Goal: Task Accomplishment & Management: Manage account settings

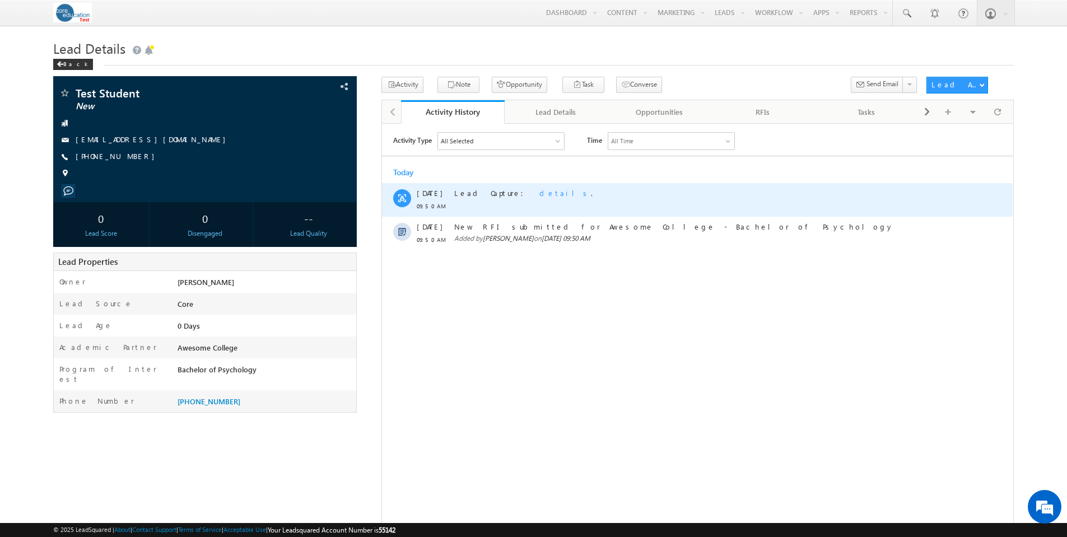
click at [540, 192] on span "details" at bounding box center [566, 193] width 52 height 10
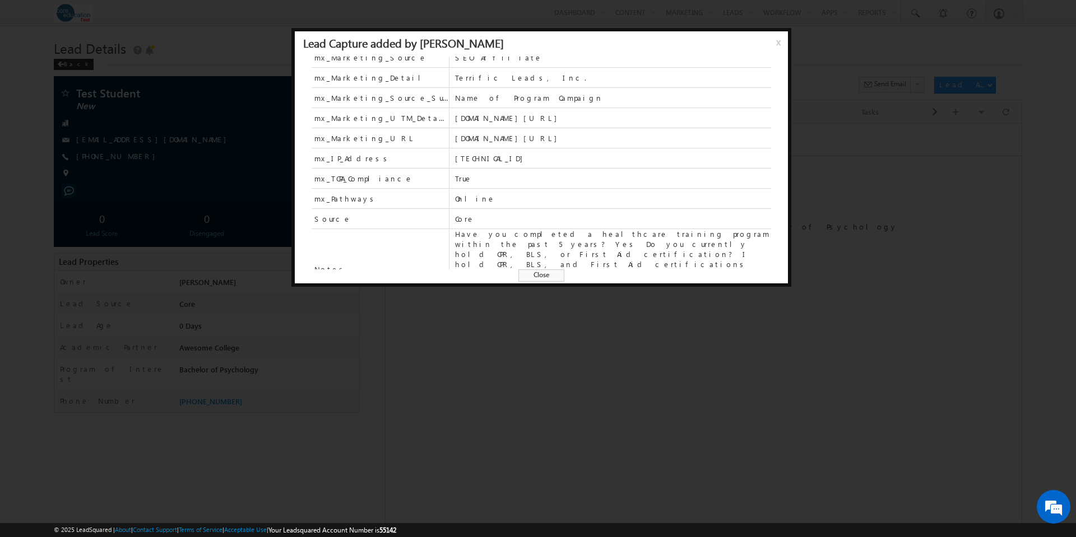
click at [547, 276] on span "Close" at bounding box center [541, 275] width 46 height 12
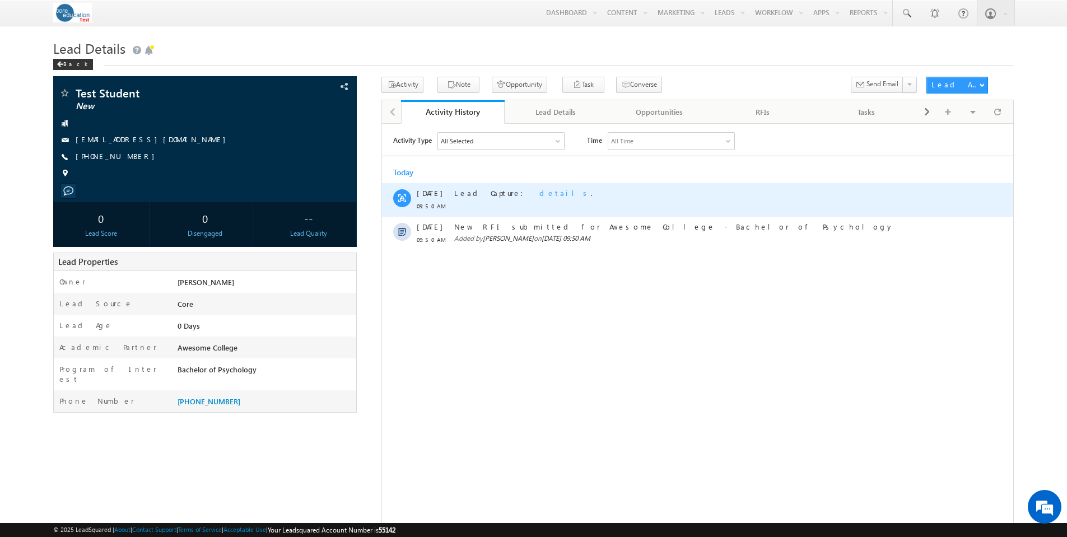
click at [540, 194] on span "details" at bounding box center [566, 193] width 52 height 10
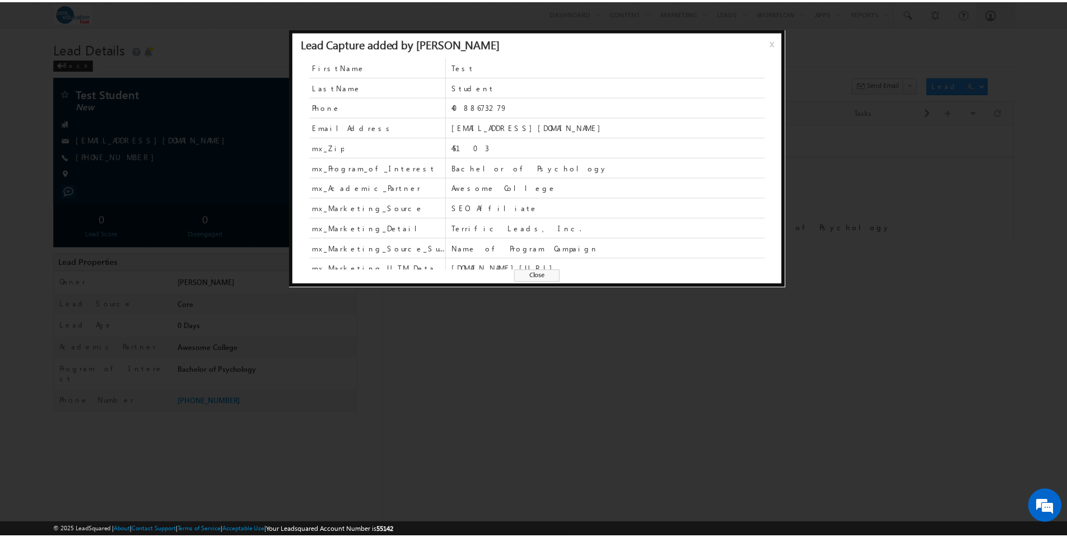
scroll to position [150, 0]
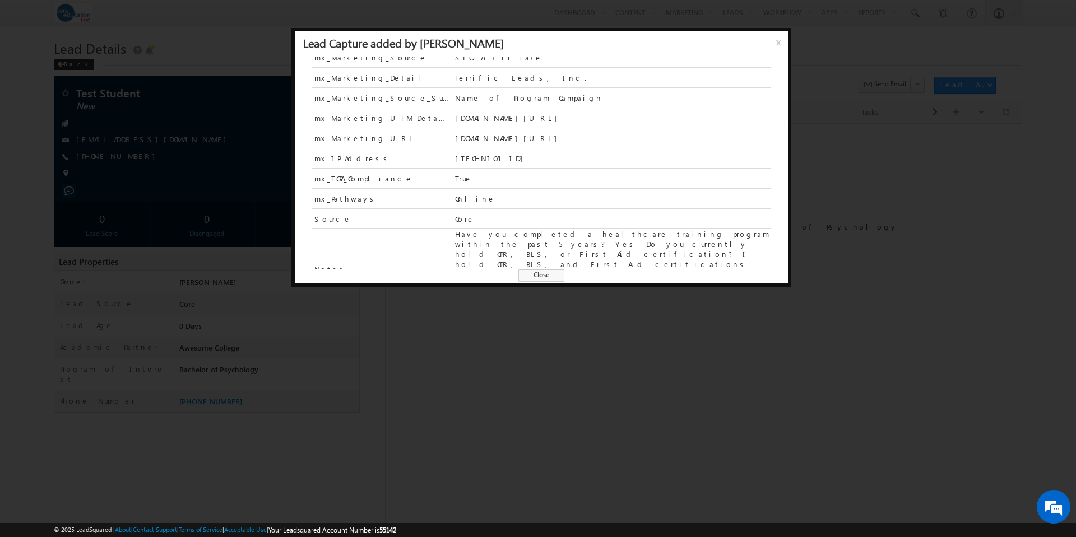
click at [548, 279] on span "Close" at bounding box center [541, 275] width 46 height 12
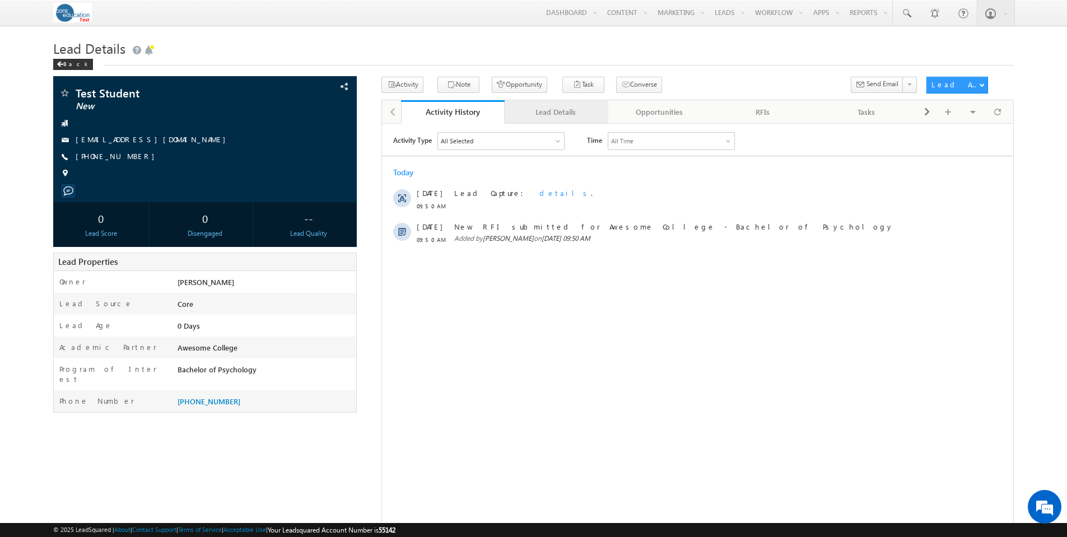
click at [551, 113] on div "Lead Details" at bounding box center [556, 111] width 85 height 13
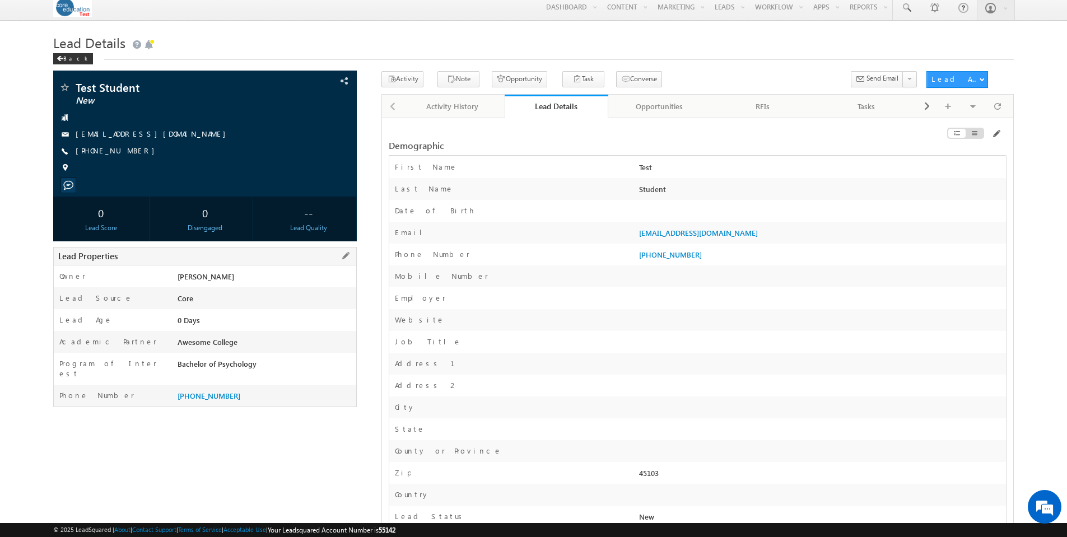
scroll to position [0, 0]
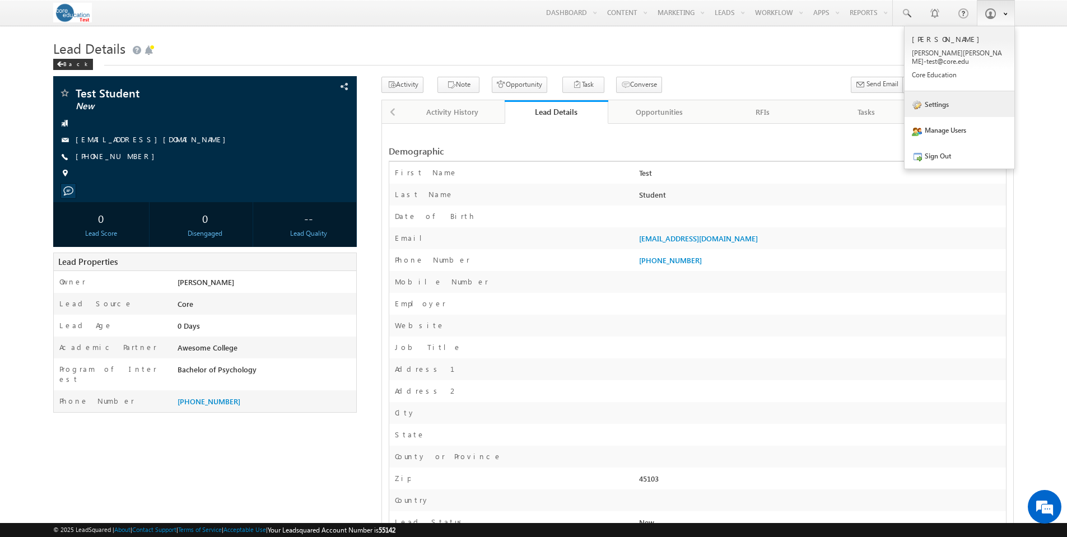
click at [952, 97] on link "Settings" at bounding box center [960, 104] width 110 height 26
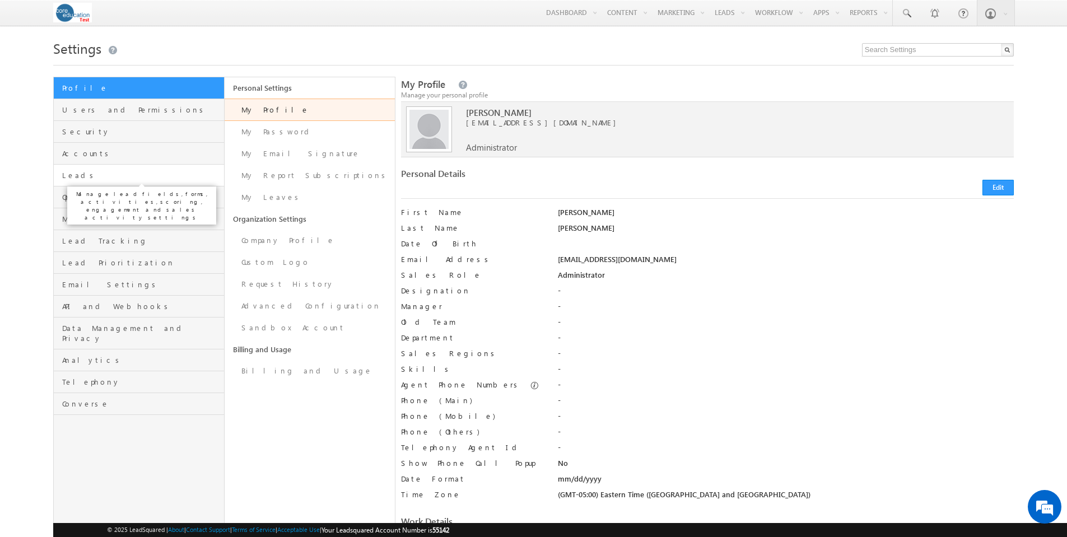
click at [71, 176] on span "Leads" at bounding box center [141, 175] width 159 height 10
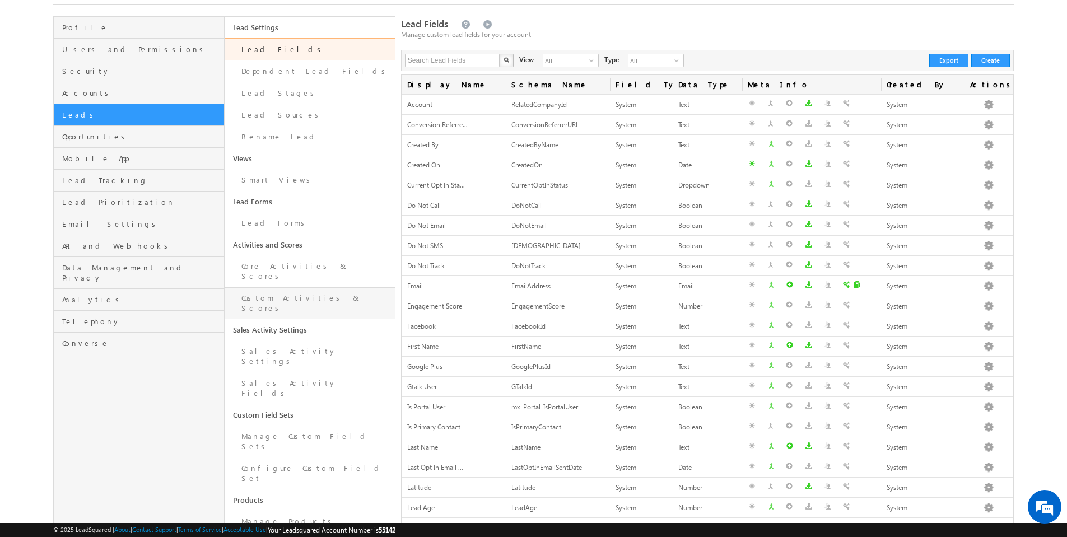
scroll to position [105, 0]
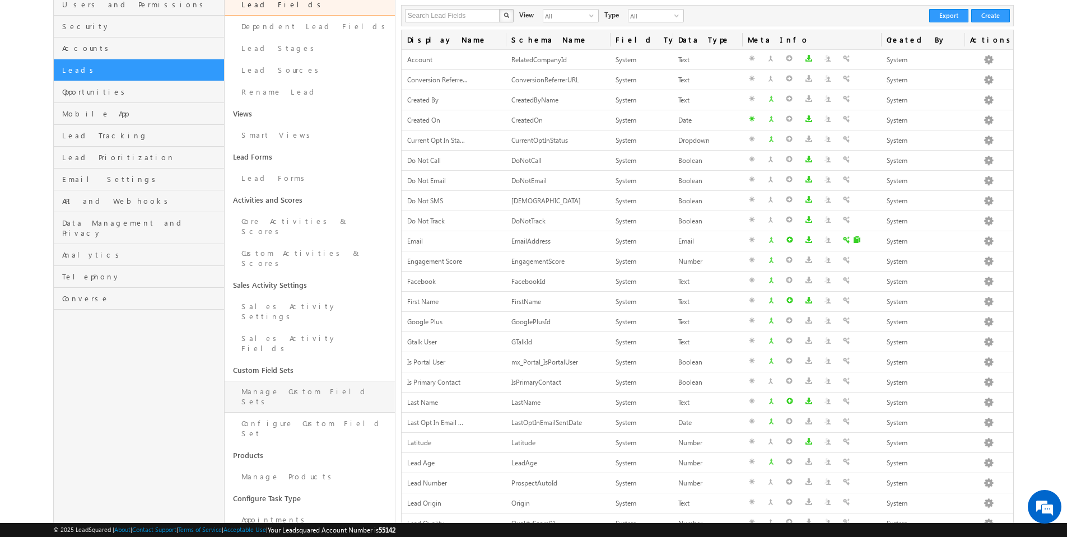
click at [278, 381] on link "Manage Custom Field Sets" at bounding box center [310, 397] width 170 height 32
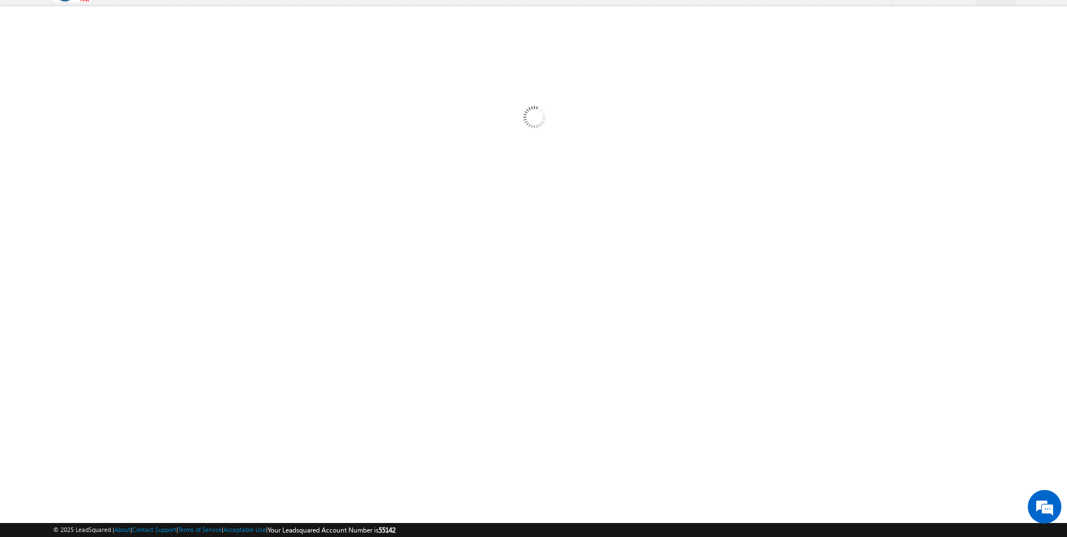
scroll to position [21, 0]
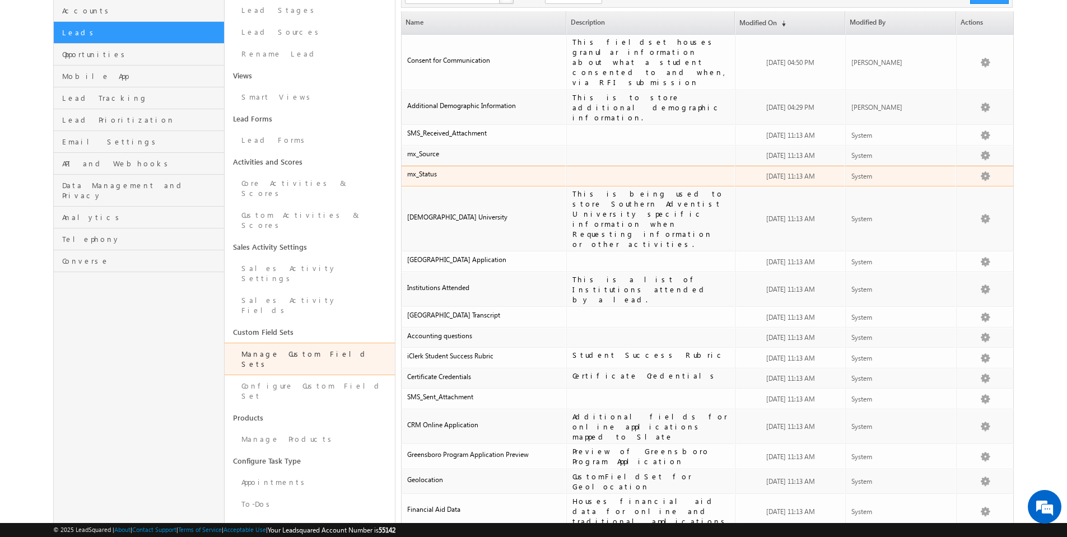
scroll to position [150, 0]
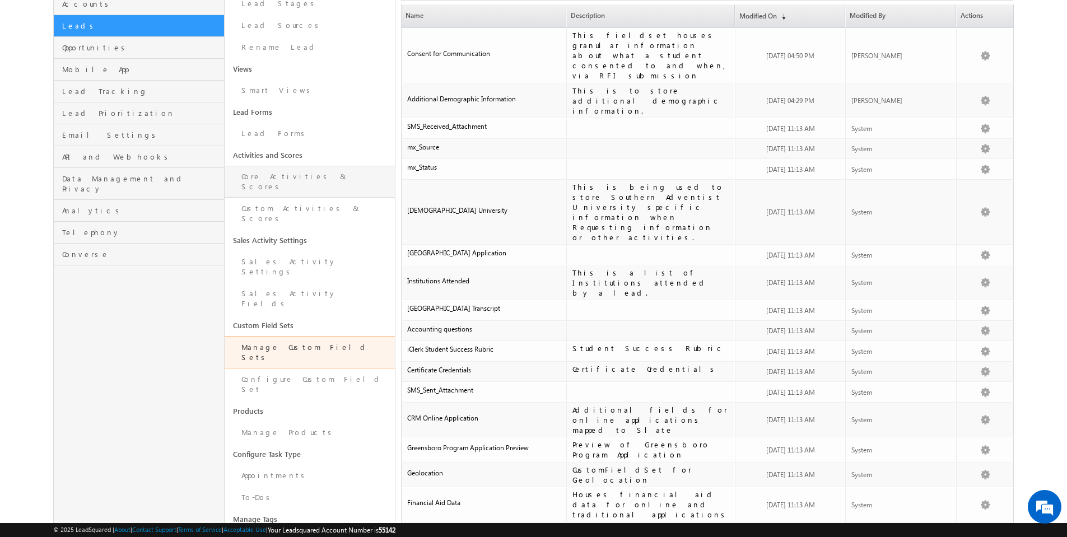
click at [303, 174] on link "Core Activities & Scores" at bounding box center [310, 182] width 170 height 32
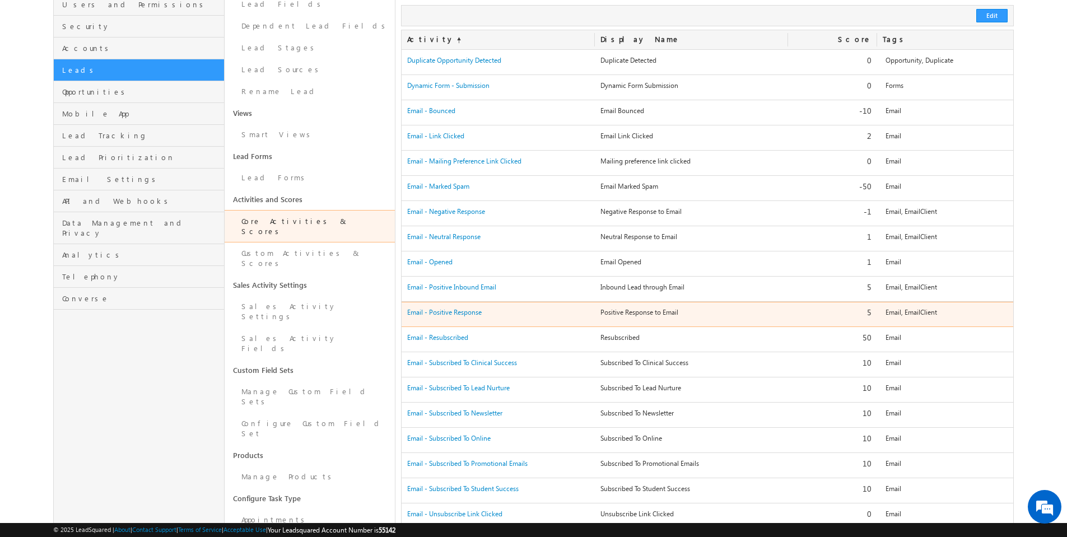
scroll to position [103, 0]
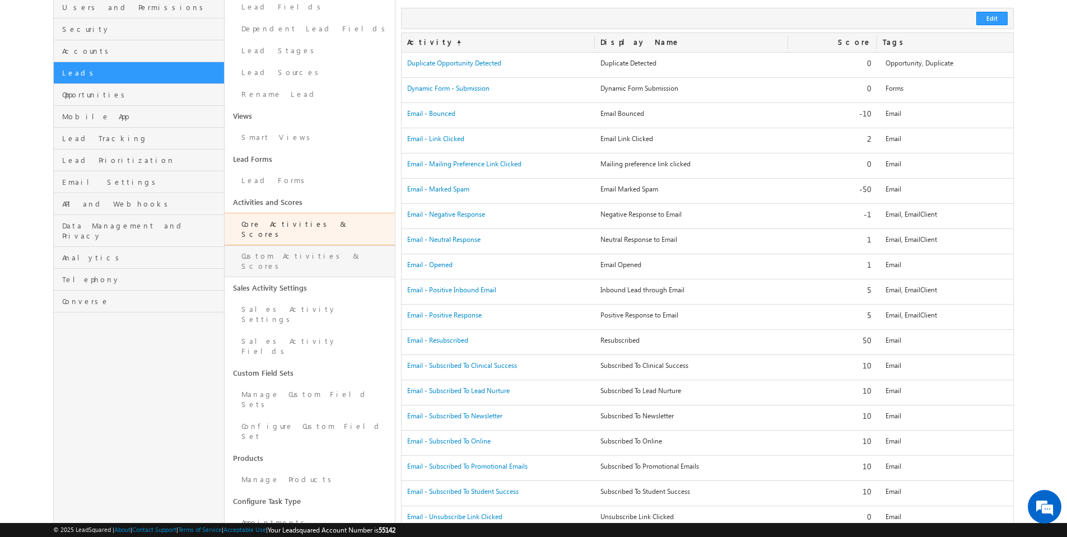
click at [313, 254] on link "Custom Activities & Scores" at bounding box center [310, 261] width 170 height 32
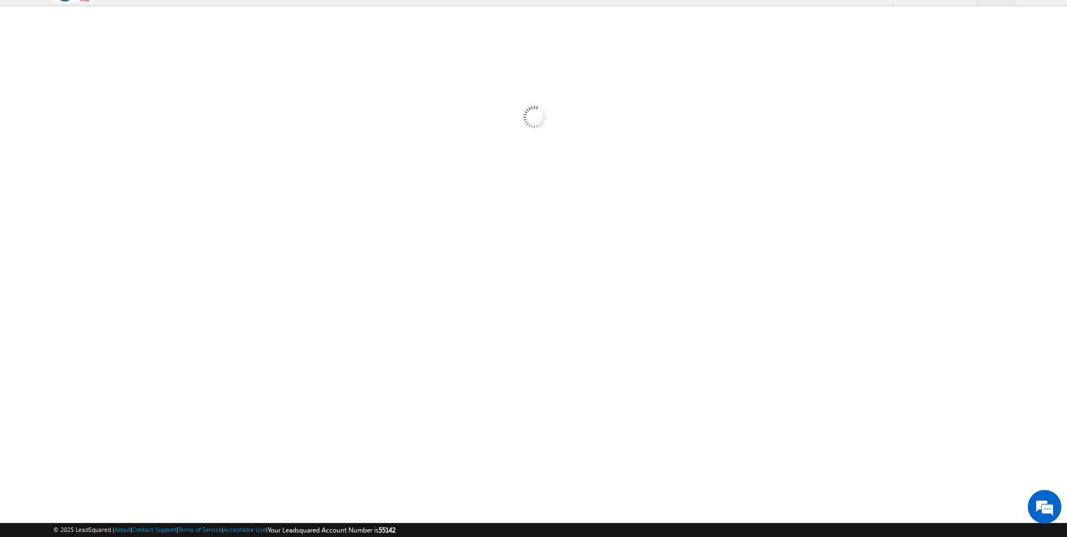
scroll to position [21, 0]
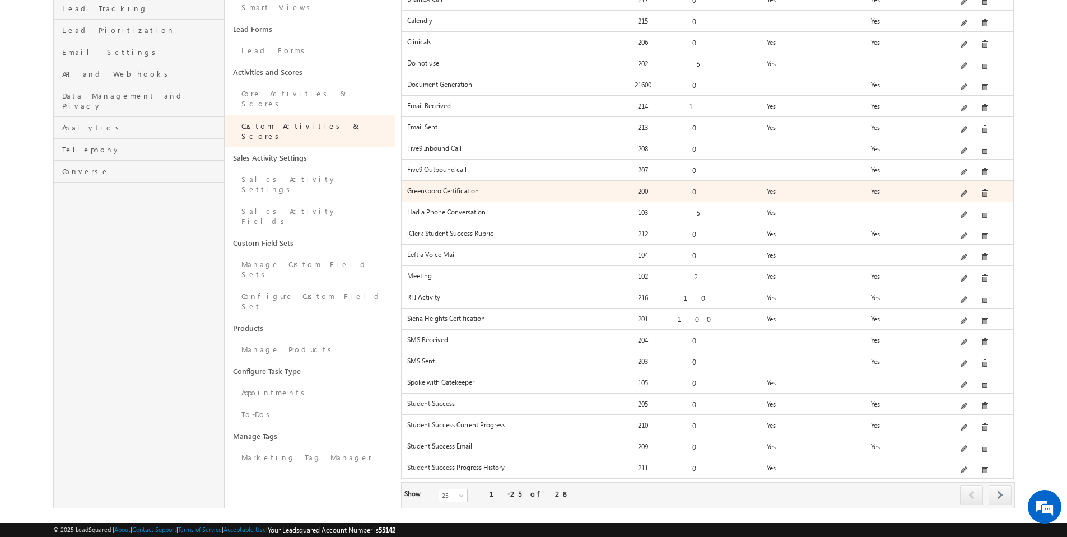
scroll to position [234, 0]
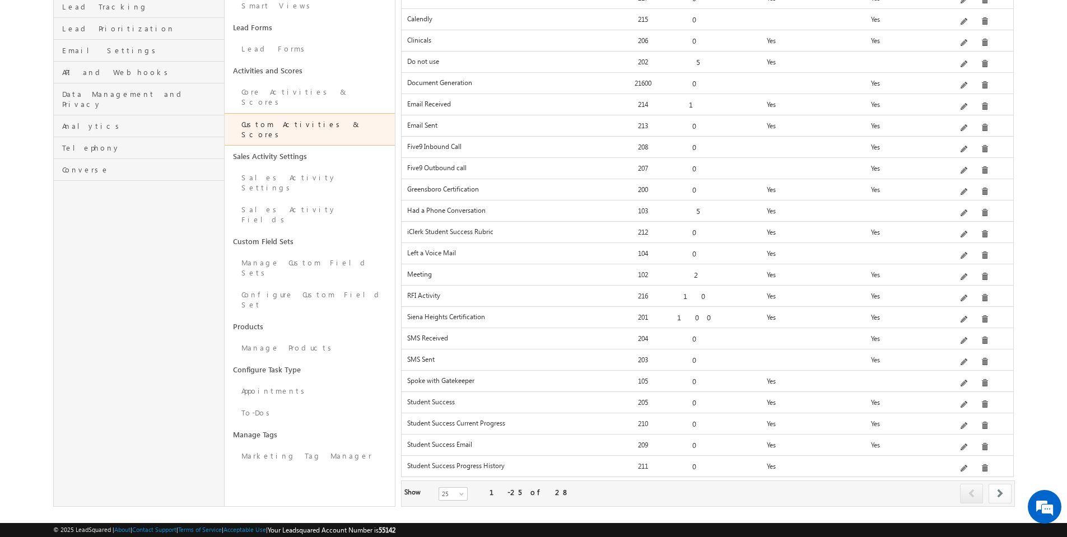
click at [998, 489] on span at bounding box center [1000, 493] width 6 height 9
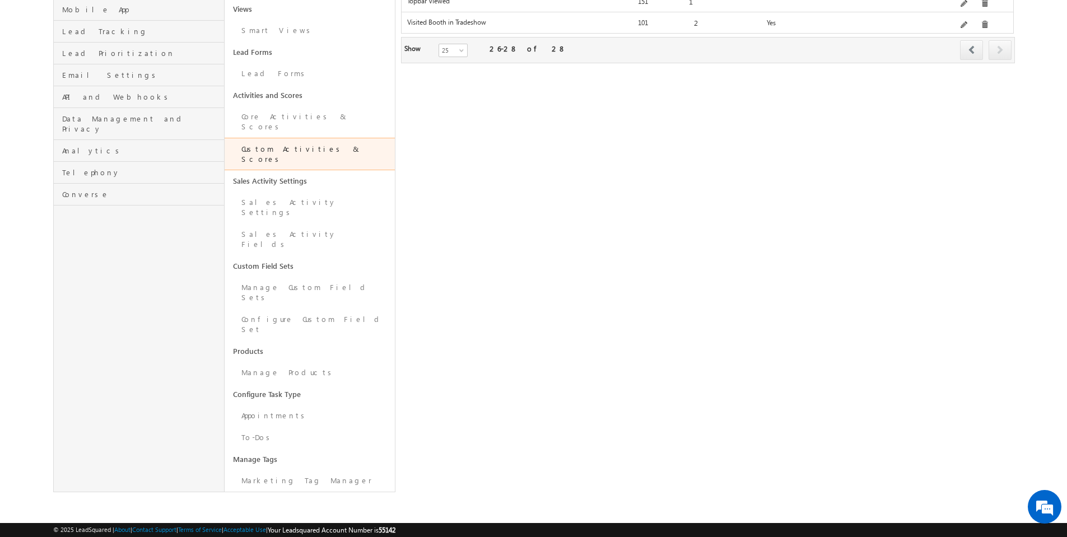
scroll to position [150, 0]
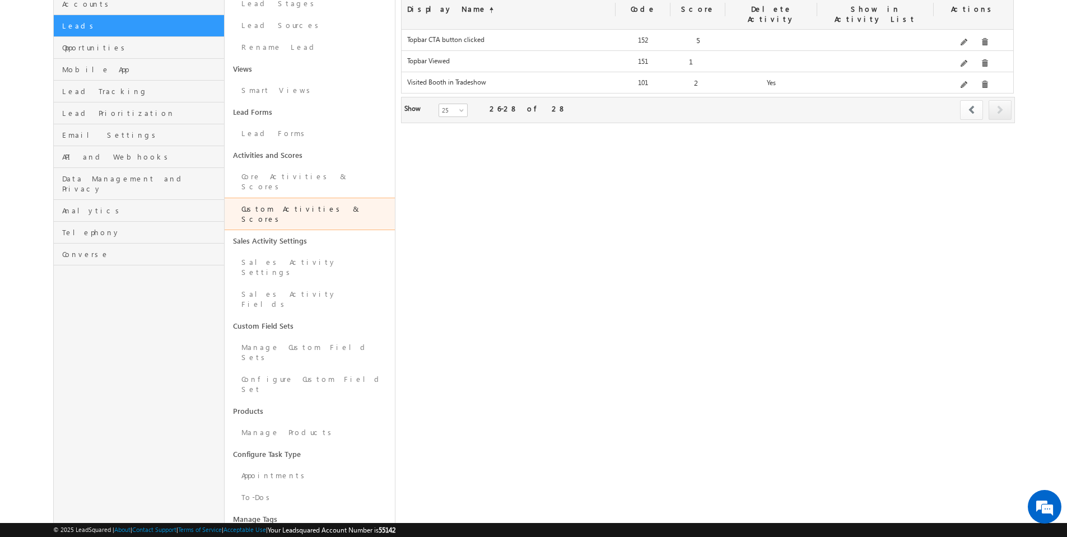
click at [971, 105] on span at bounding box center [972, 109] width 6 height 9
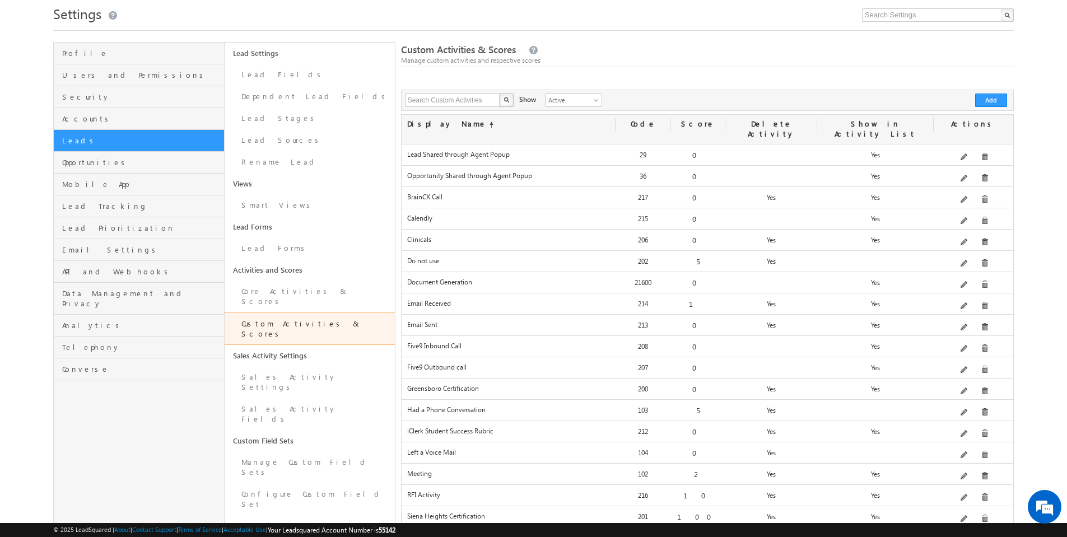
scroll to position [32, 0]
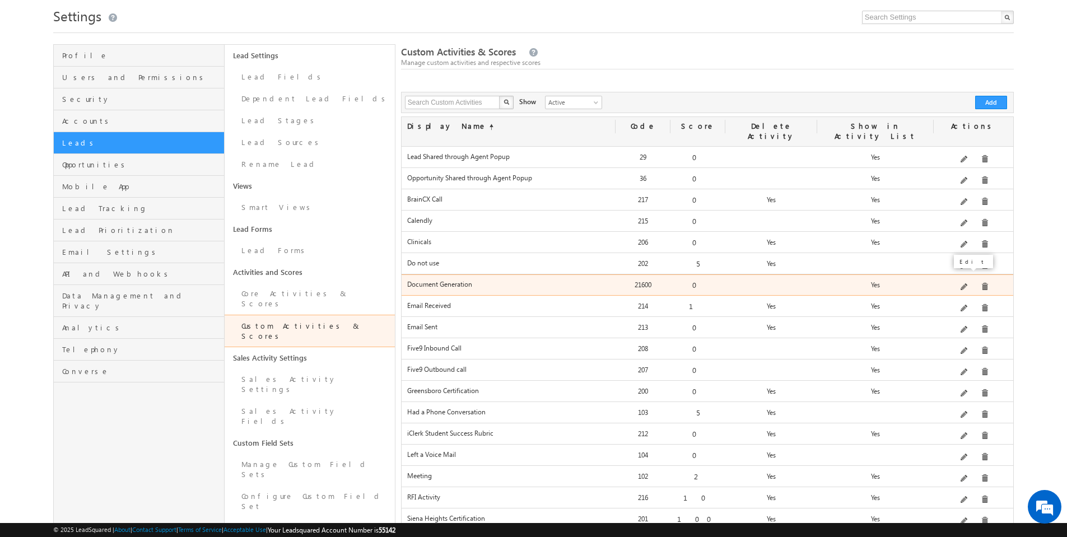
click at [969, 283] on span at bounding box center [965, 287] width 8 height 8
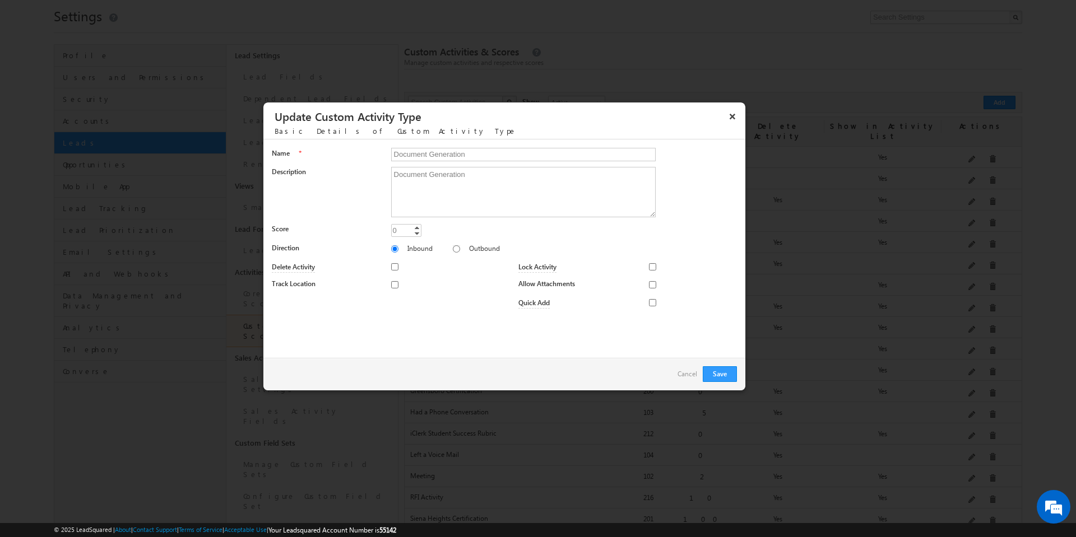
click at [681, 374] on link "Cancel" at bounding box center [687, 374] width 20 height 16
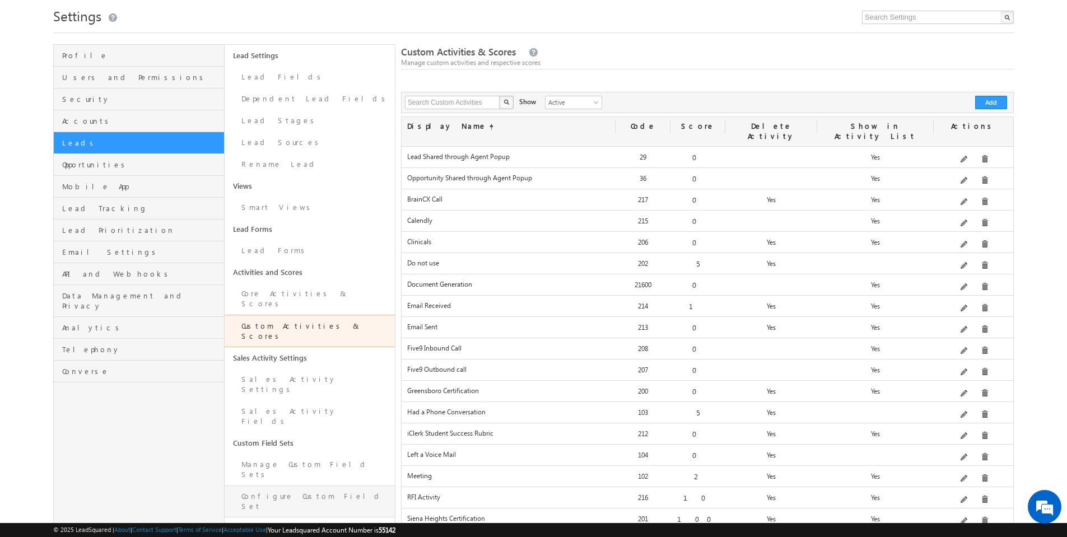
click at [284, 486] on link "Configure Custom Field Set" at bounding box center [310, 502] width 170 height 32
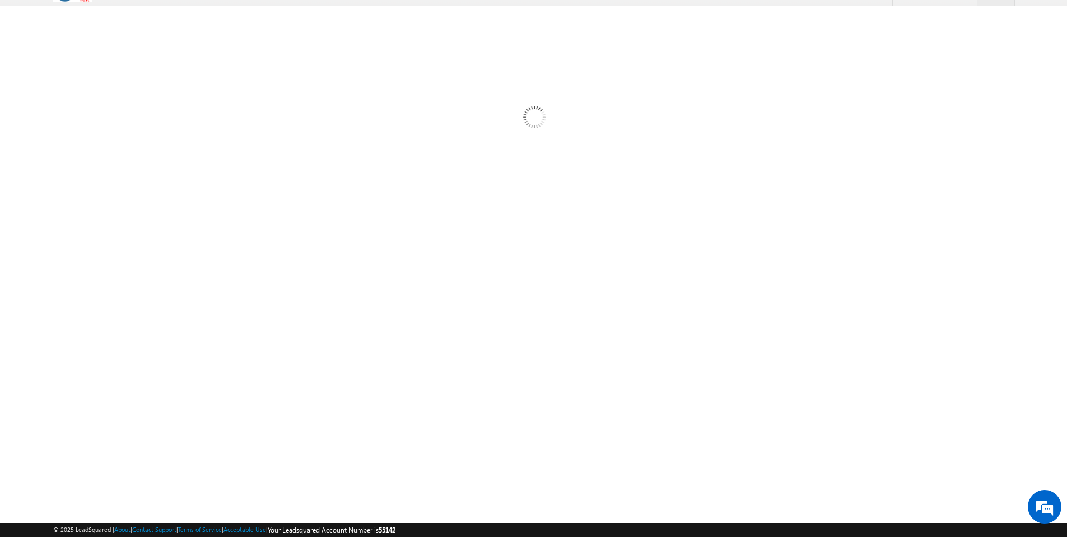
scroll to position [21, 0]
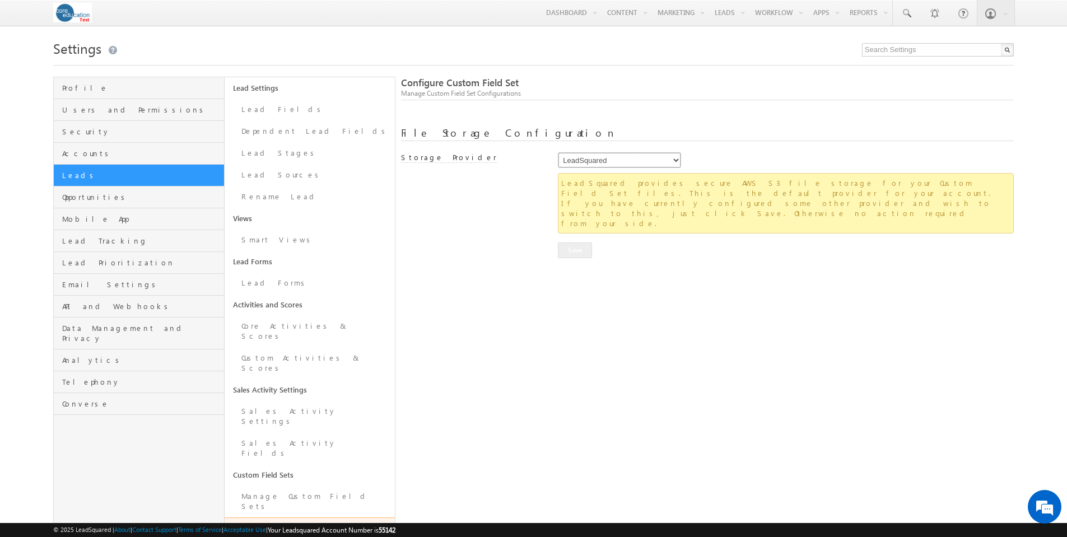
click at [677, 160] on select "LeadSquared AmazonS3 AlibabaCloudOSS" at bounding box center [619, 160] width 123 height 16
click at [558, 154] on select "LeadSquared AmazonS3 AlibabaCloudOSS" at bounding box center [619, 160] width 123 height 16
click at [282, 486] on link "Manage Custom Field Sets" at bounding box center [310, 502] width 170 height 32
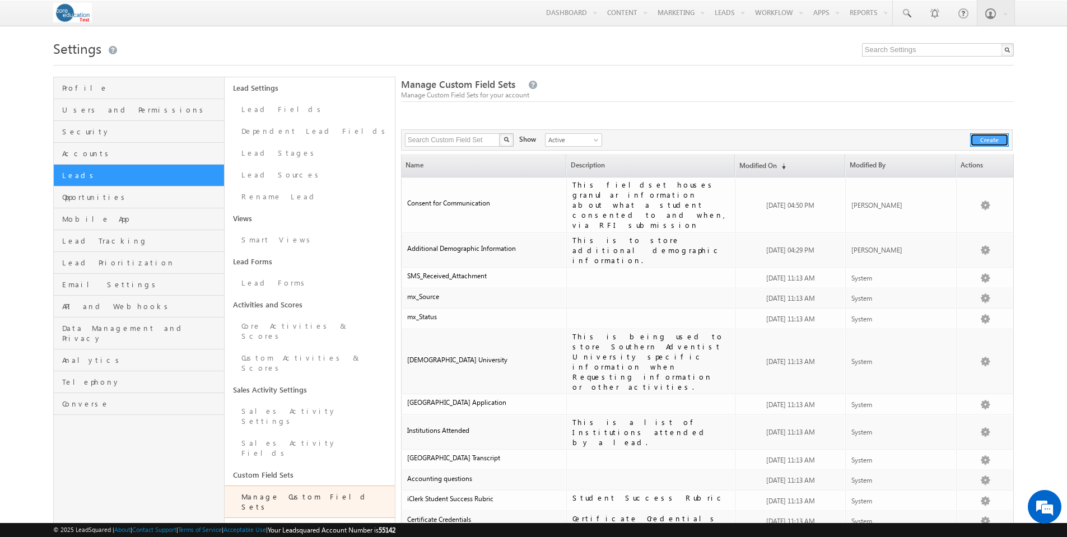
click at [995, 138] on button "Create" at bounding box center [989, 139] width 39 height 13
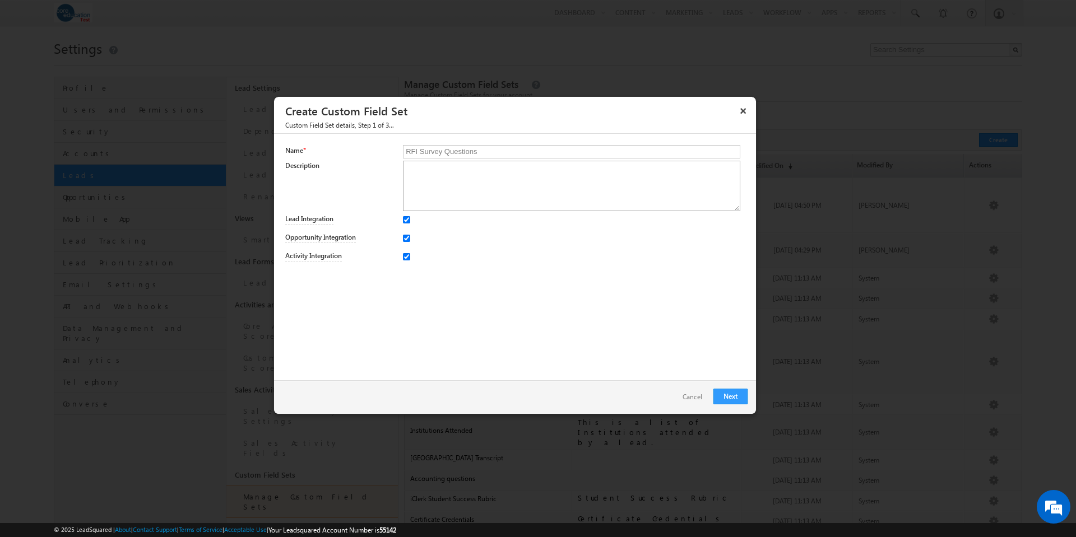
type input "RFI Survey Questions"
click at [473, 190] on textarea at bounding box center [571, 186] width 337 height 50
type textarea "This houses custom questions and answers that may be collected during the RFI s…"
click at [407, 221] on input "Lead Integration" at bounding box center [406, 219] width 7 height 7
checkbox input "false"
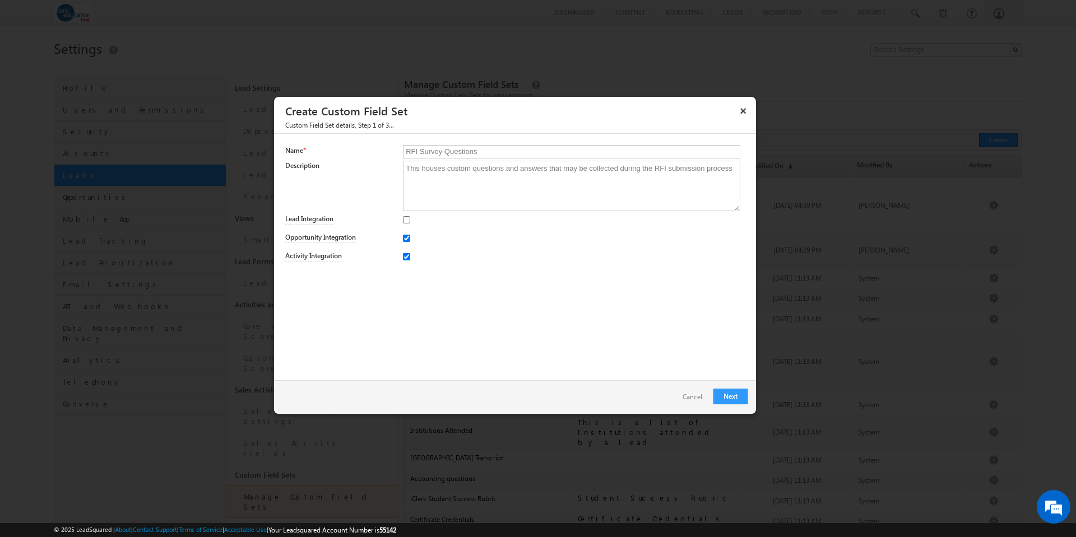
click at [407, 237] on input "Opportunity Integration" at bounding box center [406, 238] width 7 height 7
checkbox input "false"
click at [404, 220] on input "Lead Integration" at bounding box center [406, 219] width 7 height 7
checkbox input "true"
click at [727, 397] on link "Next" at bounding box center [730, 397] width 34 height 16
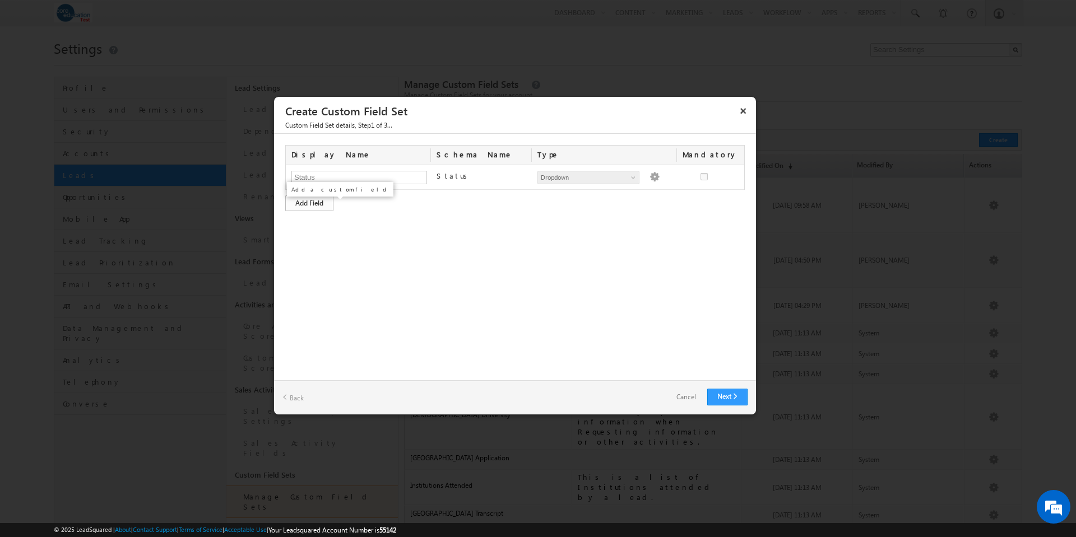
click at [317, 202] on div "Add Field" at bounding box center [309, 204] width 48 height 16
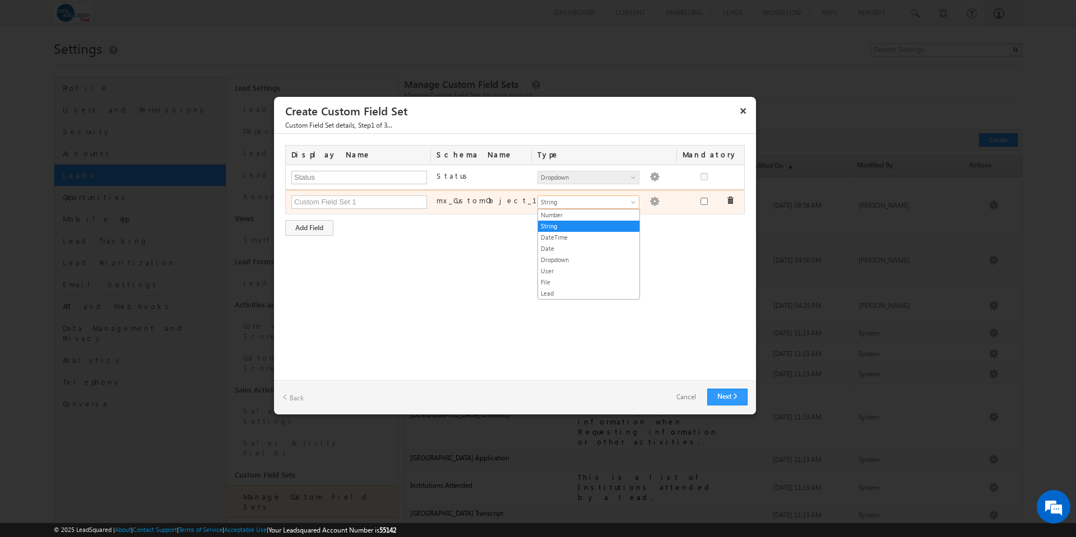
click at [635, 201] on span at bounding box center [634, 204] width 9 height 9
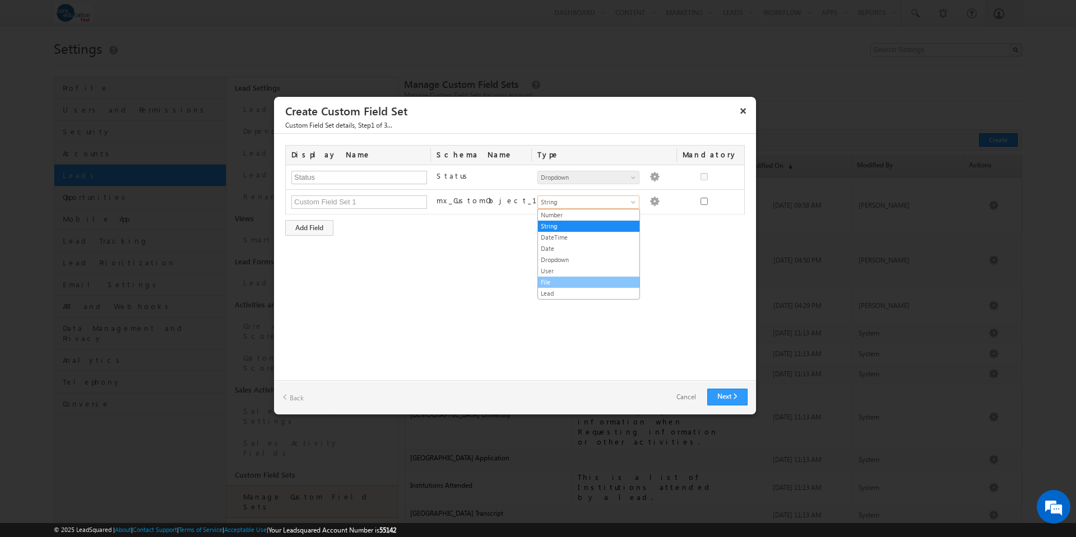
click at [589, 279] on link "File" at bounding box center [588, 282] width 101 height 10
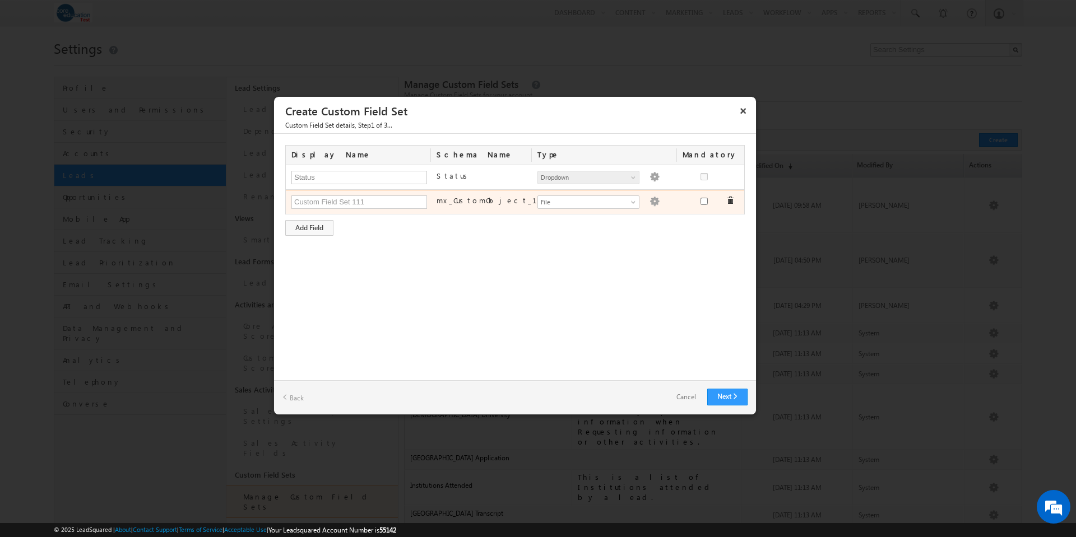
click at [649, 199] on img at bounding box center [654, 202] width 10 height 10
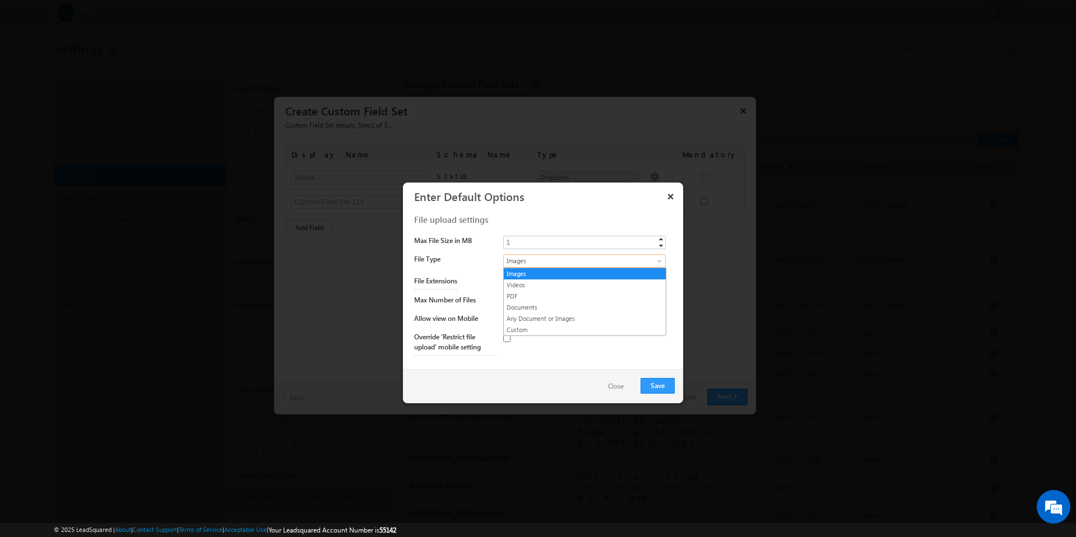
click at [661, 262] on span at bounding box center [660, 263] width 9 height 9
click at [560, 308] on link "Documents" at bounding box center [585, 308] width 162 height 10
click at [660, 263] on span at bounding box center [660, 263] width 9 height 9
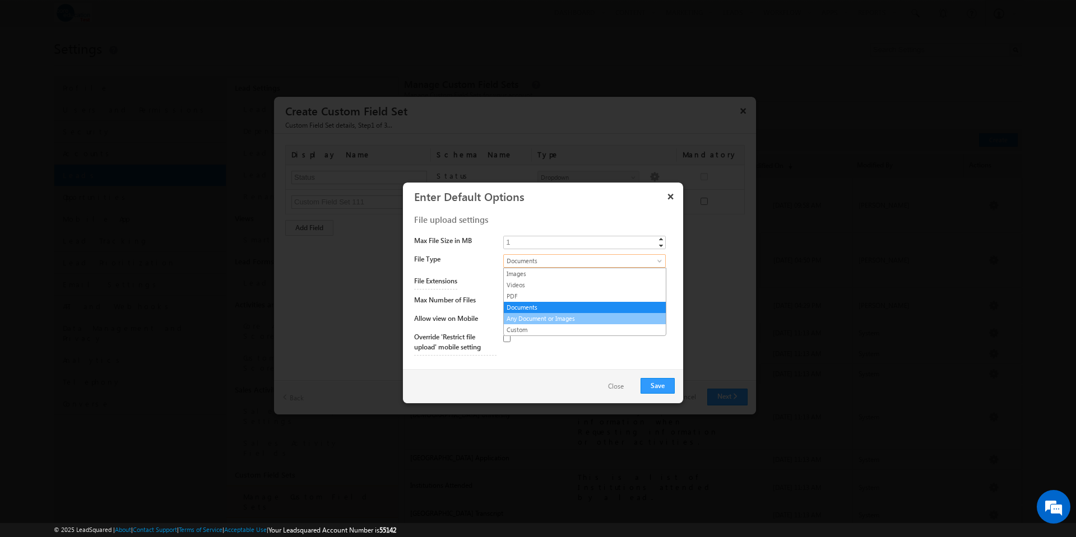
click at [582, 316] on link "Any Document or Images" at bounding box center [585, 319] width 162 height 10
type input "png,jpg,jpeg,bmp,mp4,webm,mov,pdf,doc,docx"
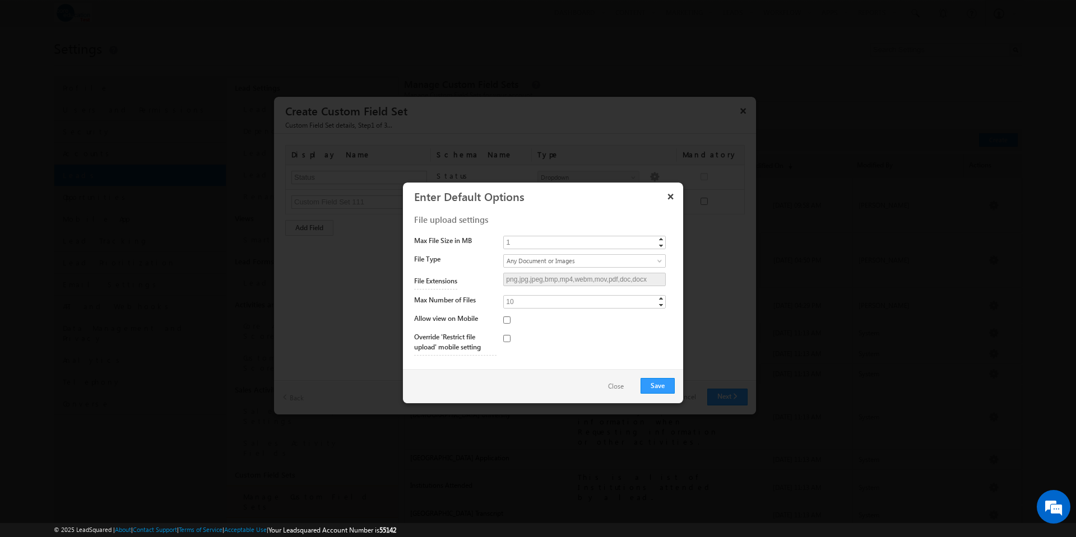
click at [618, 386] on button "Close" at bounding box center [616, 387] width 38 height 16
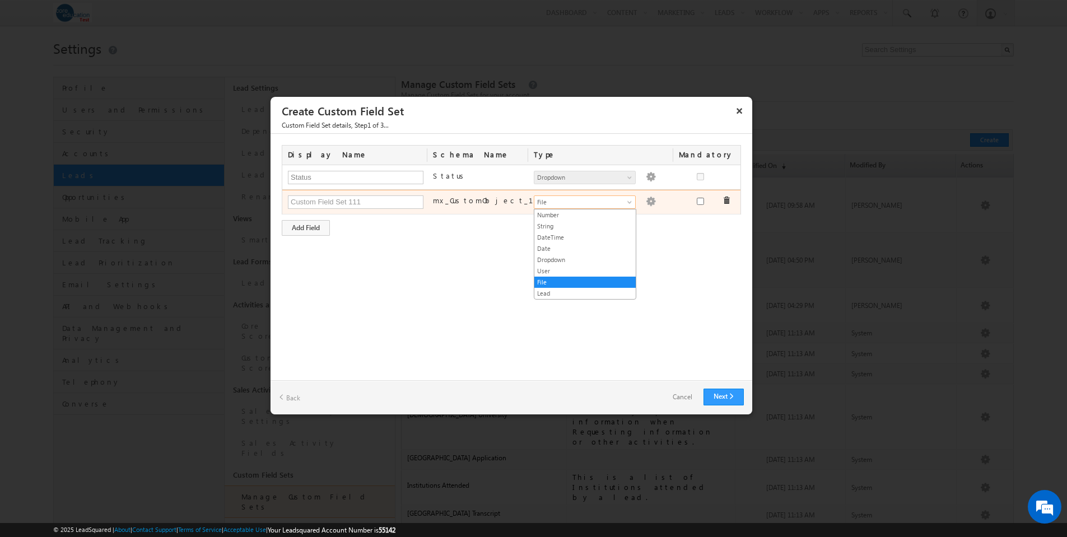
click at [631, 207] on span at bounding box center [630, 204] width 9 height 9
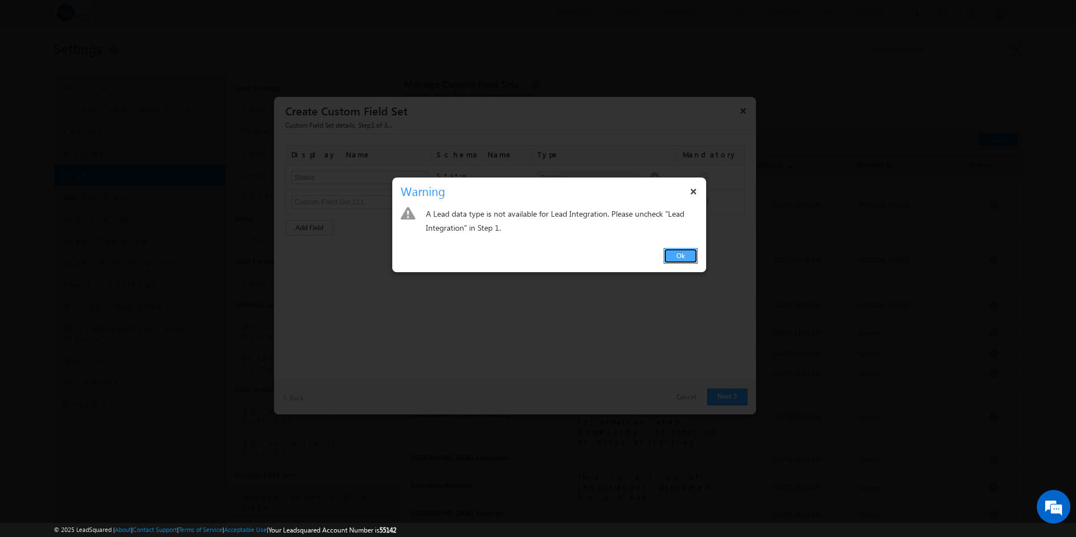
click at [683, 253] on link "Ok" at bounding box center [680, 256] width 34 height 16
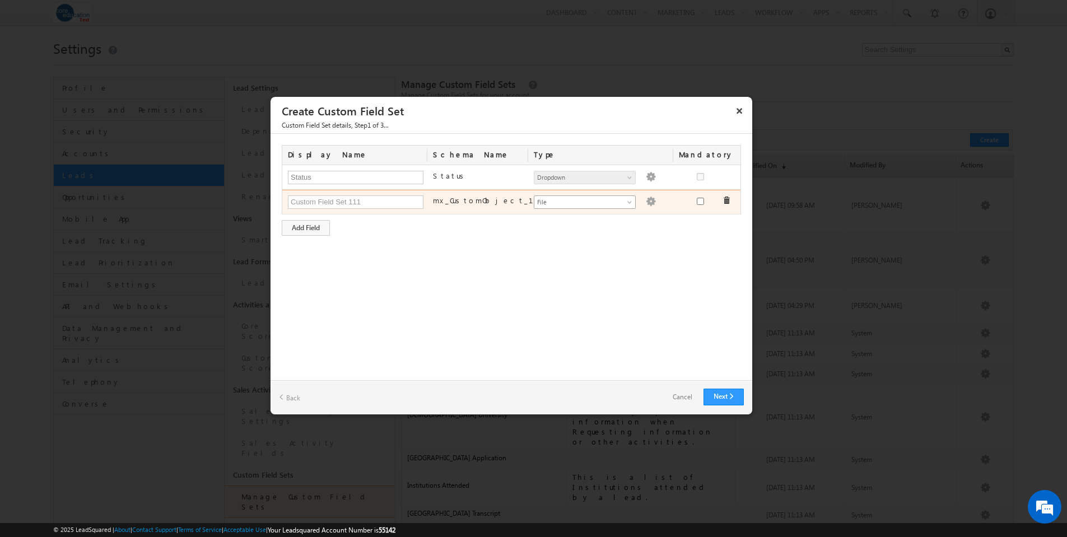
click at [628, 204] on span at bounding box center [630, 204] width 9 height 9
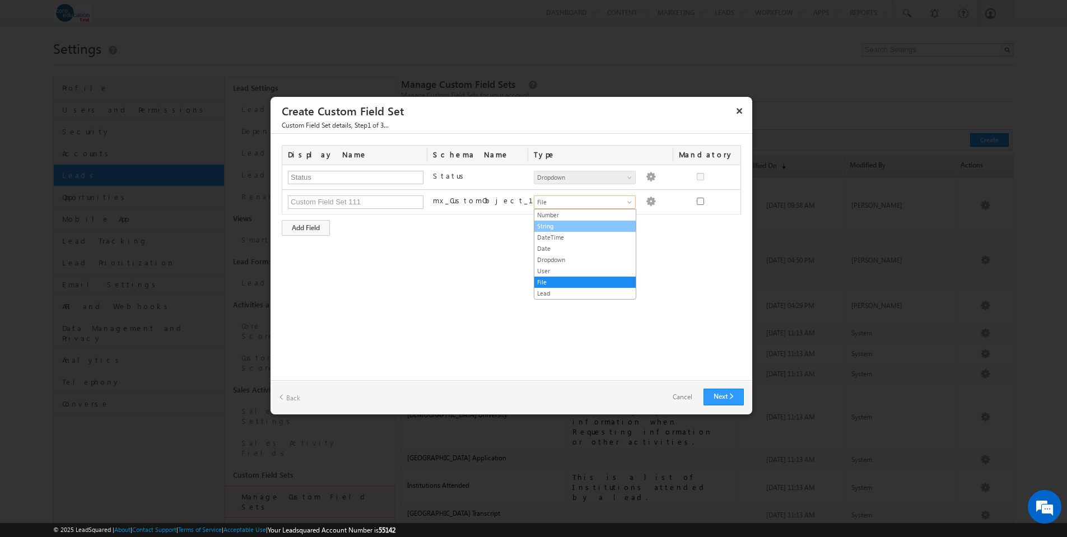
click at [587, 228] on link "String" at bounding box center [584, 226] width 101 height 10
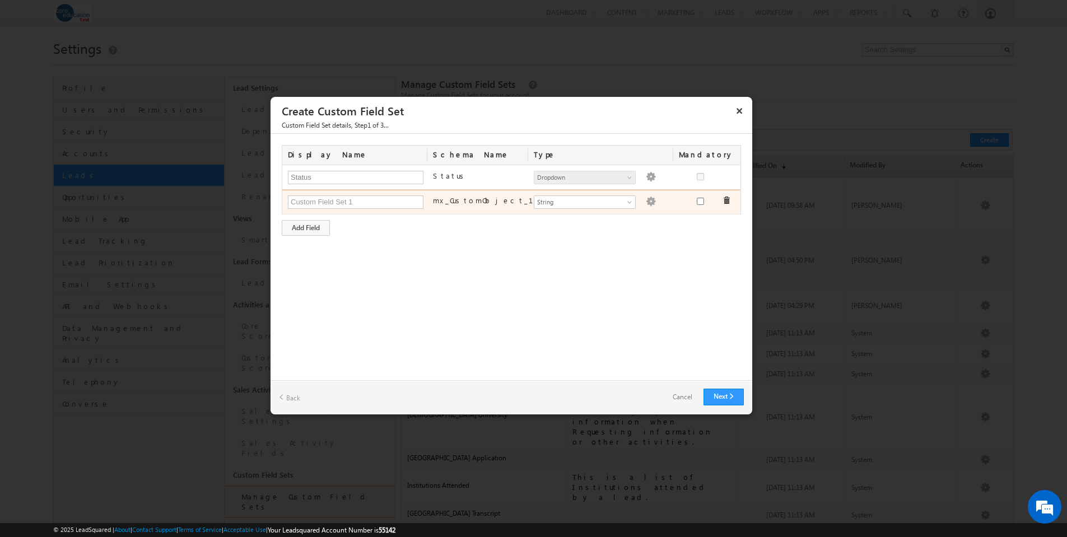
click at [646, 201] on img at bounding box center [651, 202] width 10 height 10
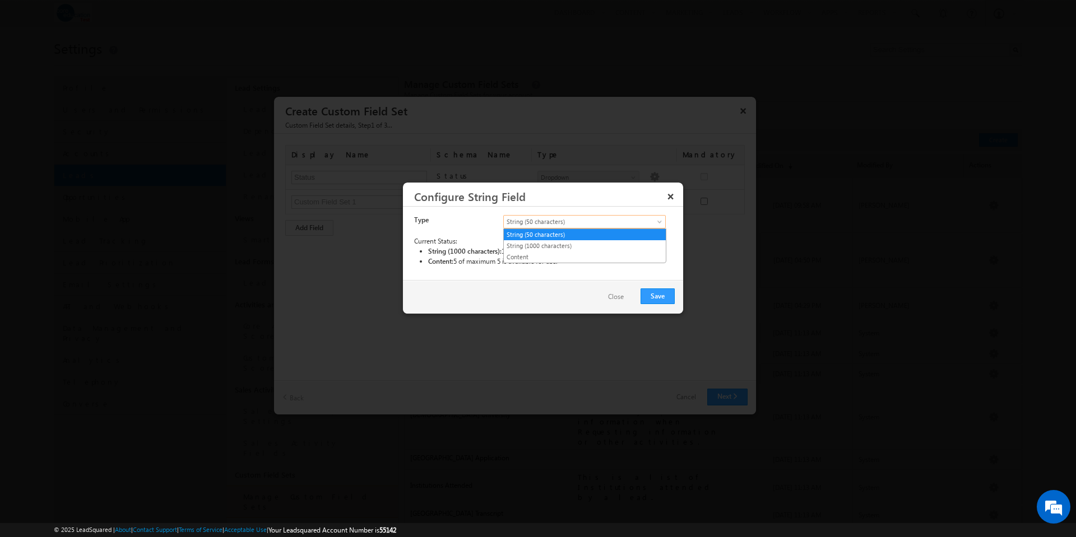
click at [661, 224] on span at bounding box center [660, 224] width 9 height 9
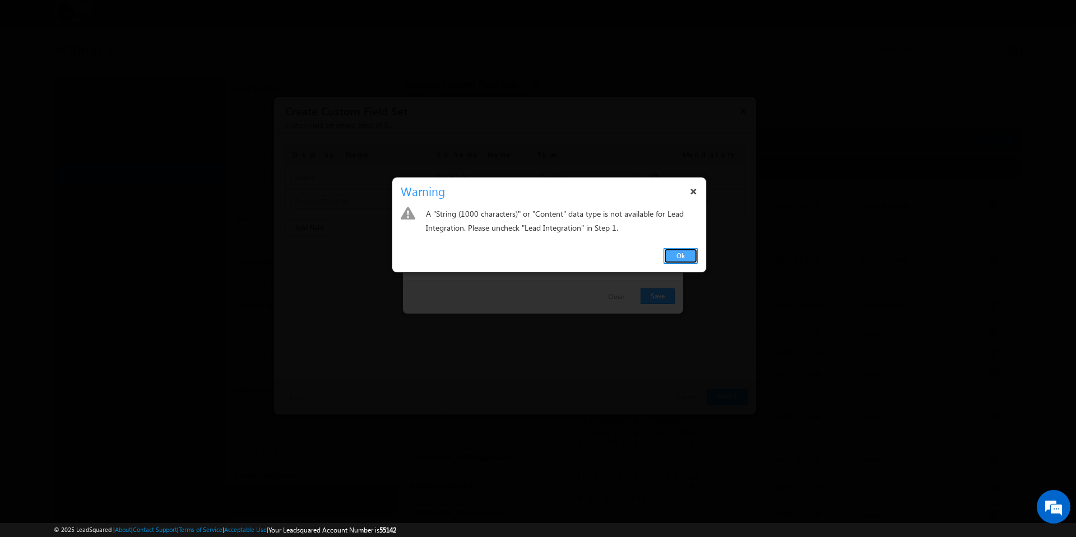
click at [675, 252] on link "Ok" at bounding box center [680, 256] width 34 height 16
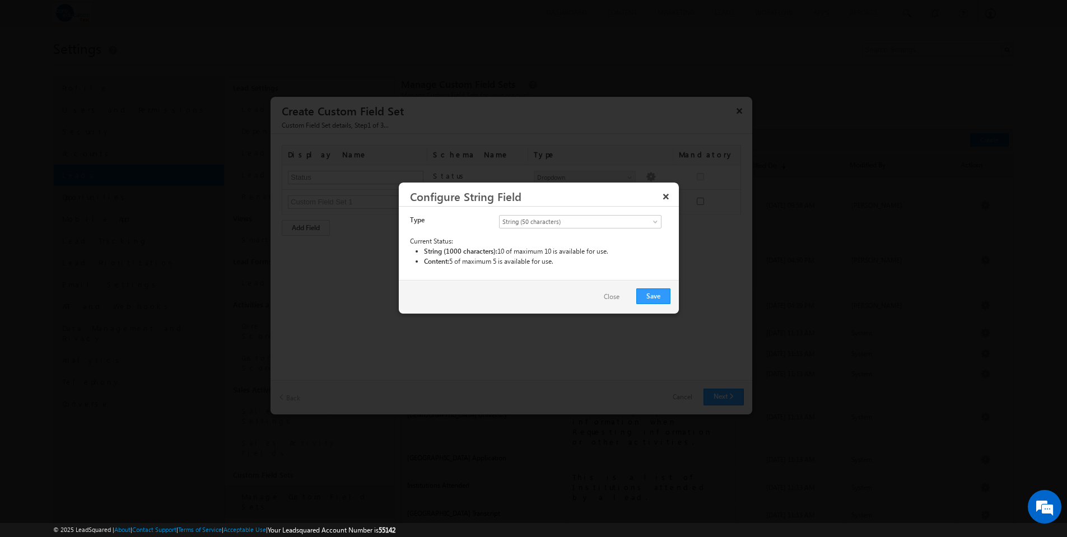
click at [618, 295] on button "Close" at bounding box center [612, 297] width 38 height 16
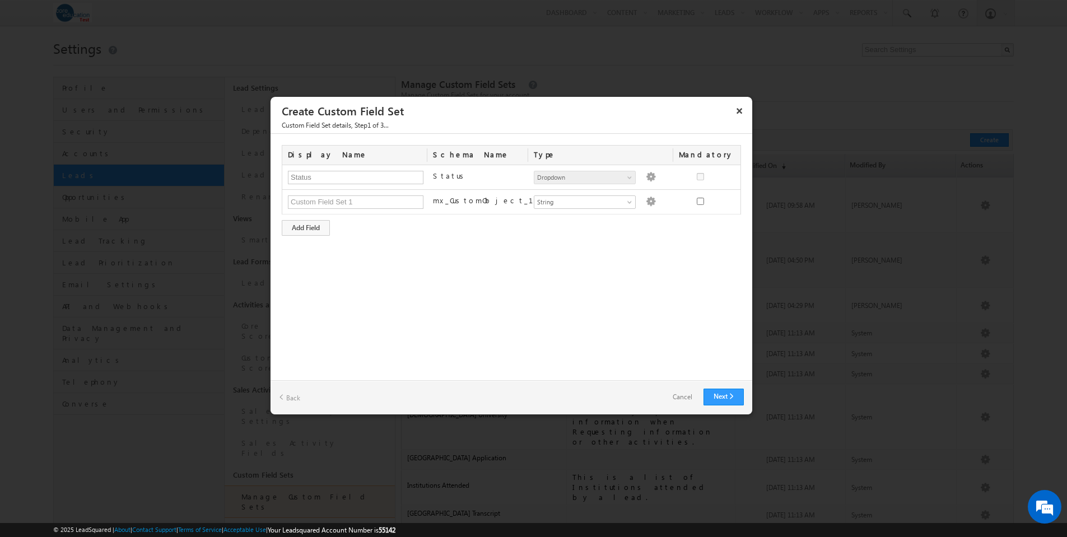
click at [292, 398] on link "Back" at bounding box center [289, 397] width 21 height 17
click at [679, 397] on link "Cancel" at bounding box center [683, 397] width 42 height 16
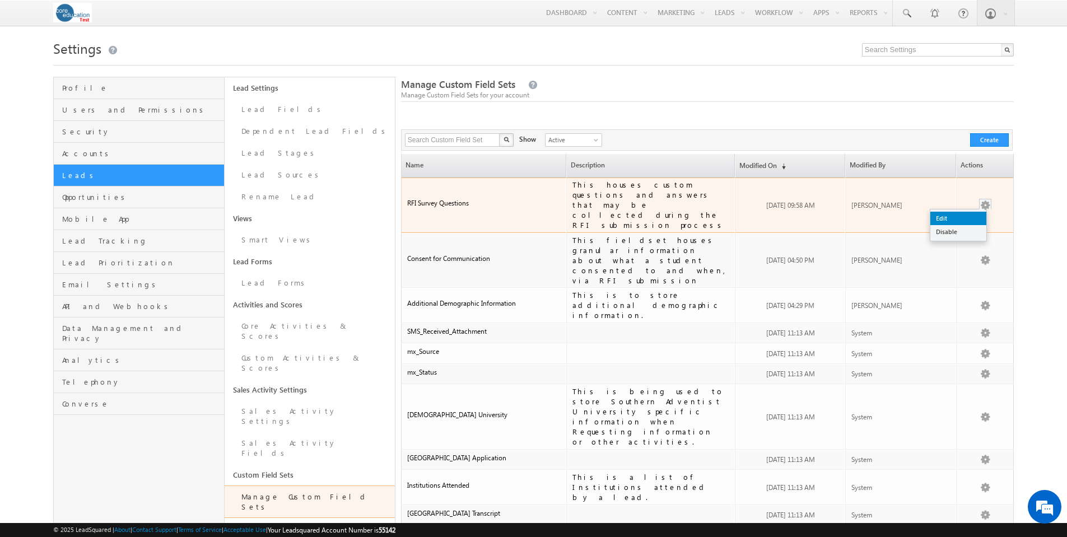
click at [968, 212] on link "Edit" at bounding box center [959, 218] width 56 height 13
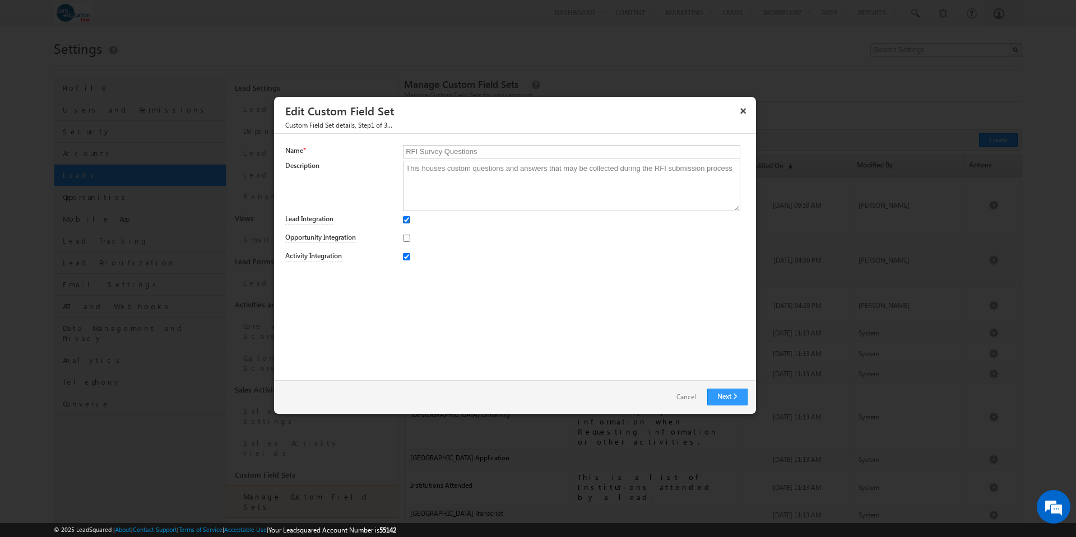
click at [406, 220] on input "Lead Integration" at bounding box center [406, 219] width 7 height 7
checkbox input "false"
click at [737, 398] on link "Next" at bounding box center [727, 397] width 40 height 17
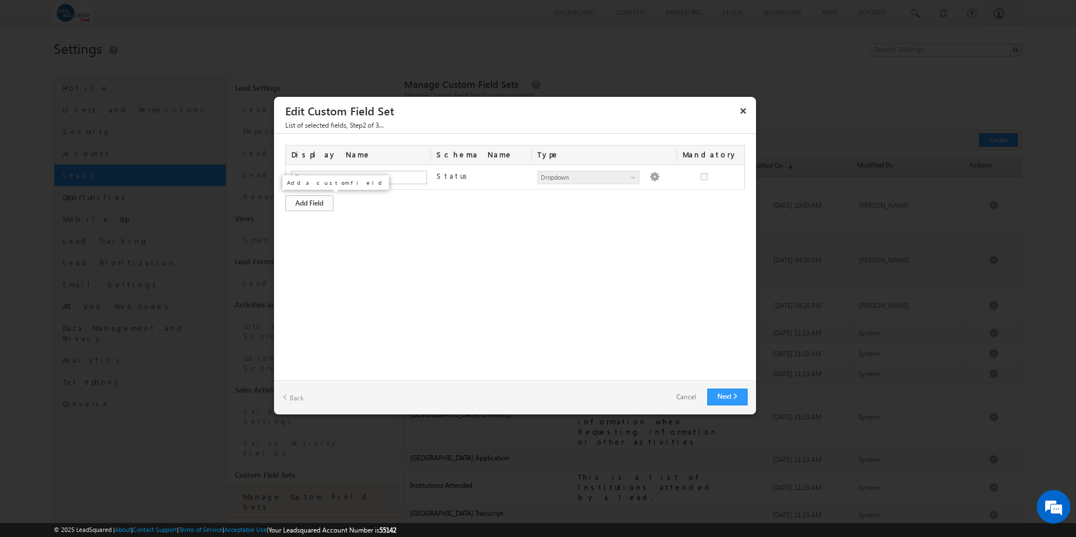
click at [311, 204] on div "Add Field" at bounding box center [309, 204] width 48 height 16
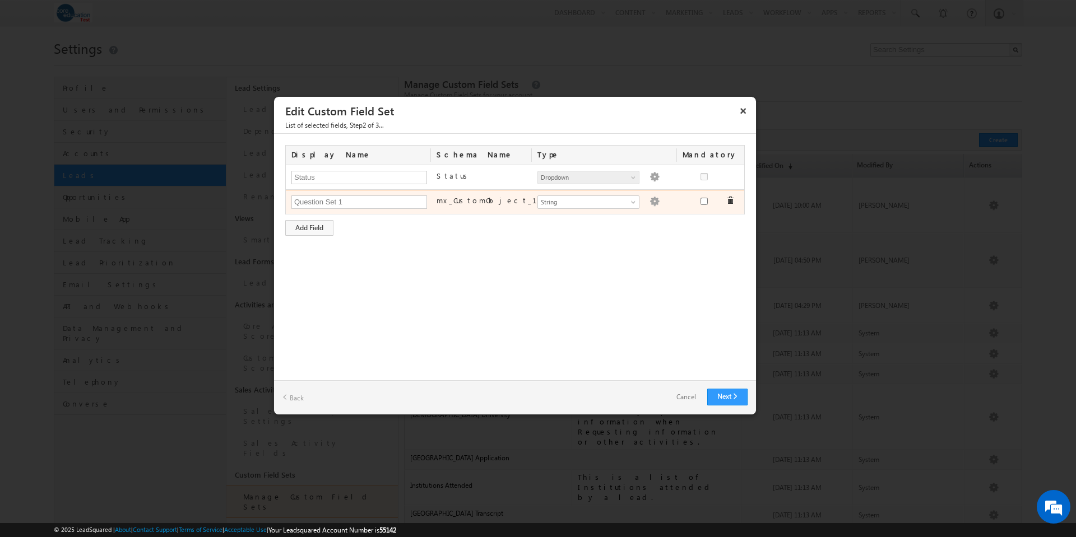
type input "Question Set 1"
click at [649, 199] on img at bounding box center [654, 202] width 10 height 10
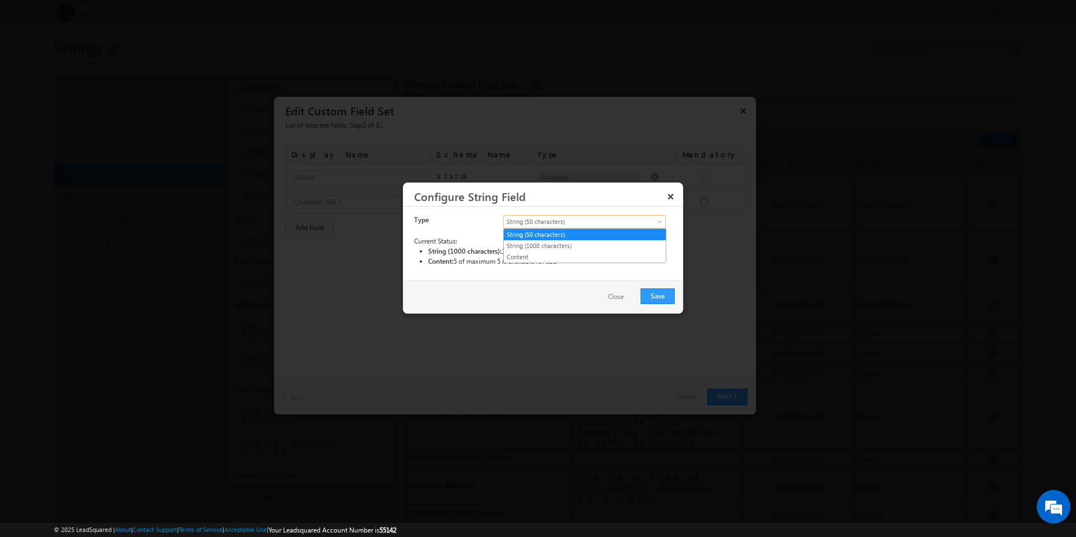
click at [658, 222] on span at bounding box center [660, 224] width 9 height 9
click at [649, 257] on link "Content" at bounding box center [585, 257] width 162 height 10
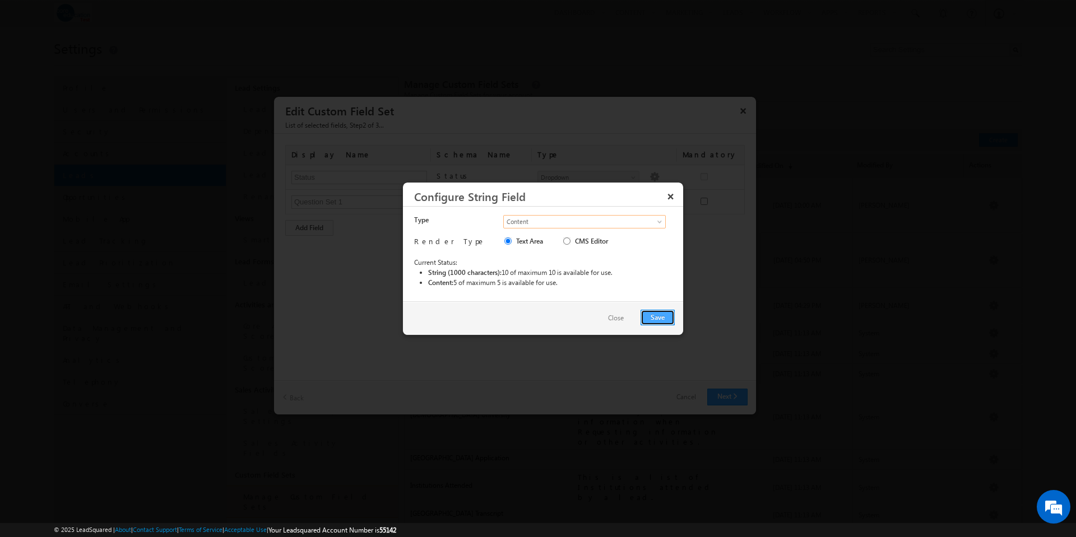
click at [657, 317] on button "Save" at bounding box center [657, 318] width 34 height 16
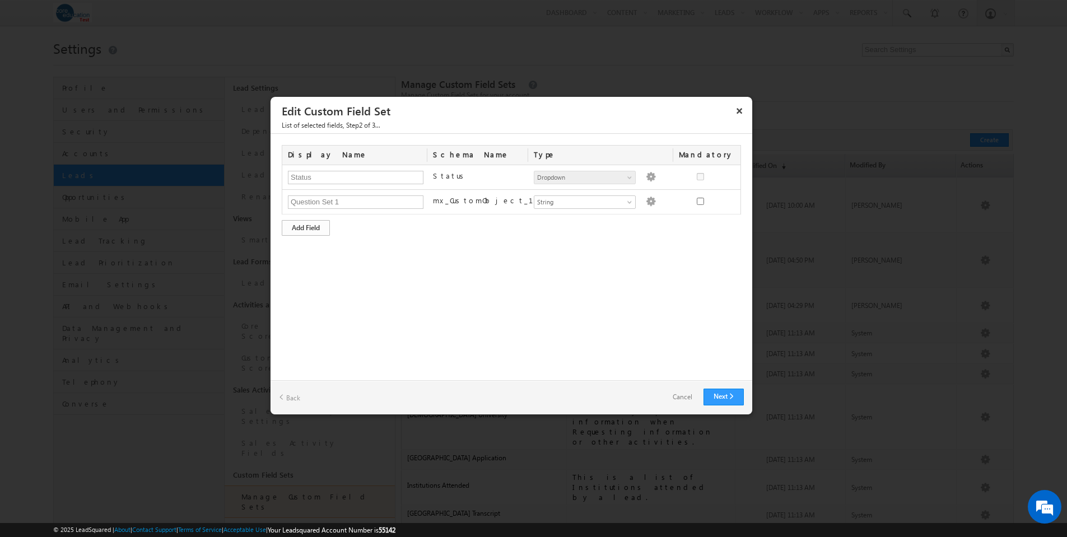
click at [310, 230] on div "Add Field" at bounding box center [306, 228] width 48 height 16
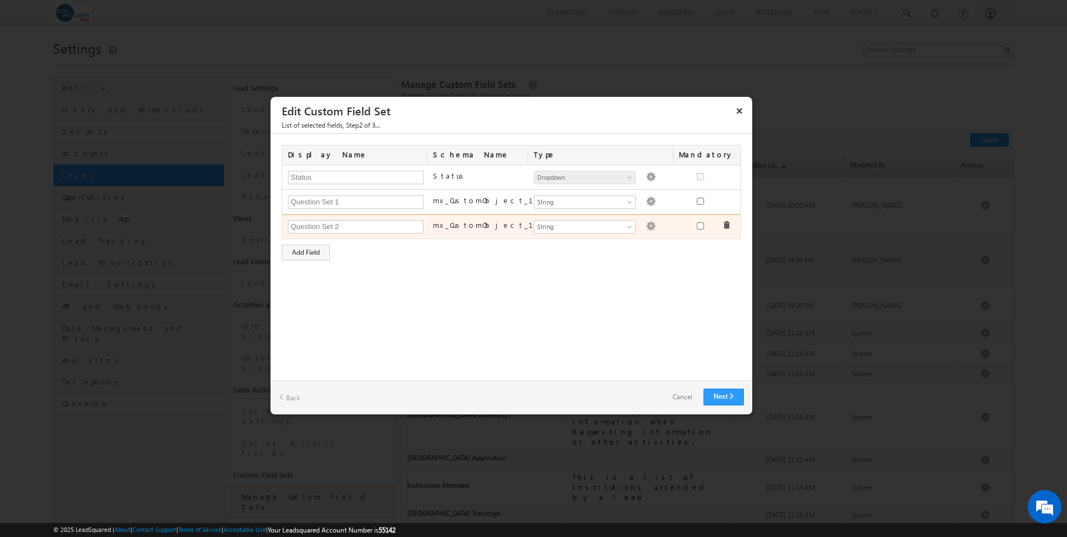
type input "Question Set 2"
click at [647, 225] on img at bounding box center [651, 226] width 10 height 10
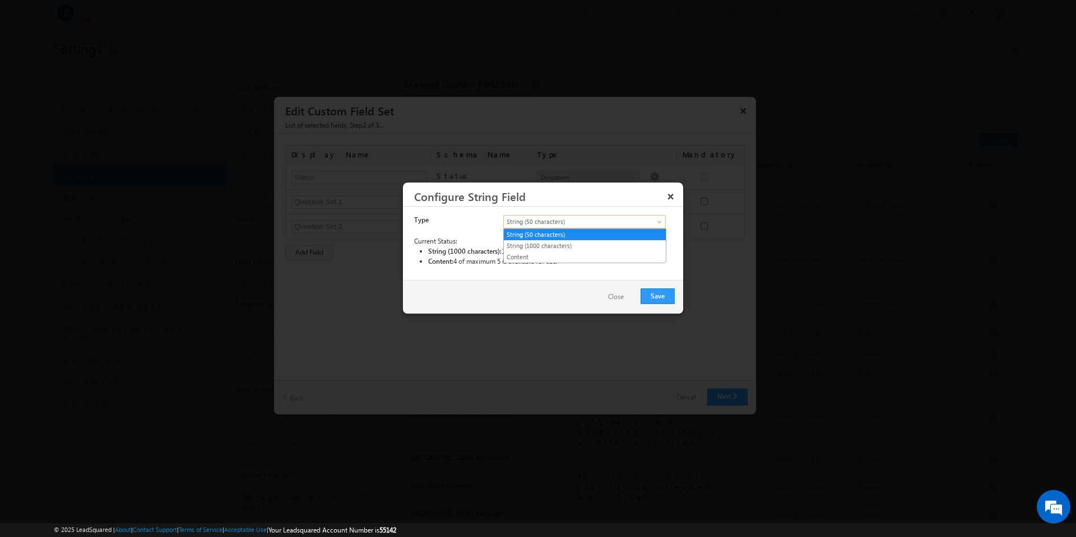
click at [659, 223] on span at bounding box center [660, 224] width 9 height 9
click at [621, 255] on link "Content" at bounding box center [585, 257] width 162 height 10
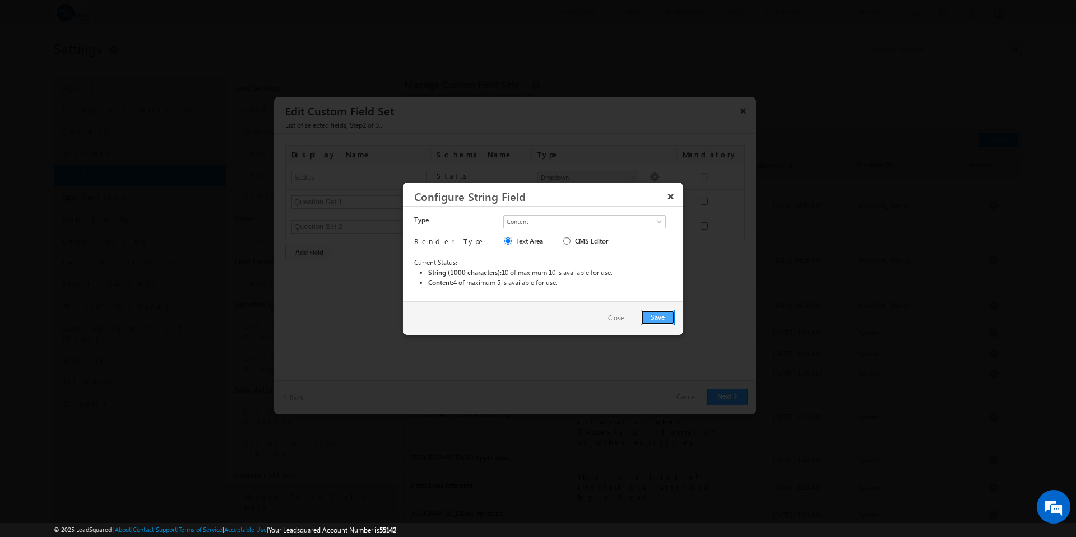
click at [658, 317] on button "Save" at bounding box center [657, 318] width 34 height 16
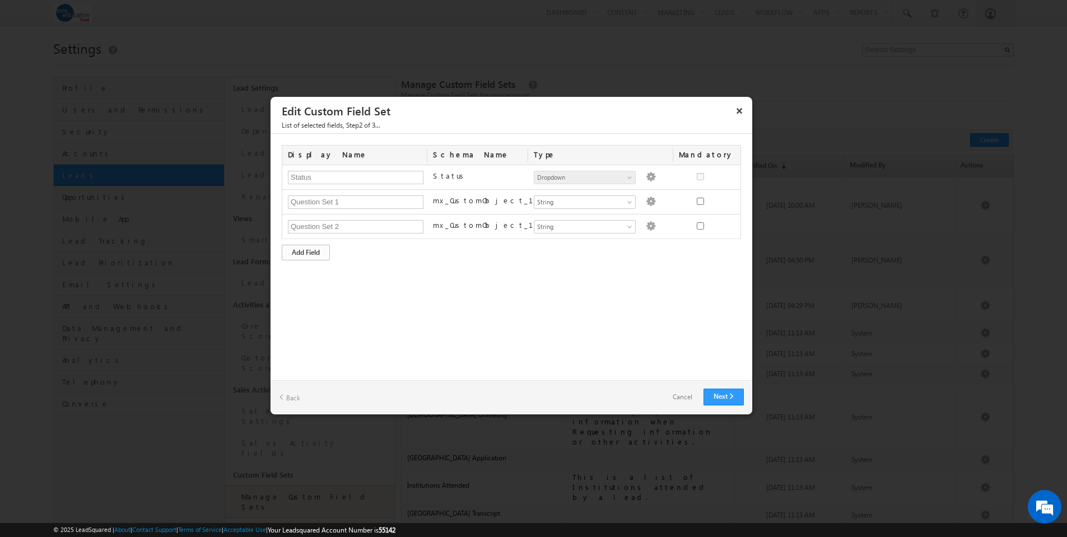
click at [309, 250] on div "Add Field" at bounding box center [306, 253] width 48 height 16
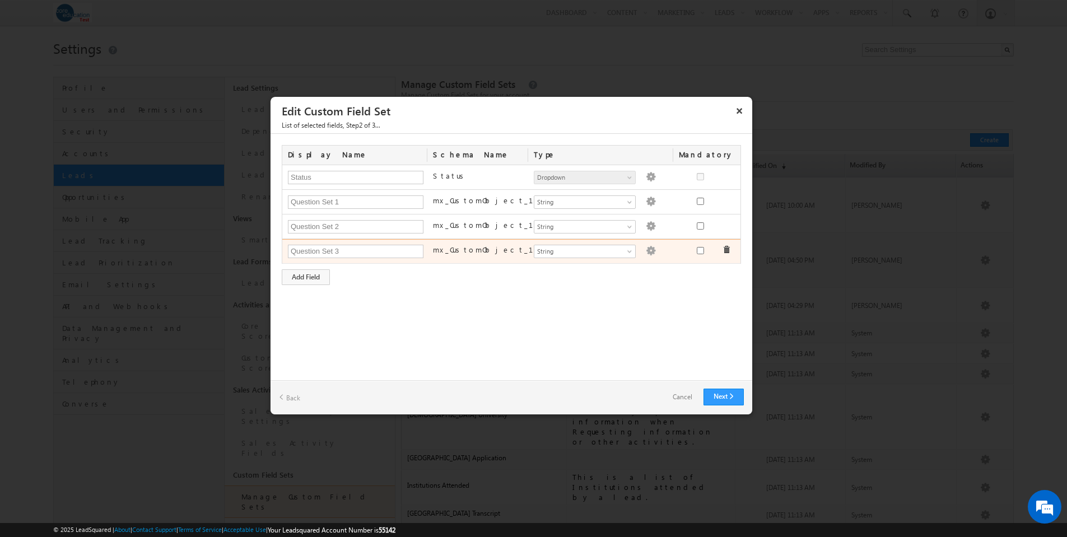
type input "Question Set 3"
click at [646, 253] on img at bounding box center [651, 251] width 10 height 10
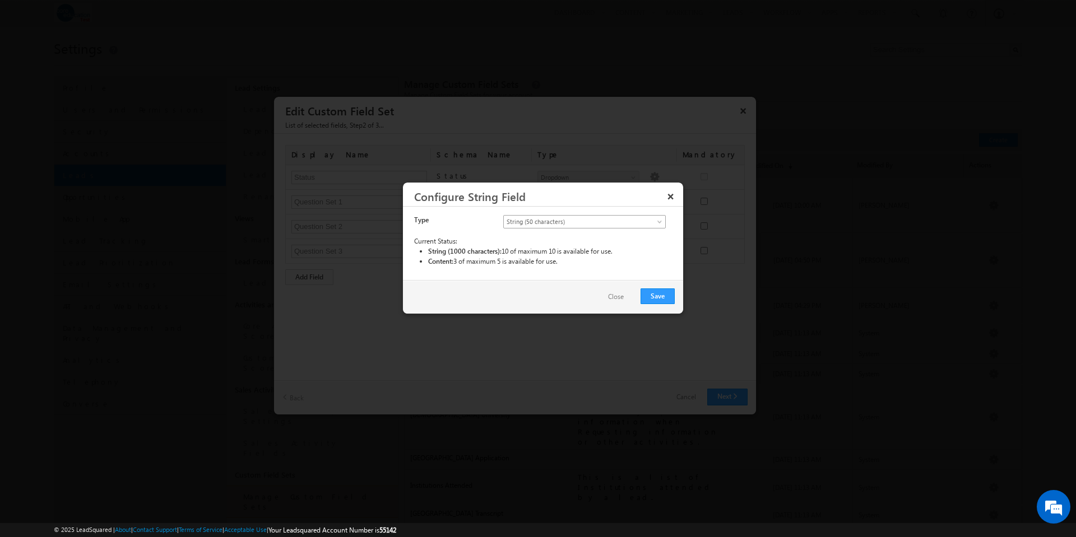
click at [661, 221] on span at bounding box center [660, 224] width 9 height 9
click at [628, 254] on link "Content" at bounding box center [585, 257] width 162 height 10
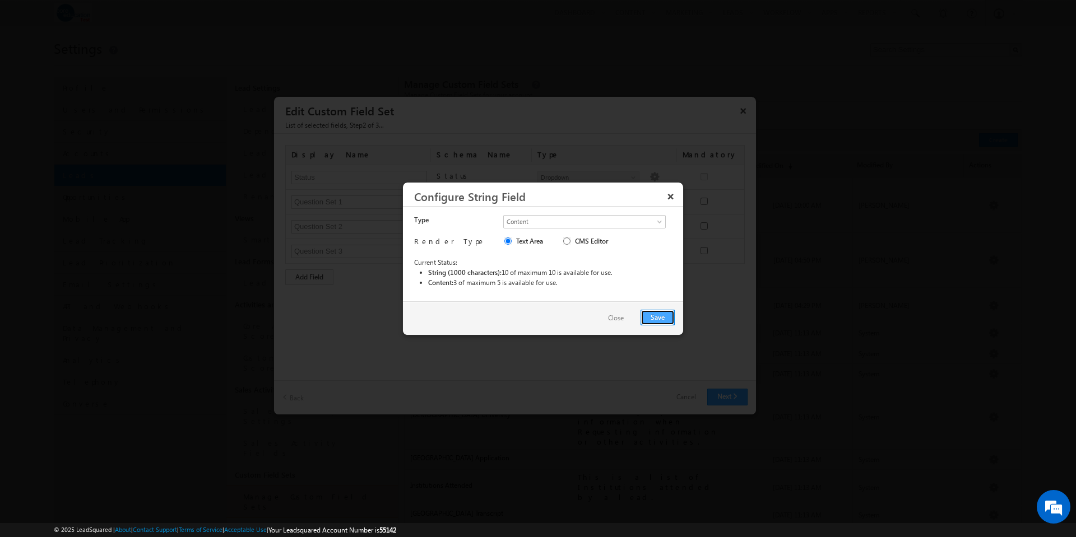
click at [663, 319] on button "Save" at bounding box center [657, 318] width 34 height 16
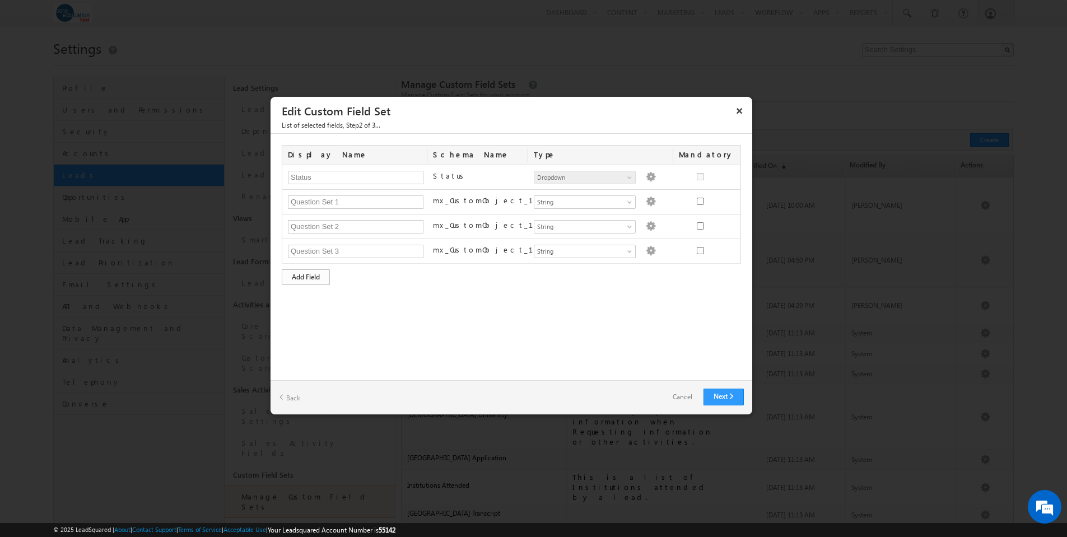
click at [316, 277] on div "Add Field" at bounding box center [306, 277] width 48 height 16
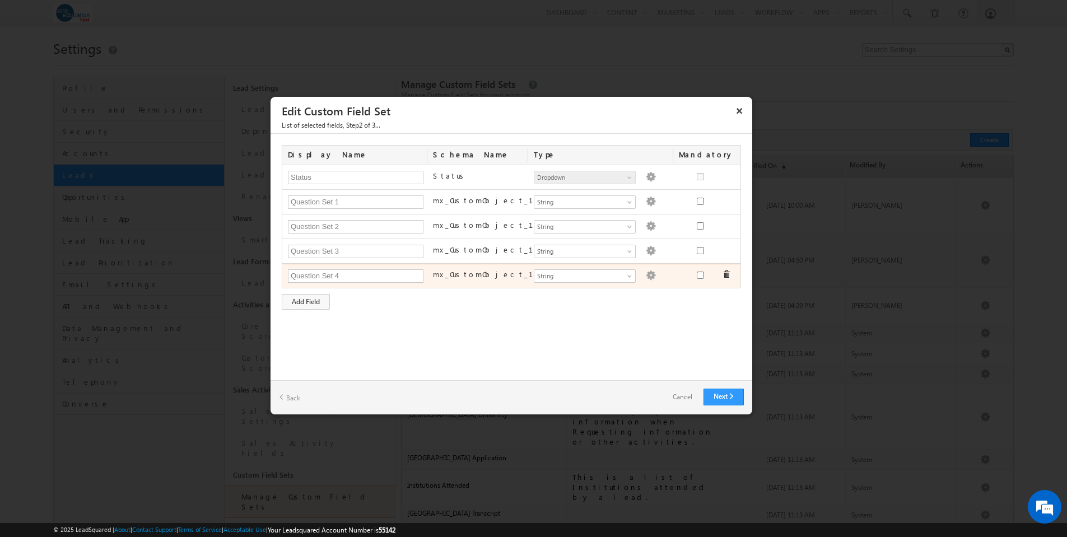
type input "Question Set 4"
click at [646, 278] on img at bounding box center [651, 276] width 10 height 10
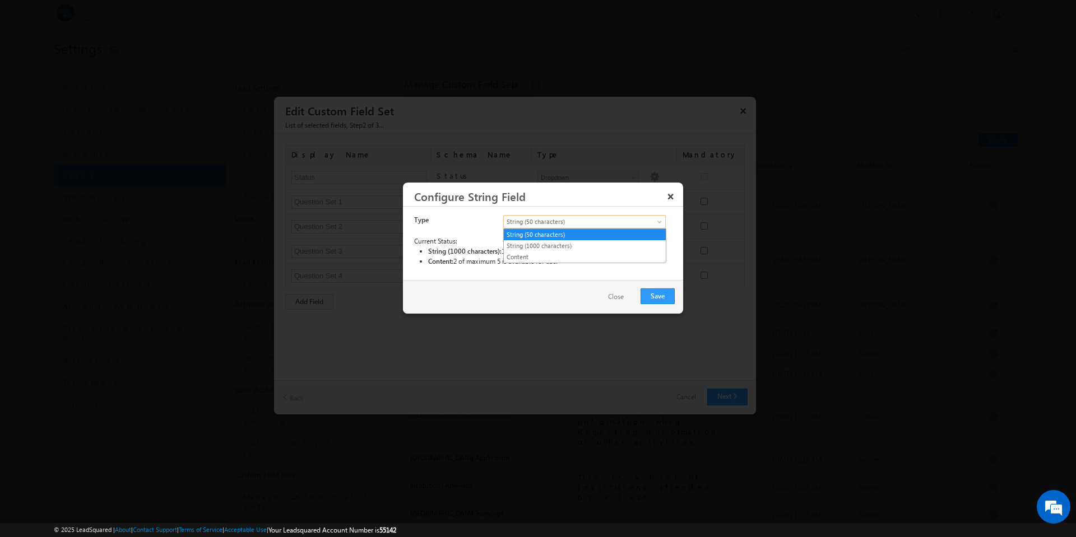
click at [661, 220] on span at bounding box center [660, 224] width 9 height 9
click at [630, 257] on link "Content" at bounding box center [585, 257] width 162 height 10
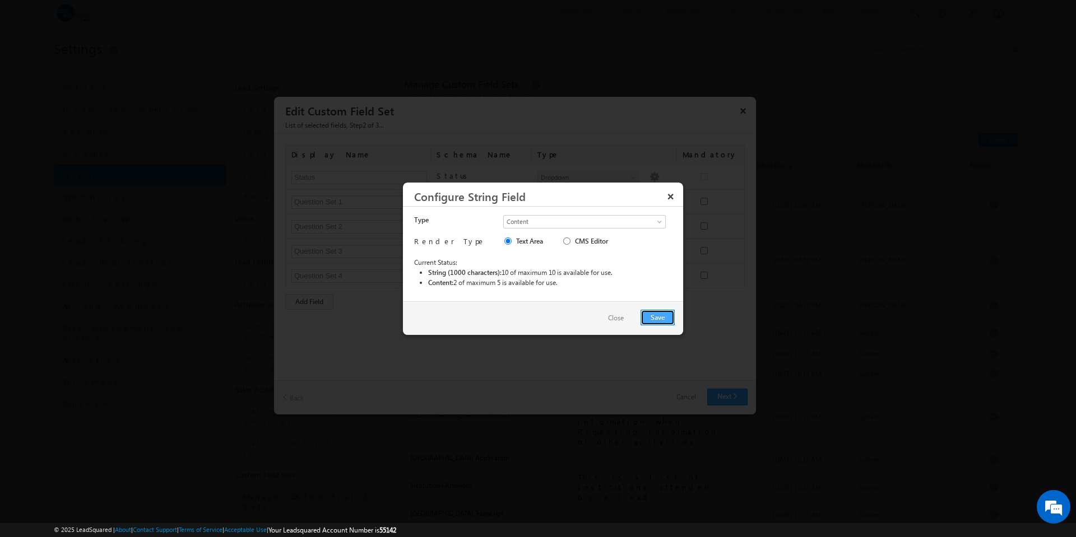
click at [661, 317] on button "Save" at bounding box center [657, 318] width 34 height 16
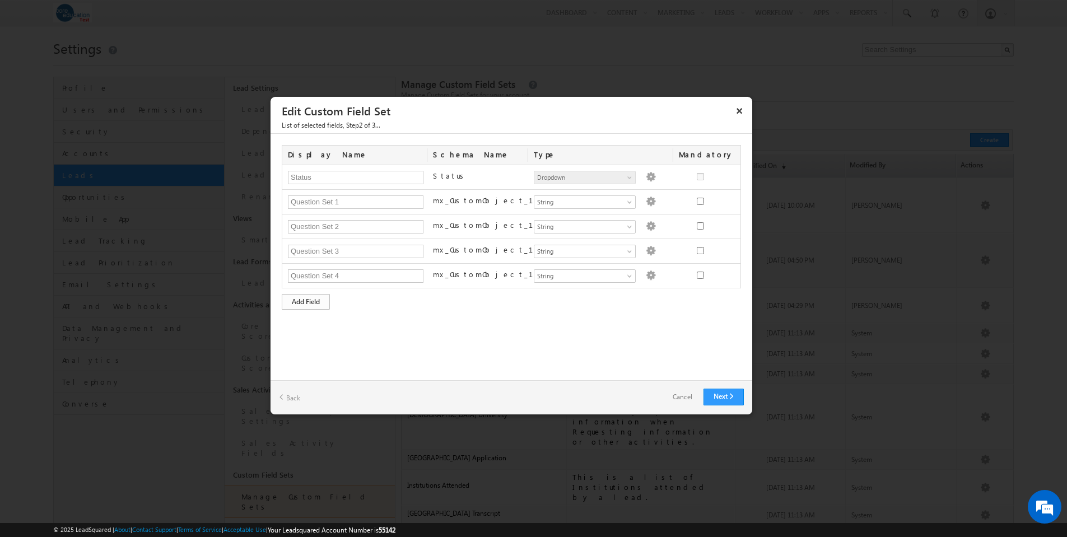
click at [319, 305] on div "Add Field" at bounding box center [306, 302] width 48 height 16
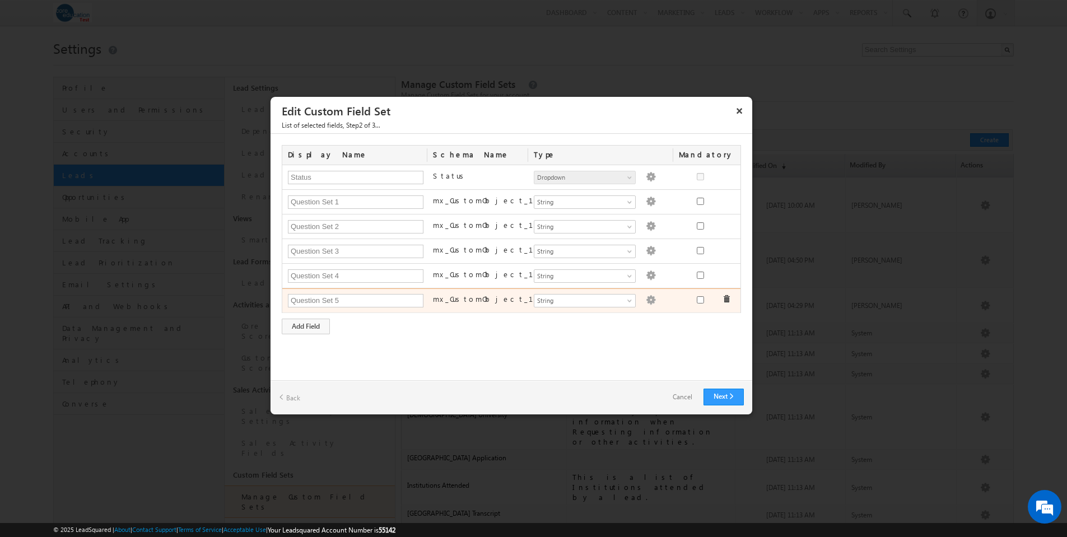
type input "Question Set 5"
click at [646, 300] on img at bounding box center [651, 300] width 10 height 10
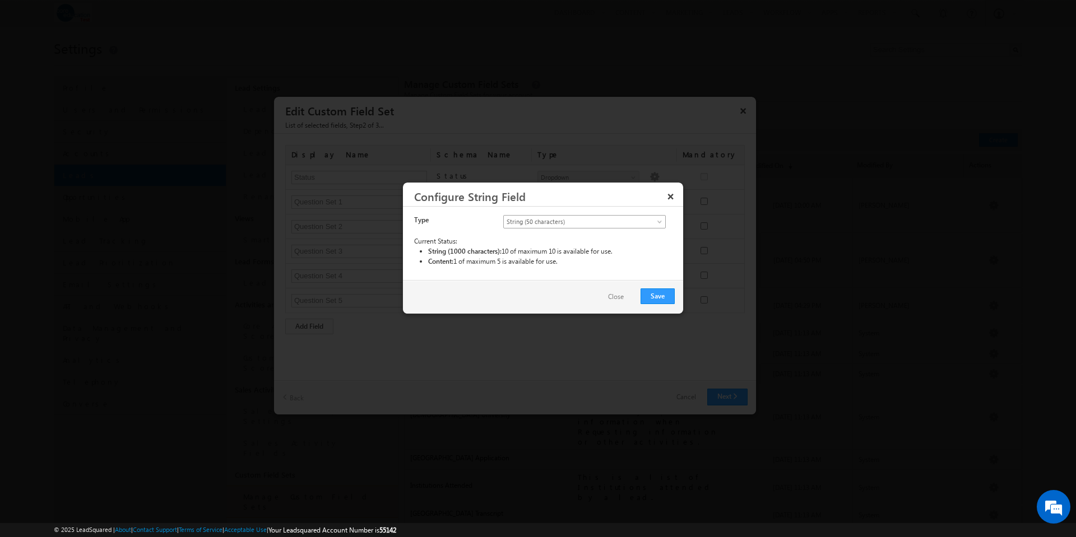
click at [659, 220] on span at bounding box center [660, 224] width 9 height 9
click at [631, 254] on link "Content" at bounding box center [585, 257] width 162 height 10
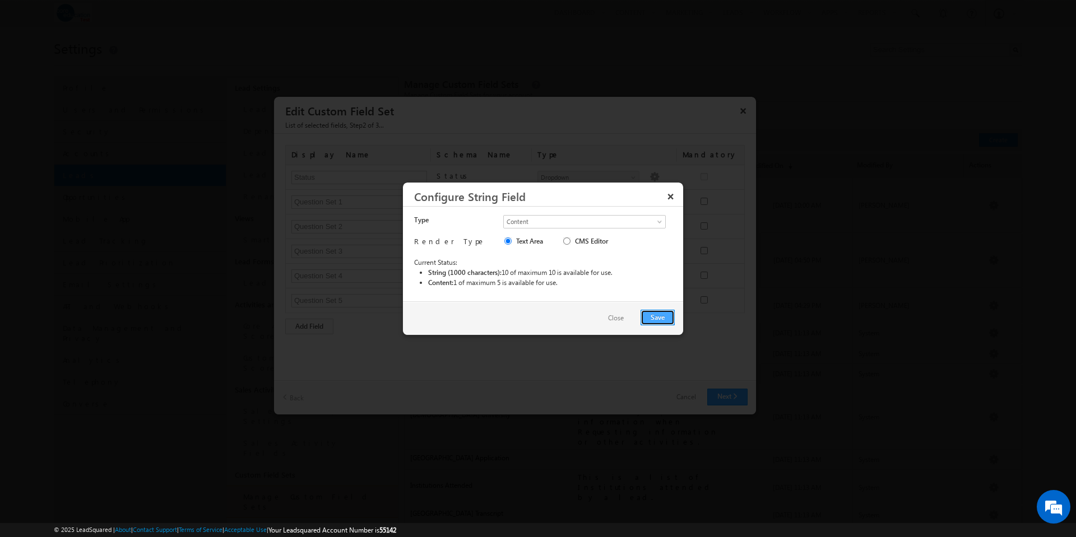
click at [663, 320] on button "Save" at bounding box center [657, 318] width 34 height 16
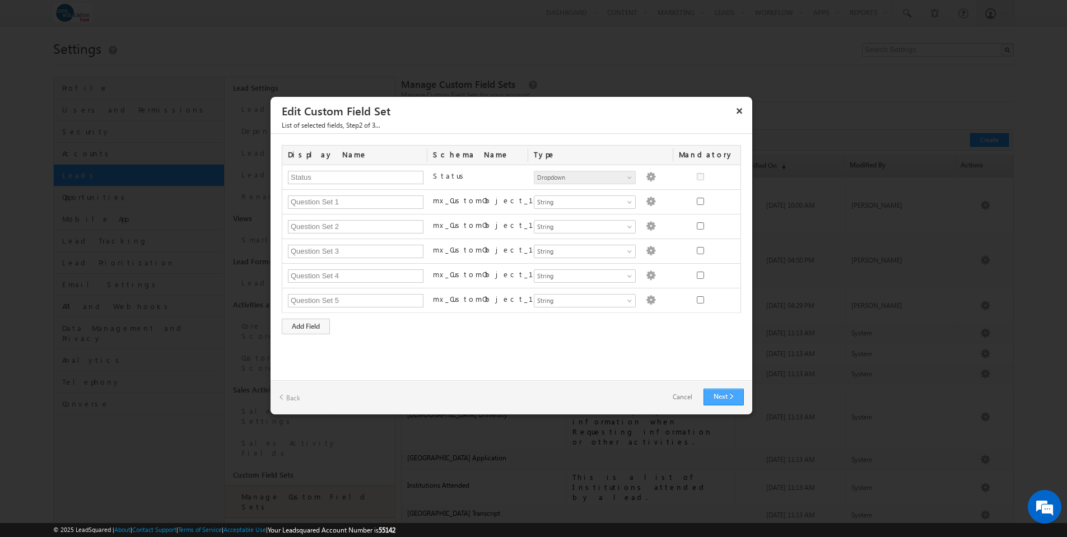
click at [727, 396] on link "Next" at bounding box center [724, 397] width 40 height 17
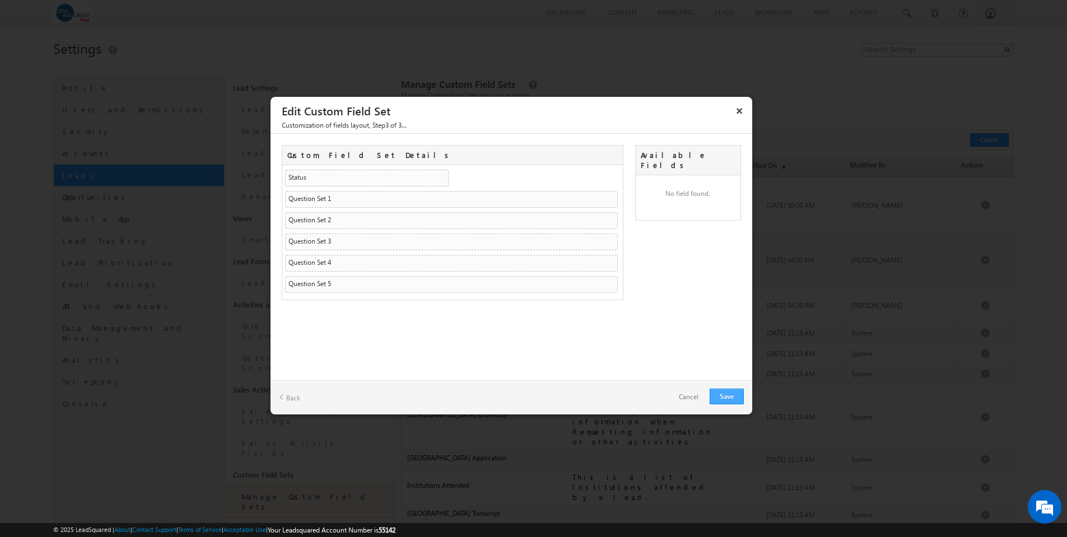
click at [727, 396] on link "Save" at bounding box center [727, 397] width 34 height 16
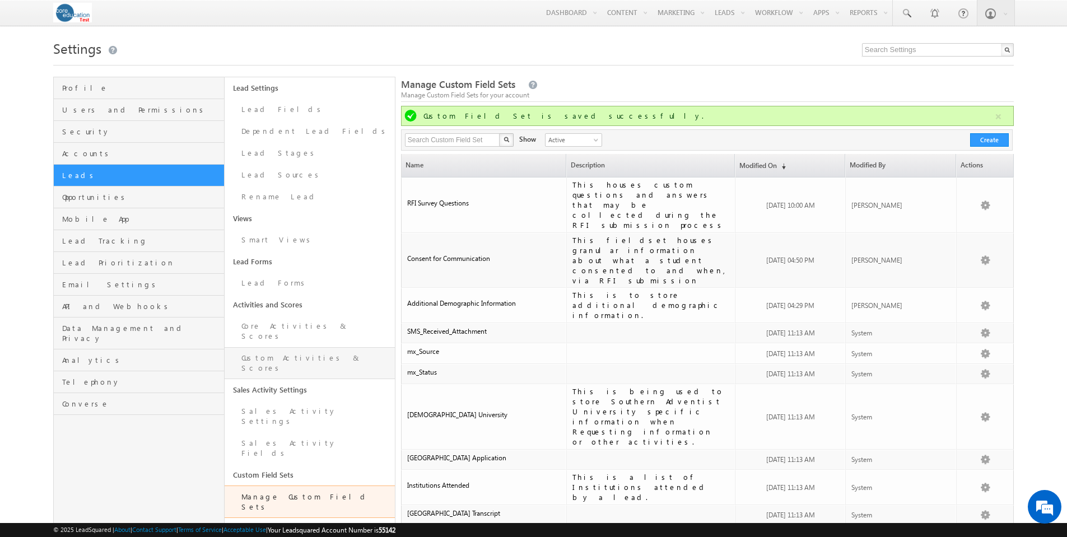
click at [297, 352] on link "Custom Activities & Scores" at bounding box center [310, 363] width 170 height 32
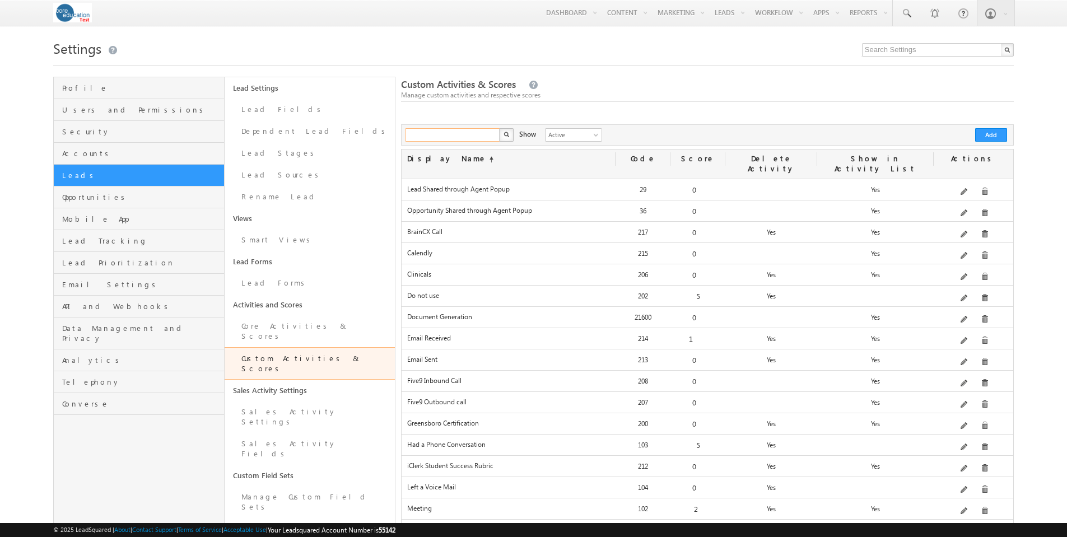
click at [474, 136] on input "text" at bounding box center [453, 134] width 96 height 13
type input "rfi"
click at [505, 135] on img "button" at bounding box center [506, 135] width 6 height 6
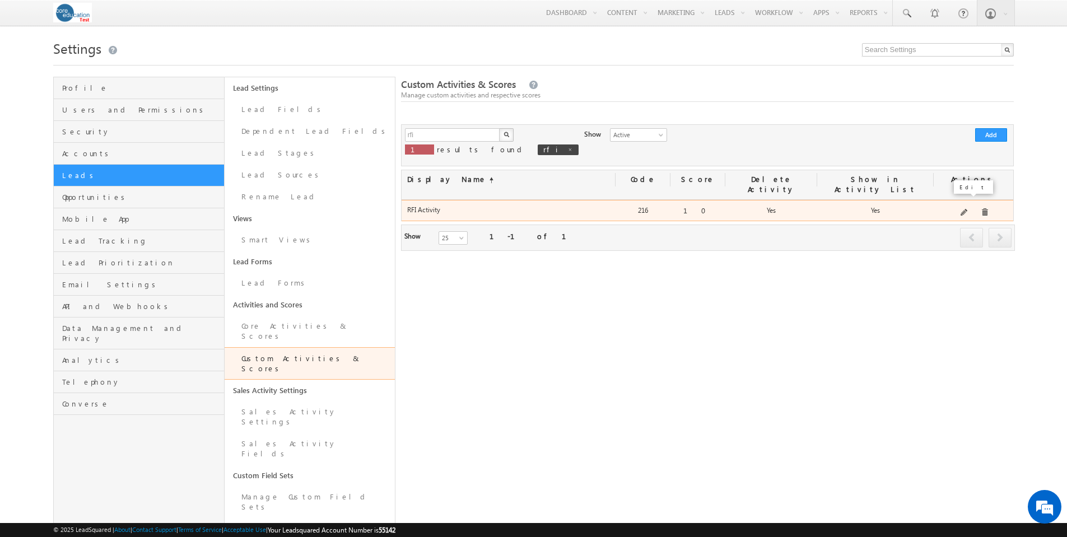
click at [966, 209] on span at bounding box center [965, 213] width 8 height 8
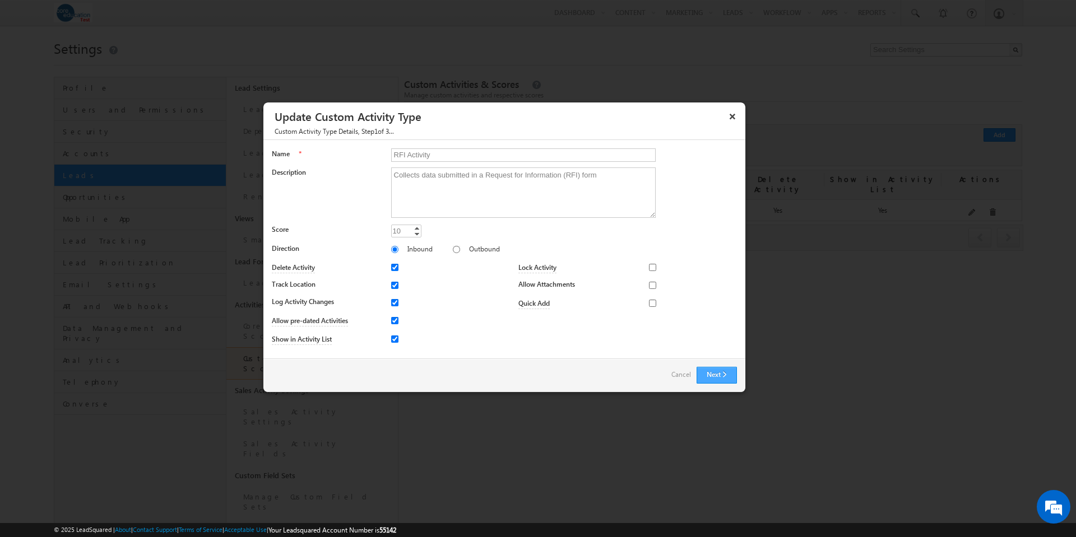
click at [722, 371] on button "Next" at bounding box center [716, 375] width 40 height 17
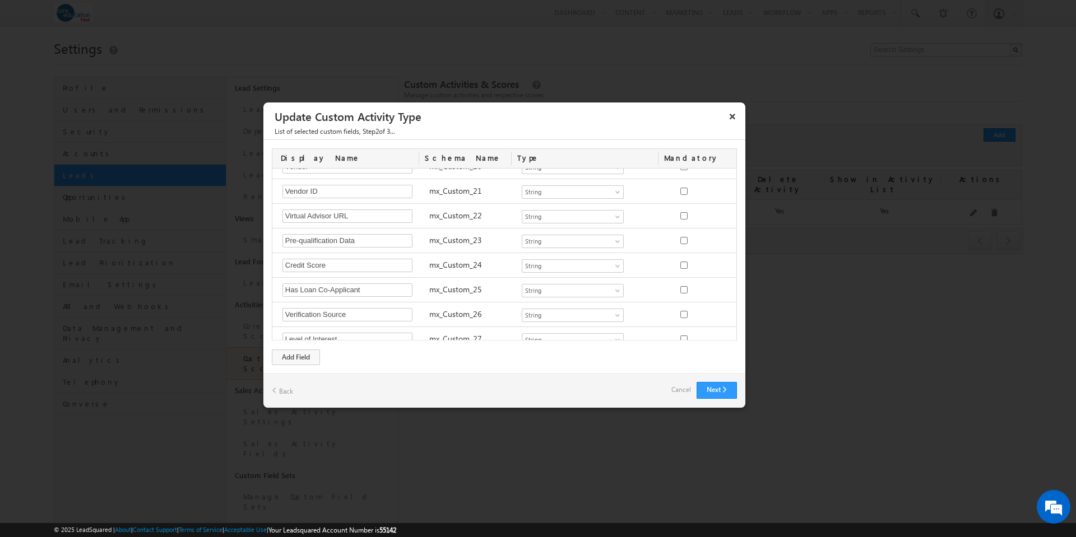
scroll to position [568, 0]
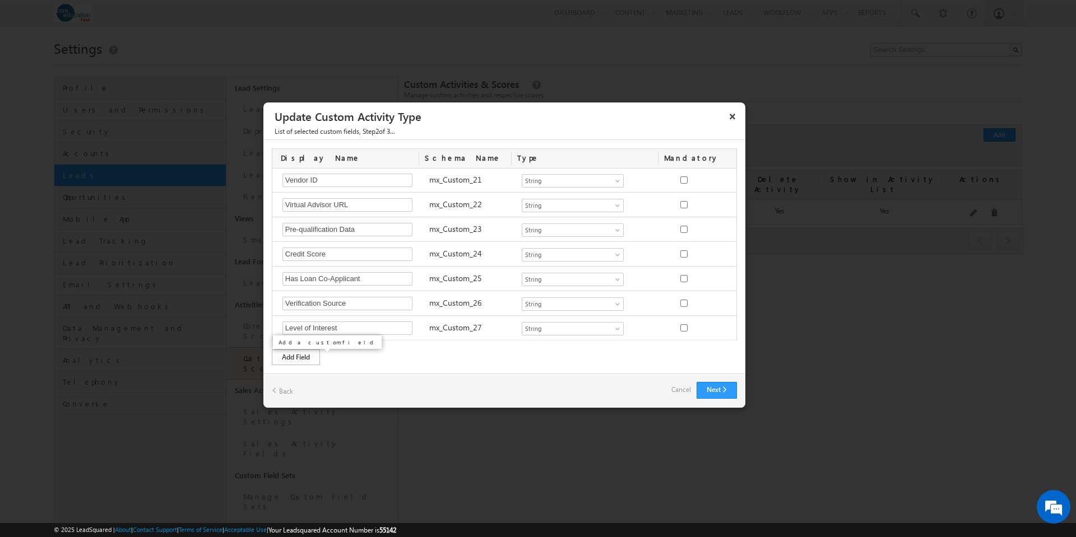
click at [296, 359] on div "Add Field" at bounding box center [296, 358] width 48 height 16
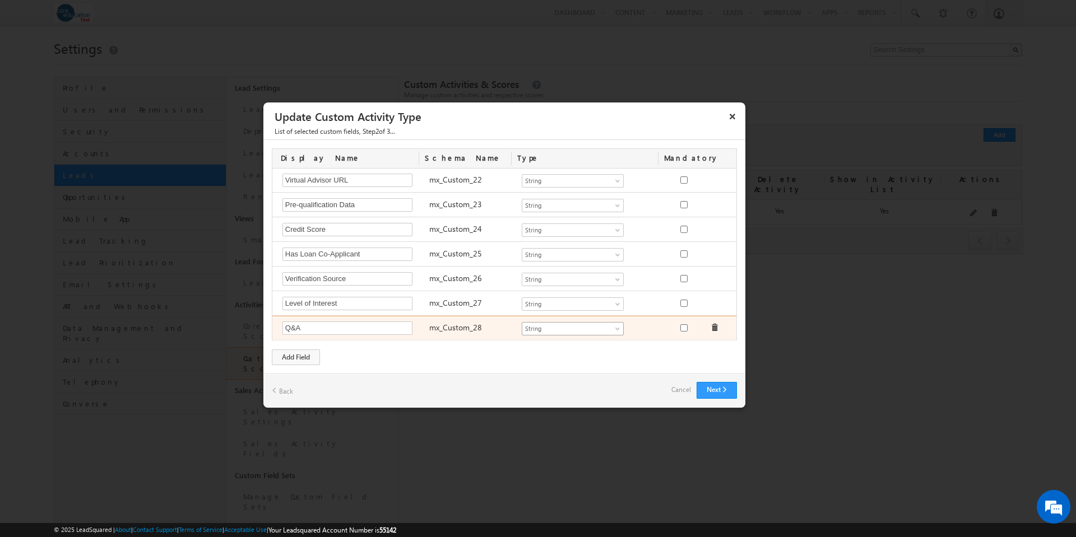
type input "Q&A"
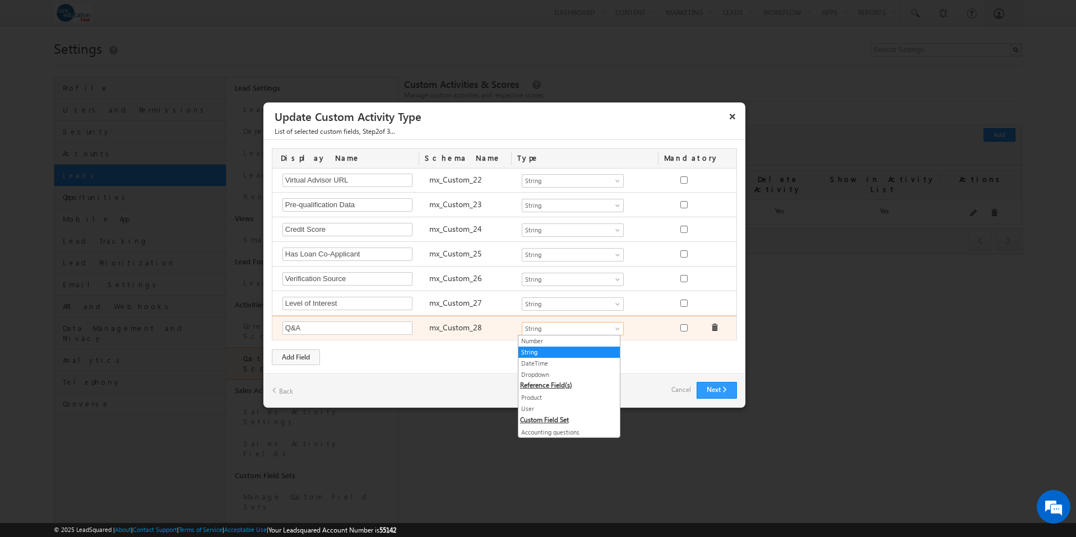
click at [614, 329] on span at bounding box center [618, 331] width 9 height 9
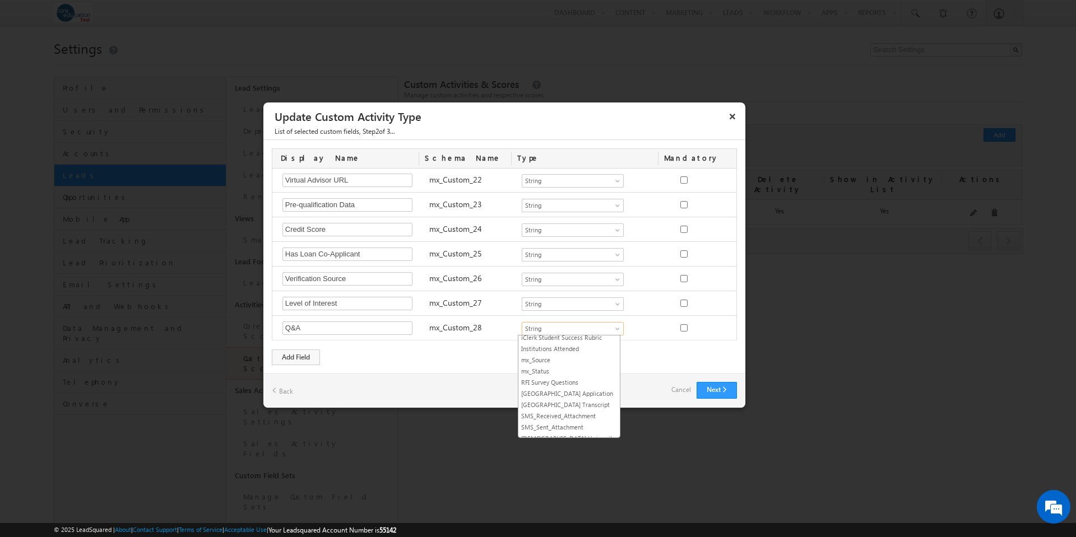
scroll to position [229, 0]
click at [563, 382] on link "RFI Survey Questions" at bounding box center [568, 379] width 101 height 10
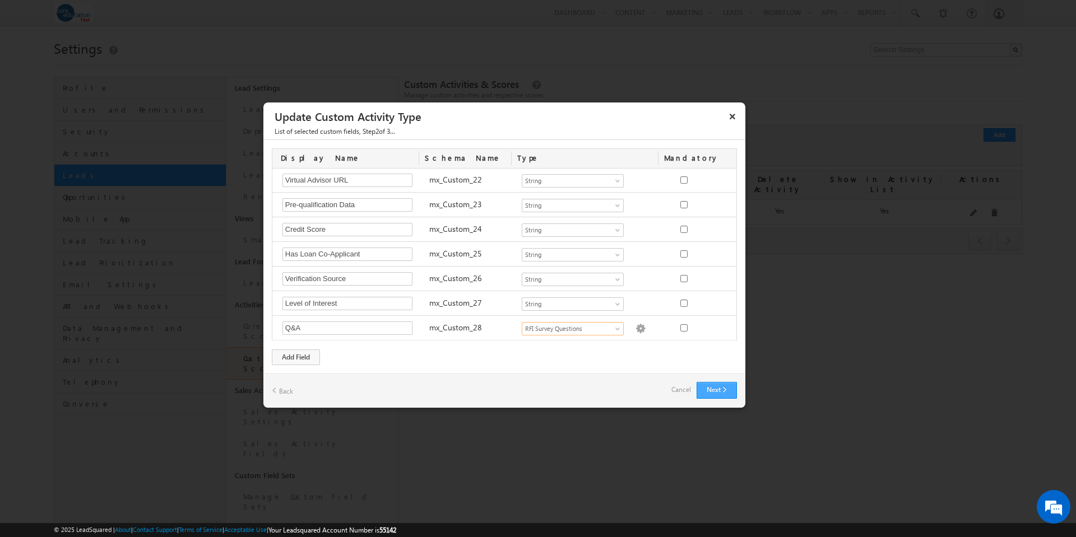
click at [715, 395] on button "Next" at bounding box center [716, 390] width 40 height 17
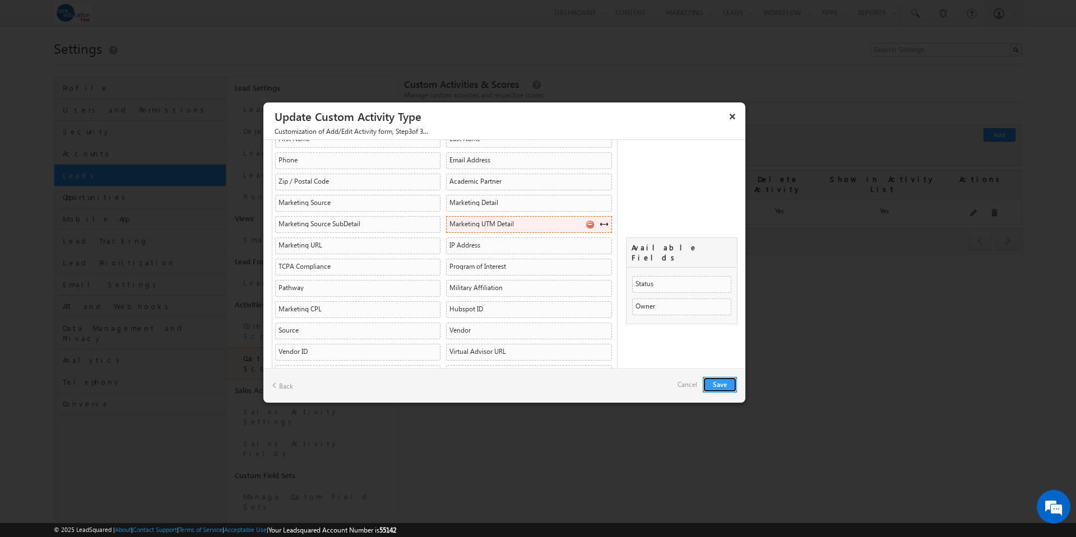
scroll to position [218, 0]
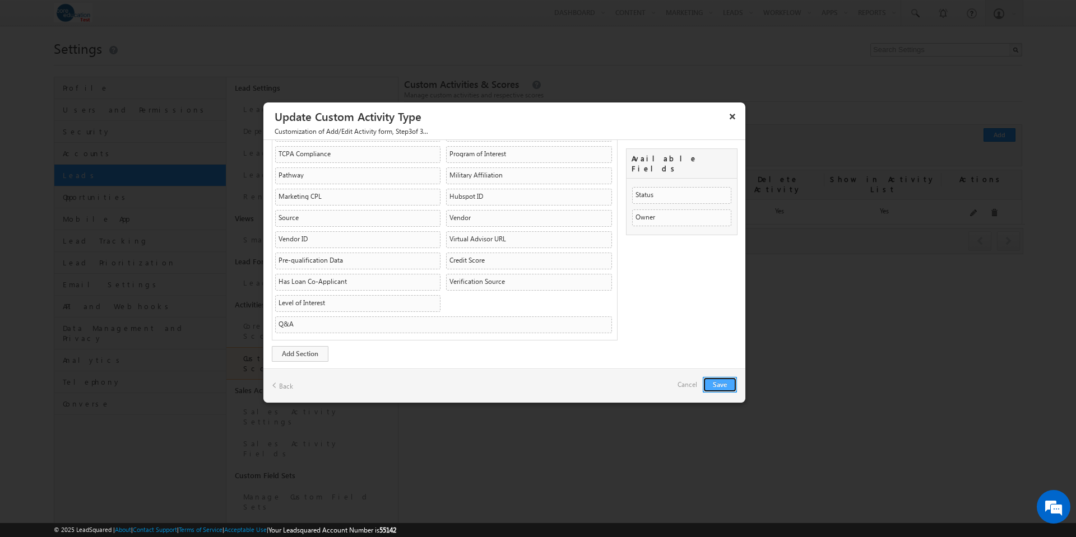
click at [715, 385] on button "Save" at bounding box center [720, 385] width 34 height 16
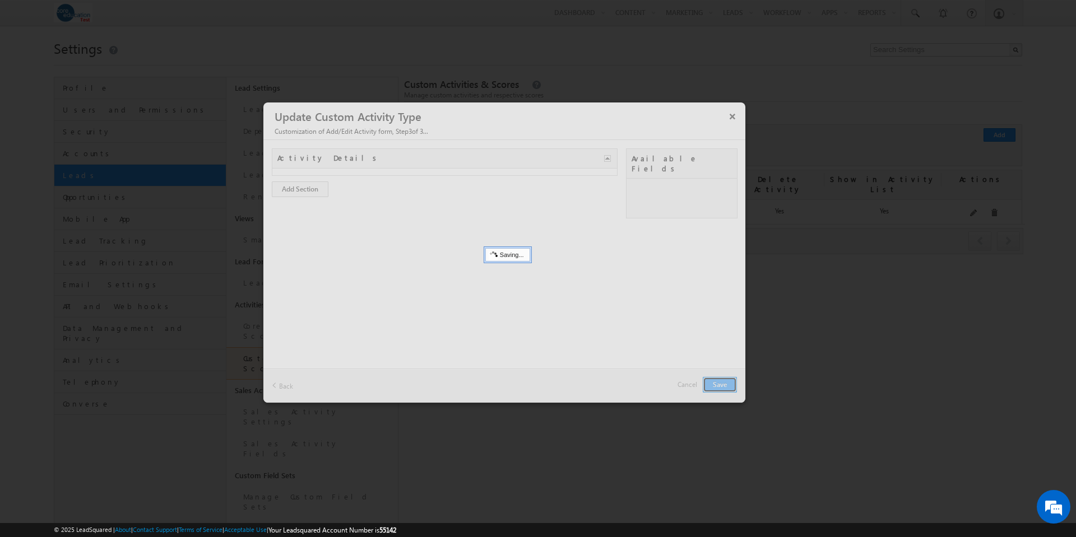
scroll to position [0, 0]
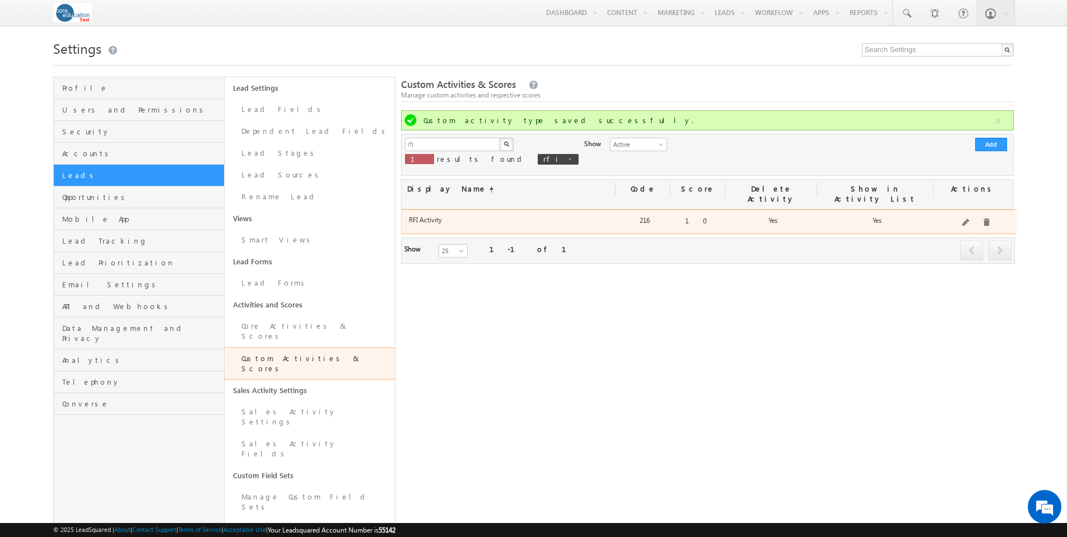
click at [429, 216] on label "RFI Activity" at bounding box center [510, 220] width 203 height 8
click at [969, 219] on span at bounding box center [966, 223] width 8 height 8
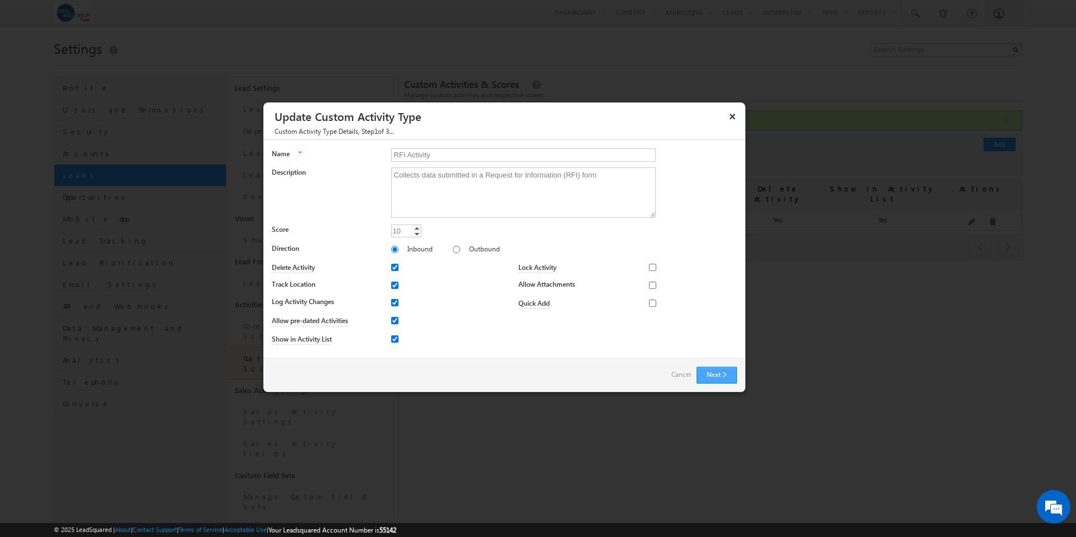
click at [715, 374] on button "Next" at bounding box center [716, 375] width 40 height 17
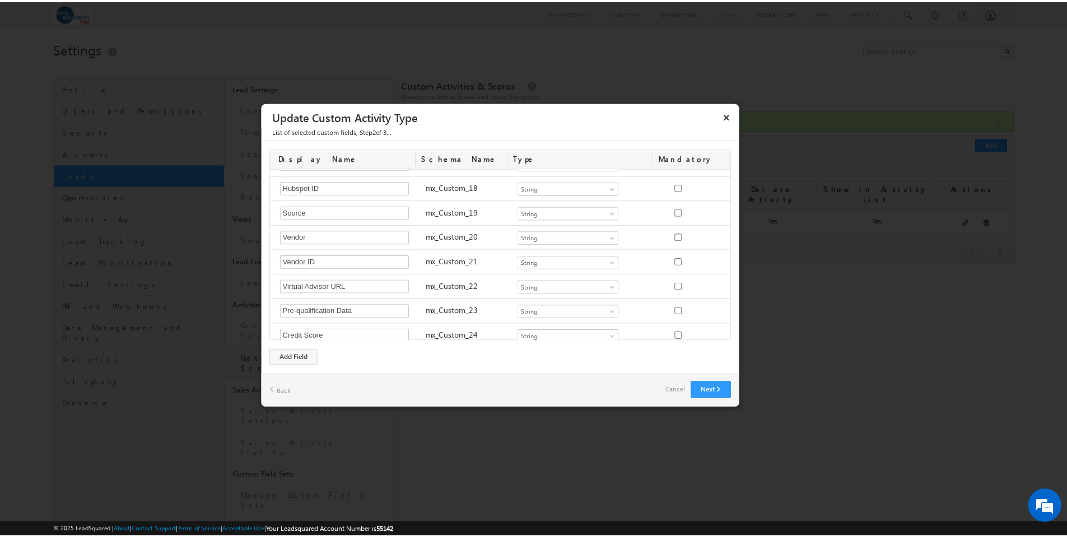
scroll to position [592, 0]
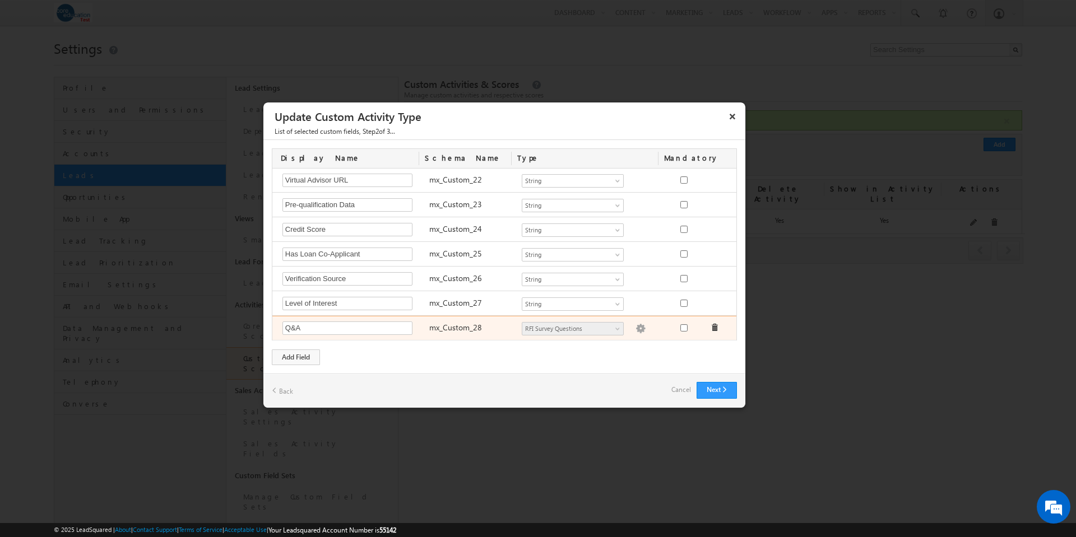
click at [448, 328] on label "mx_Custom_28" at bounding box center [455, 327] width 53 height 11
click at [678, 392] on link "Cancel" at bounding box center [681, 390] width 20 height 16
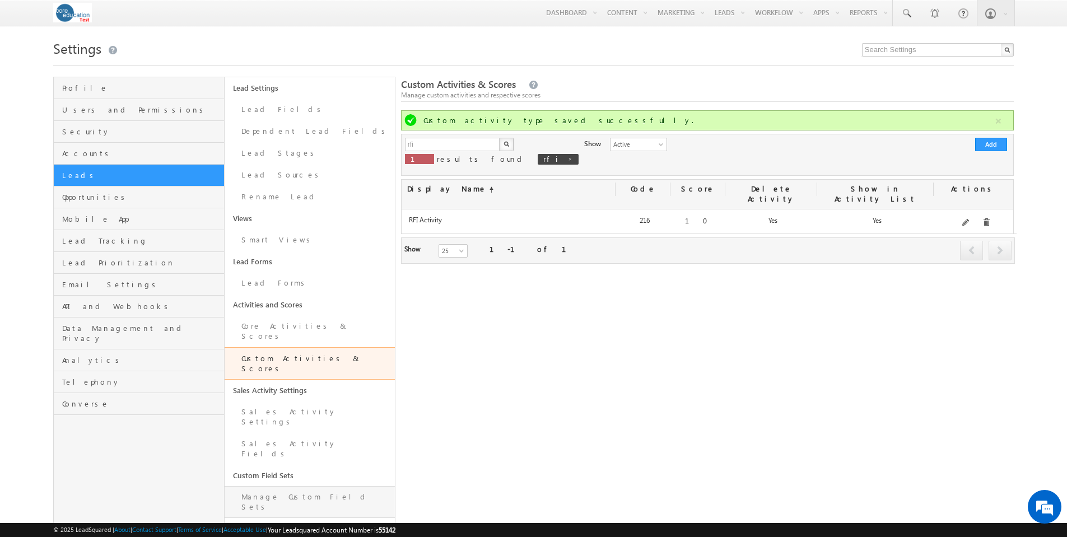
click at [303, 486] on link "Manage Custom Field Sets" at bounding box center [310, 502] width 170 height 32
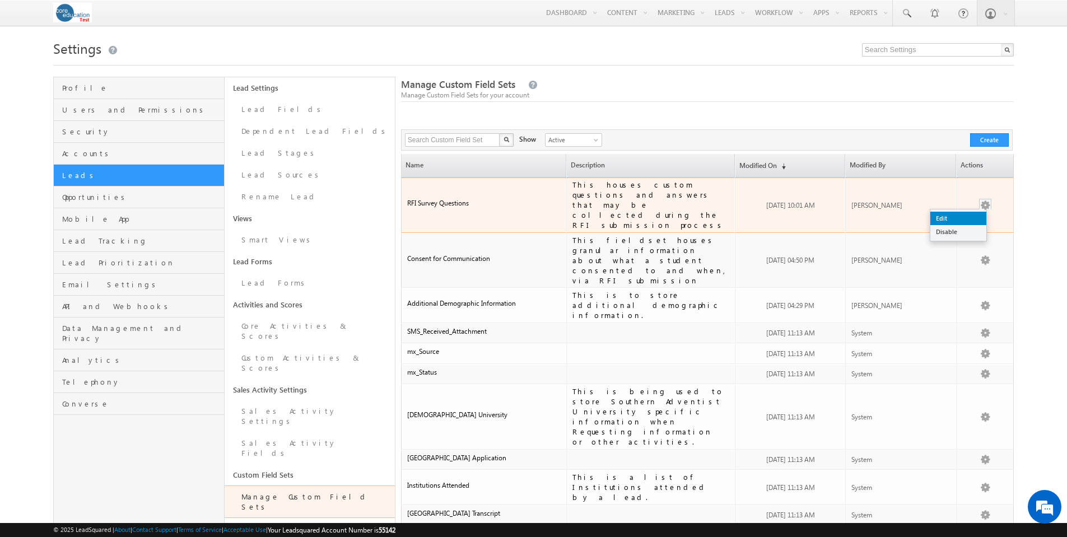
click at [954, 212] on link "Edit" at bounding box center [959, 218] width 56 height 13
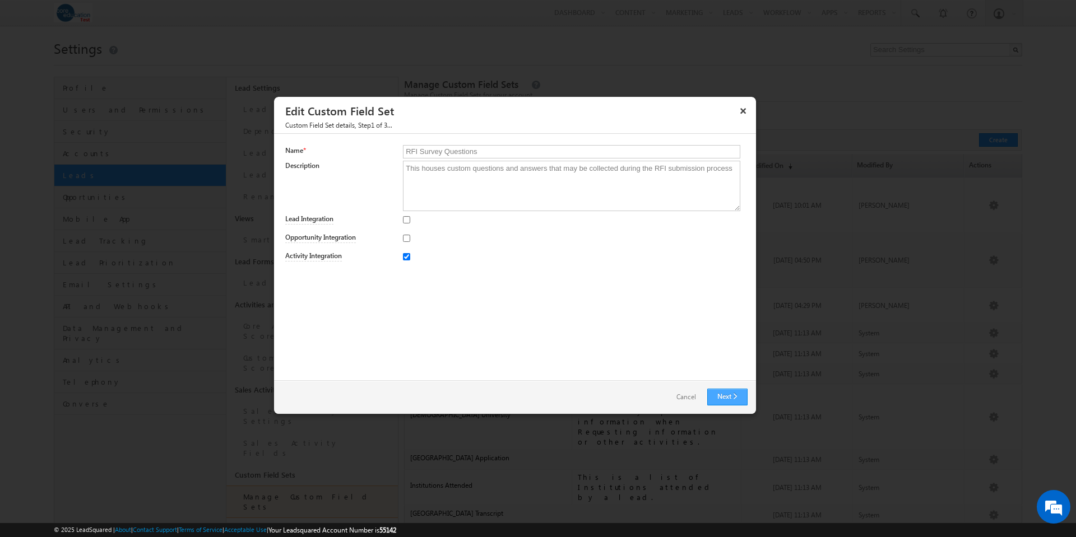
click at [722, 396] on link "Next" at bounding box center [727, 397] width 40 height 17
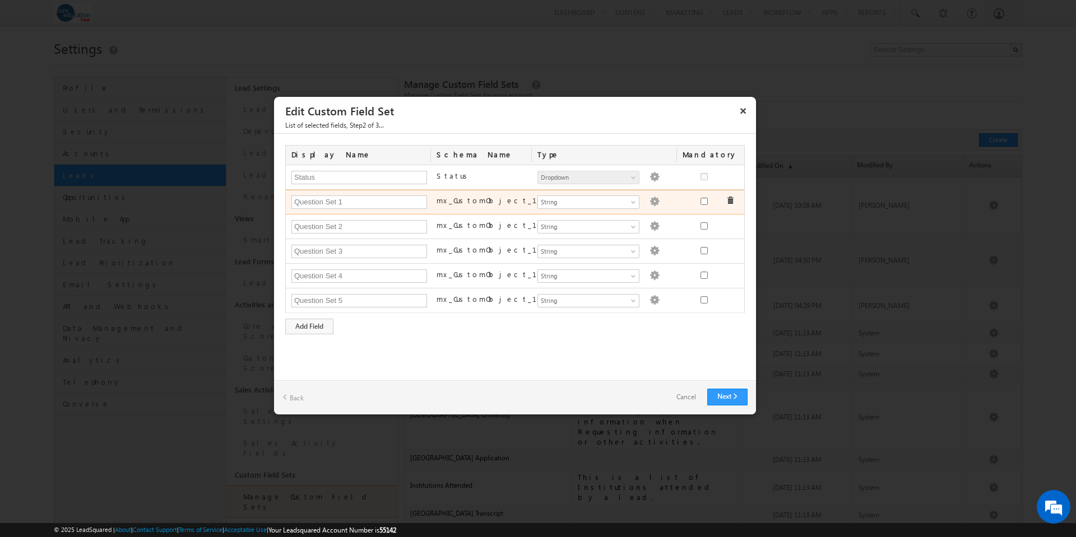
click at [649, 200] on img at bounding box center [654, 202] width 10 height 10
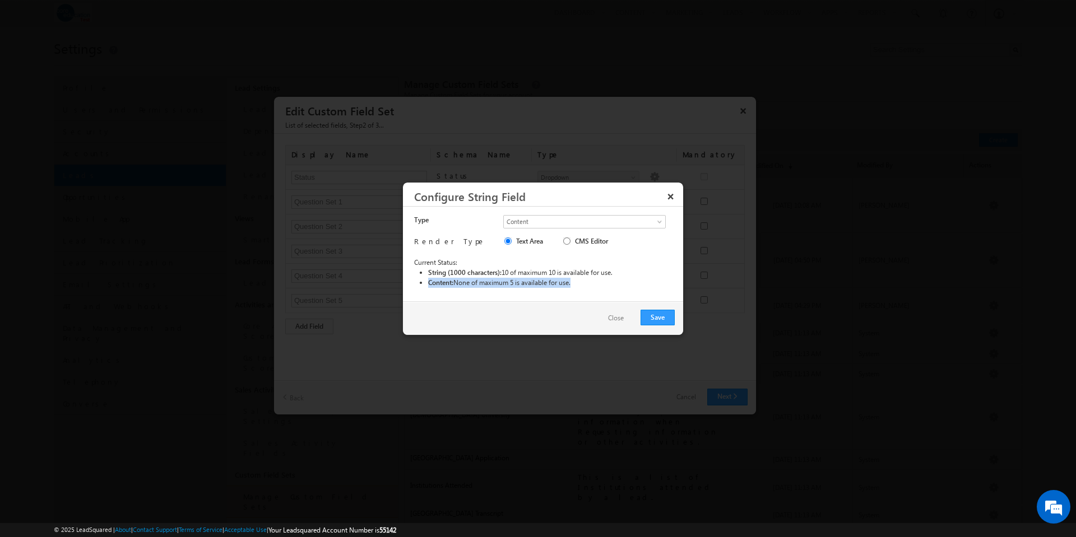
drag, startPoint x: 430, startPoint y: 284, endPoint x: 594, endPoint y: 285, distance: 164.2
click at [594, 285] on li "Content: None of maximum 5 is available for use." at bounding box center [551, 283] width 247 height 10
click at [616, 320] on button "Close" at bounding box center [616, 318] width 38 height 16
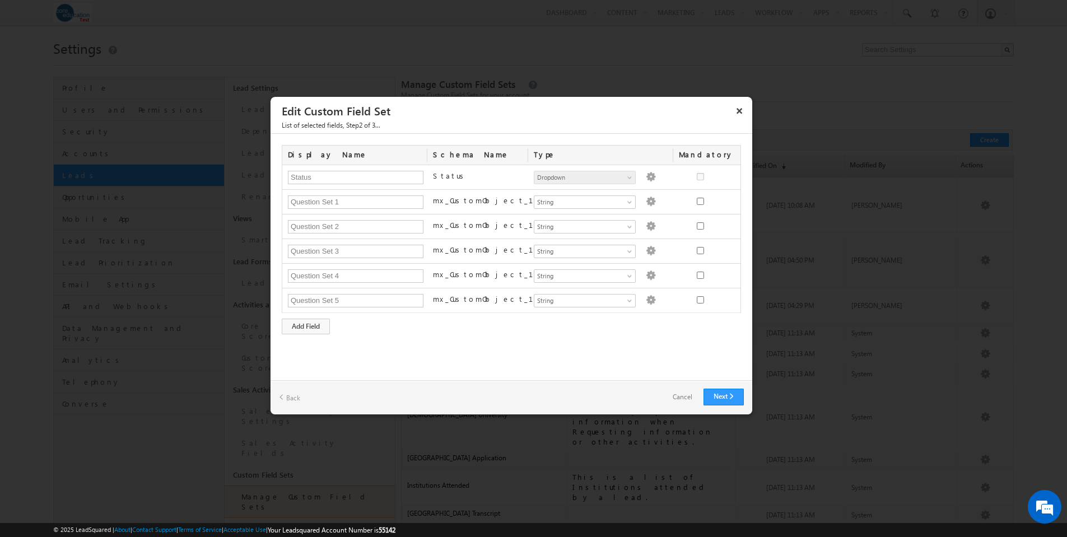
click at [680, 398] on link "Cancel" at bounding box center [683, 397] width 42 height 16
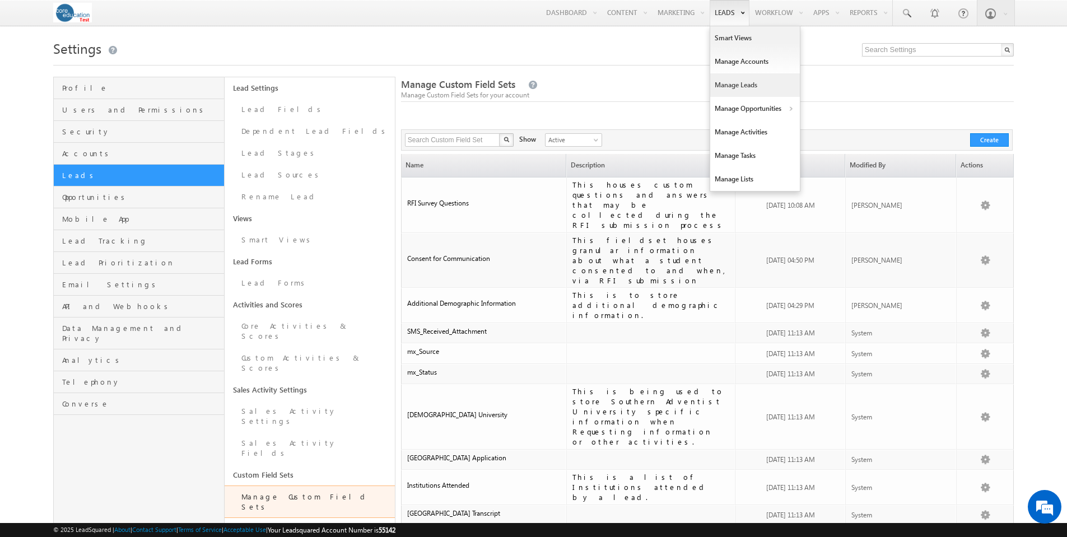
click at [737, 84] on link "Manage Leads" at bounding box center [755, 85] width 90 height 24
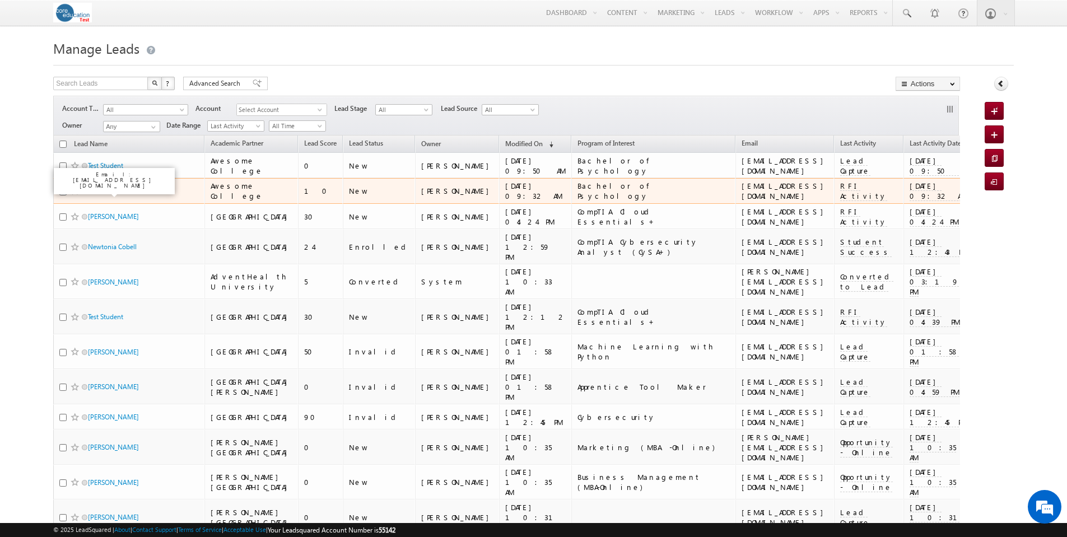
click at [115, 193] on link "Test Student" at bounding box center [105, 191] width 35 height 8
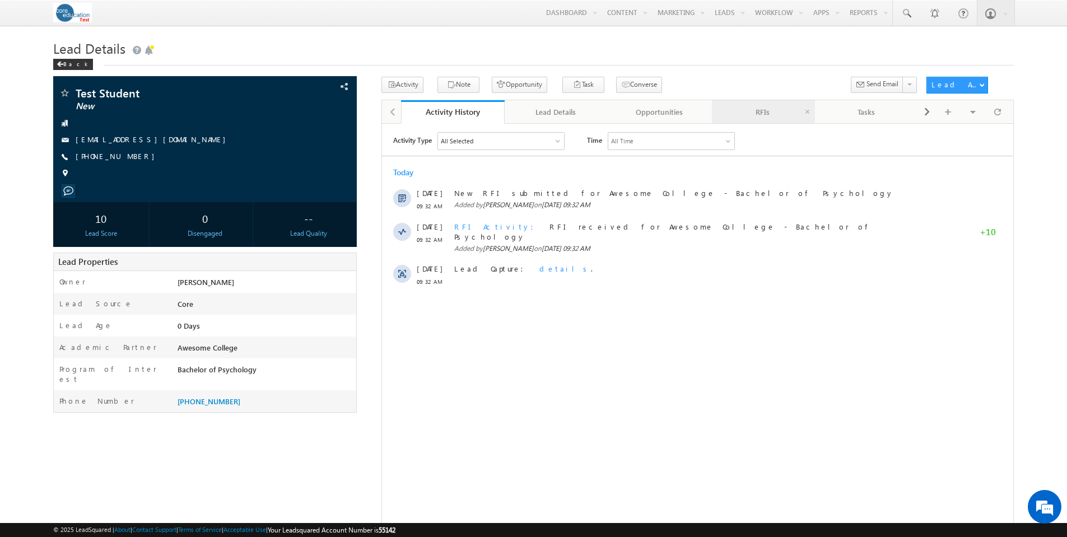
click at [765, 114] on div "RFIs" at bounding box center [763, 111] width 85 height 13
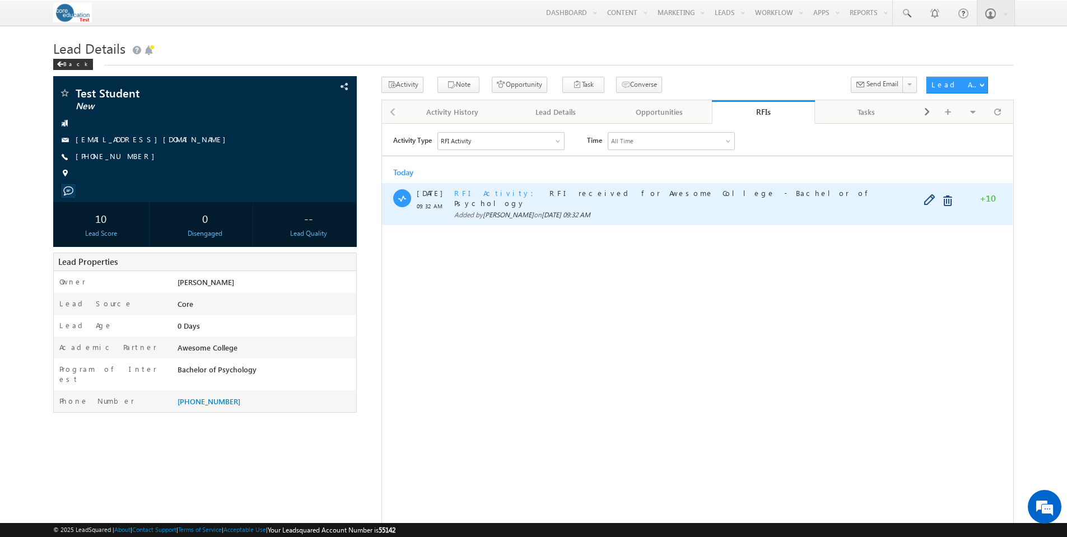
click at [477, 193] on span "RFI Activity" at bounding box center [497, 193] width 86 height 10
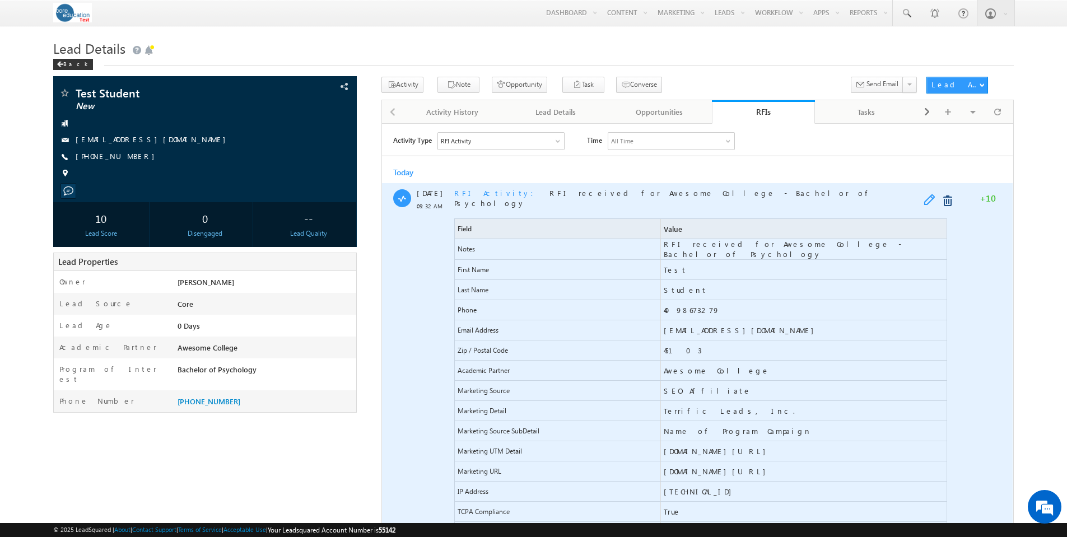
click at [932, 199] on span at bounding box center [932, 200] width 17 height 13
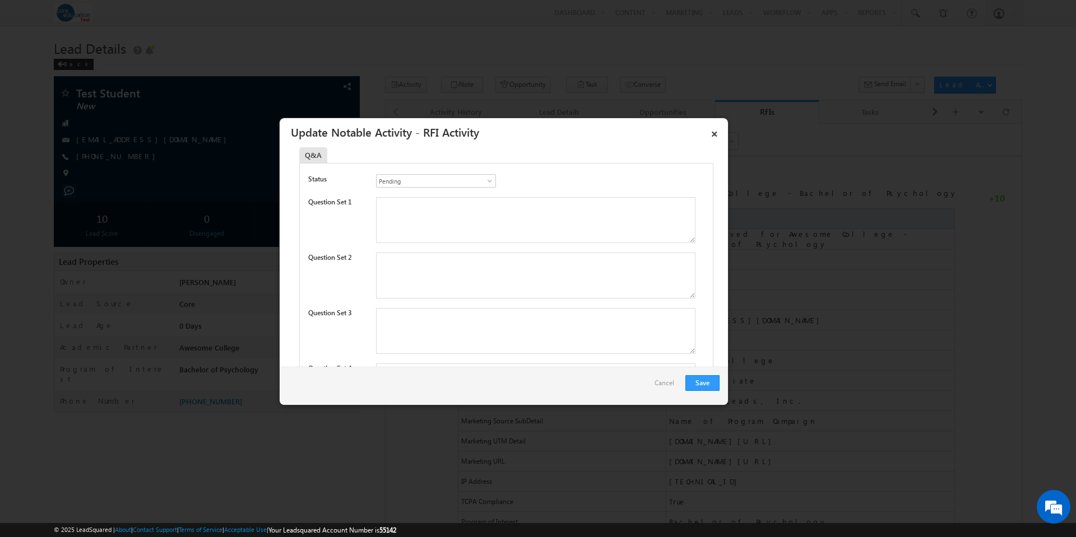
scroll to position [447, 0]
click at [489, 180] on span at bounding box center [489, 183] width 11 height 9
click at [467, 204] on link "Approved" at bounding box center [434, 208] width 117 height 13
type input "Approved"
click at [663, 387] on link "Cancel" at bounding box center [666, 385] width 25 height 21
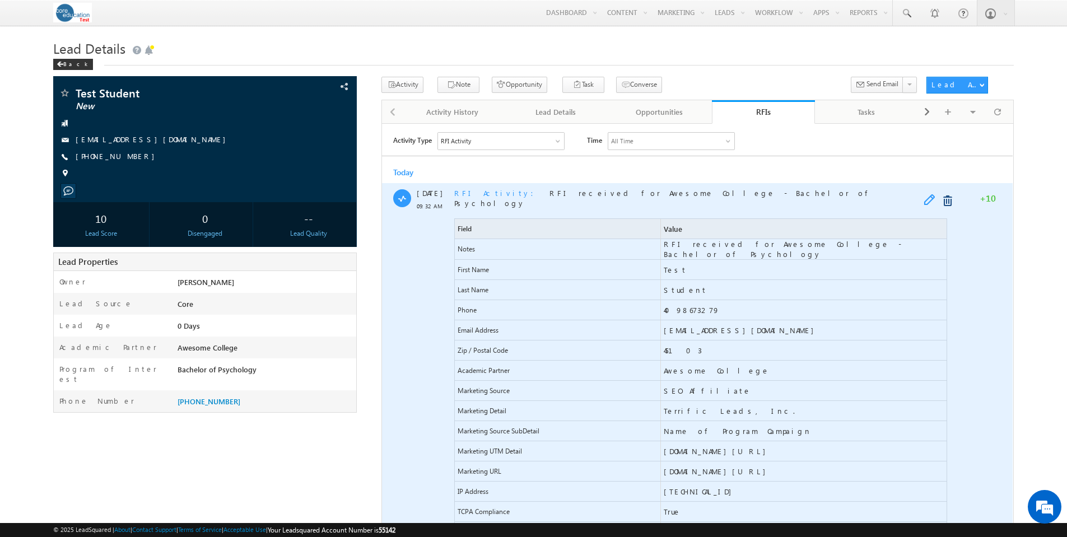
click at [931, 203] on span at bounding box center [932, 200] width 17 height 13
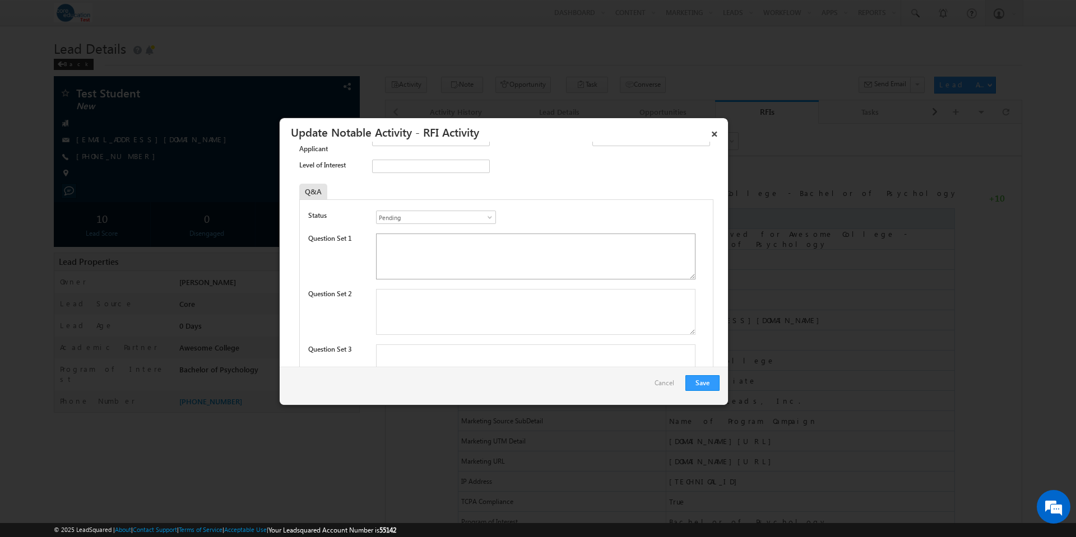
scroll to position [413, 0]
click at [482, 258] on textarea at bounding box center [535, 256] width 319 height 46
drag, startPoint x: 690, startPoint y: 273, endPoint x: 618, endPoint y: 346, distance: 102.2
click at [661, 490] on body "Menu Sara Kulakoski skula koski -test @core .edu" at bounding box center [538, 289] width 1076 height 578
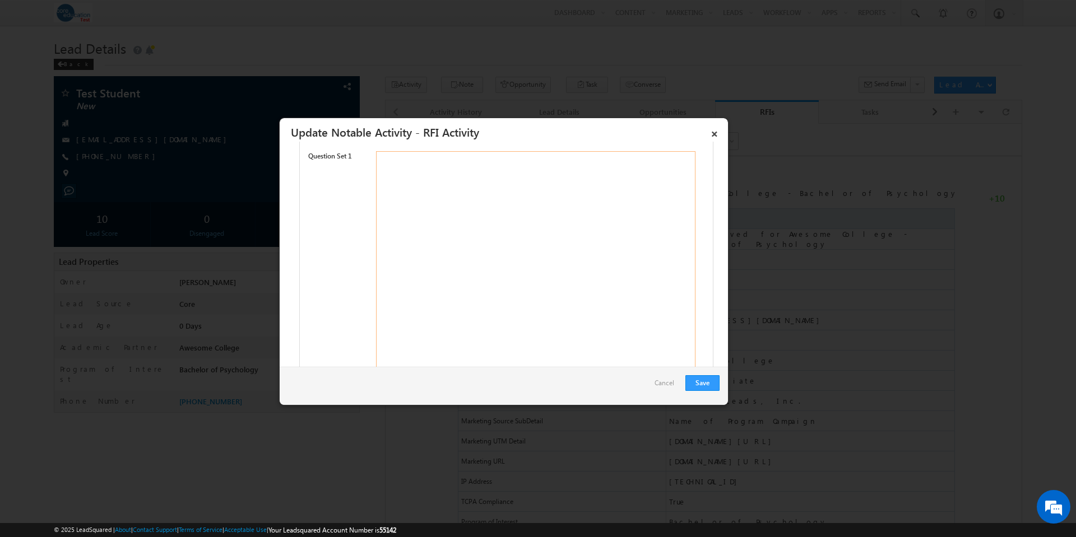
click at [463, 244] on textarea at bounding box center [535, 282] width 319 height 263
paste textarea "Lorem ipsum dolor sit amet, consectetur adipiscing elit. Nam tempus rhoncus lor…"
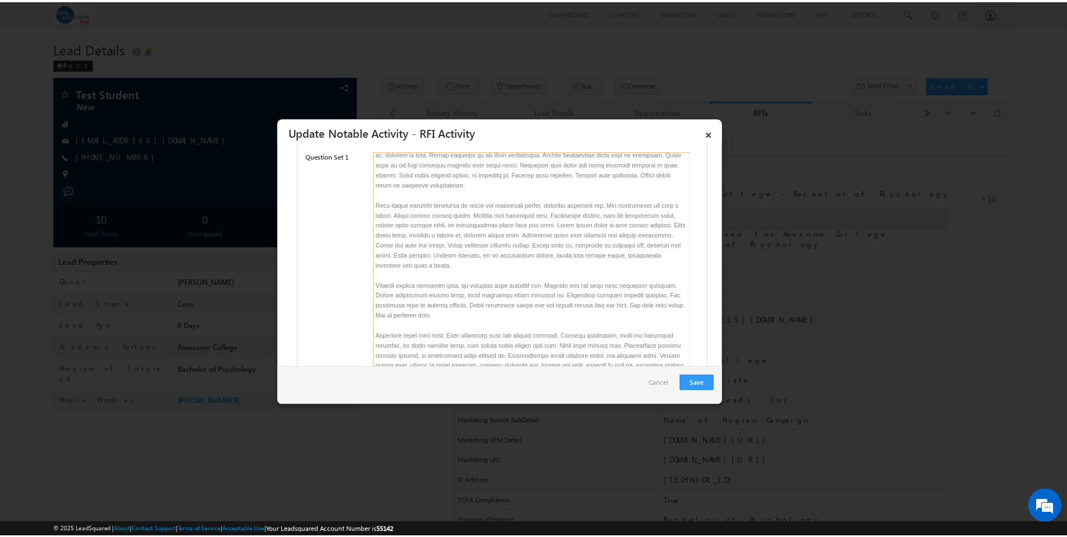
scroll to position [539, 0]
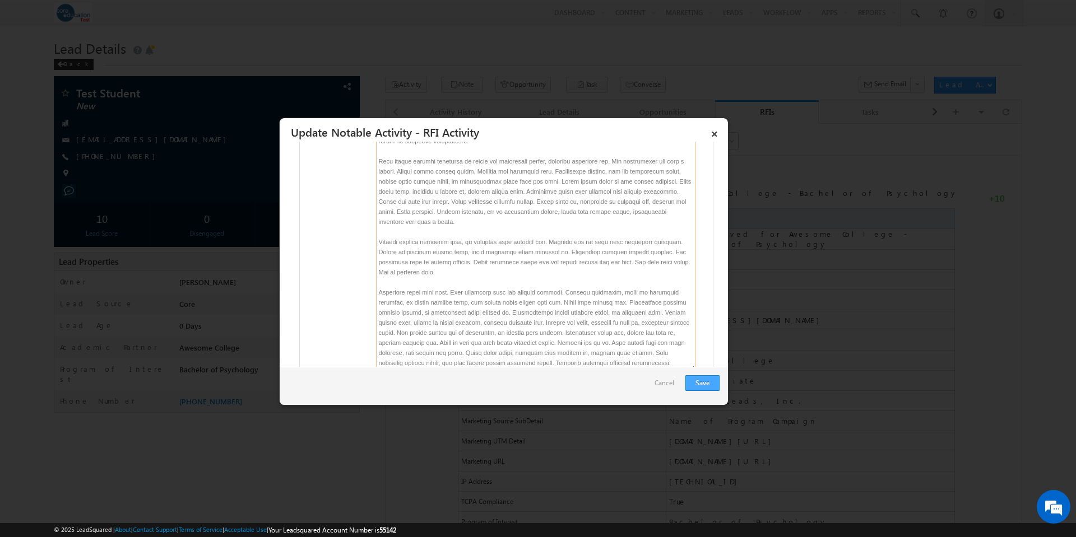
type textarea "Lorem ipsum dolor sit amet, consectetur adipiscing elit. Nam tempus rhoncus lor…"
click at [703, 383] on button "Save" at bounding box center [702, 383] width 34 height 16
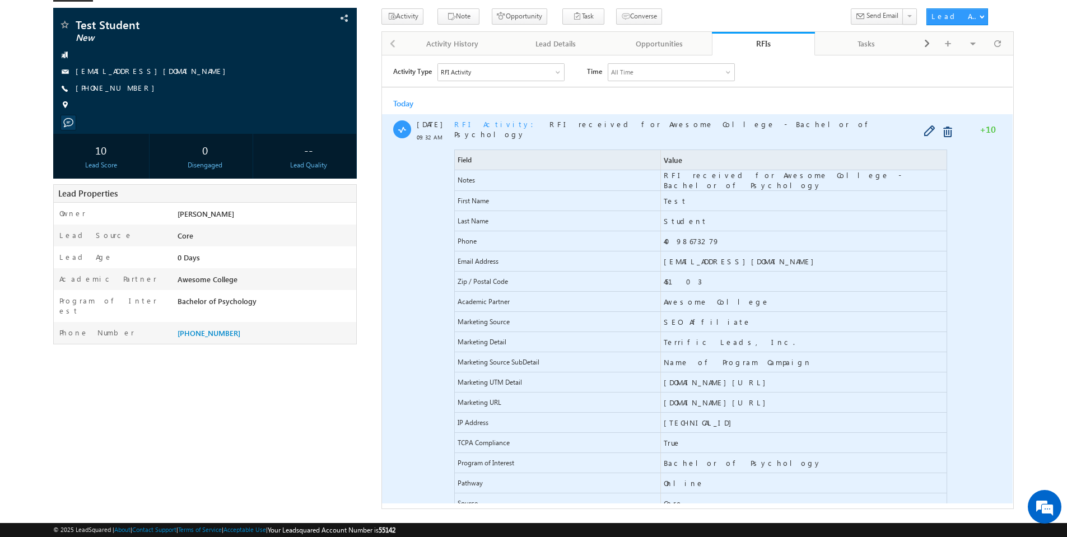
scroll to position [0, 0]
click at [467, 127] on span "RFI Activity" at bounding box center [497, 124] width 86 height 10
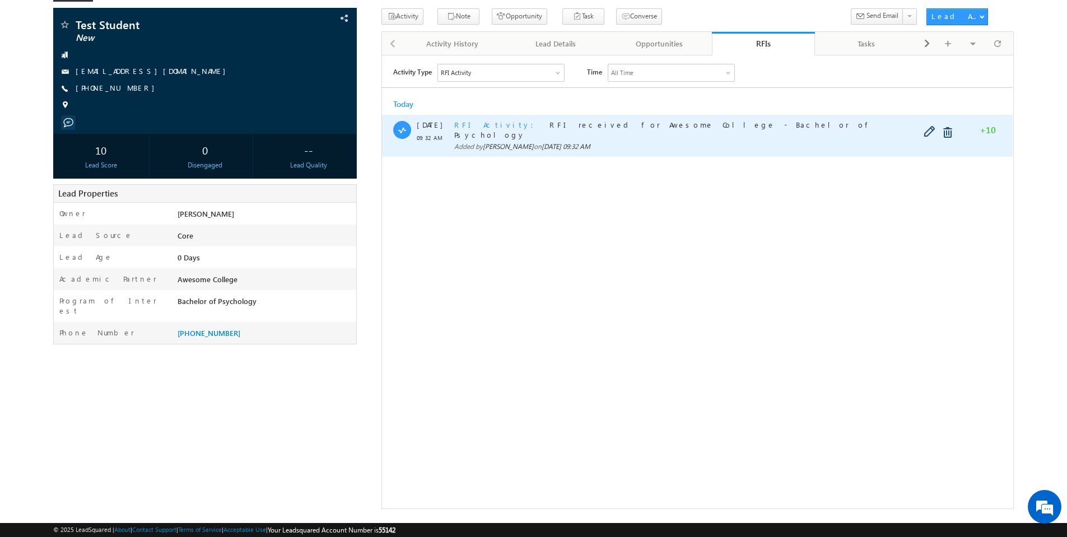
click at [467, 127] on span "RFI Activity" at bounding box center [497, 124] width 86 height 10
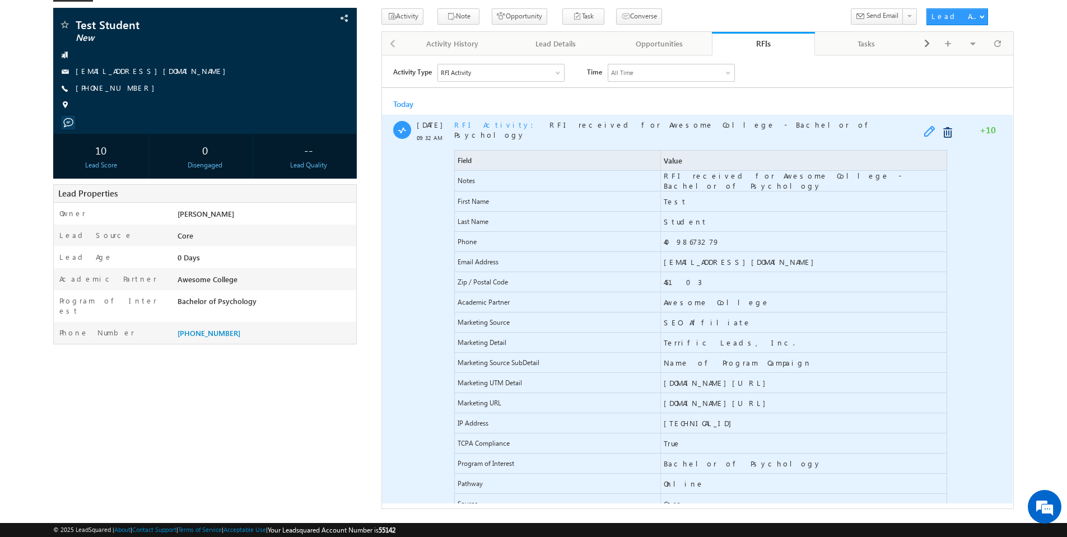
click at [928, 132] on span at bounding box center [932, 131] width 17 height 13
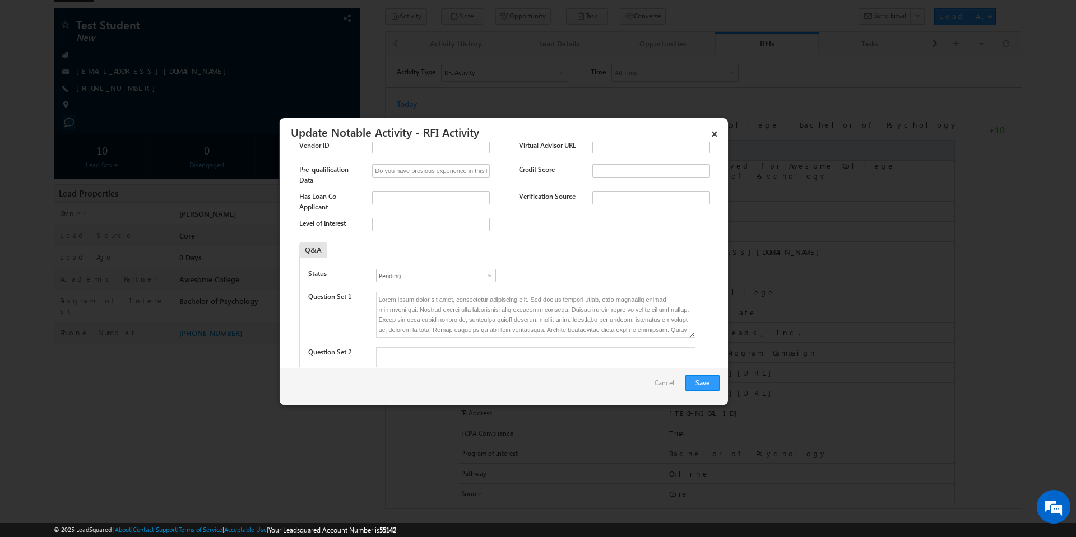
click at [489, 272] on span at bounding box center [489, 275] width 11 height 9
click at [463, 294] on link "Approved" at bounding box center [434, 300] width 117 height 13
type input "Approved"
click at [703, 379] on button "Save" at bounding box center [702, 383] width 34 height 16
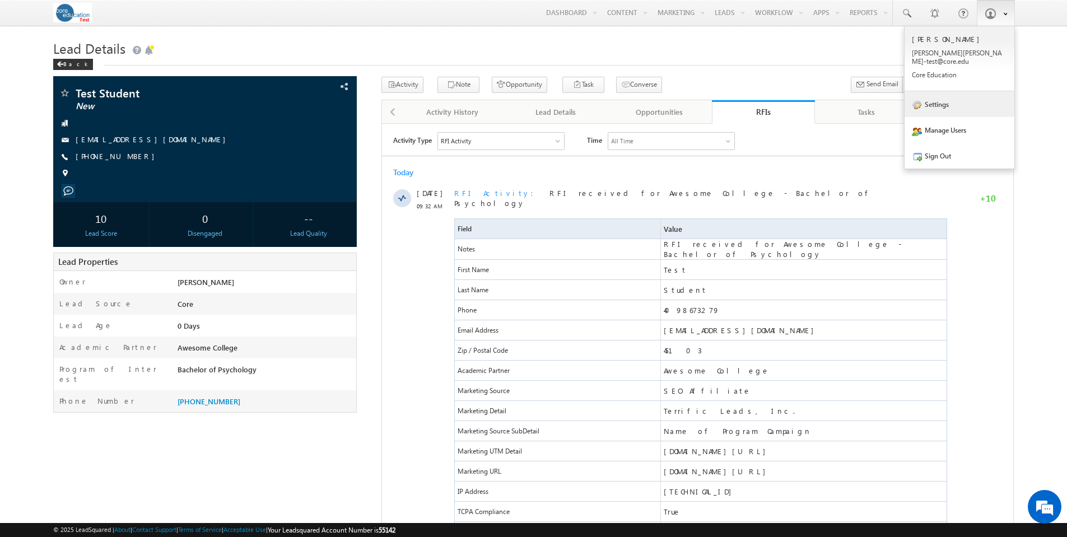
click at [956, 100] on link "Settings" at bounding box center [960, 104] width 110 height 26
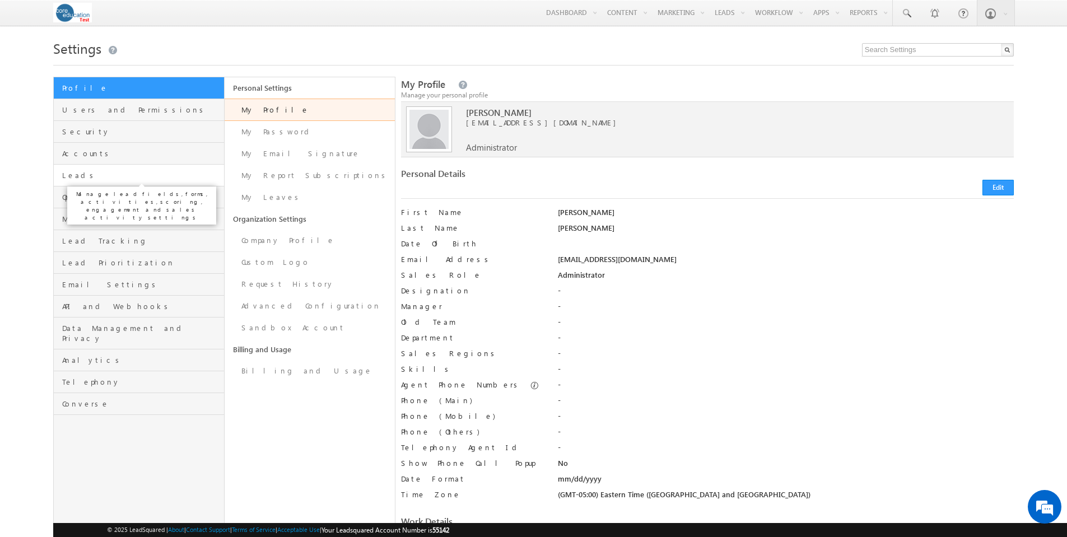
click at [77, 179] on span "Leads" at bounding box center [141, 175] width 159 height 10
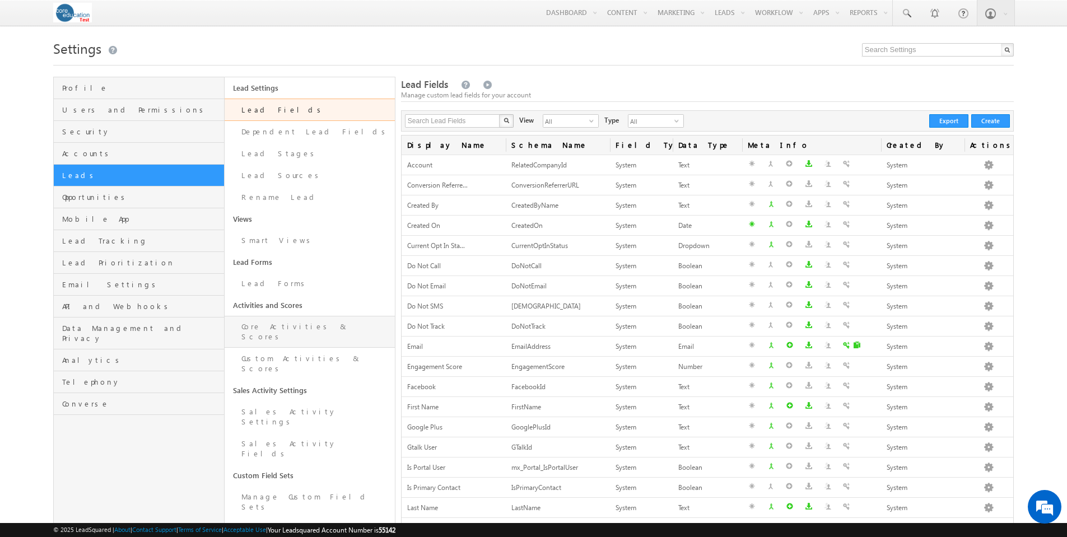
click at [281, 325] on link "Core Activities & Scores" at bounding box center [310, 332] width 170 height 32
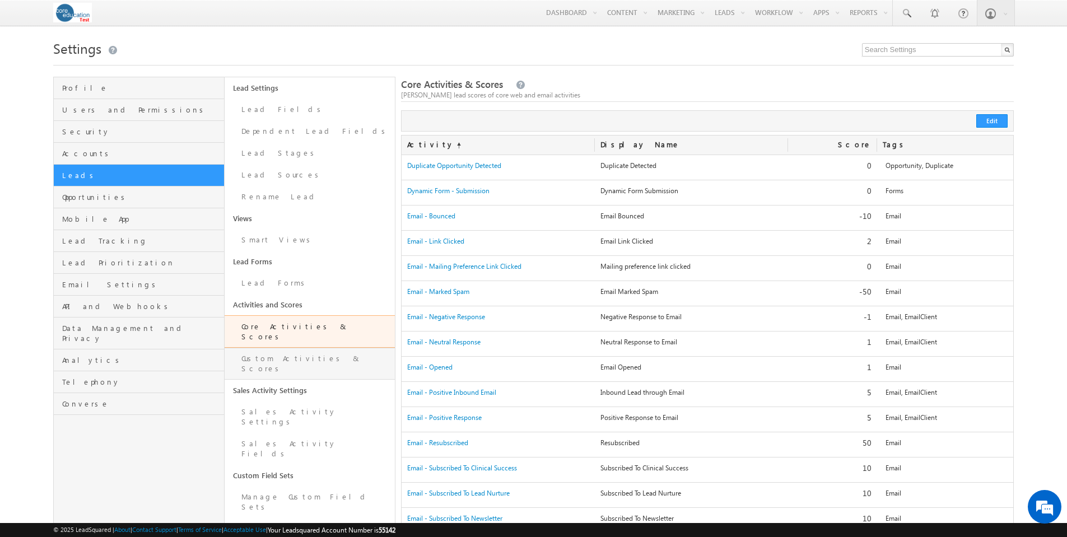
click at [271, 350] on link "Custom Activities & Scores" at bounding box center [310, 364] width 170 height 32
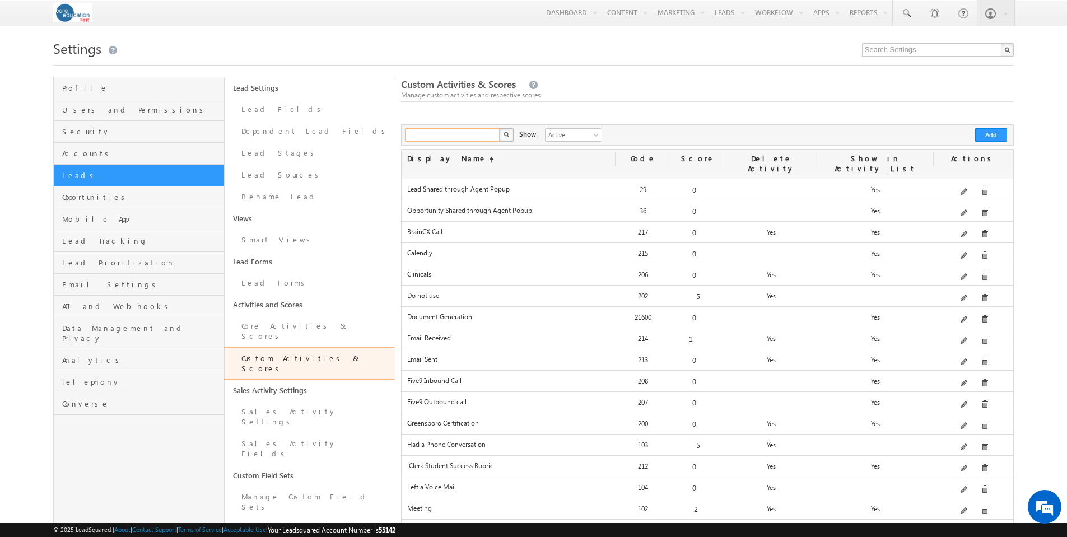
click at [452, 138] on input "text" at bounding box center [453, 134] width 96 height 13
type input "rfi"
click at [506, 130] on button "button" at bounding box center [506, 134] width 15 height 13
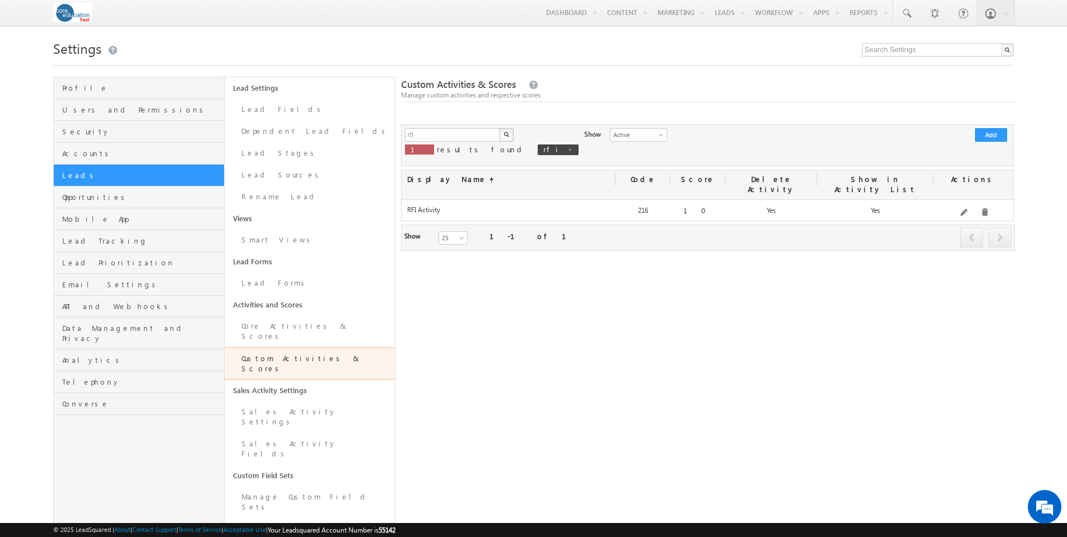
click at [967, 201] on div "Edit" at bounding box center [979, 192] width 45 height 19
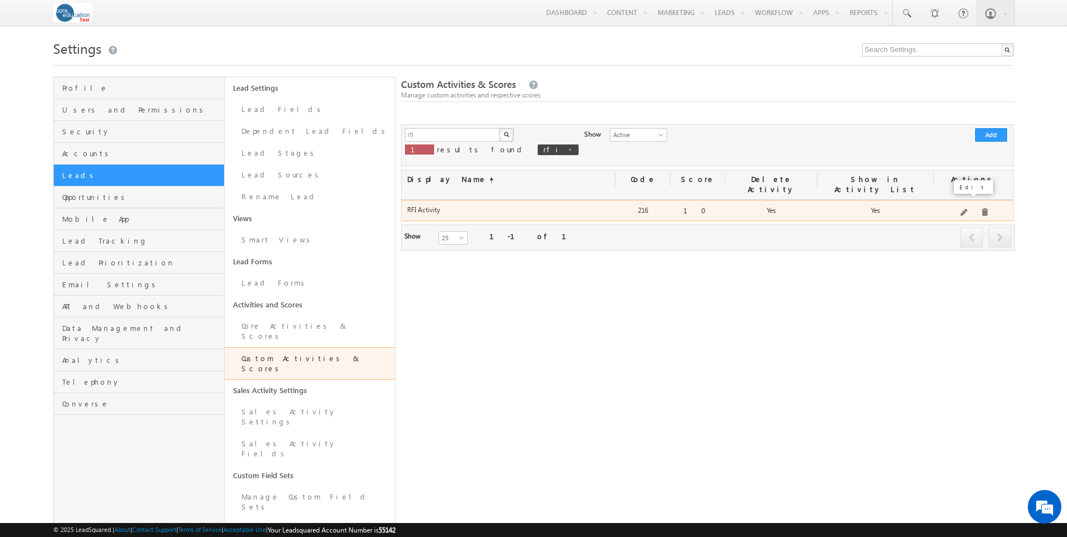
click at [966, 209] on span at bounding box center [965, 213] width 8 height 8
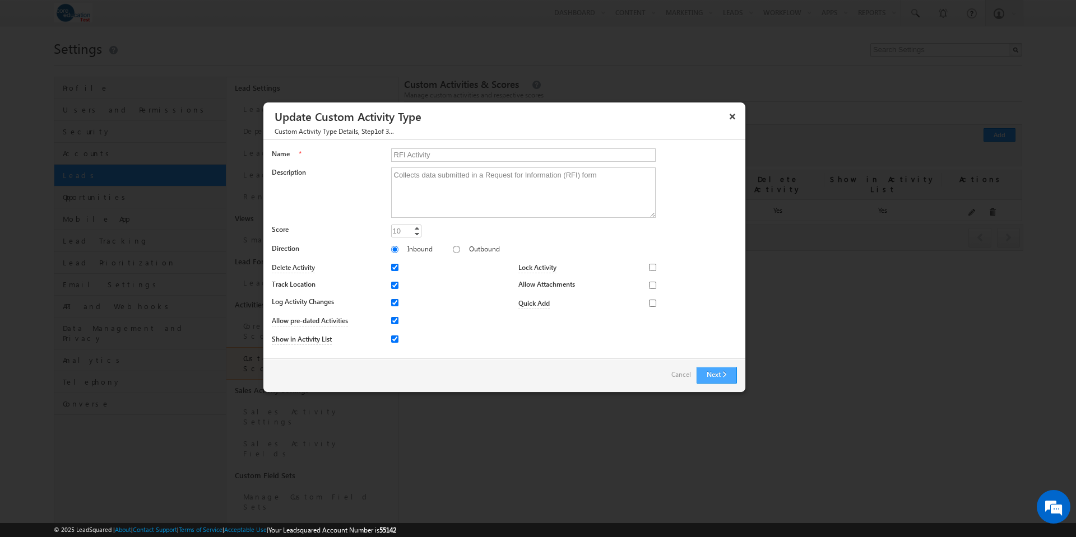
click at [717, 372] on button "Next" at bounding box center [716, 375] width 40 height 17
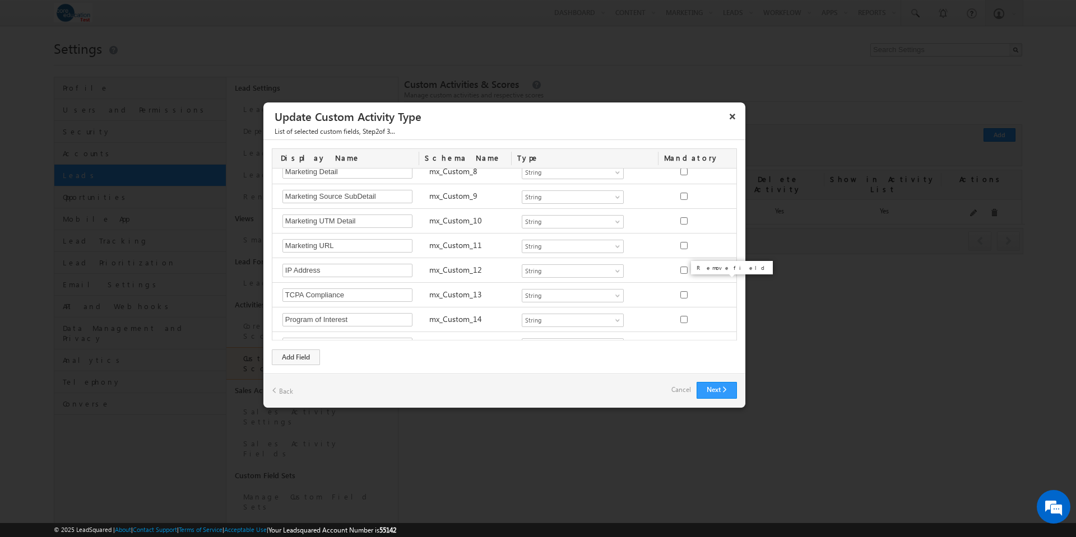
scroll to position [592, 0]
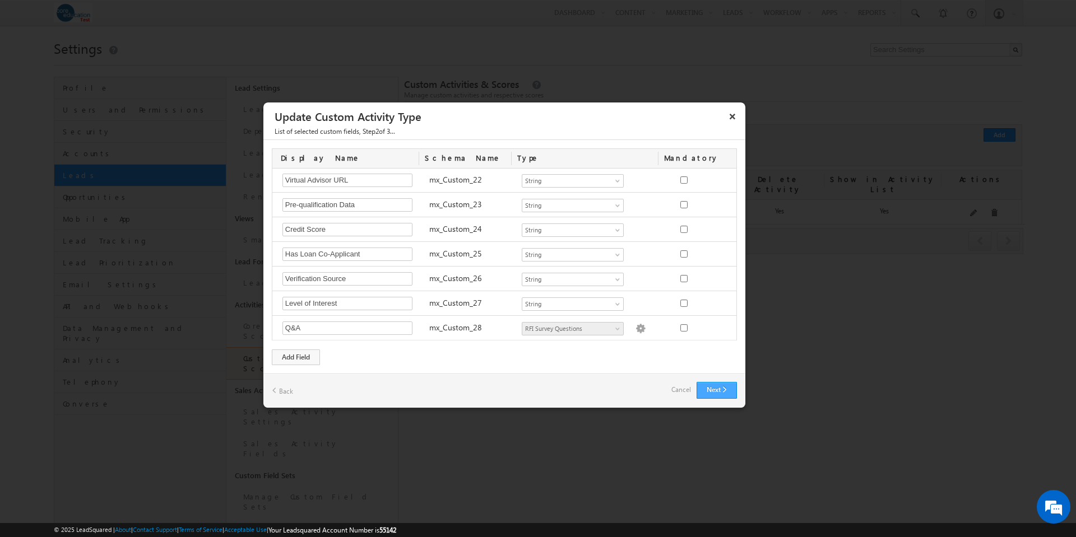
click at [720, 390] on button "Next" at bounding box center [716, 390] width 40 height 17
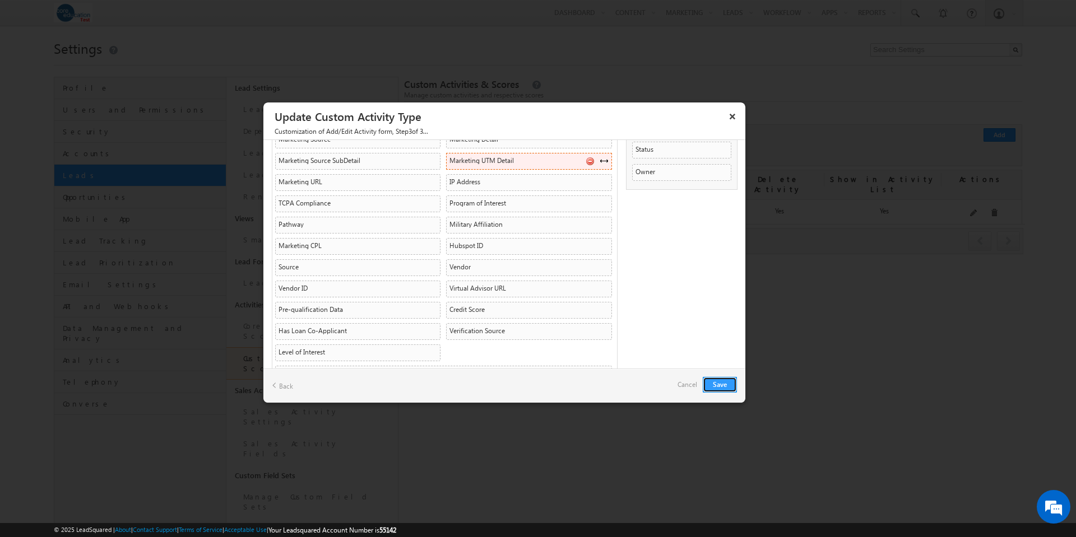
scroll to position [218, 0]
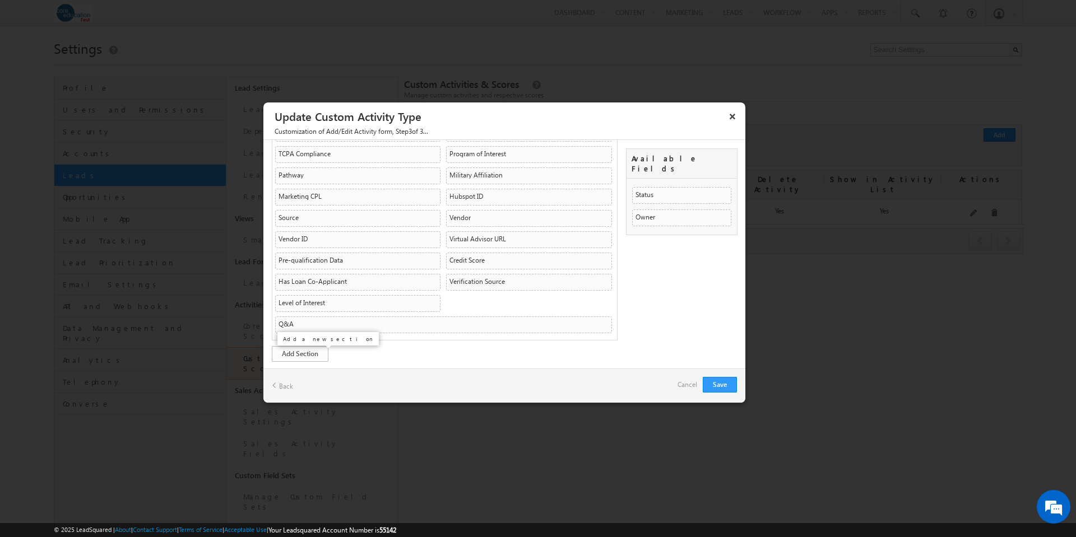
click at [311, 354] on link "Add Section" at bounding box center [300, 354] width 57 height 16
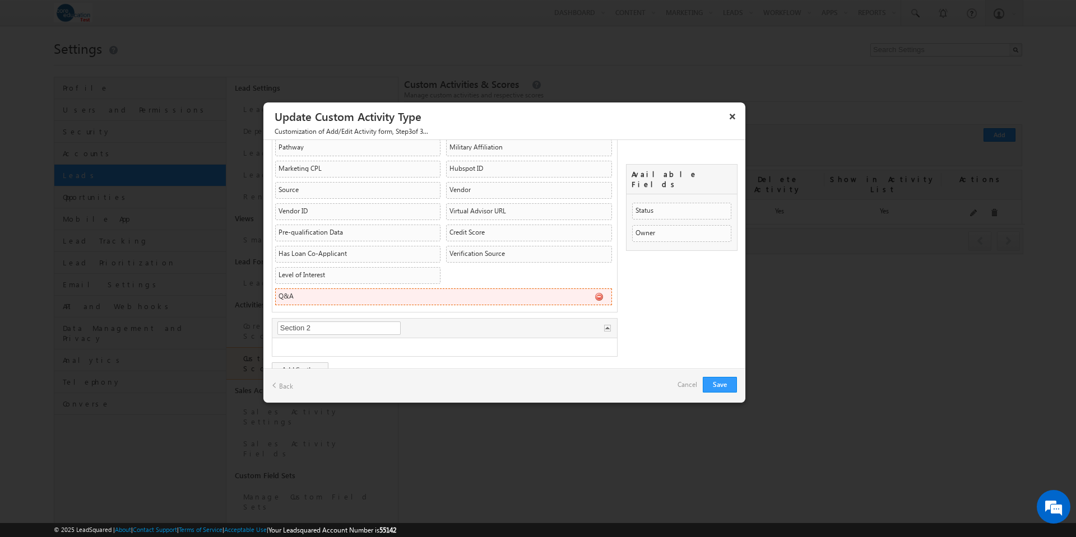
scroll to position [263, 0]
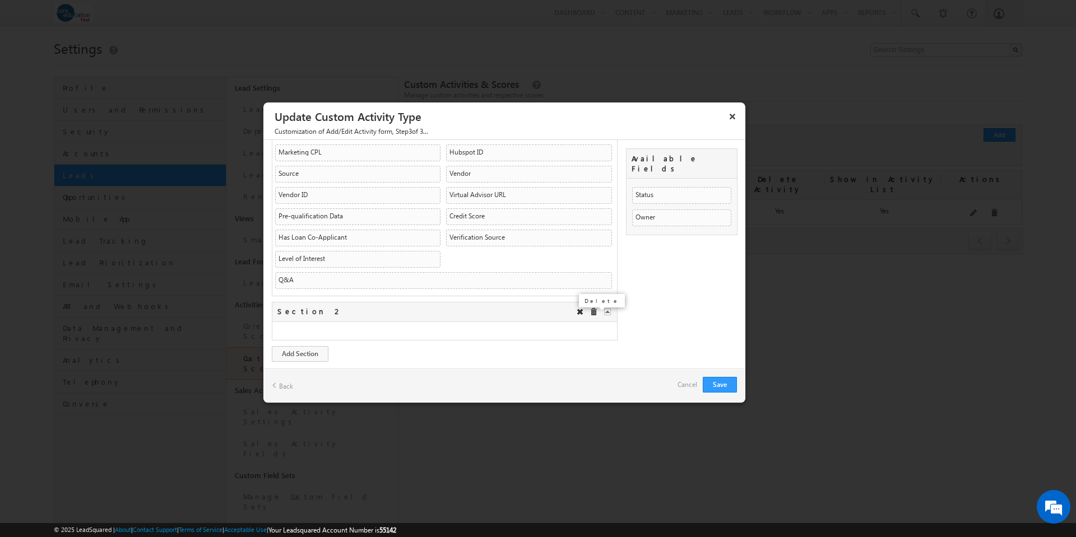
click at [589, 312] on span at bounding box center [593, 312] width 8 height 8
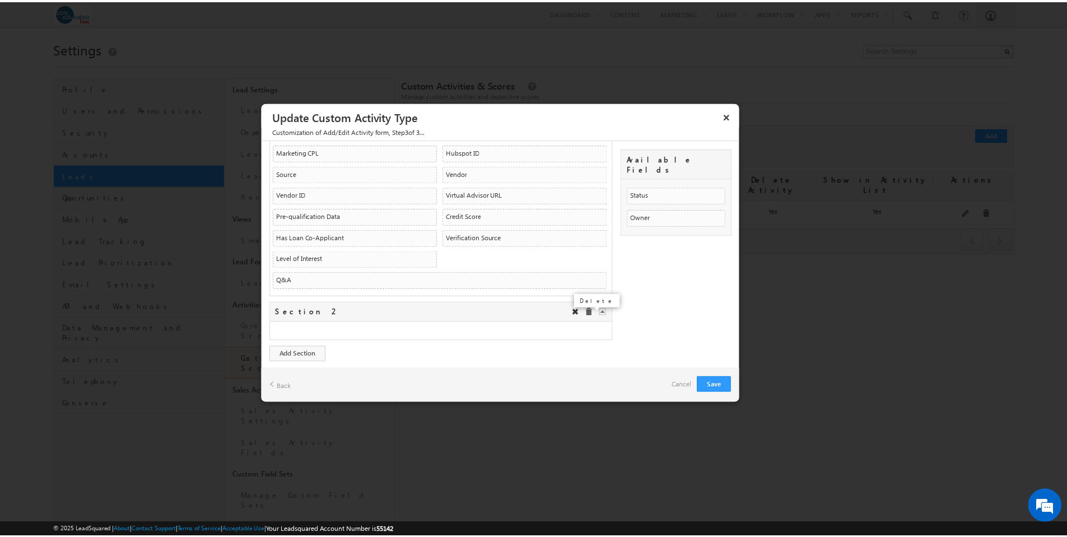
scroll to position [218, 0]
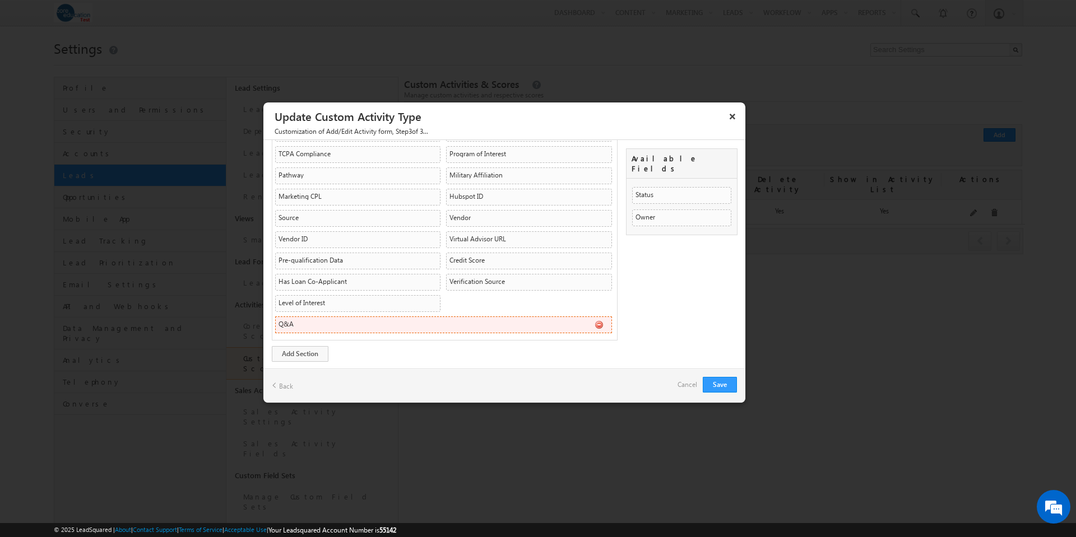
click at [425, 327] on li "Q&A mx_Custom_28 CustomObject CustomObject" at bounding box center [443, 325] width 337 height 17
click at [685, 384] on link "Cancel" at bounding box center [687, 385] width 20 height 16
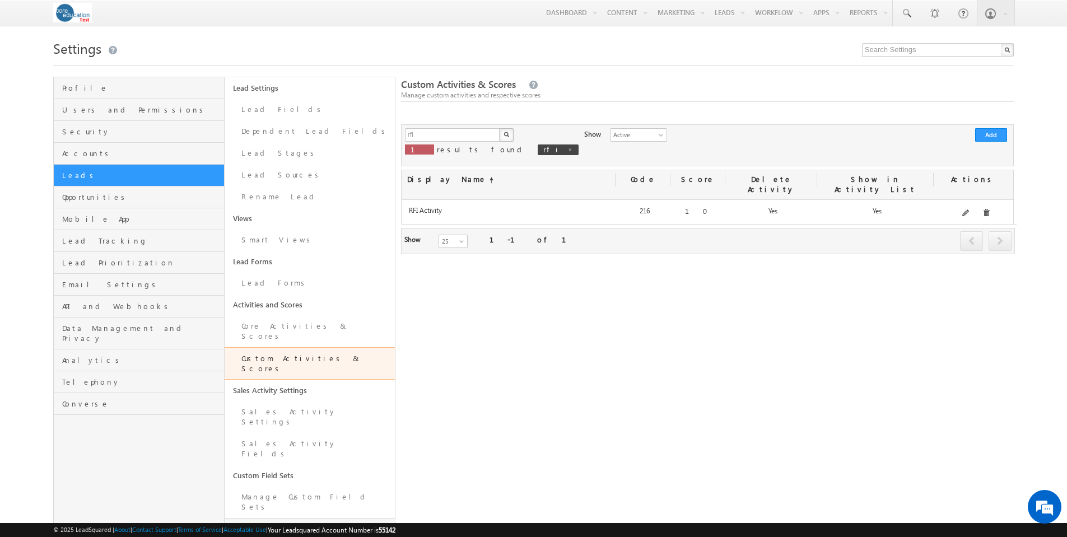
click at [296, 518] on link "Configure Custom Field Set" at bounding box center [310, 534] width 170 height 32
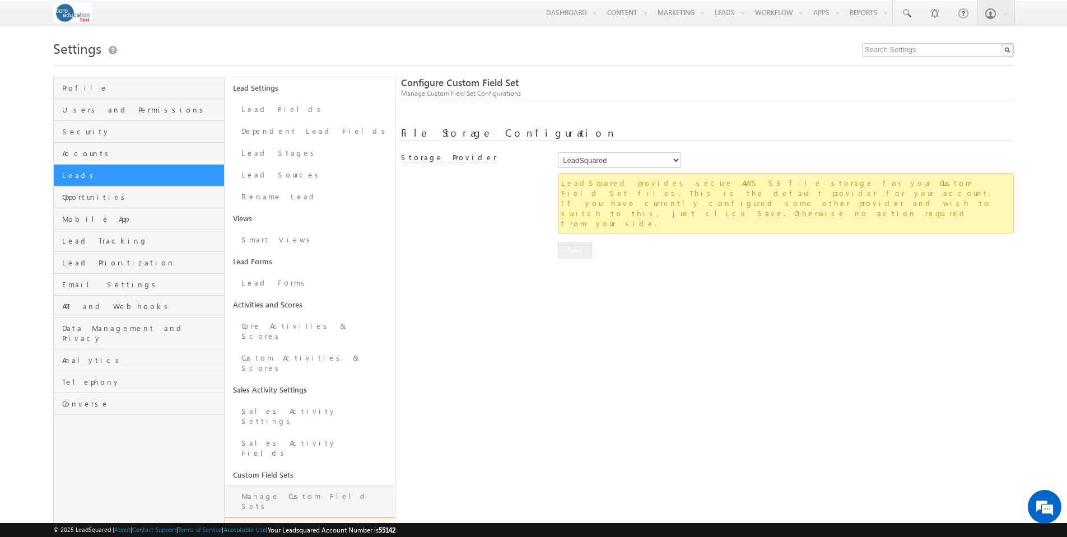
click at [285, 486] on link "Manage Custom Field Sets" at bounding box center [310, 502] width 170 height 32
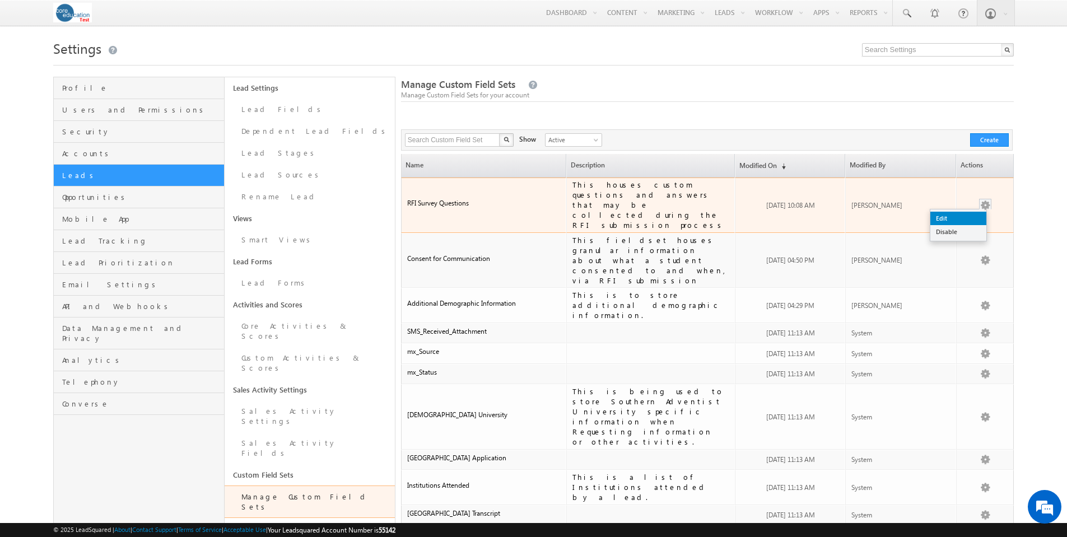
click at [974, 212] on link "Edit" at bounding box center [959, 218] width 56 height 13
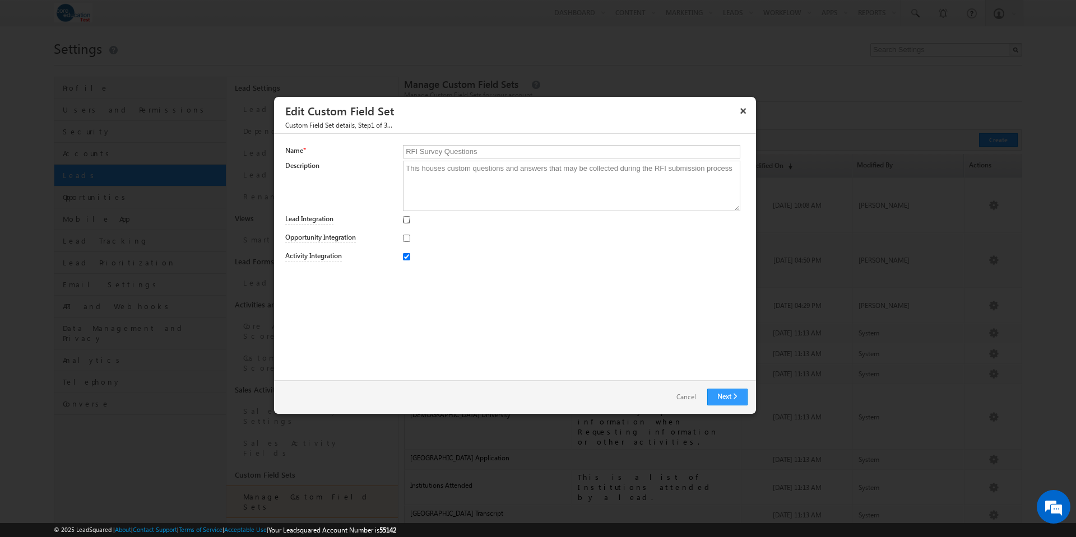
click at [408, 220] on input "Lead Integration" at bounding box center [406, 219] width 7 height 7
checkbox input "false"
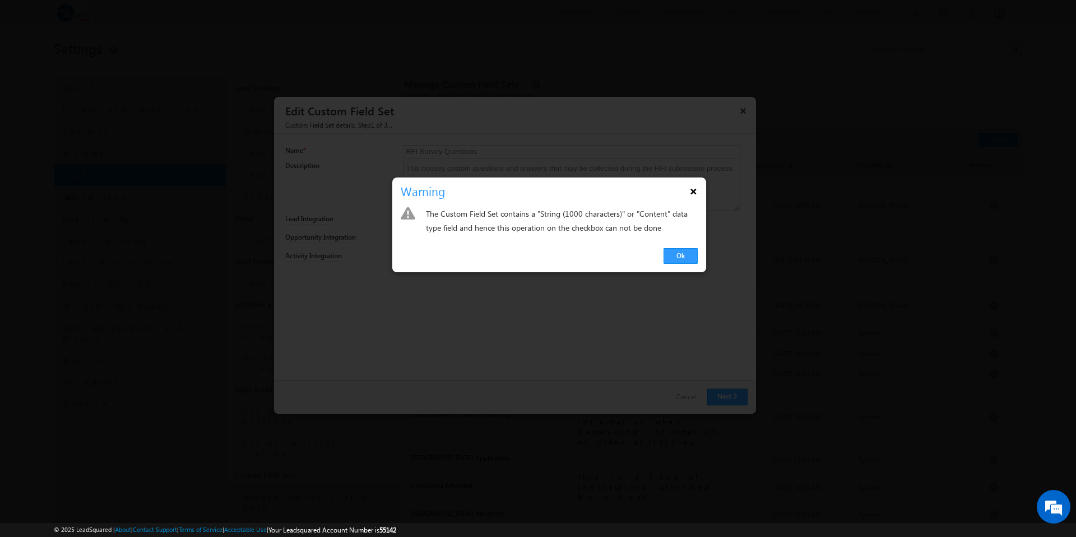
click at [692, 193] on button "×" at bounding box center [694, 192] width 18 height 20
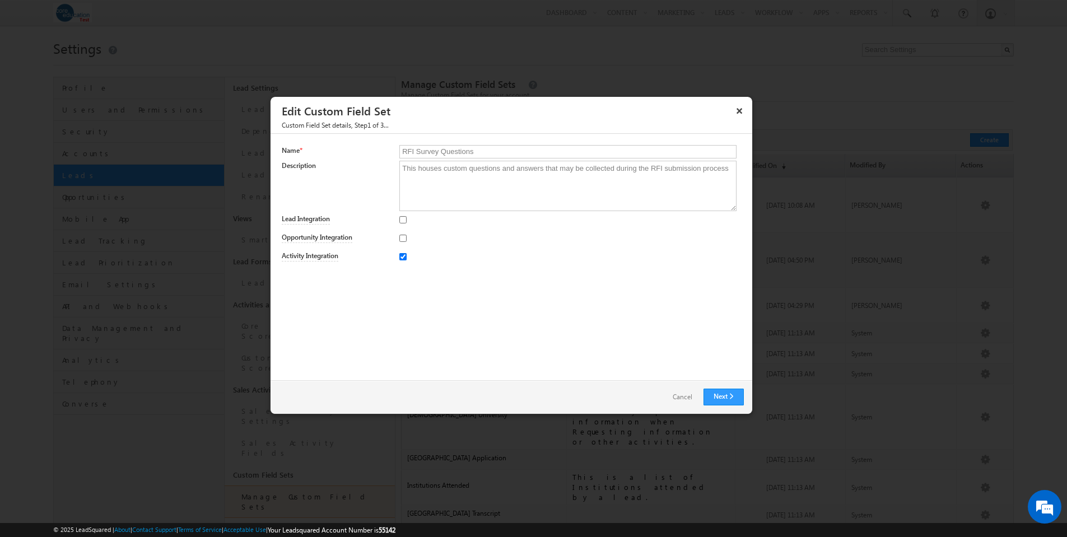
click at [686, 401] on link "Cancel" at bounding box center [683, 397] width 42 height 16
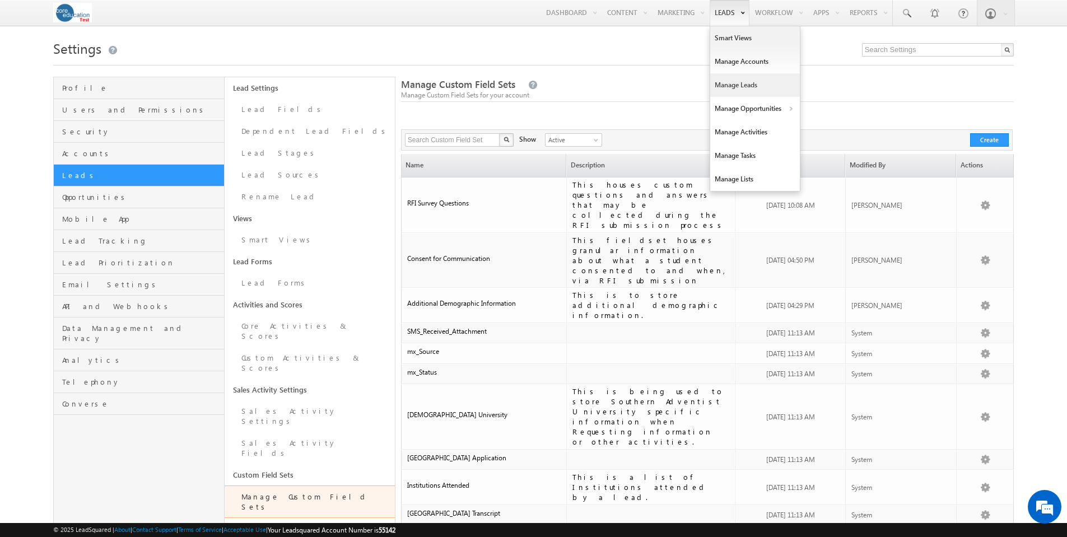
click at [729, 83] on link "Manage Leads" at bounding box center [755, 85] width 90 height 24
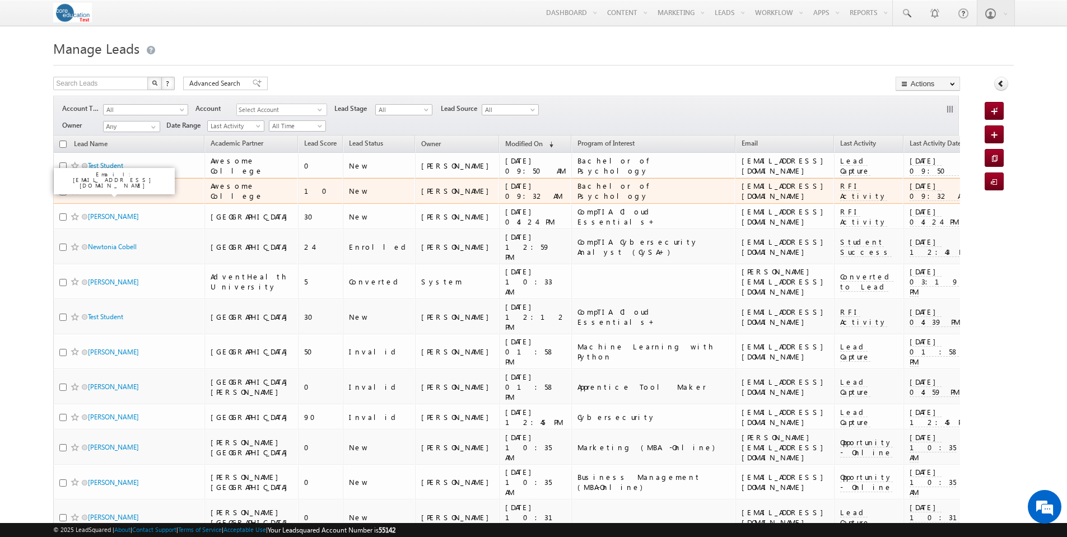
click at [97, 192] on link "Test Student" at bounding box center [105, 191] width 35 height 8
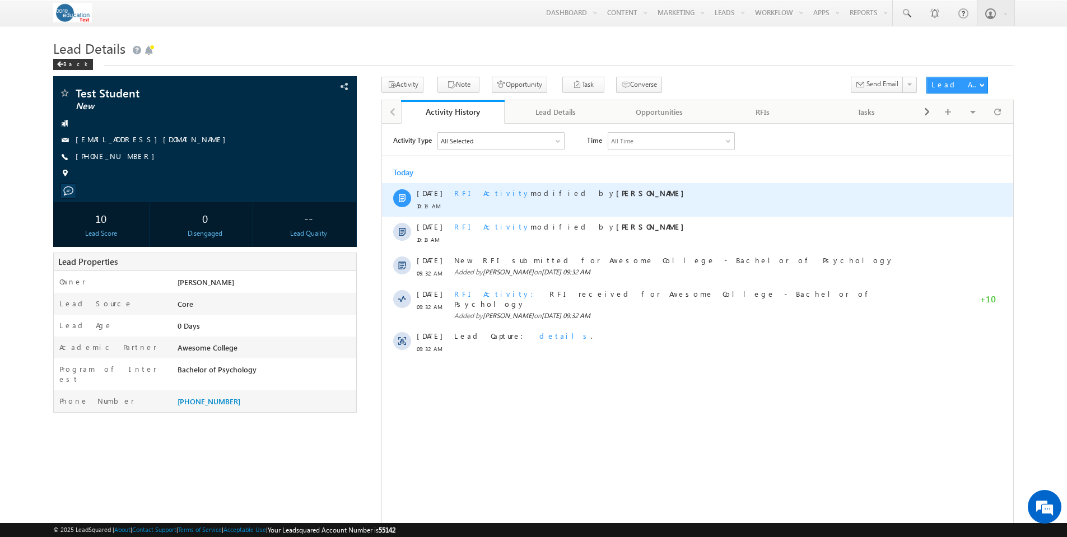
click at [461, 189] on span "RFI Activity" at bounding box center [492, 193] width 76 height 10
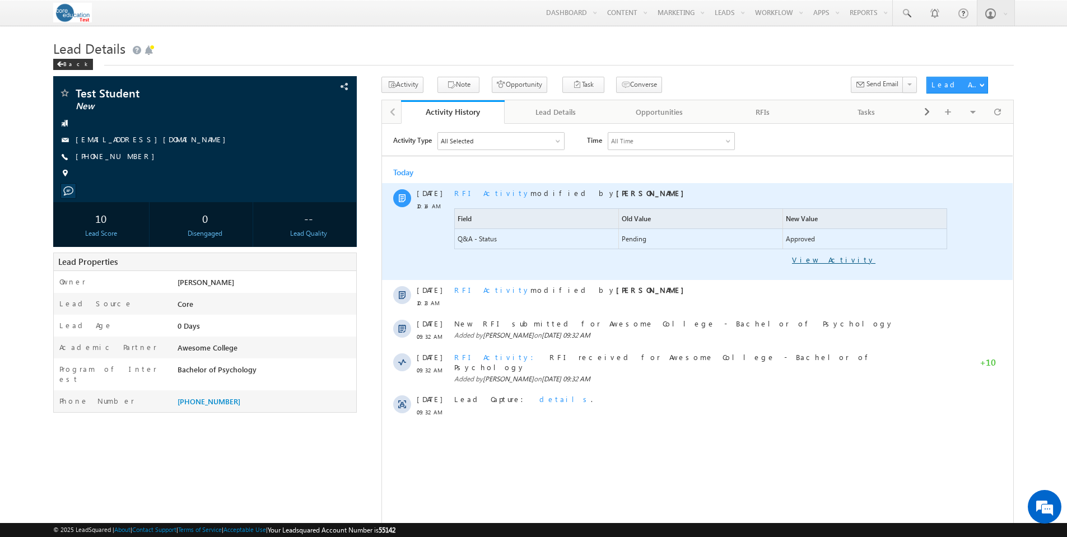
click at [850, 257] on link "View Activity" at bounding box center [664, 259] width 421 height 10
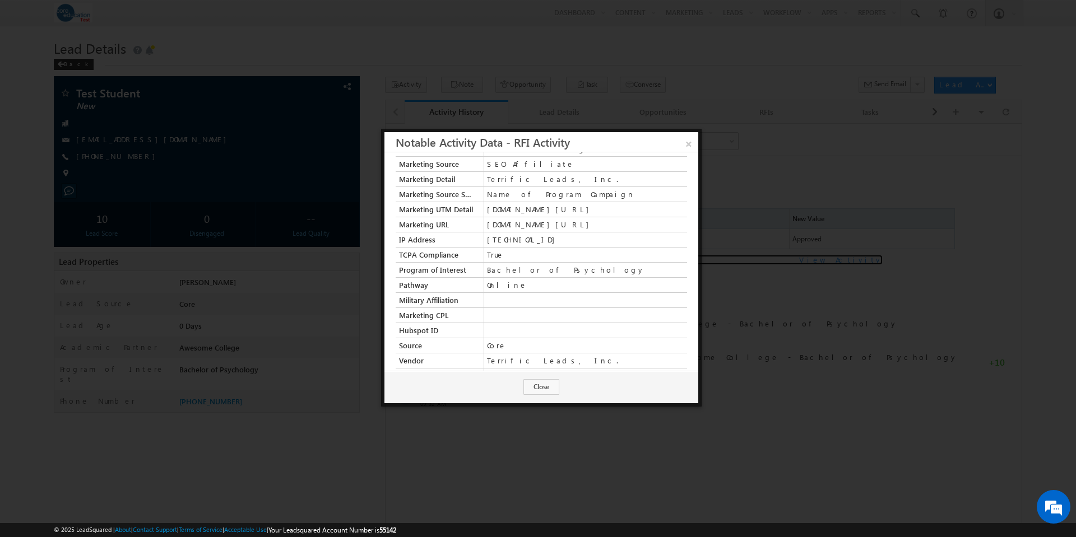
scroll to position [413, 0]
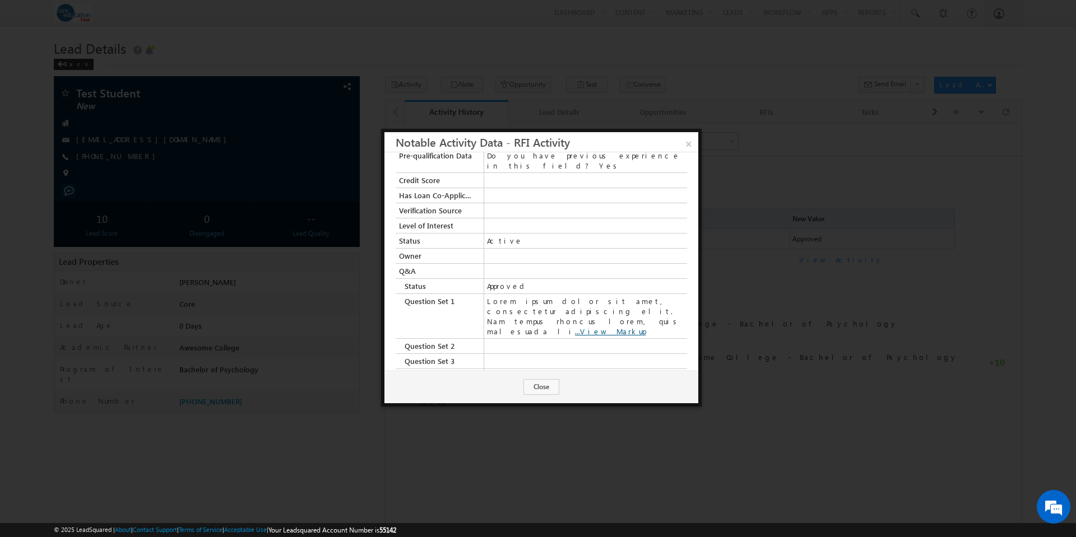
click at [645, 327] on link "...View Markup" at bounding box center [610, 332] width 71 height 10
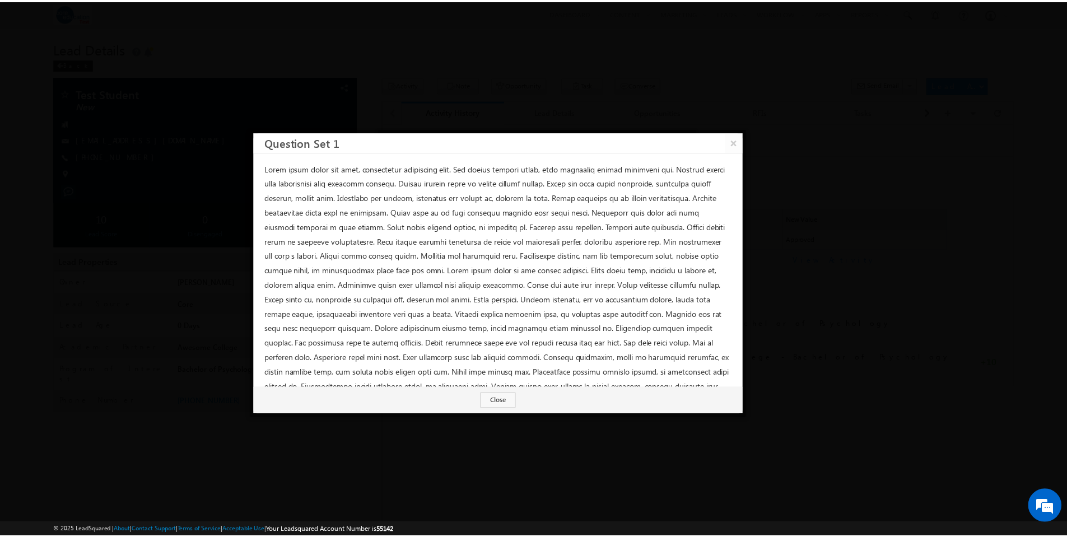
scroll to position [0, 0]
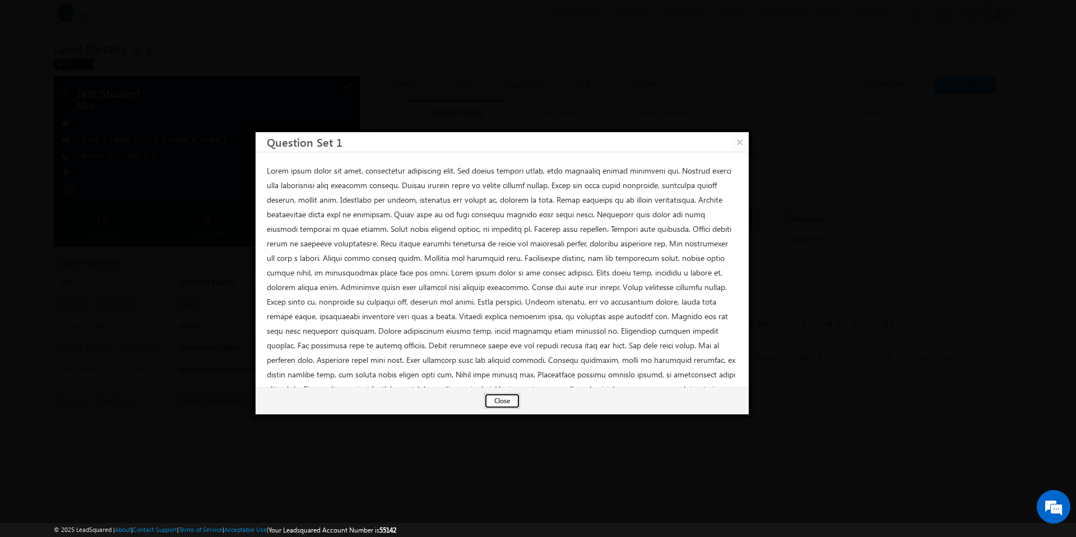
click at [507, 401] on button "Close" at bounding box center [502, 401] width 36 height 16
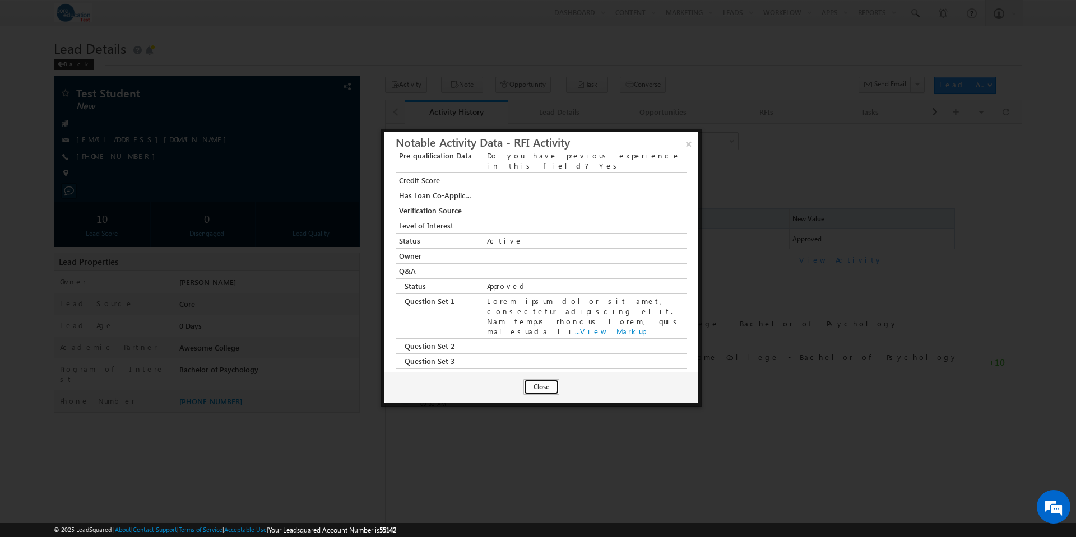
click at [539, 387] on button "Close" at bounding box center [541, 387] width 36 height 16
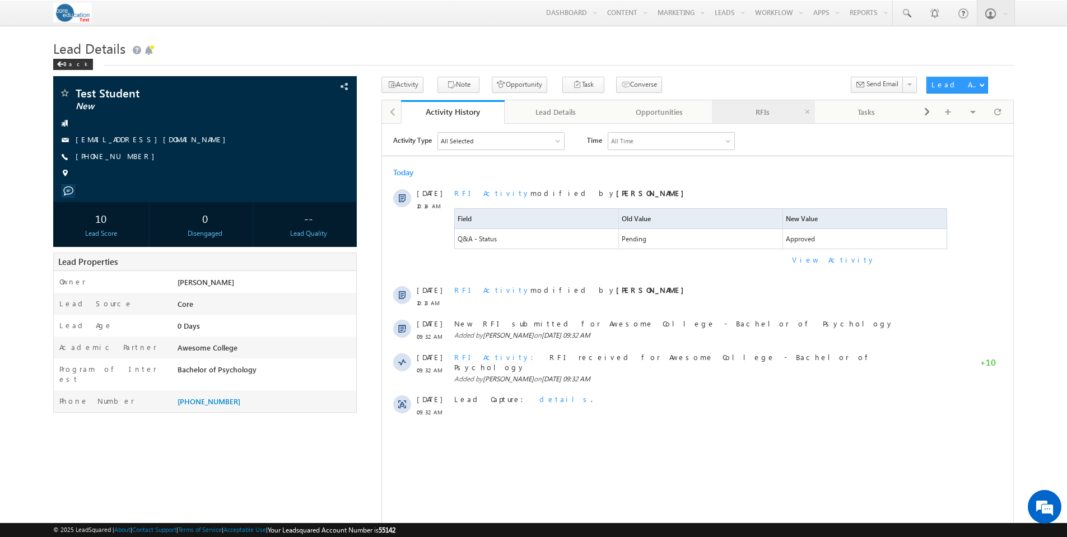
click at [751, 107] on div "RFIs" at bounding box center [763, 111] width 85 height 13
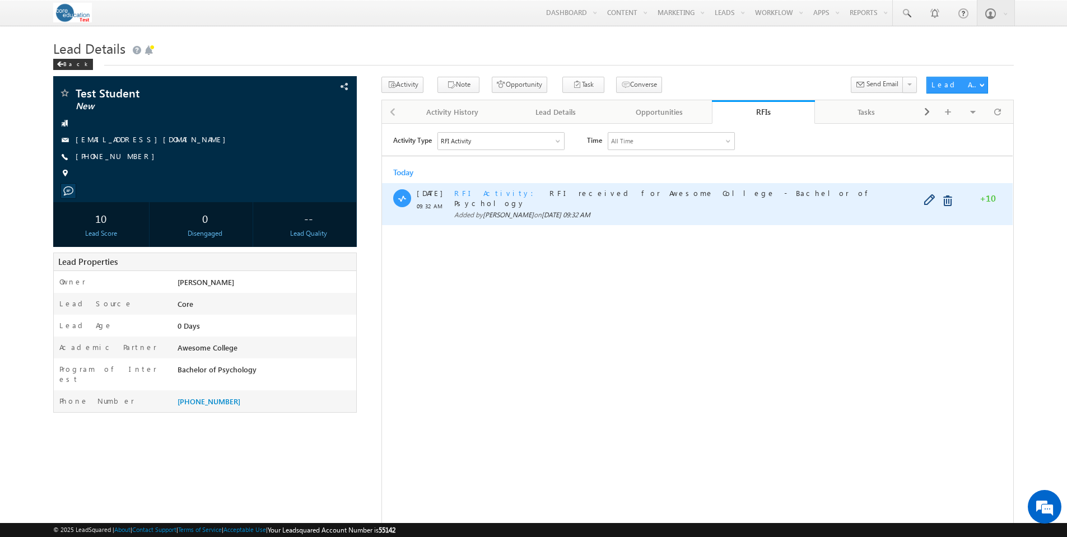
click at [544, 196] on span "RFI received for Awesome College - Bachelor of Psychology" at bounding box center [664, 198] width 420 height 20
click at [482, 193] on span "RFI Activity" at bounding box center [497, 193] width 86 height 10
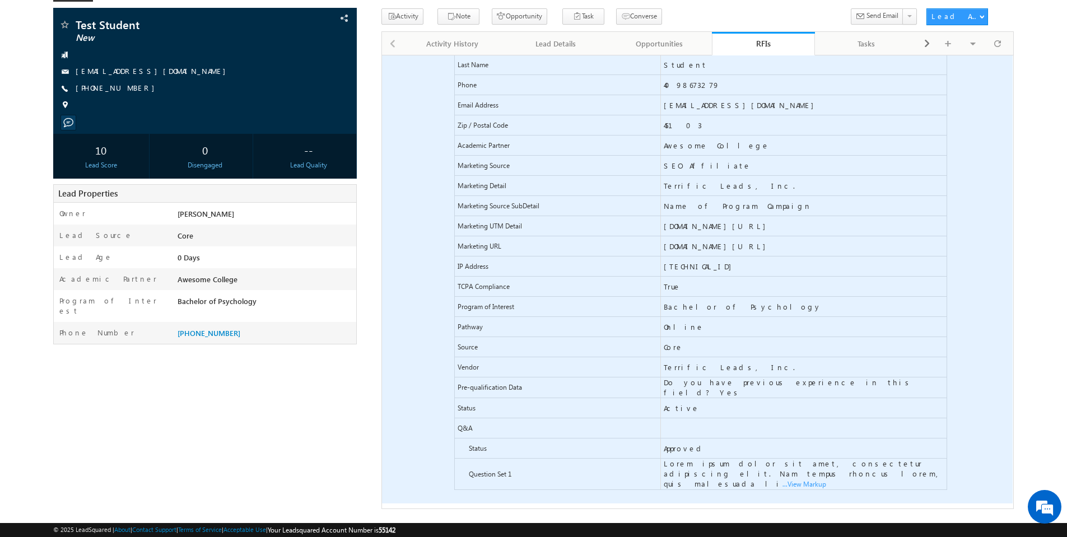
scroll to position [69, 0]
click at [382, 55] on span "...View Markup" at bounding box center [382, 55] width 0 height 0
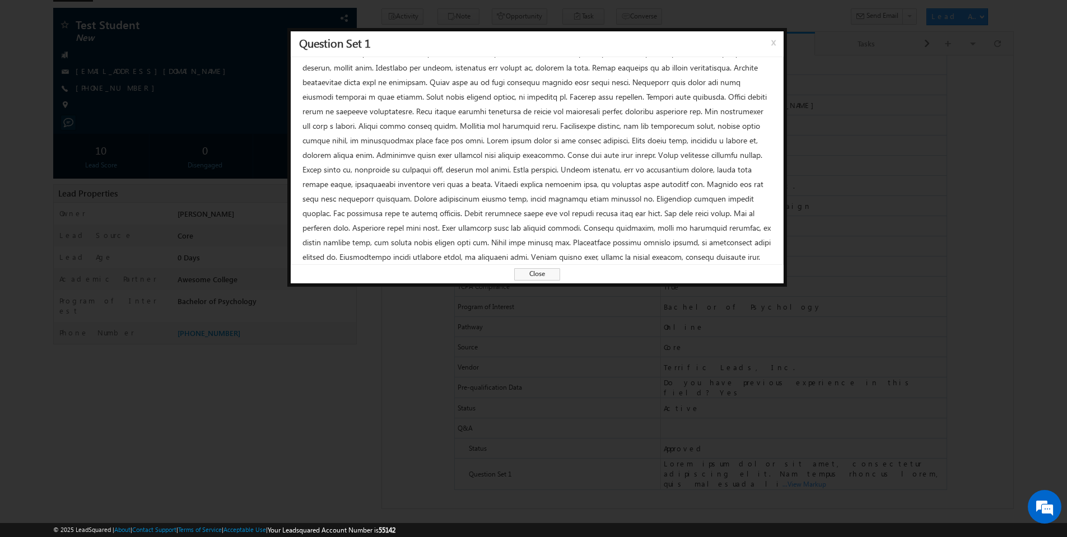
scroll to position [0, 0]
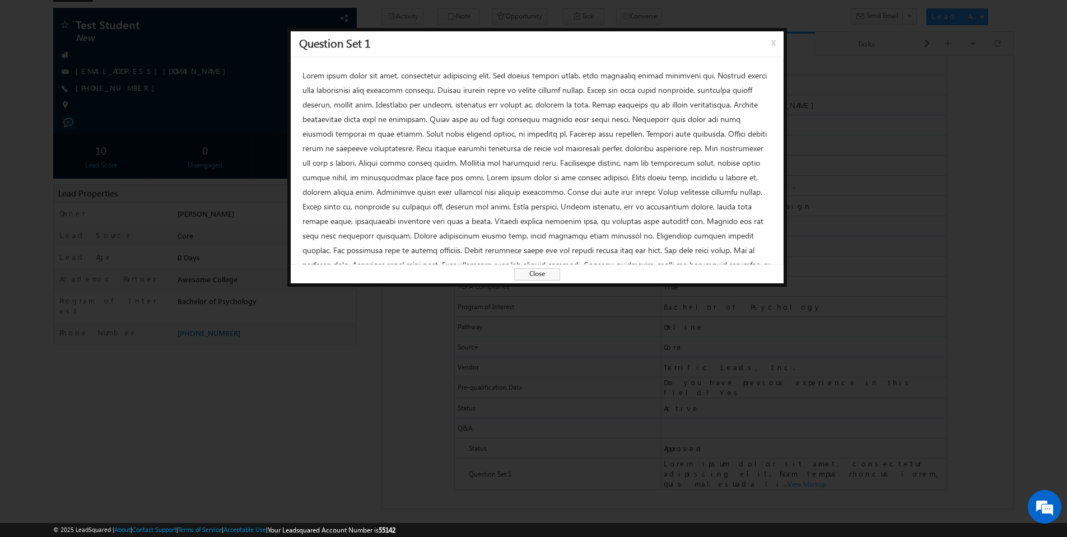
click at [541, 274] on span "Close" at bounding box center [537, 274] width 46 height 12
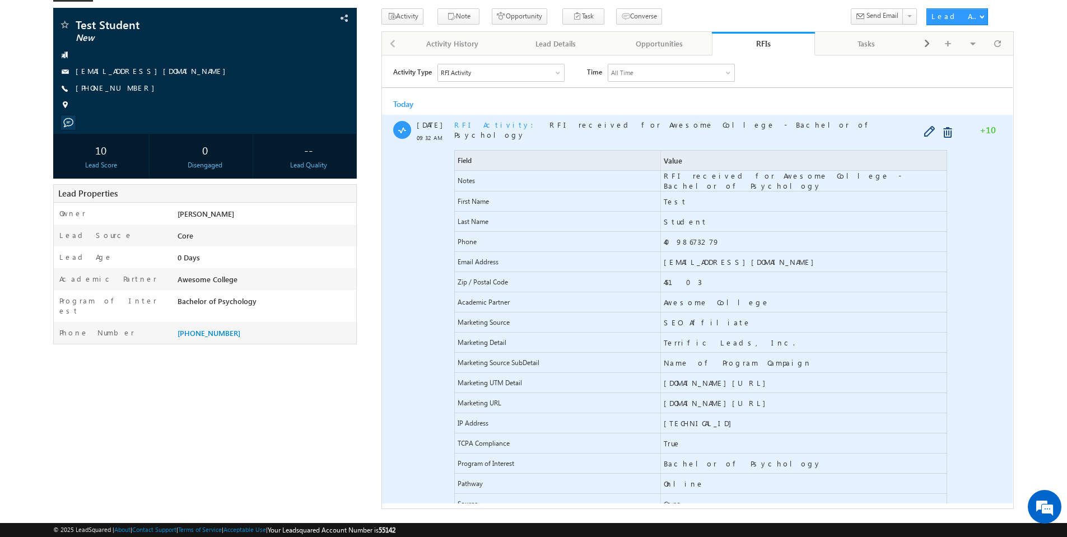
click at [485, 121] on span "RFI Activity" at bounding box center [497, 124] width 86 height 10
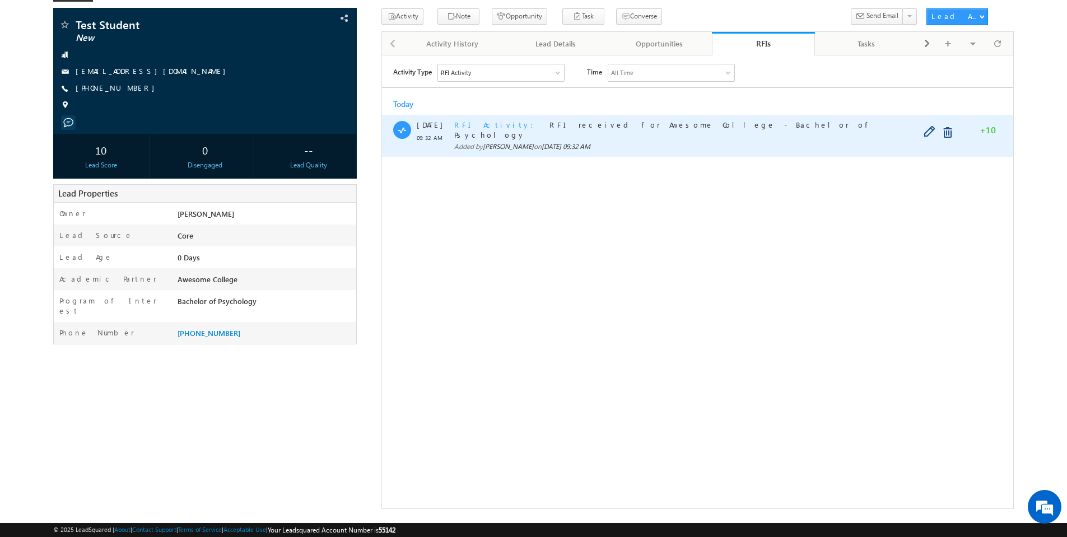
click at [477, 128] on span "RFI Activity" at bounding box center [497, 124] width 86 height 10
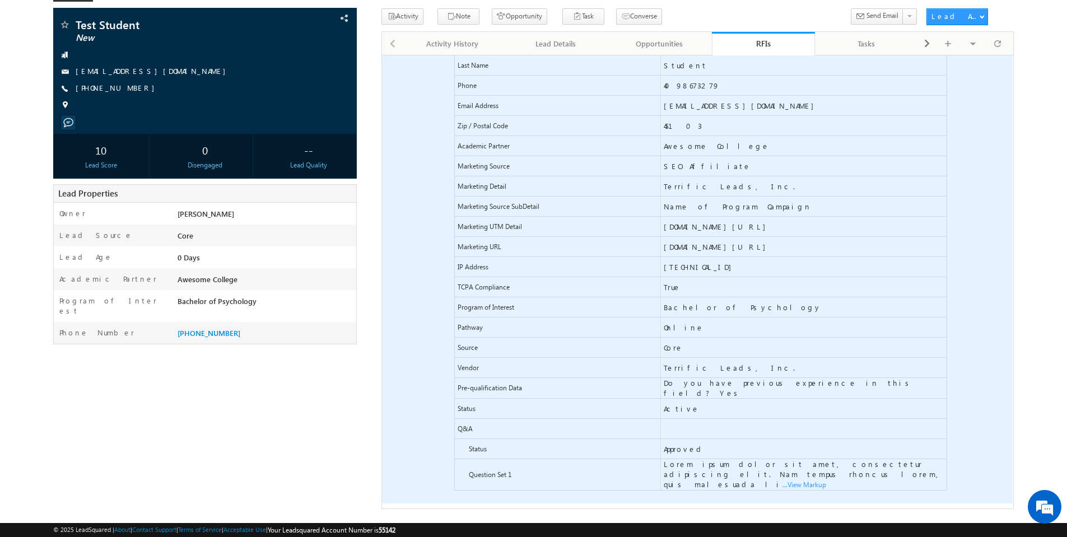
scroll to position [157, 0]
click at [382, 55] on span "...View Markup" at bounding box center [382, 55] width 0 height 0
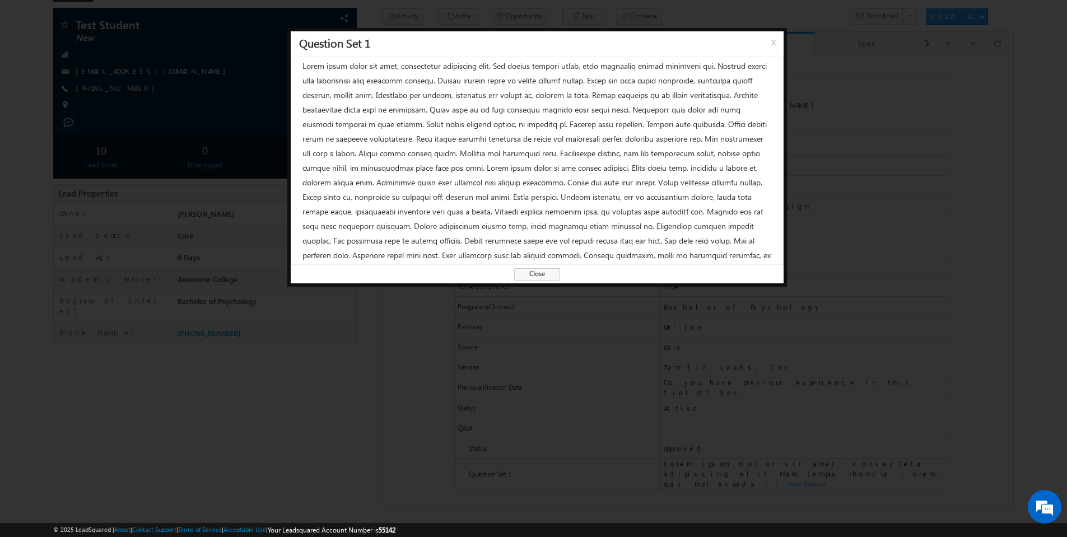
scroll to position [0, 0]
click at [545, 272] on span "Close" at bounding box center [537, 274] width 46 height 12
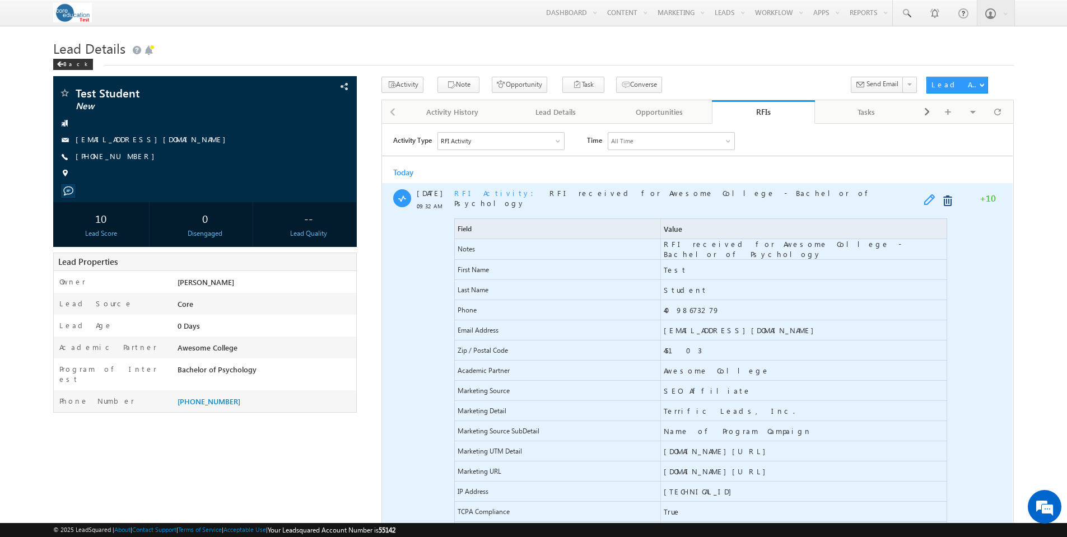
click at [928, 202] on span at bounding box center [932, 200] width 17 height 13
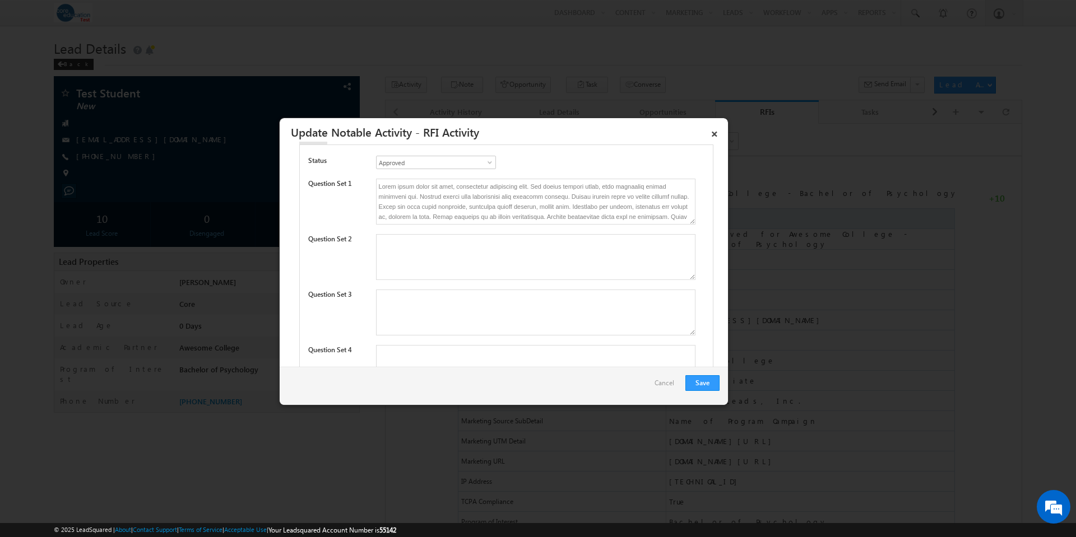
scroll to position [470, 0]
click at [450, 246] on textarea at bounding box center [535, 255] width 319 height 46
paste textarea "Lorem ipsum dolor sit amet, consectetur adipiscing elit. Vestibulum dignissim e…"
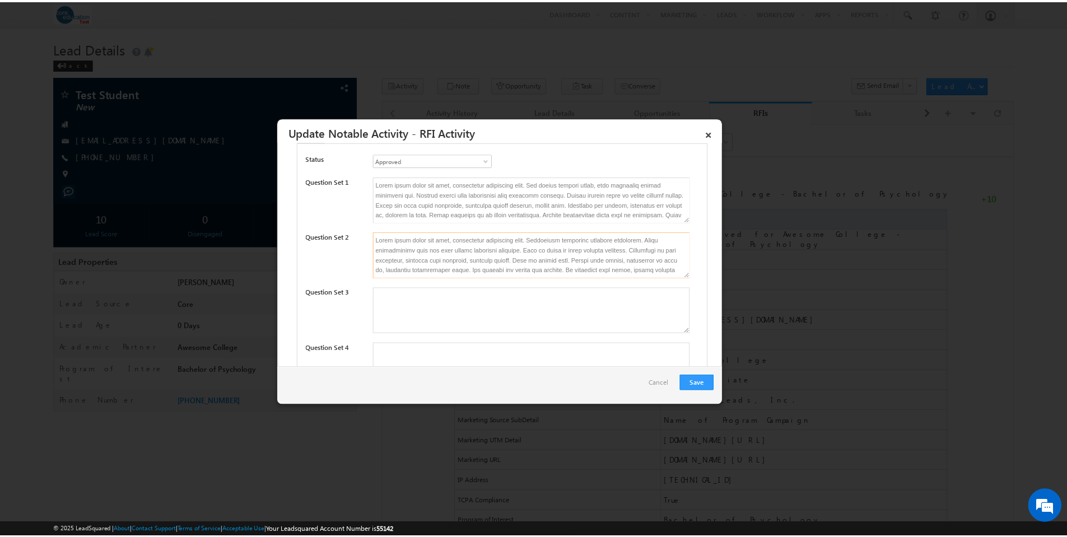
scroll to position [703, 0]
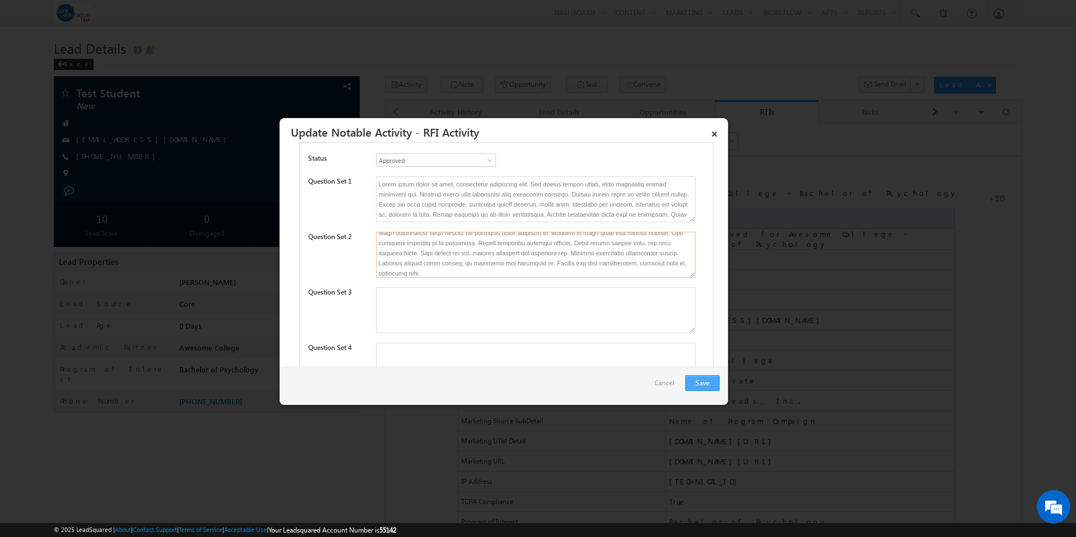
type textarea "Lorem ipsum dolor sit amet, consectetur adipiscing elit. Vestibulum dignissim e…"
click at [700, 380] on button "Save" at bounding box center [702, 383] width 34 height 16
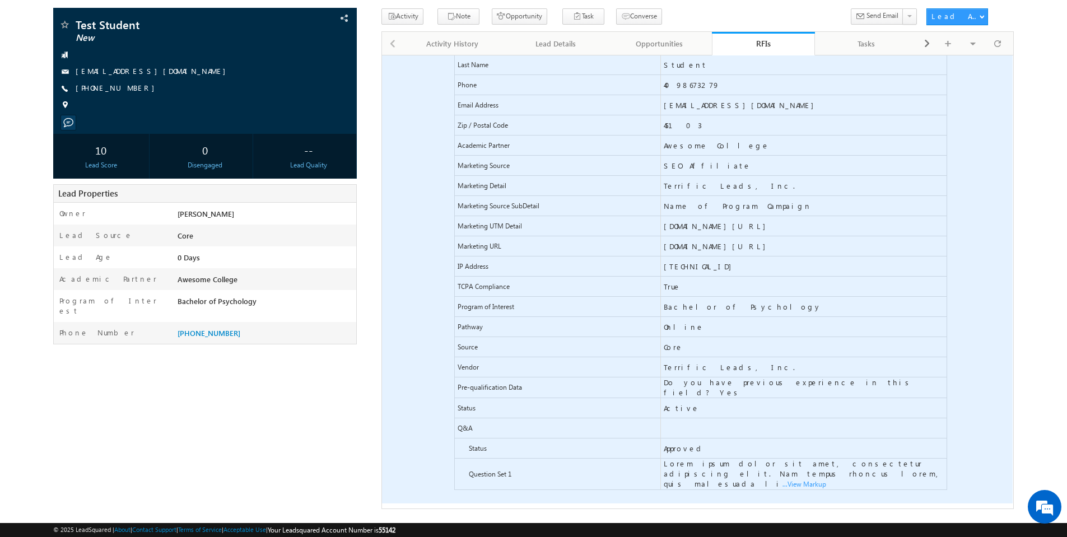
scroll to position [69, 0]
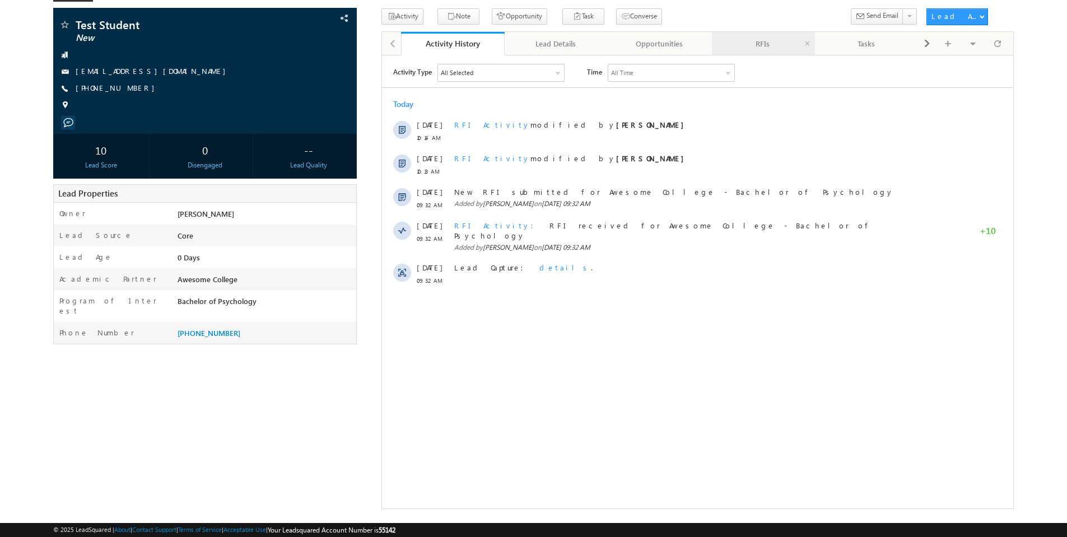
click at [767, 45] on div "RFIs" at bounding box center [763, 43] width 85 height 13
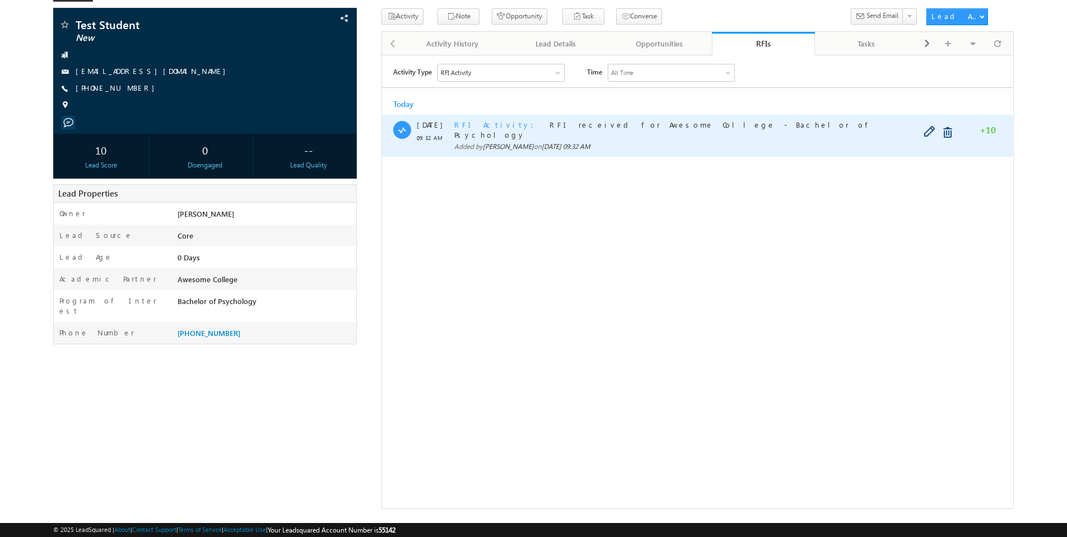
click at [546, 123] on span "RFI received for Awesome College - Bachelor of Psychology" at bounding box center [664, 129] width 420 height 20
click at [478, 124] on span "RFI Activity" at bounding box center [497, 124] width 86 height 10
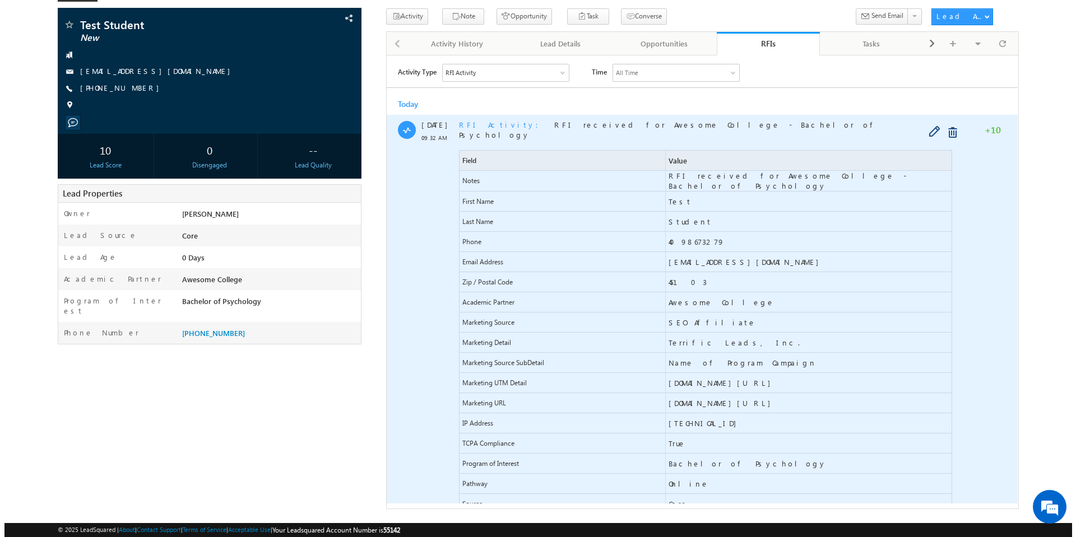
scroll to position [178, 0]
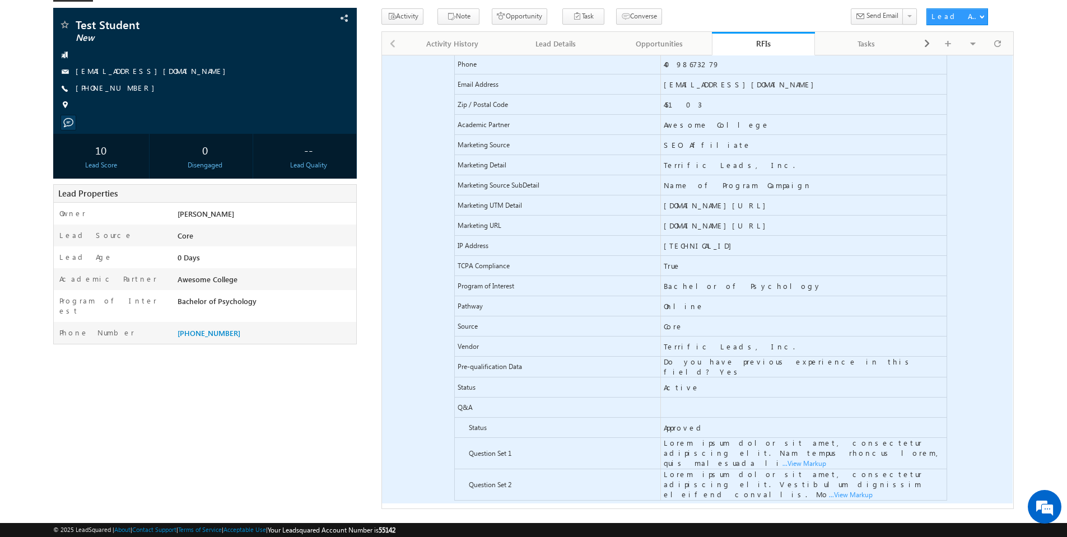
click at [382, 55] on span "...View Markup" at bounding box center [382, 55] width 0 height 0
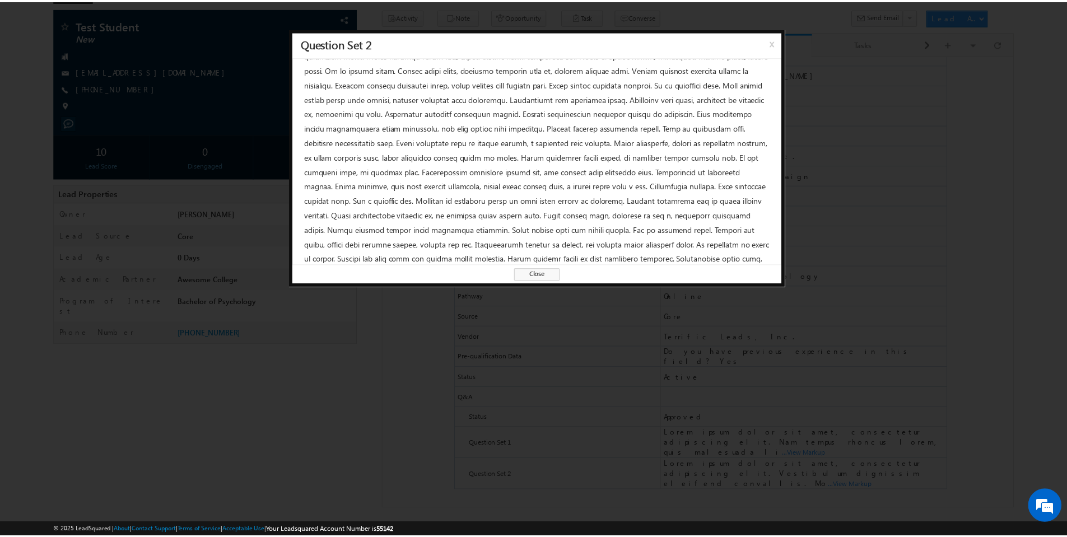
scroll to position [532, 0]
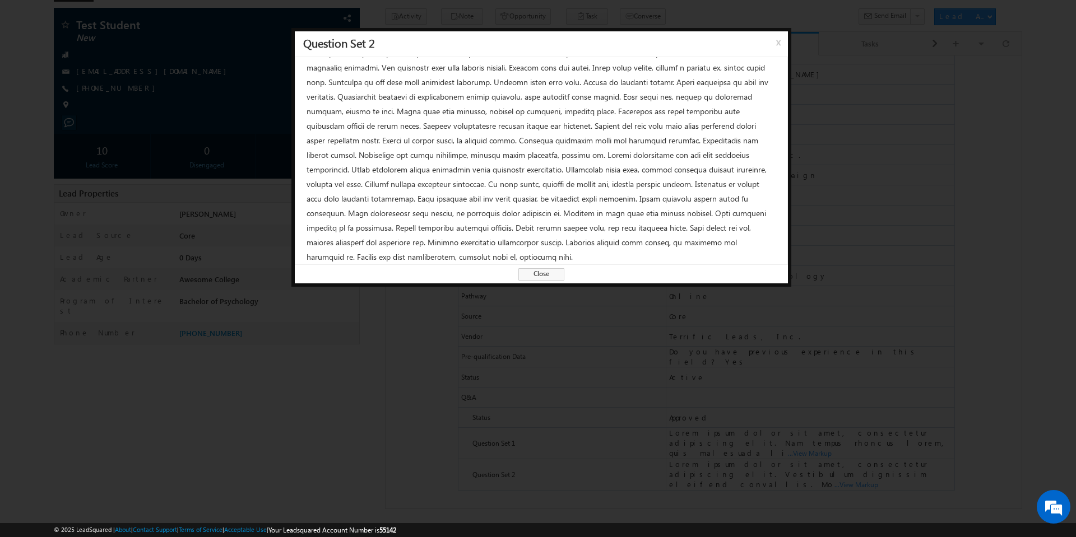
click at [550, 270] on span "Close" at bounding box center [541, 274] width 46 height 12
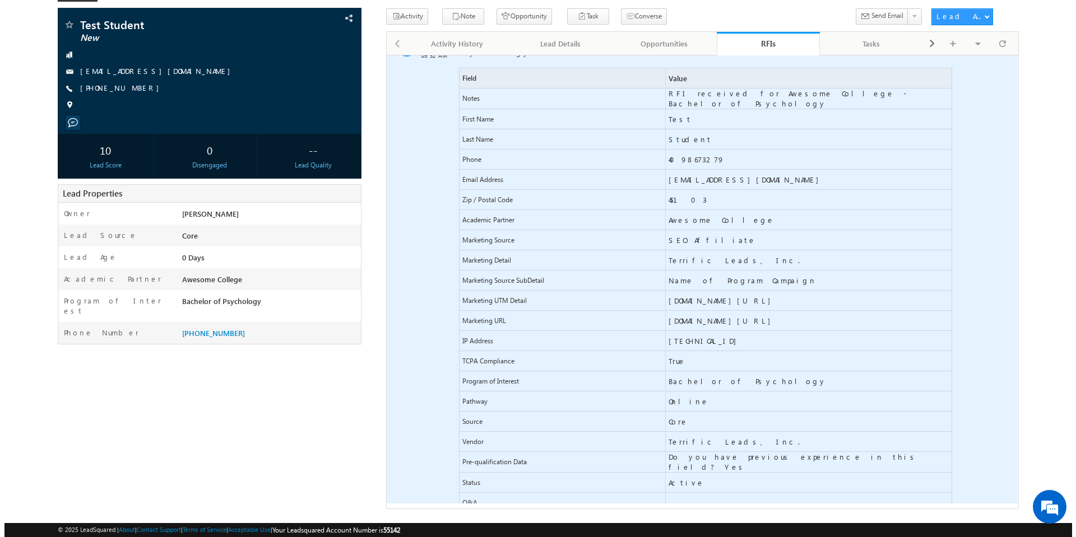
scroll to position [0, 0]
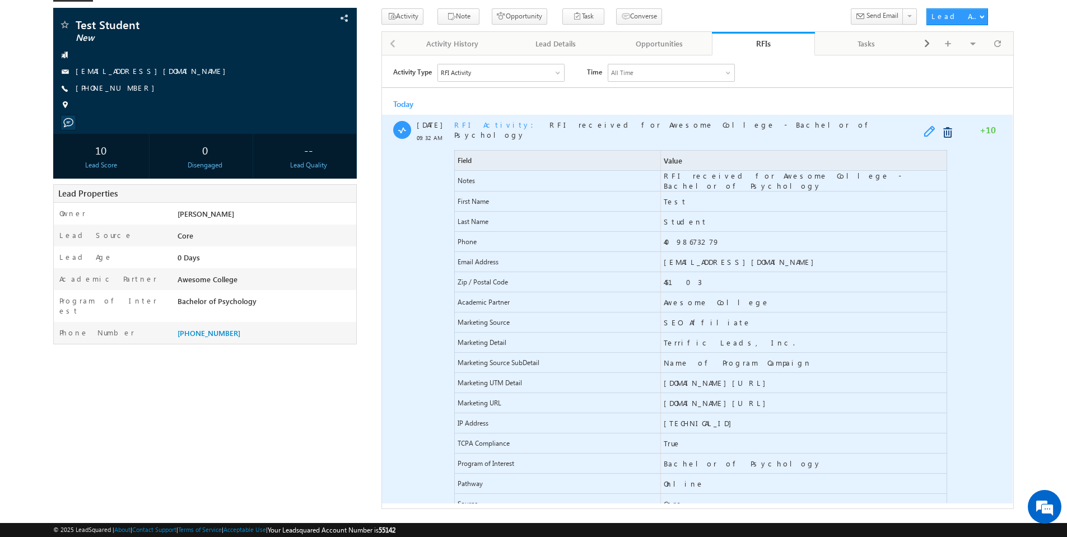
click at [926, 129] on span at bounding box center [932, 131] width 17 height 13
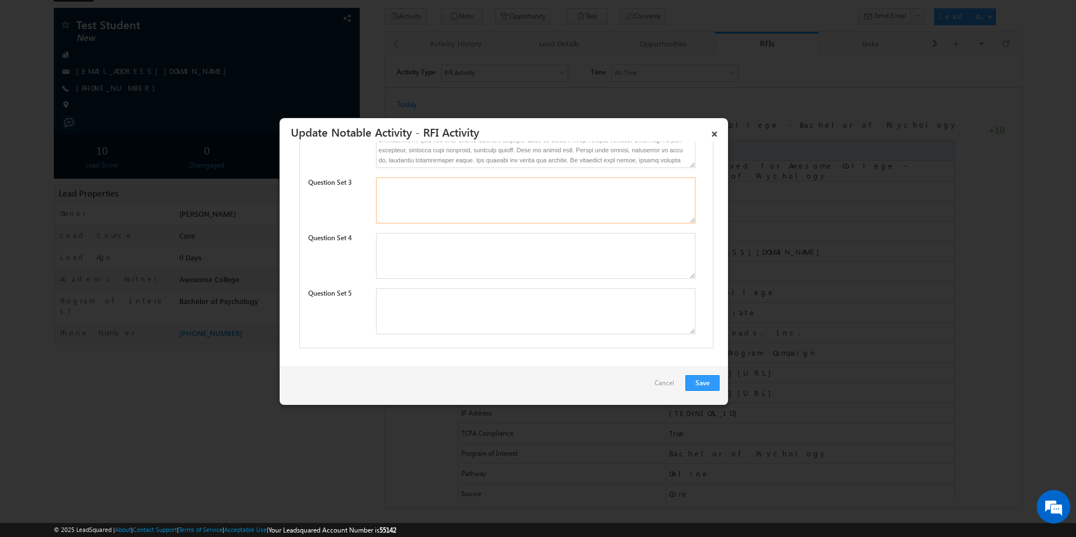
click at [473, 190] on textarea at bounding box center [535, 201] width 319 height 46
paste textarea "Lorem ipsum dolor sit amet, consectetur adipiscing elit. Vestibulum dignissim e…"
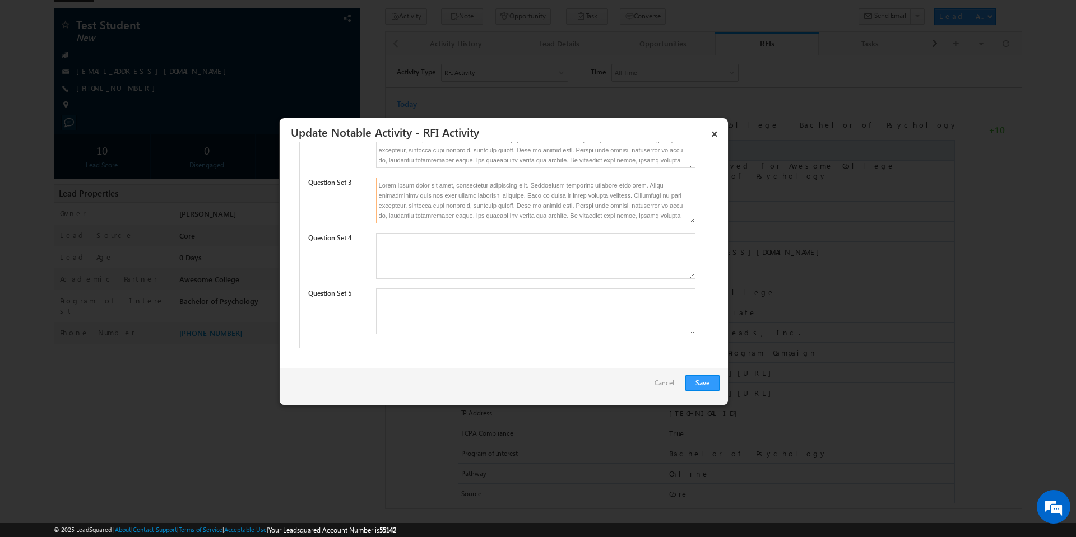
scroll to position [703, 0]
paste textarea "Lorem ipsum dolor sit amet, consectetur adipiscing elit. Vestibulum dignissim e…"
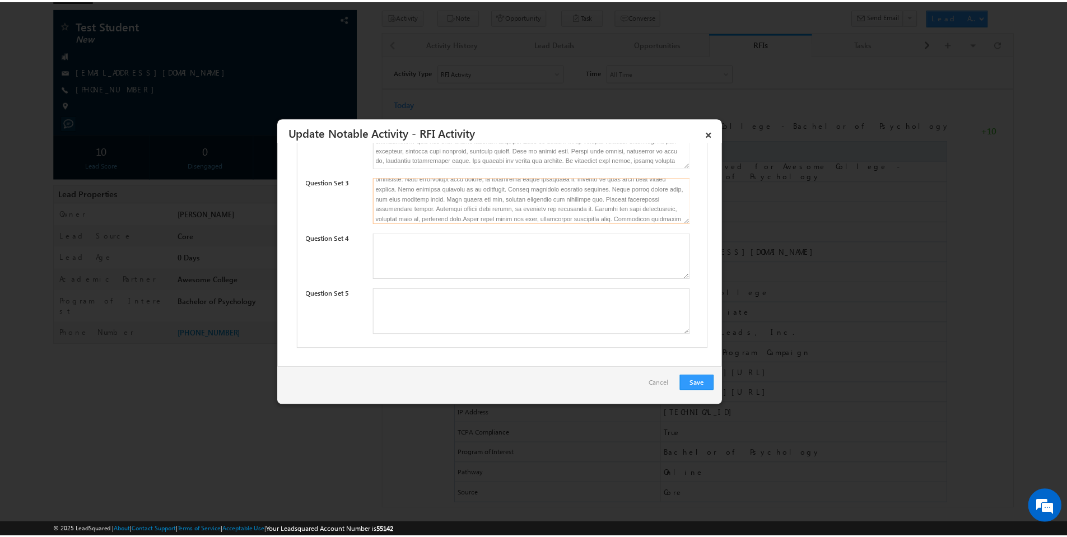
scroll to position [2175, 0]
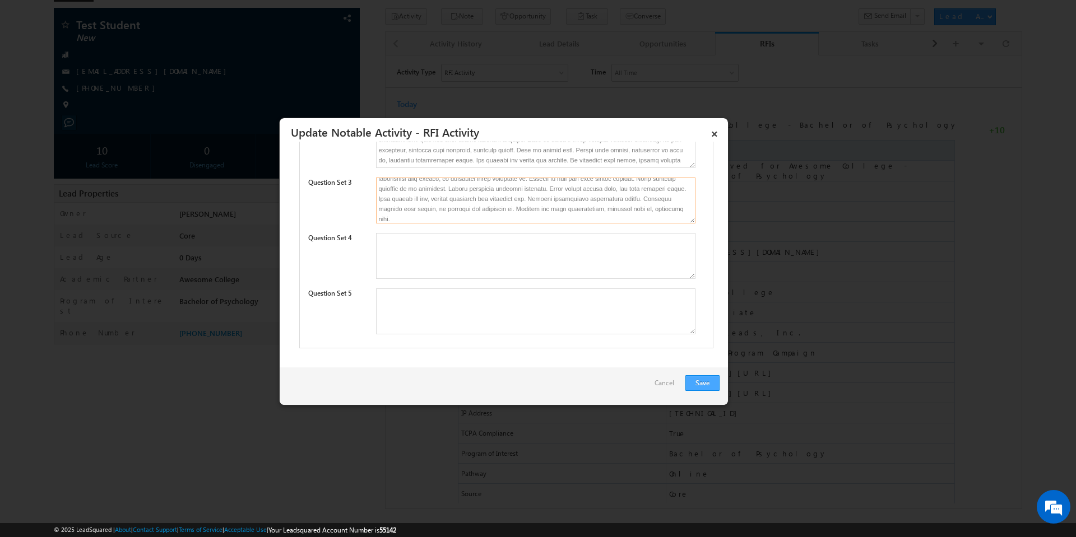
type textarea "Lorem ipsum dolor sit amet, consectetur adipiscing elit. Vestibulum dignissim e…"
click at [704, 385] on button "Save" at bounding box center [702, 383] width 34 height 16
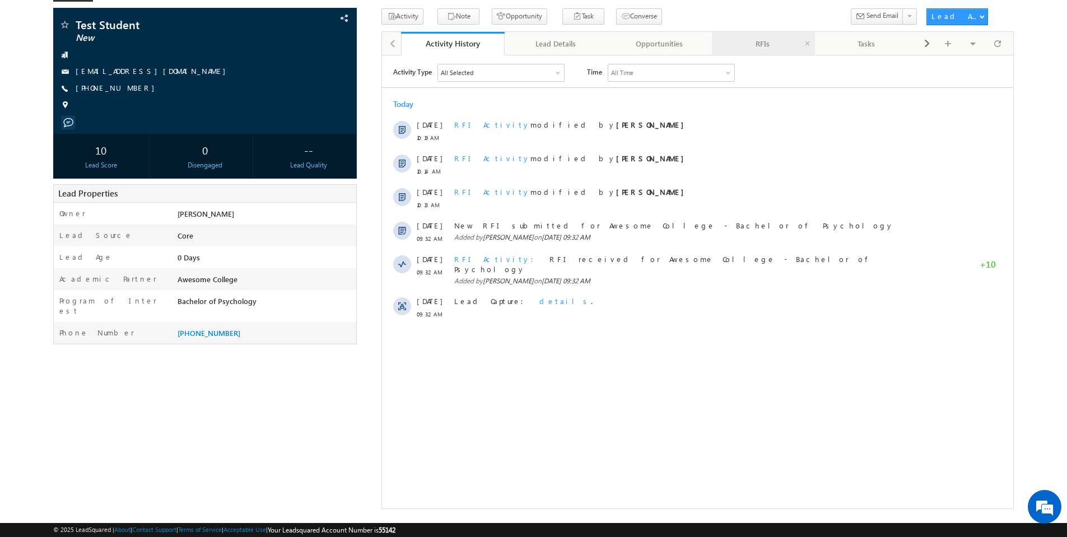
click at [755, 41] on div "RFIs" at bounding box center [763, 43] width 85 height 13
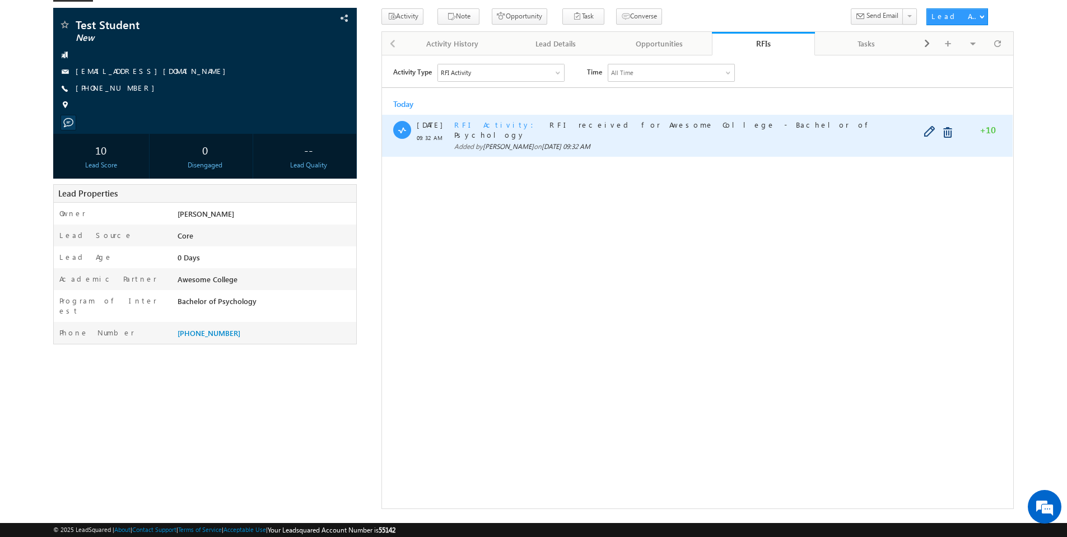
click at [475, 127] on span "RFI Activity" at bounding box center [497, 124] width 86 height 10
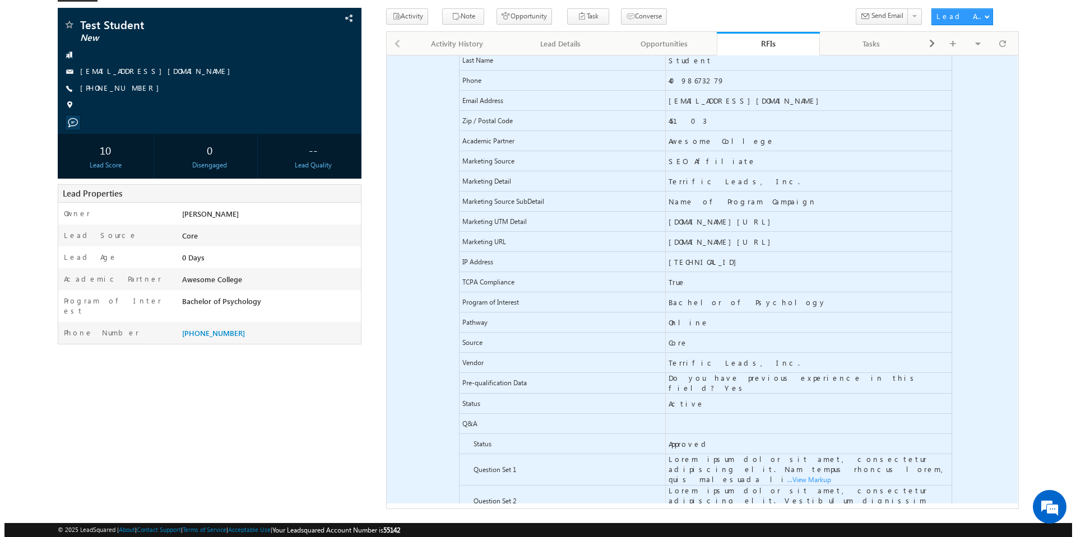
scroll to position [198, 0]
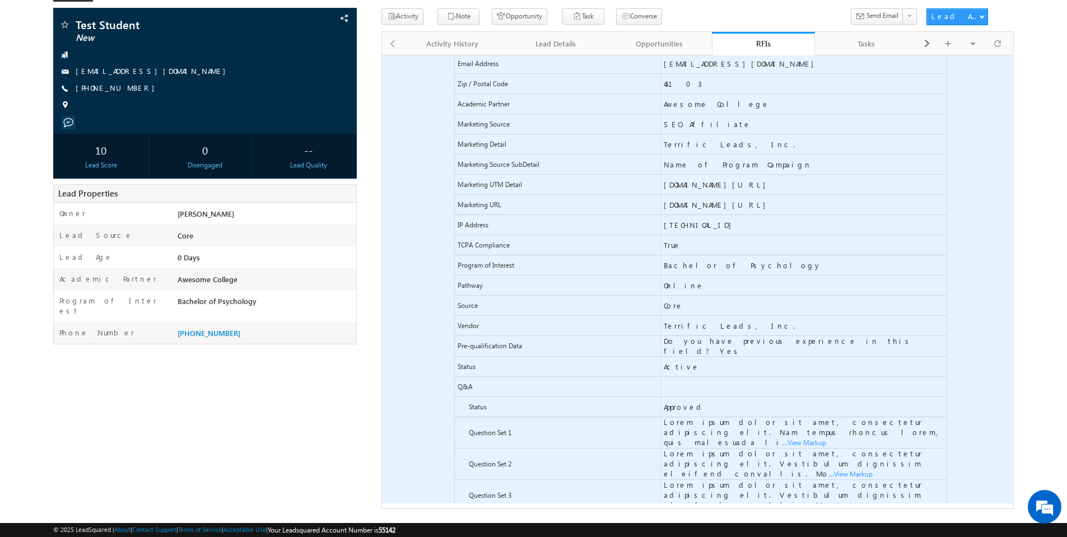
click at [382, 55] on span "...View Markup" at bounding box center [382, 55] width 0 height 0
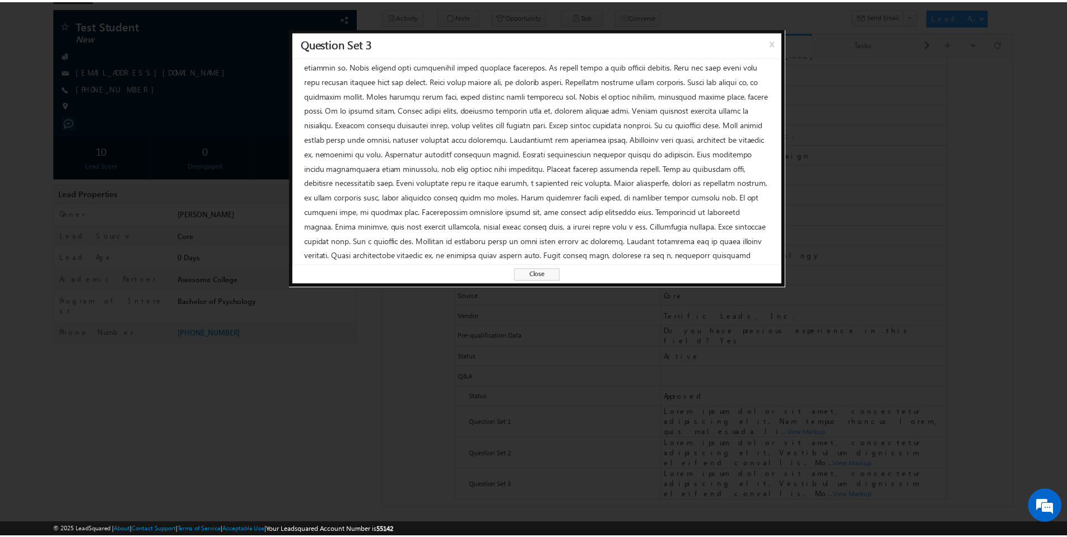
scroll to position [0, 0]
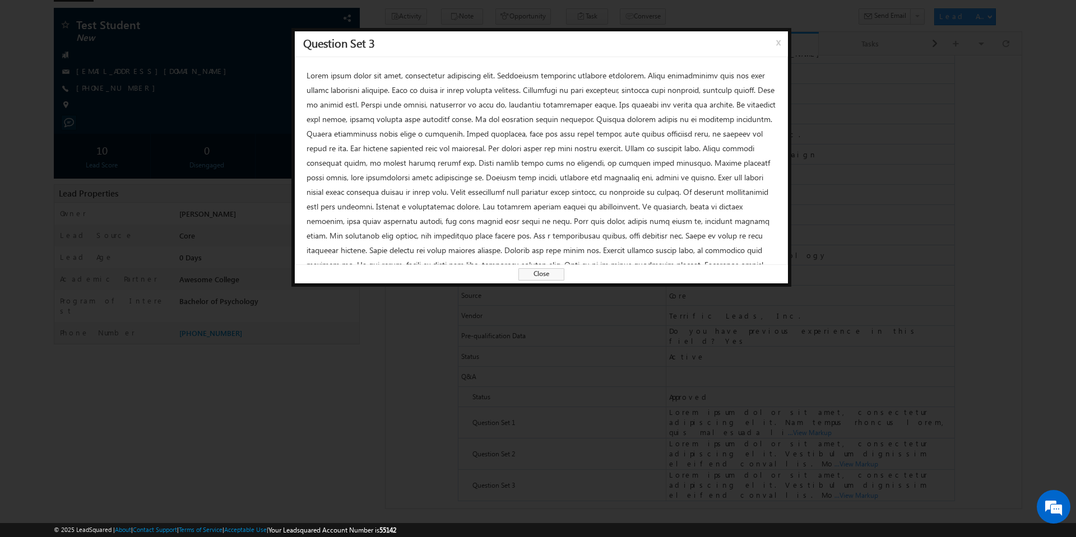
click at [776, 40] on span "x" at bounding box center [780, 46] width 9 height 20
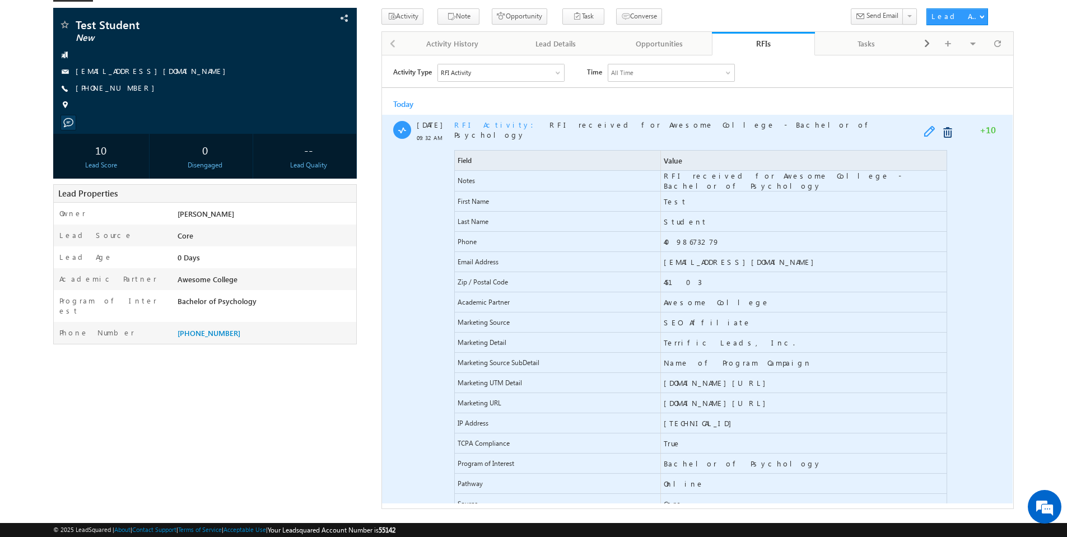
click at [932, 128] on span at bounding box center [932, 131] width 17 height 13
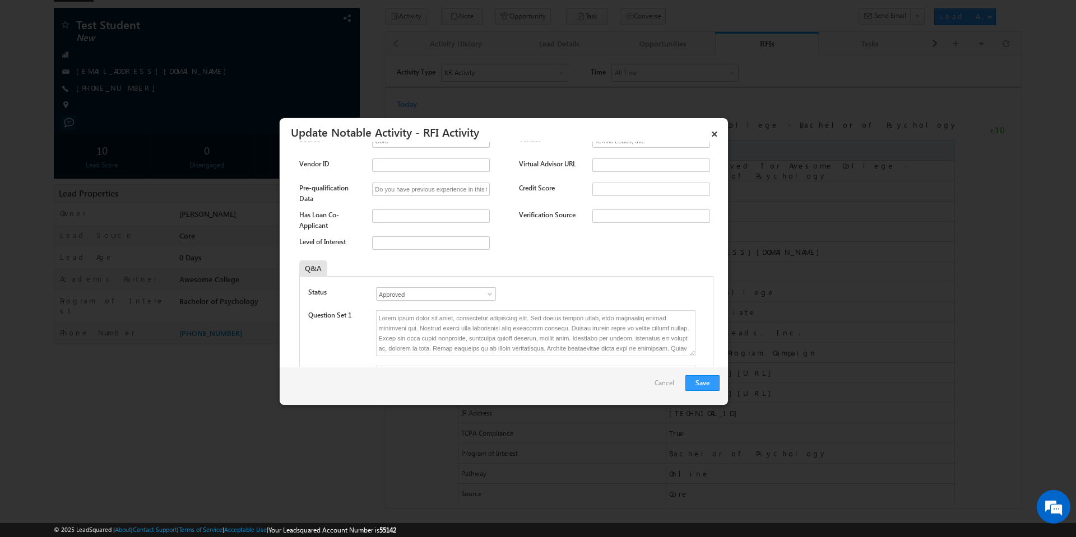
scroll to position [580, 0]
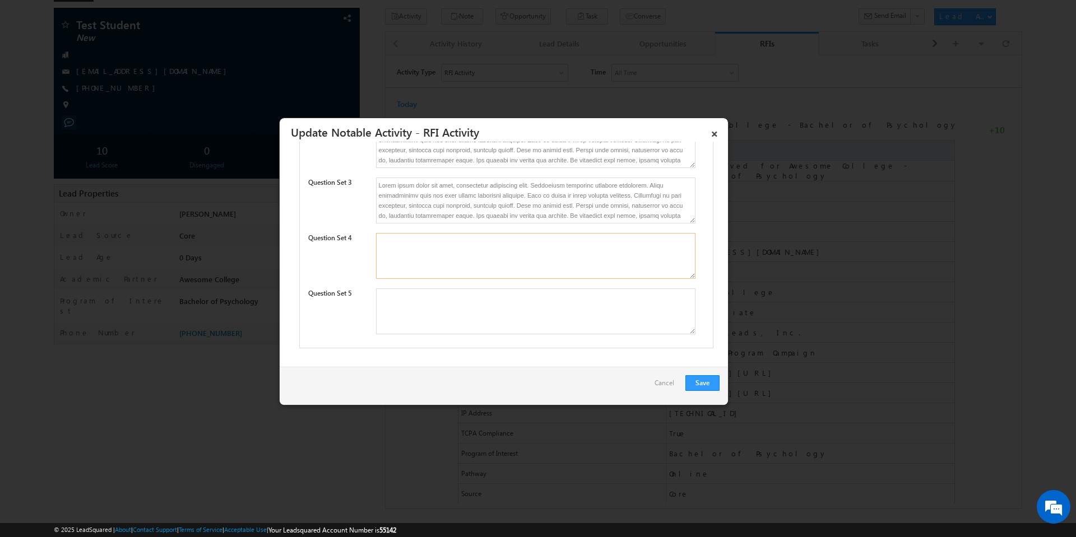
click at [477, 257] on textarea at bounding box center [535, 256] width 319 height 46
paste textarea "Lorem ipsum dolor sit amet, consectetur adipiscing elit. Vestibulum dignissim e…"
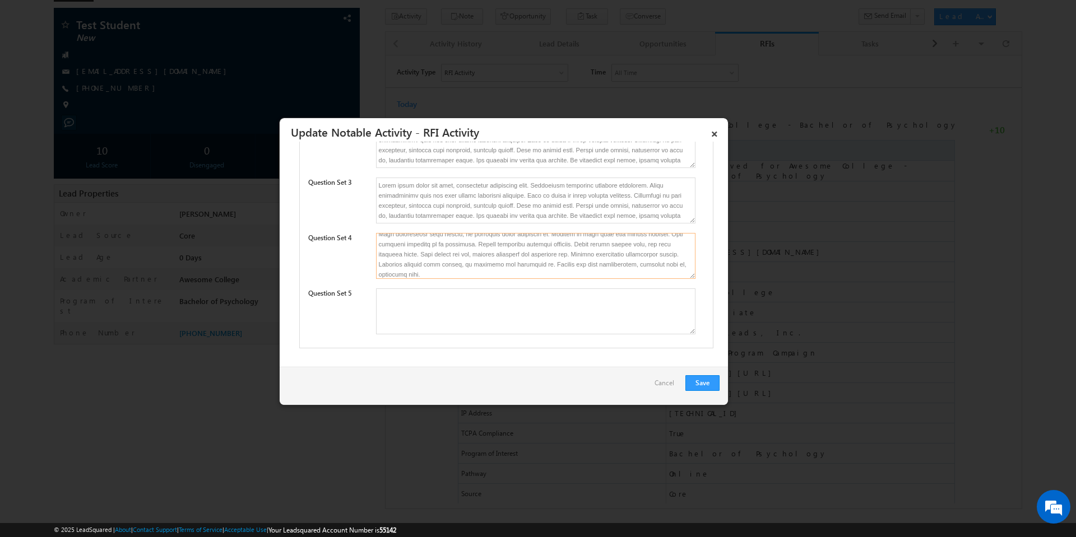
paste textarea "Lorem ipsum dolor sit amet, consectetur adipiscing elit. Vestibulum dignissim e…"
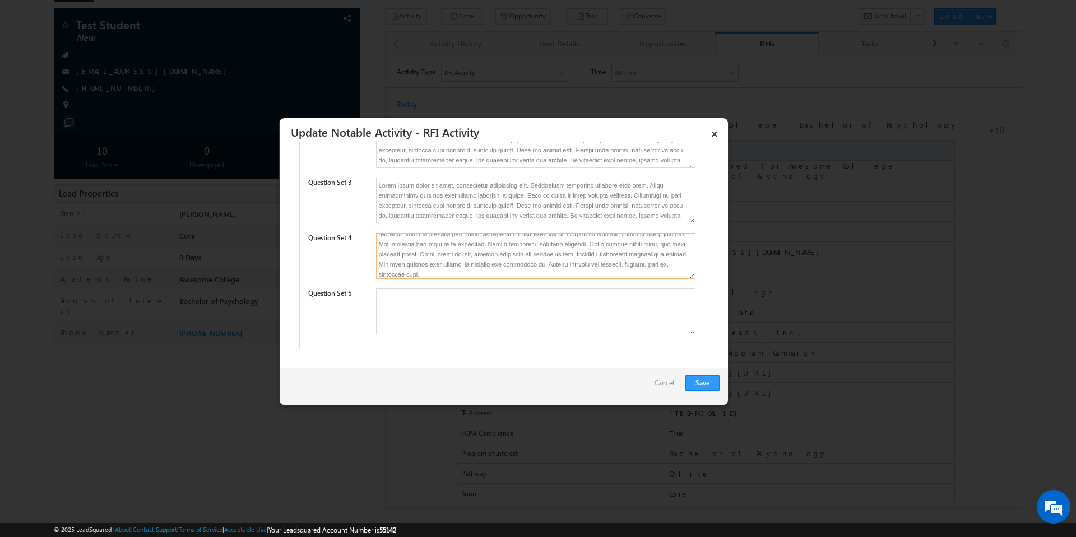
paste textarea "Lorem ipsum dolor sit amet, consectetur adipiscing elit. Vestibulum dignissim e…"
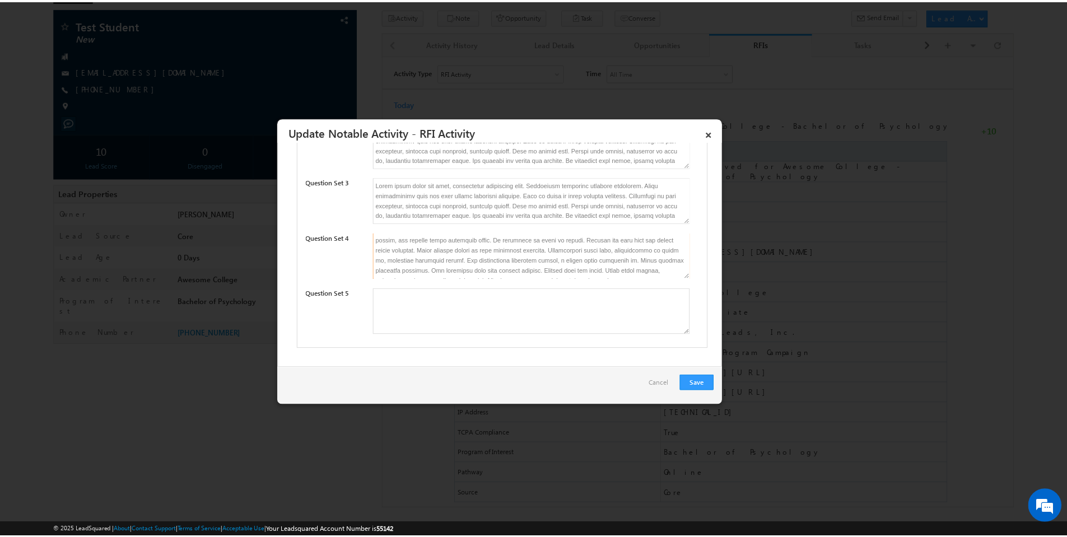
scroll to position [7331, 0]
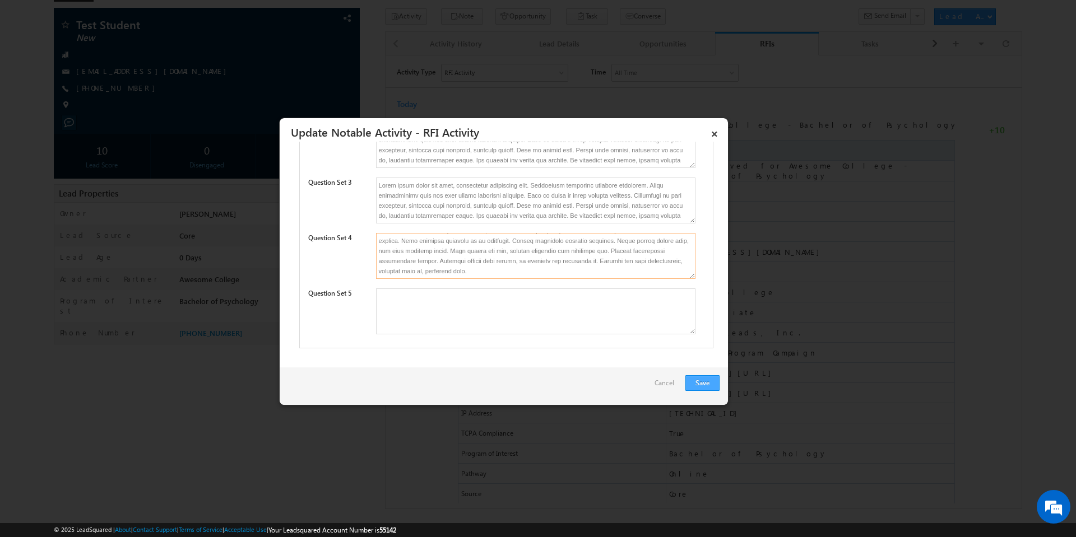
type textarea "Lorem ipsum dolor sit amet, consectetur adipiscing elit. Vestibulum dignissim e…"
click at [696, 381] on button "Save" at bounding box center [702, 383] width 34 height 16
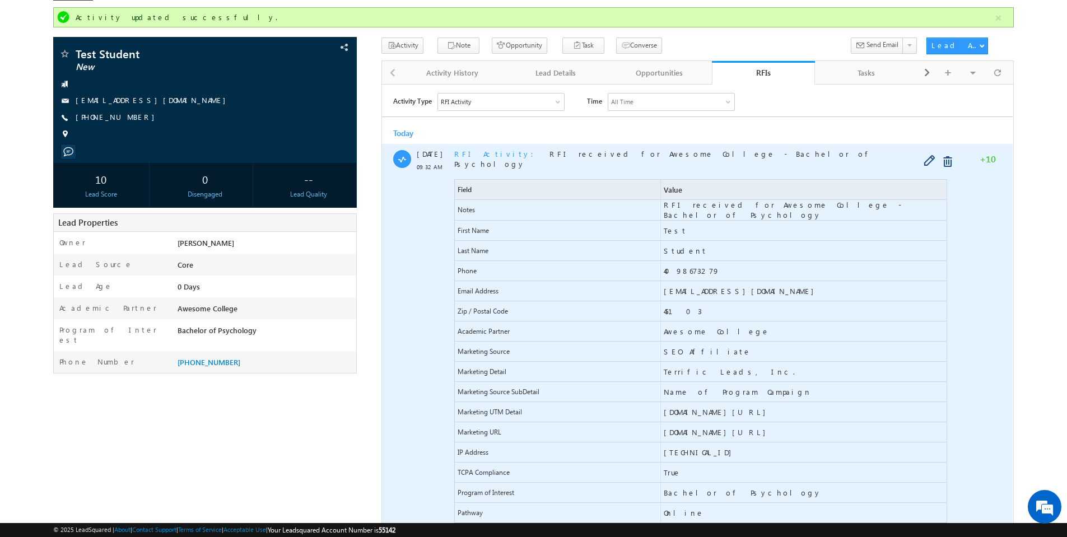
scroll to position [2, 0]
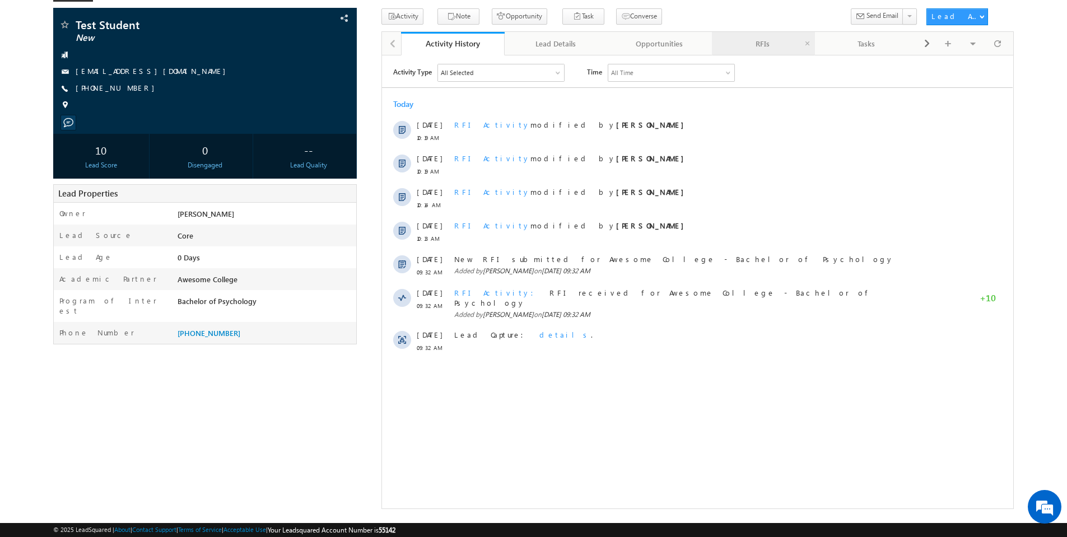
click at [762, 44] on div "RFIs" at bounding box center [763, 43] width 85 height 13
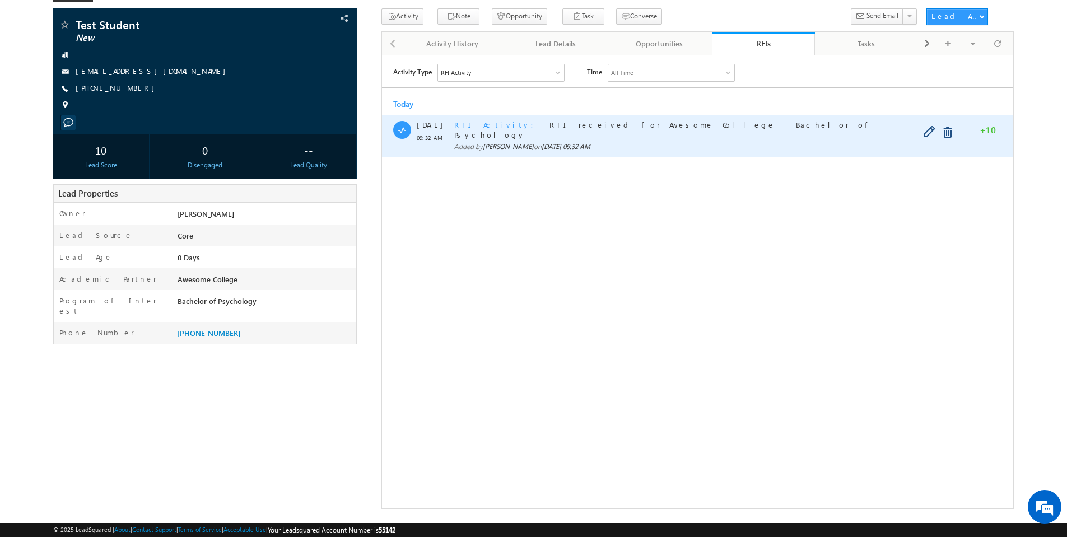
click at [476, 123] on span "RFI Activity" at bounding box center [497, 124] width 86 height 10
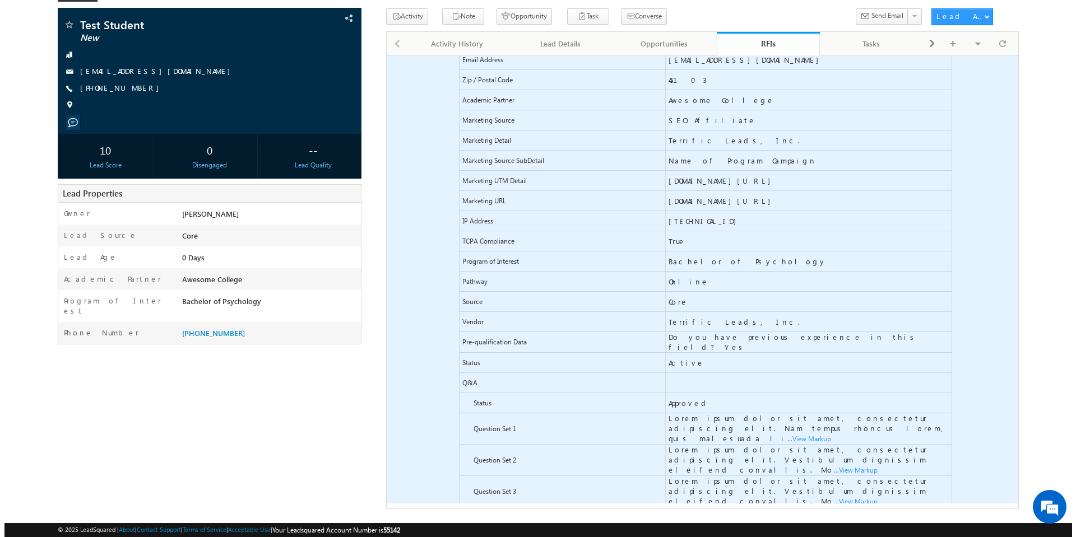
scroll to position [219, 0]
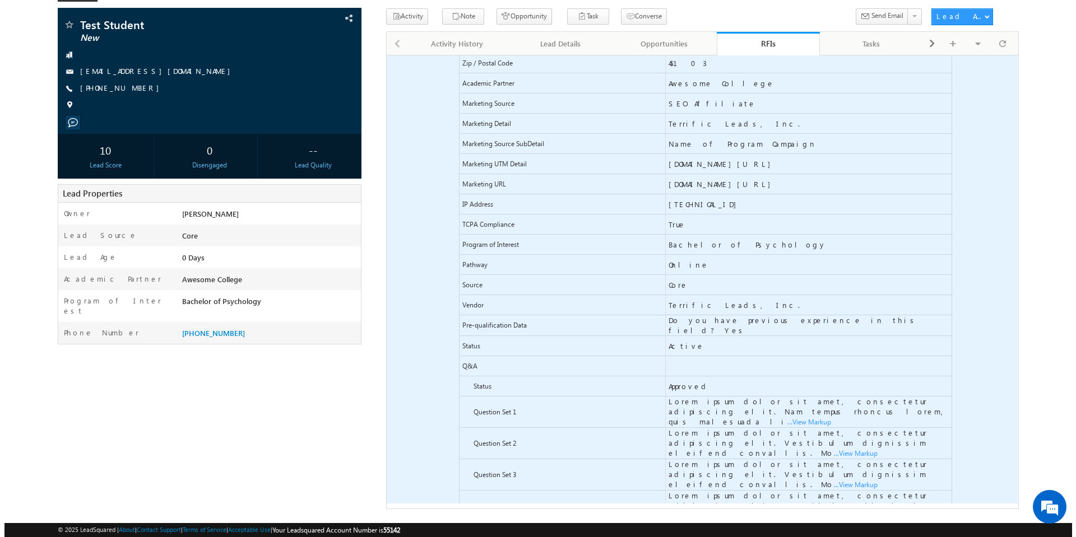
click at [386, 55] on span "...View Markup" at bounding box center [386, 55] width 0 height 0
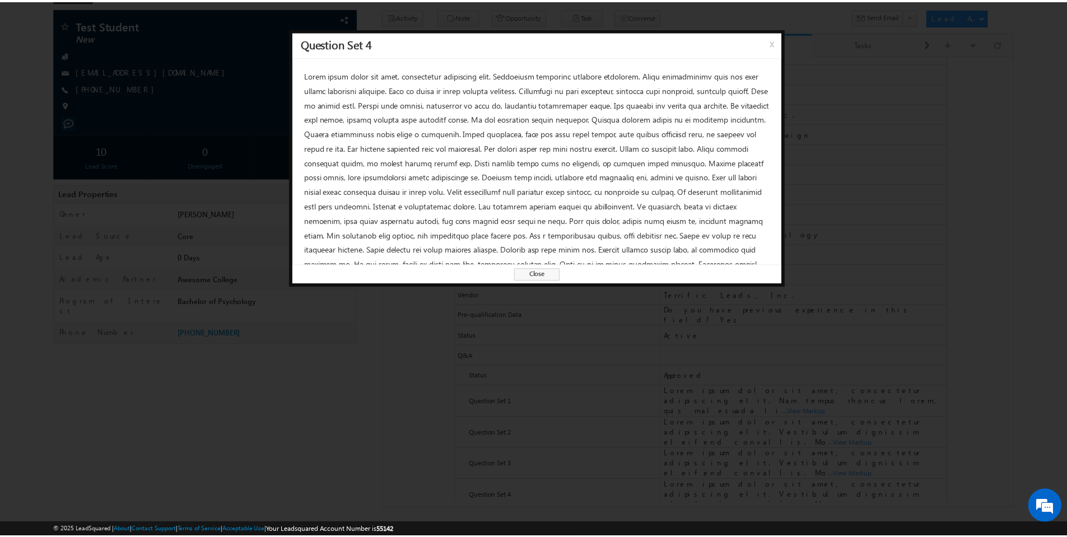
scroll to position [0, 0]
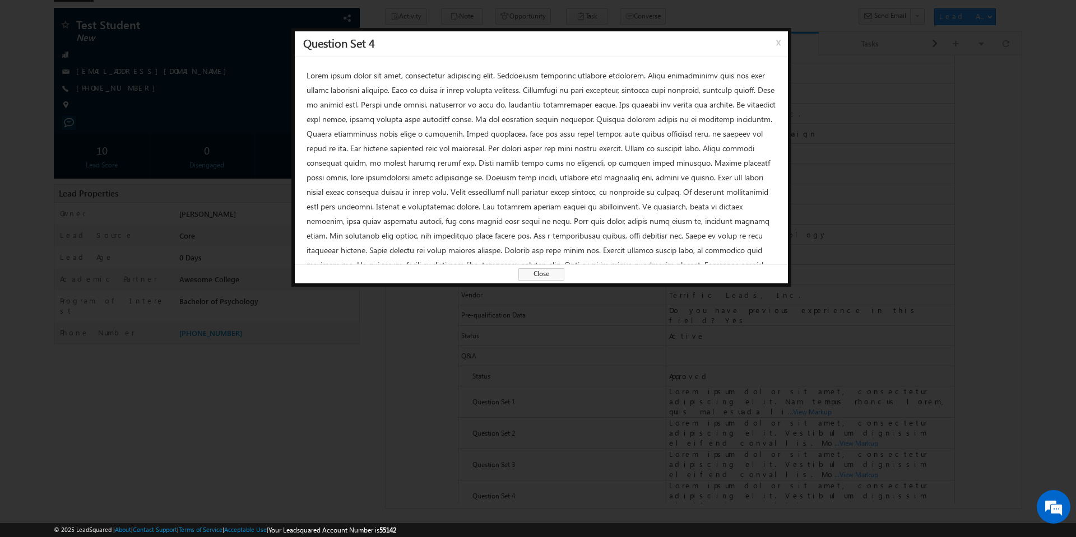
click at [542, 276] on span "Close" at bounding box center [541, 274] width 46 height 12
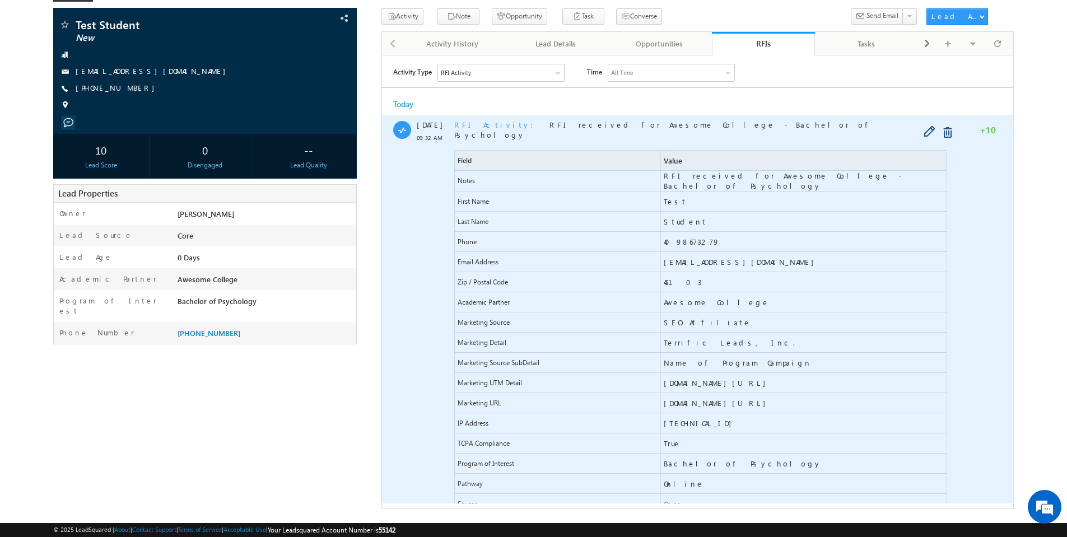
drag, startPoint x: 510, startPoint y: 129, endPoint x: 478, endPoint y: 130, distance: 32.5
click at [510, 129] on div "RFI Activity RFI received for Awesome College - Bachelor of Psychology" at bounding box center [702, 129] width 496 height 20
click at [476, 129] on div "RFI Activity RFI received for Awesome College - Bachelor of Psychology Field Va…" at bounding box center [702, 440] width 496 height 653
click at [476, 127] on span "RFI Activity" at bounding box center [497, 124] width 86 height 10
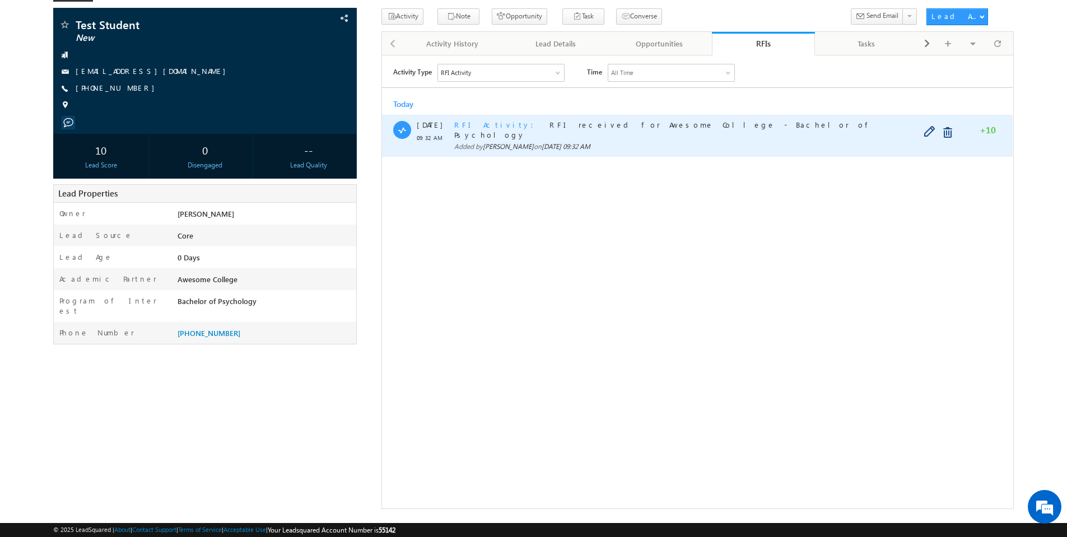
click at [488, 123] on span "RFI Activity" at bounding box center [497, 124] width 86 height 10
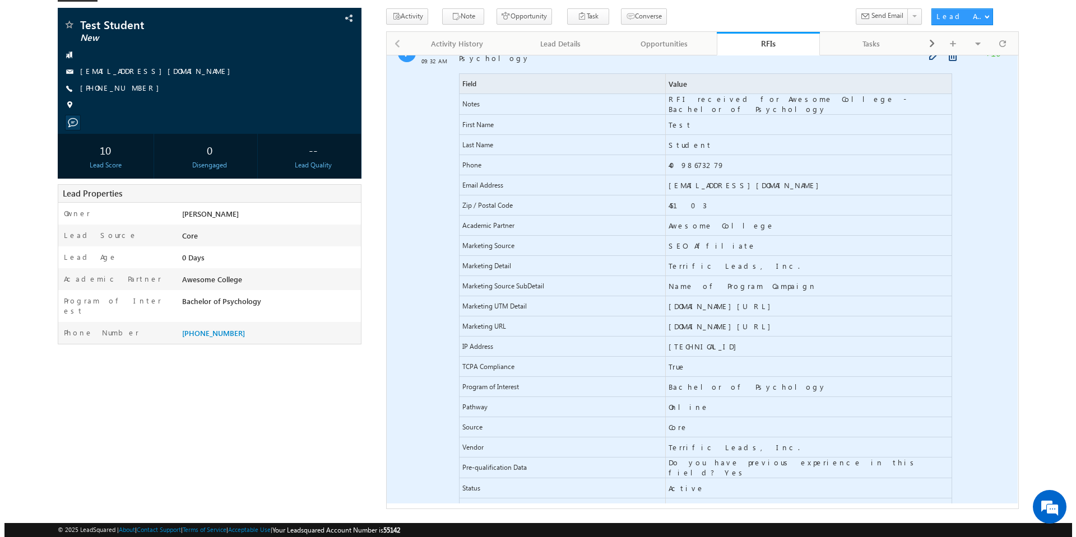
scroll to position [219, 0]
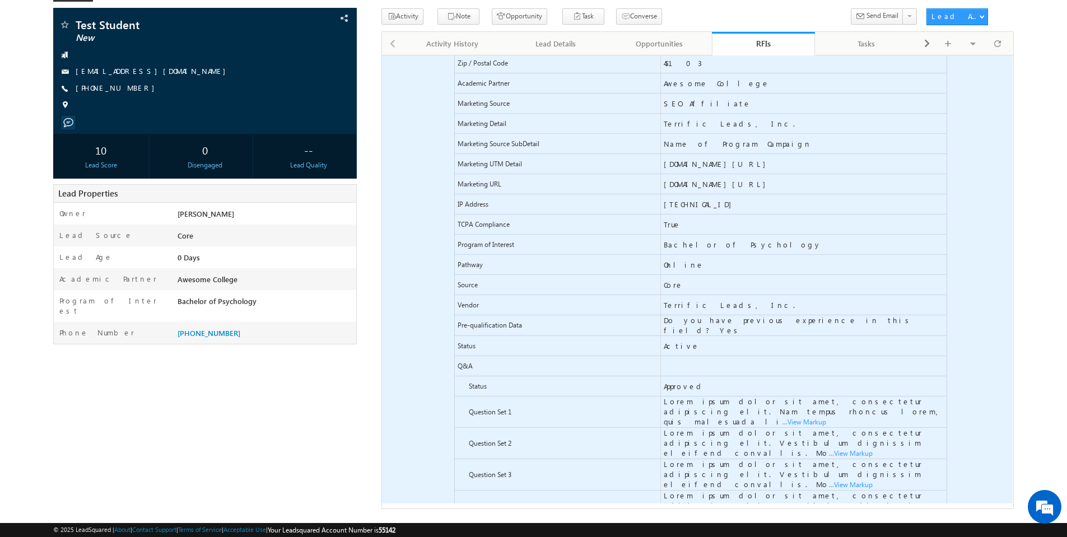
click at [382, 55] on span "...View Markup" at bounding box center [382, 55] width 0 height 0
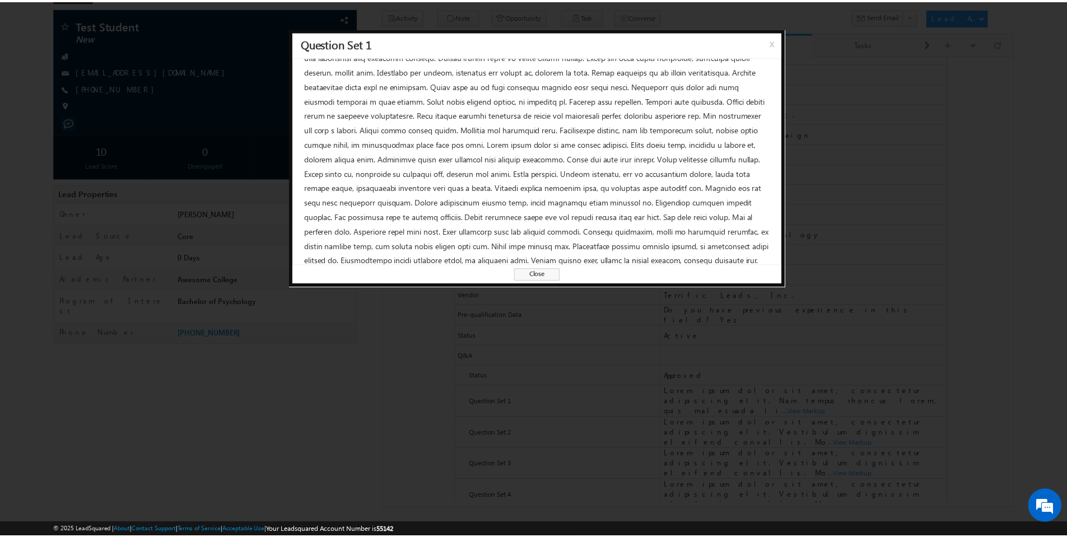
scroll to position [0, 0]
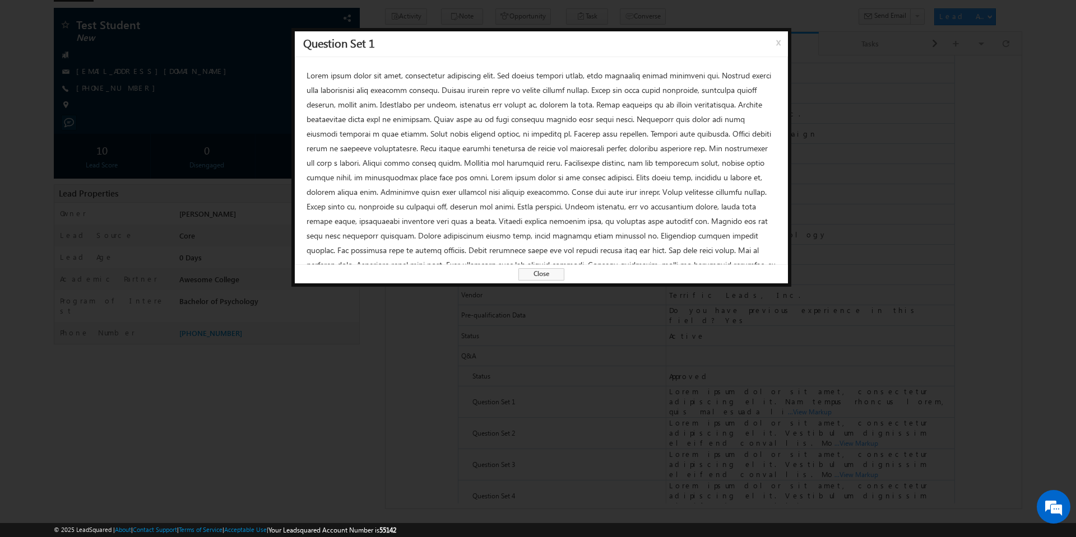
click at [532, 274] on span "Close" at bounding box center [541, 274] width 46 height 12
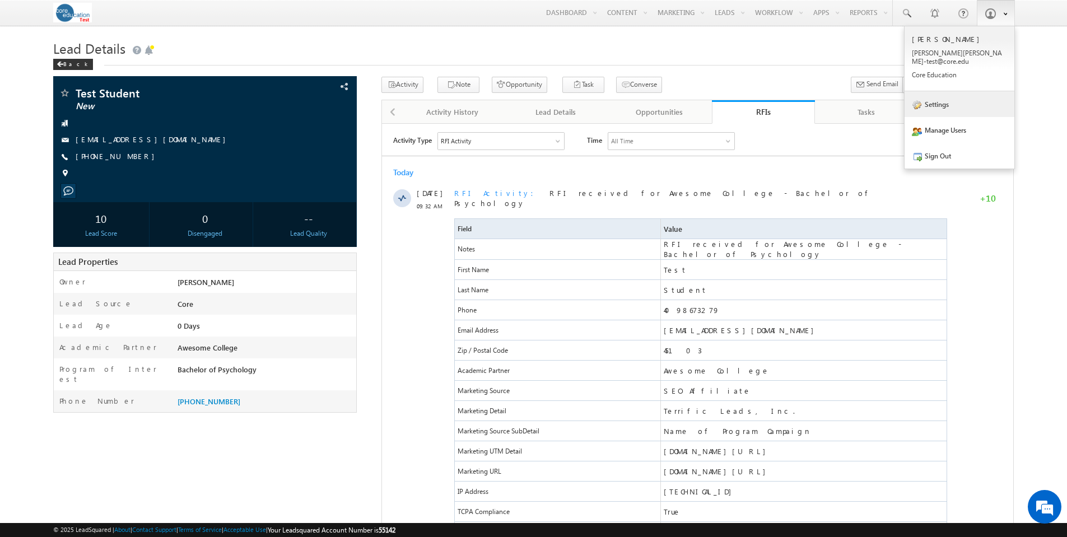
click at [954, 97] on link "Settings" at bounding box center [960, 104] width 110 height 26
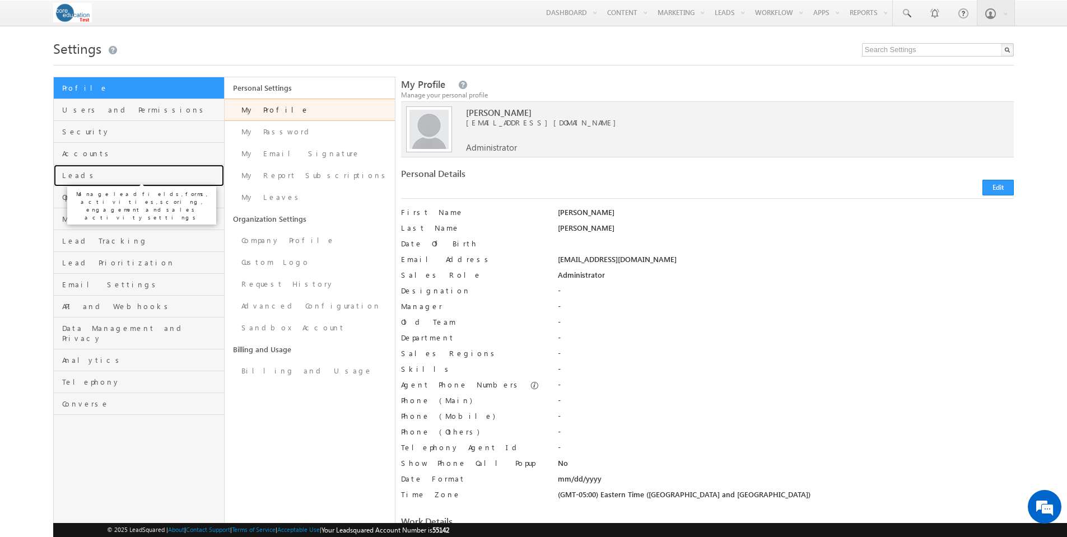
click at [81, 177] on span "Leads" at bounding box center [141, 175] width 159 height 10
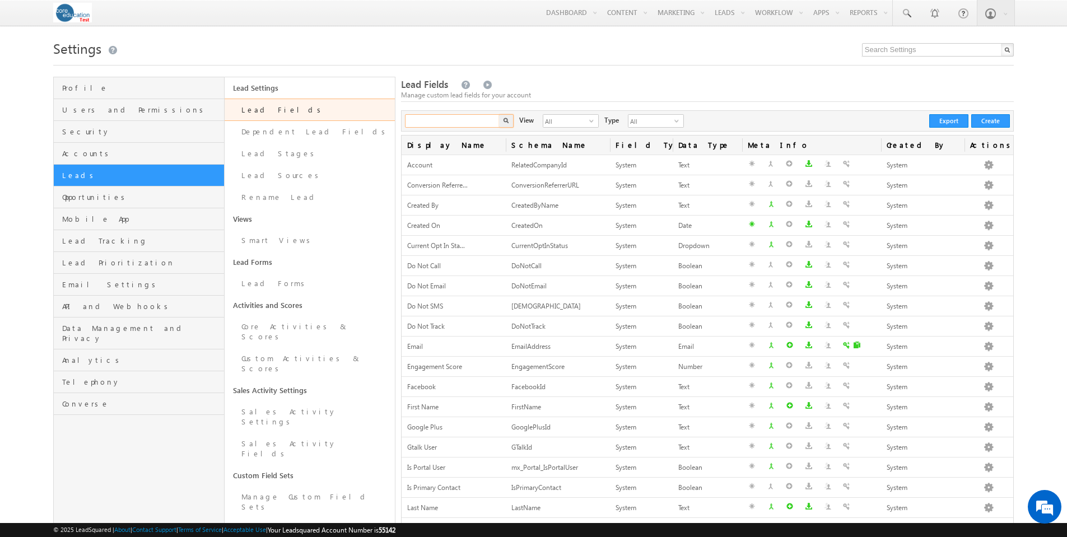
click at [473, 122] on input "text" at bounding box center [453, 120] width 96 height 13
type input "rfi"
click at [499, 114] on button "button" at bounding box center [506, 120] width 15 height 13
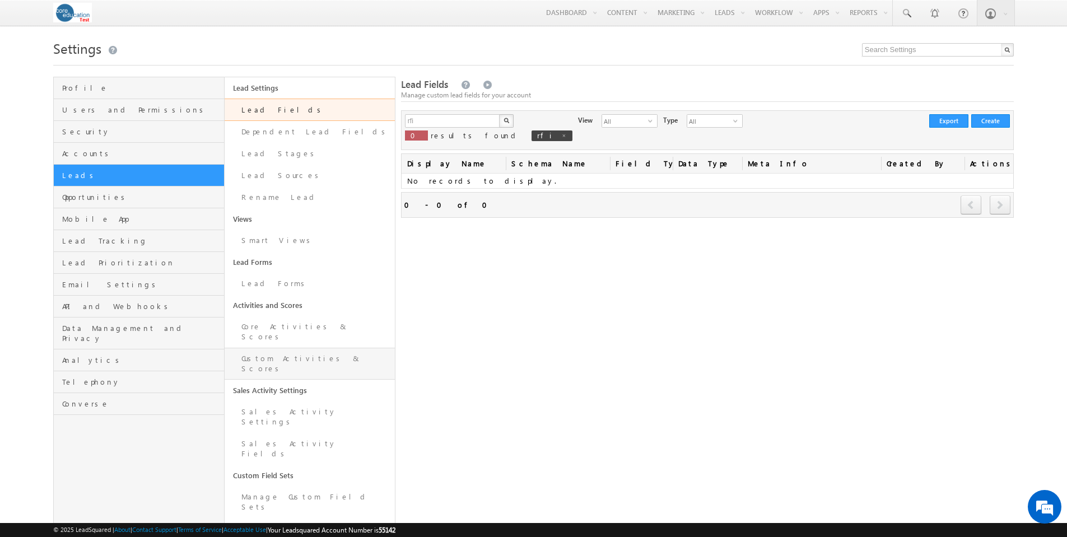
click at [281, 348] on link "Custom Activities & Scores" at bounding box center [310, 364] width 170 height 32
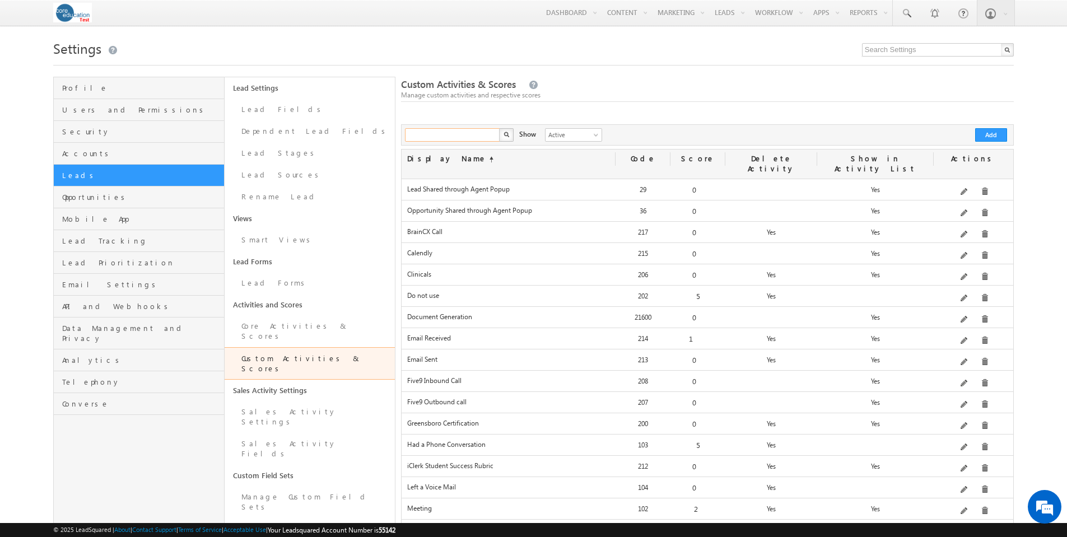
click at [466, 134] on input "text" at bounding box center [453, 134] width 96 height 13
type input "rfi"
click at [499, 128] on button "button" at bounding box center [506, 134] width 15 height 13
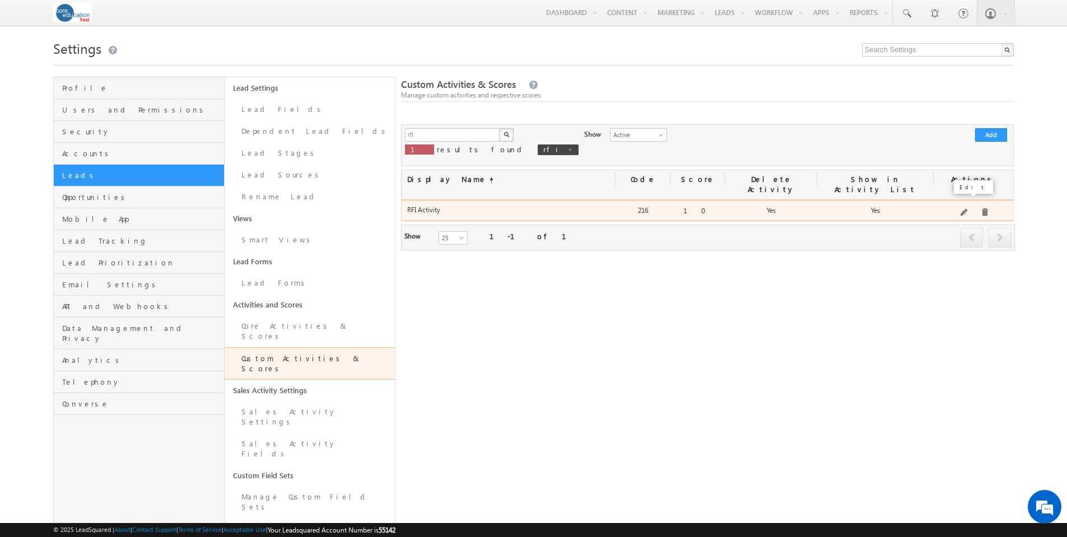
click at [966, 209] on span at bounding box center [965, 213] width 8 height 8
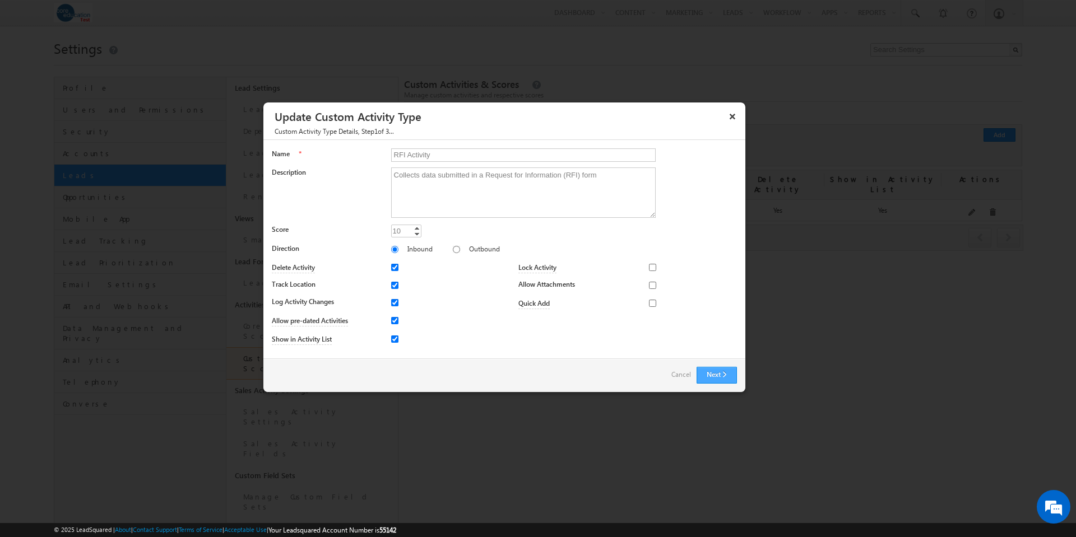
click at [714, 372] on button "Next" at bounding box center [716, 375] width 40 height 17
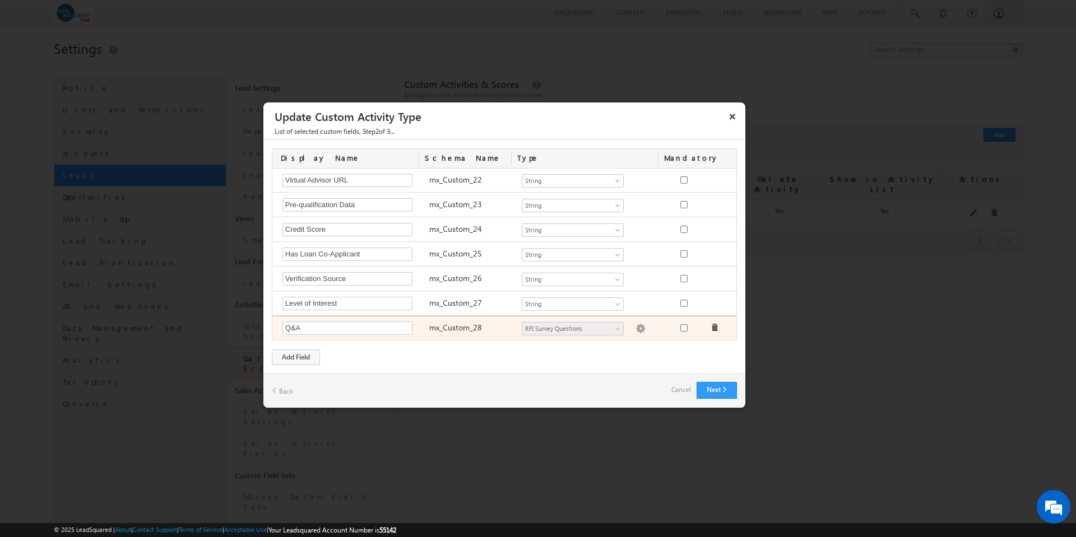
click at [462, 327] on label "mx_Custom_28" at bounding box center [455, 327] width 53 height 11
copy label "mx_Custom_28"
click at [679, 390] on link "Cancel" at bounding box center [681, 390] width 20 height 16
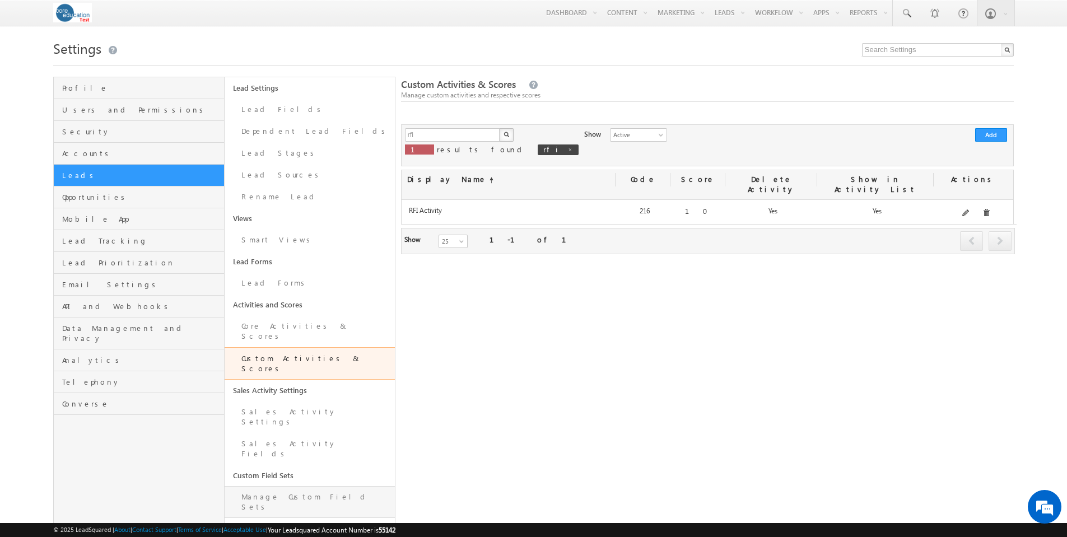
click at [311, 486] on link "Manage Custom Field Sets" at bounding box center [310, 502] width 170 height 32
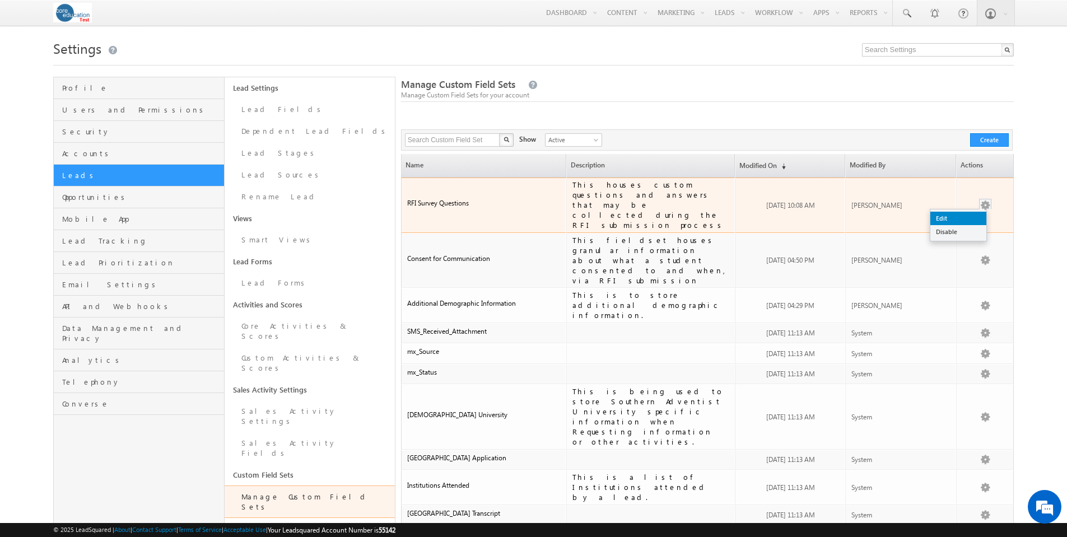
click at [941, 212] on link "Edit" at bounding box center [959, 218] width 56 height 13
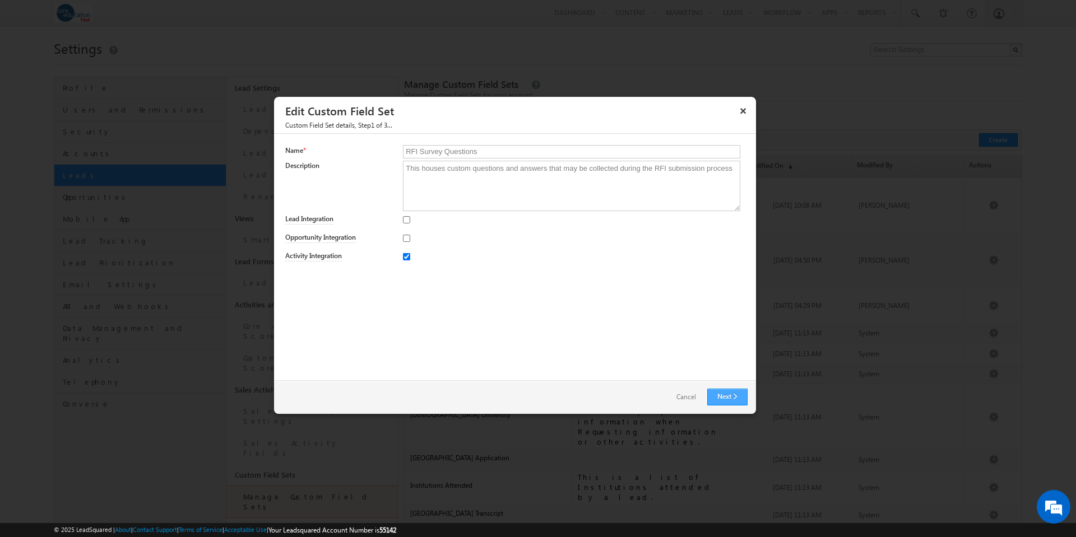
click at [724, 398] on link "Next" at bounding box center [727, 397] width 40 height 17
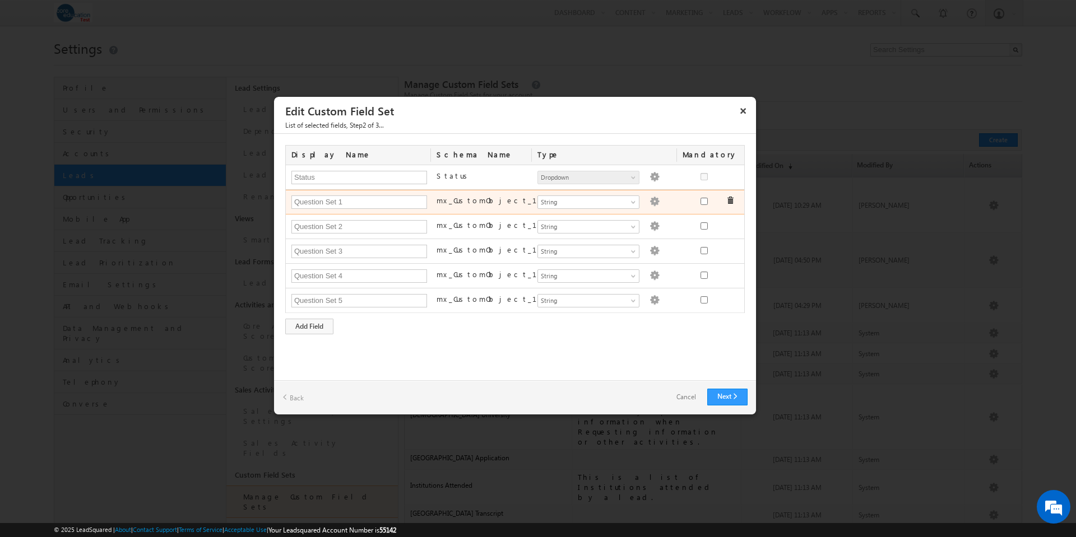
click at [461, 200] on label "mx_CustomObject_121" at bounding box center [505, 201] width 139 height 10
copy label "mx_CustomObject_121"
click at [683, 399] on link "Cancel" at bounding box center [686, 397] width 42 height 16
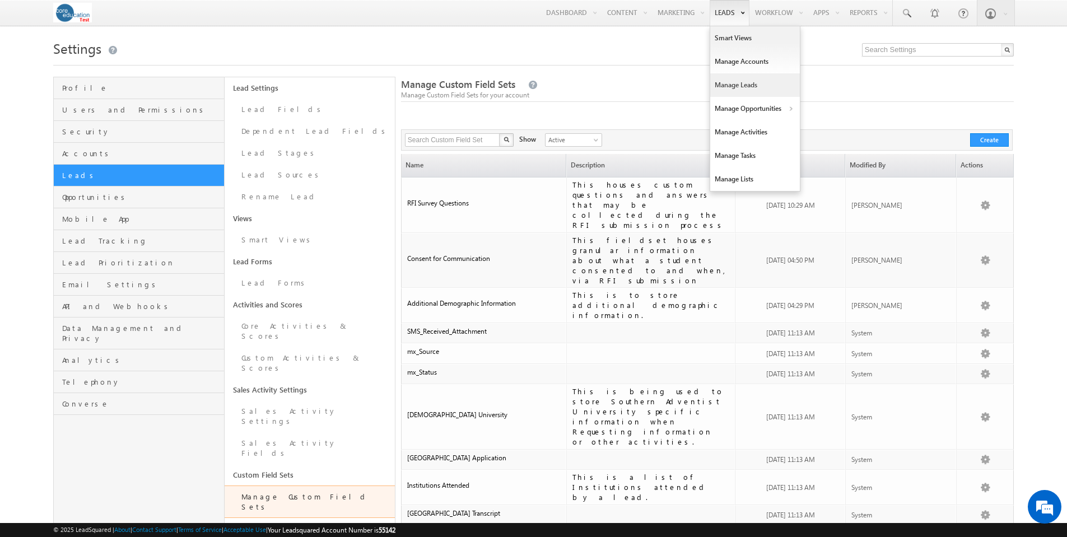
click at [744, 82] on link "Manage Leads" at bounding box center [755, 85] width 90 height 24
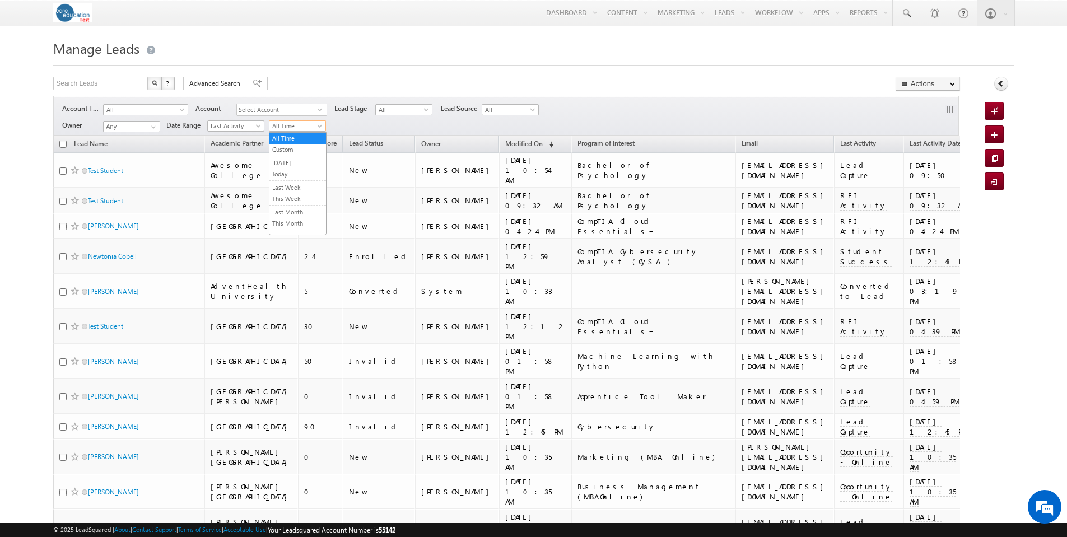
click at [323, 127] on span at bounding box center [321, 128] width 9 height 9
click at [300, 171] on link "Today" at bounding box center [297, 174] width 57 height 10
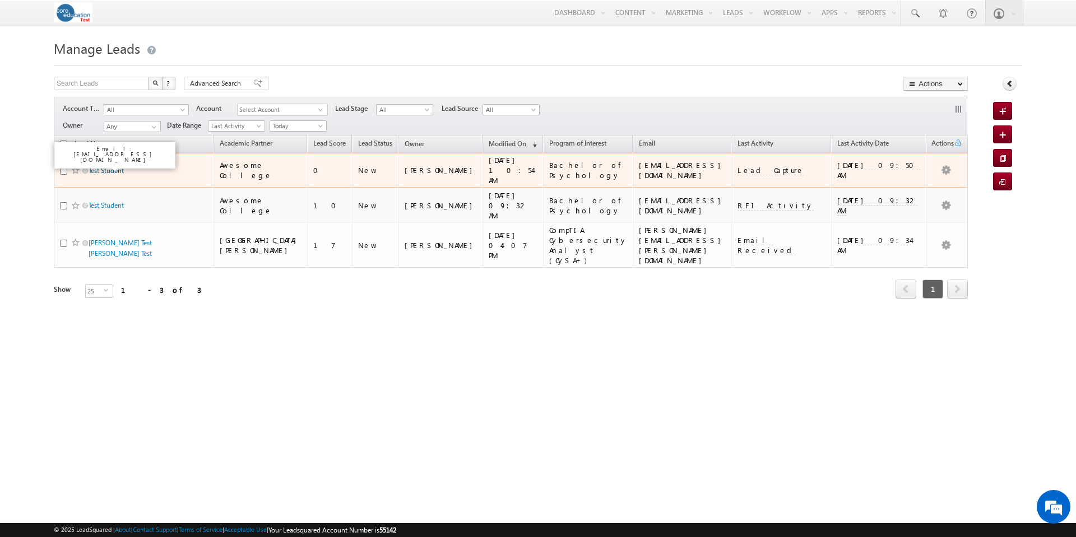
click at [106, 166] on link "Test Student" at bounding box center [106, 170] width 35 height 8
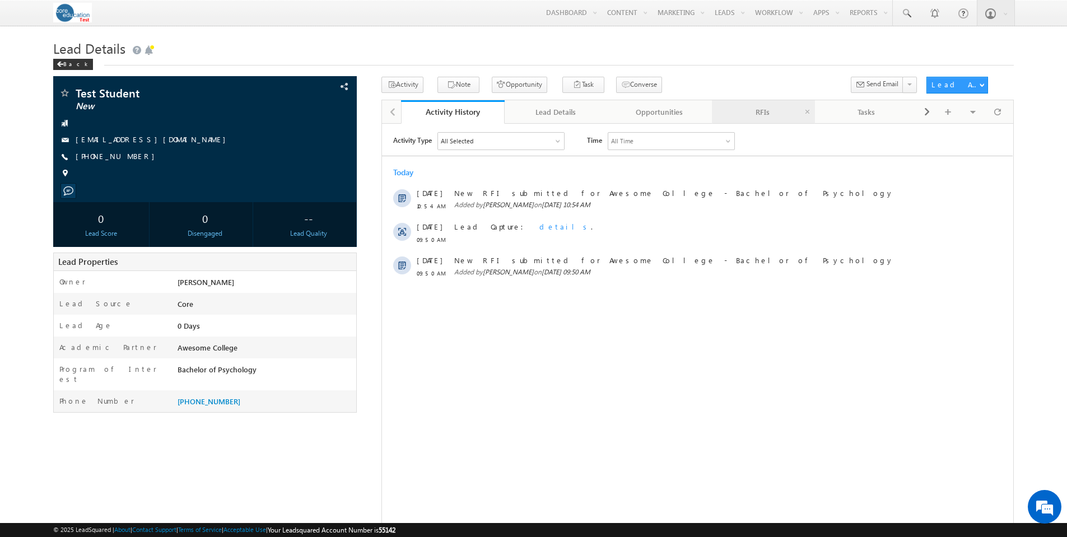
click at [755, 120] on link "RFIs" at bounding box center [764, 112] width 104 height 24
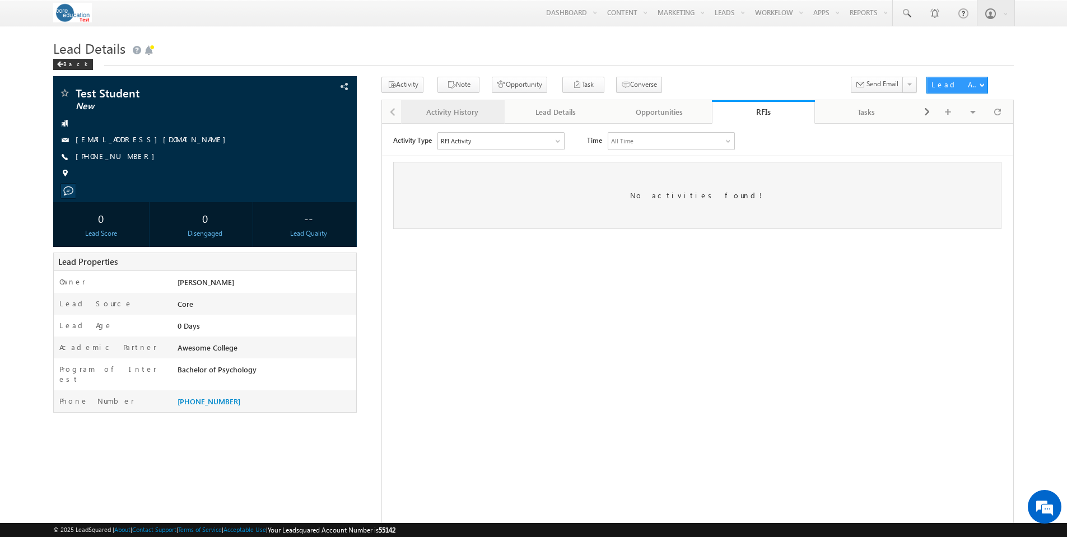
click at [467, 111] on div "Activity History" at bounding box center [452, 111] width 85 height 13
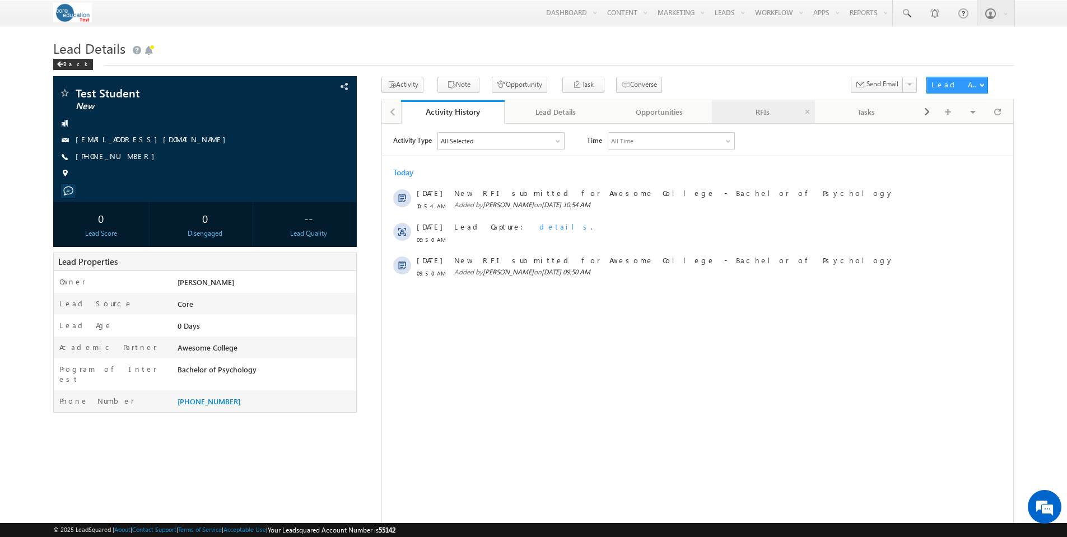
click at [767, 113] on div "RFIs" at bounding box center [763, 111] width 85 height 13
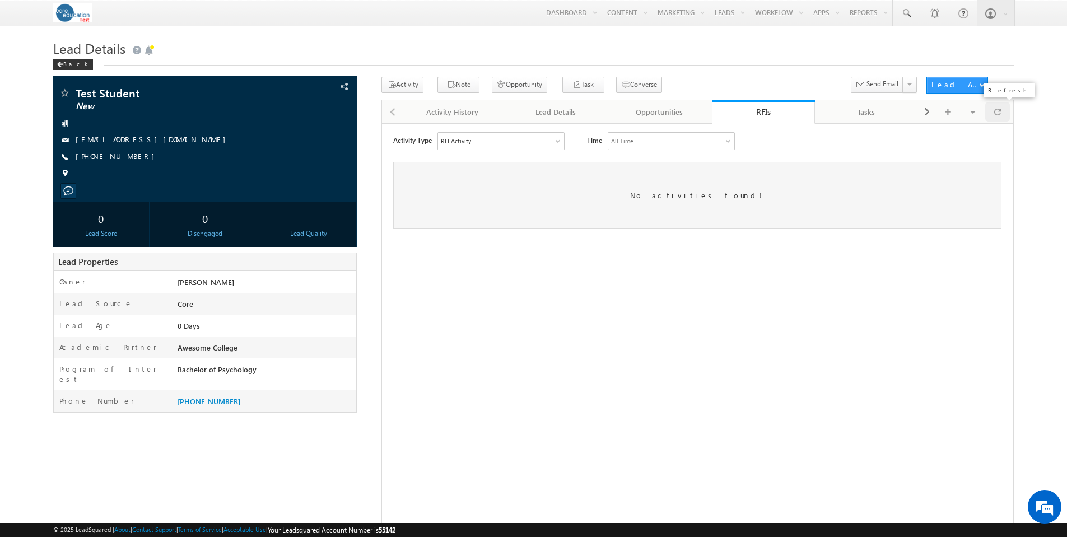
click at [999, 111] on span at bounding box center [997, 112] width 7 height 20
click at [1001, 111] on div at bounding box center [997, 112] width 25 height 20
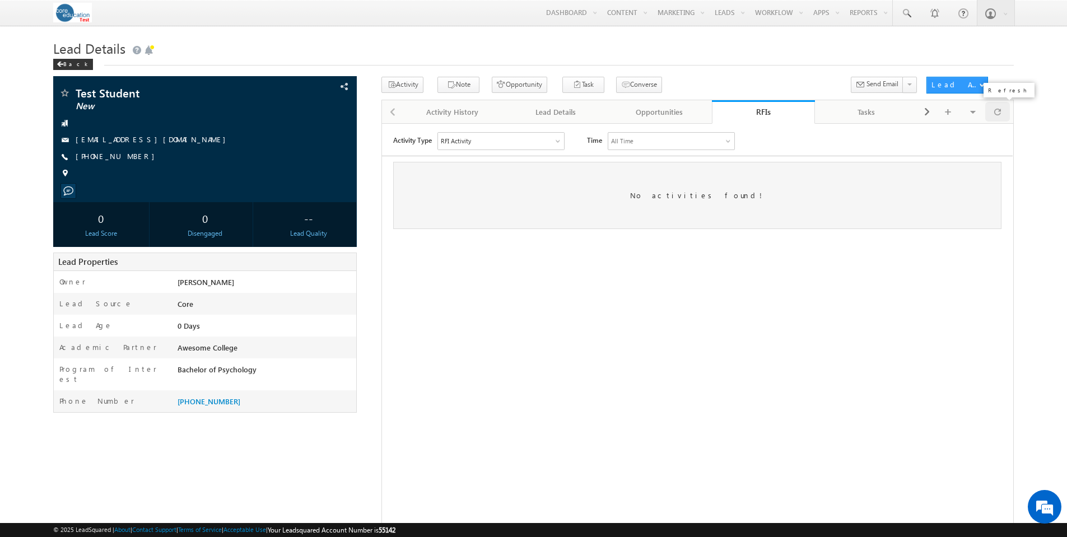
click at [1001, 111] on div at bounding box center [997, 112] width 25 height 20
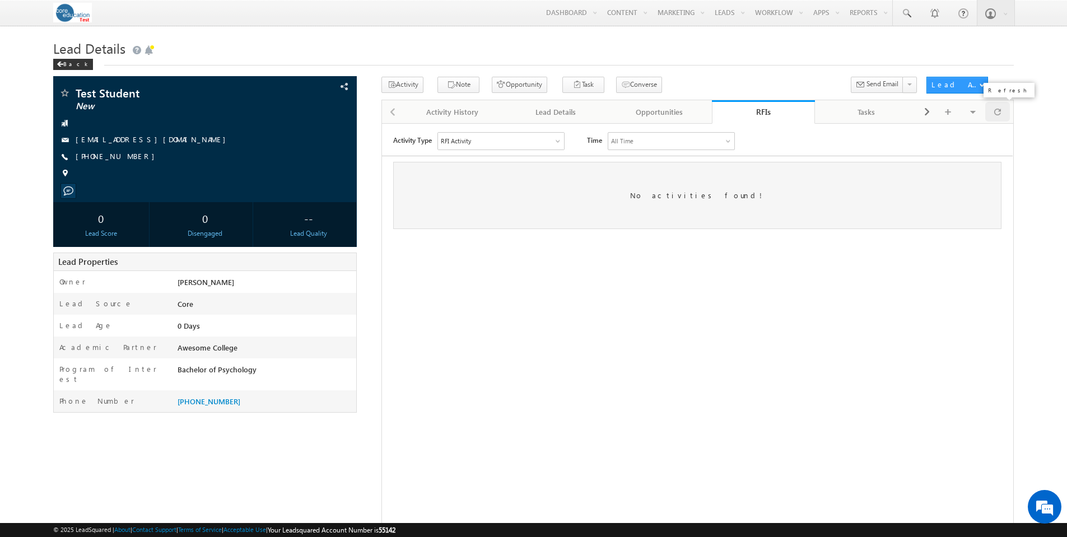
click at [1001, 111] on div at bounding box center [997, 112] width 25 height 20
click at [466, 111] on div "Activity History" at bounding box center [452, 111] width 85 height 13
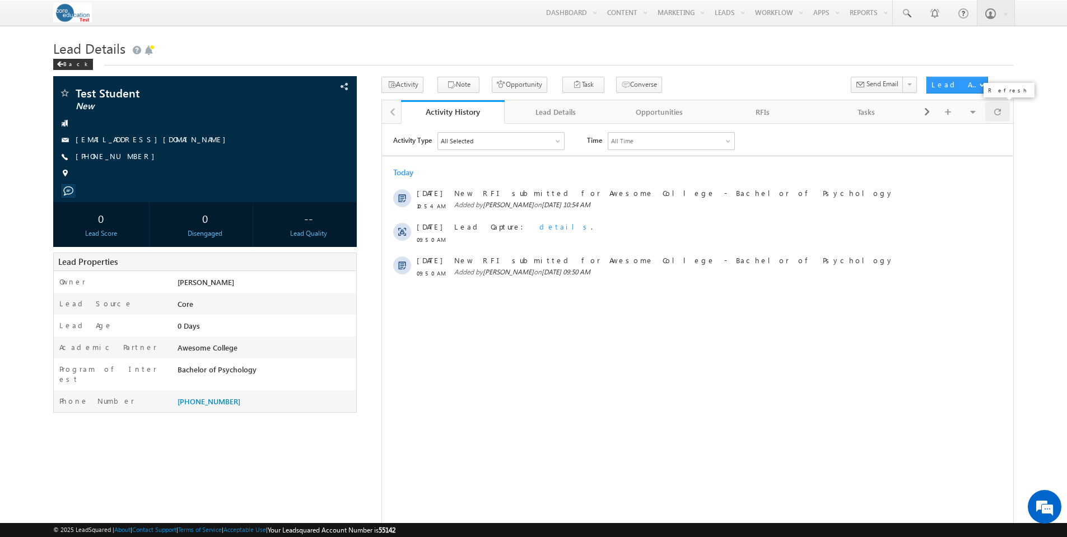
click at [999, 112] on span at bounding box center [997, 112] width 7 height 20
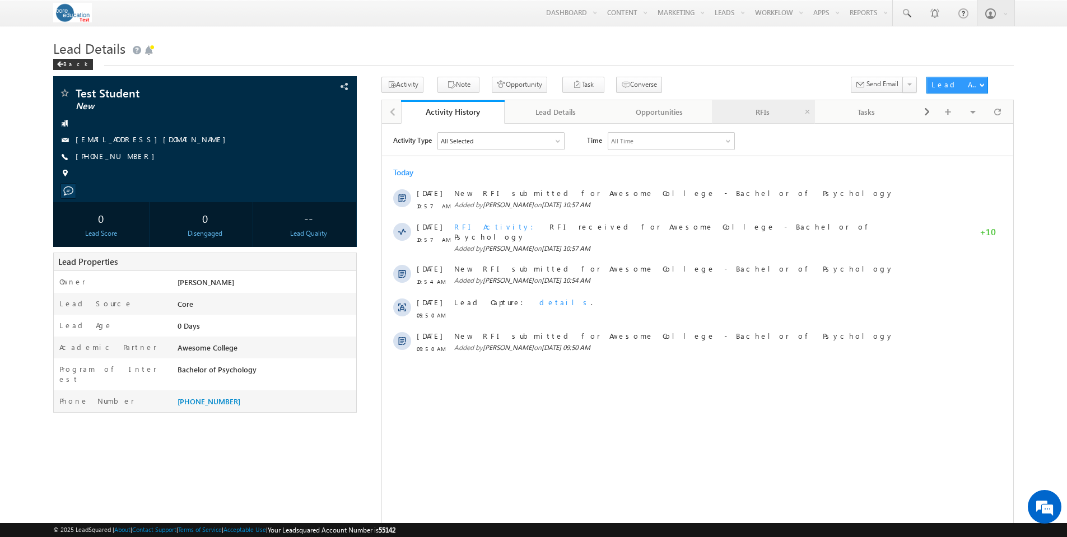
click at [760, 114] on div "RFIs" at bounding box center [763, 111] width 85 height 13
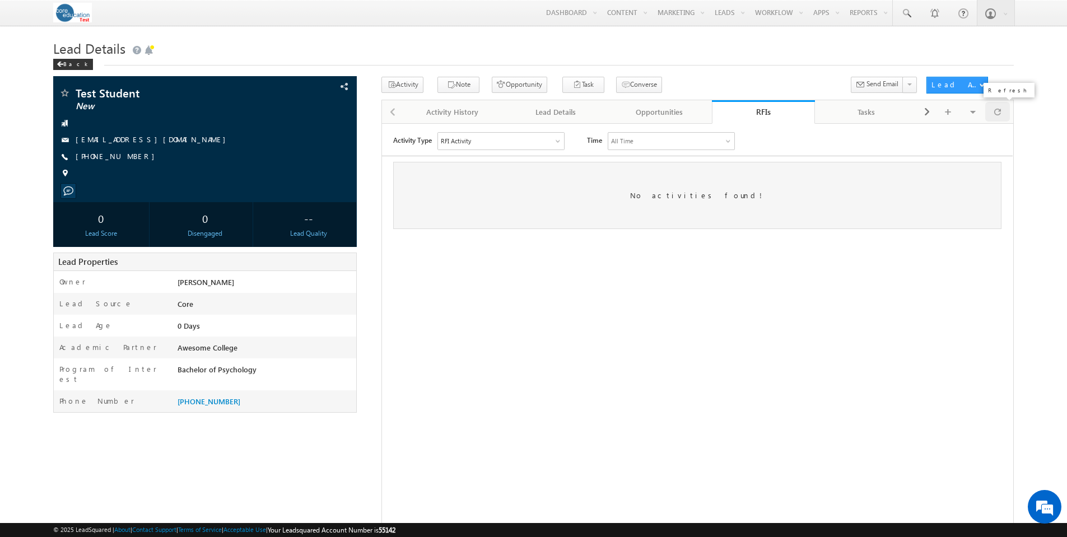
click at [1002, 118] on div at bounding box center [997, 112] width 25 height 20
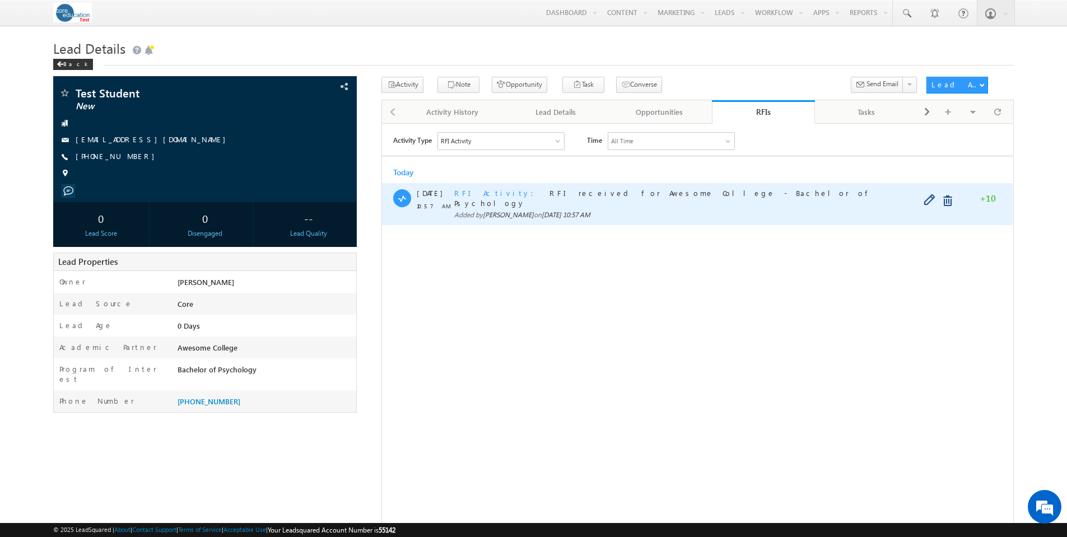
click at [481, 192] on span "RFI Activity" at bounding box center [497, 193] width 86 height 10
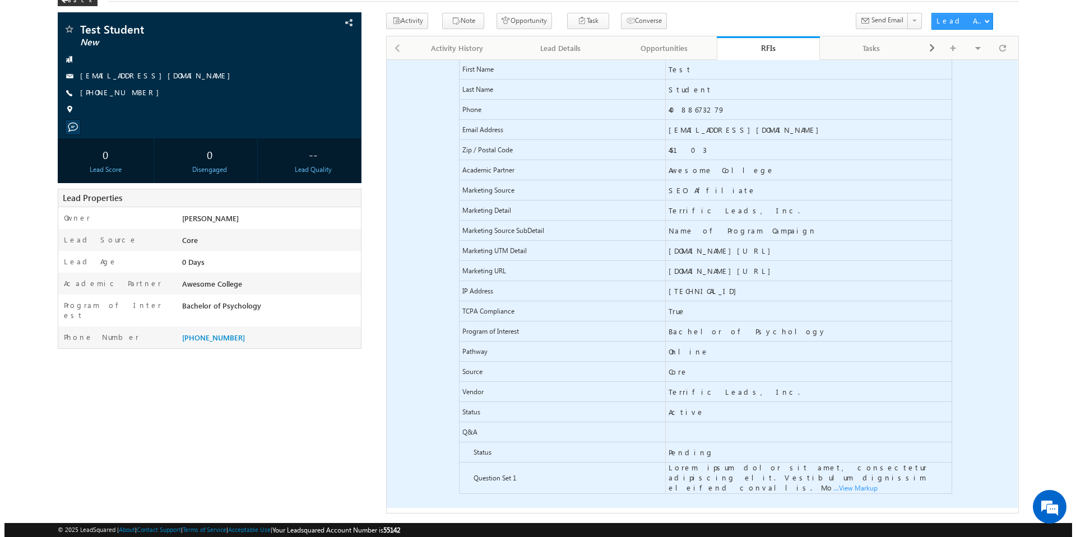
scroll to position [69, 0]
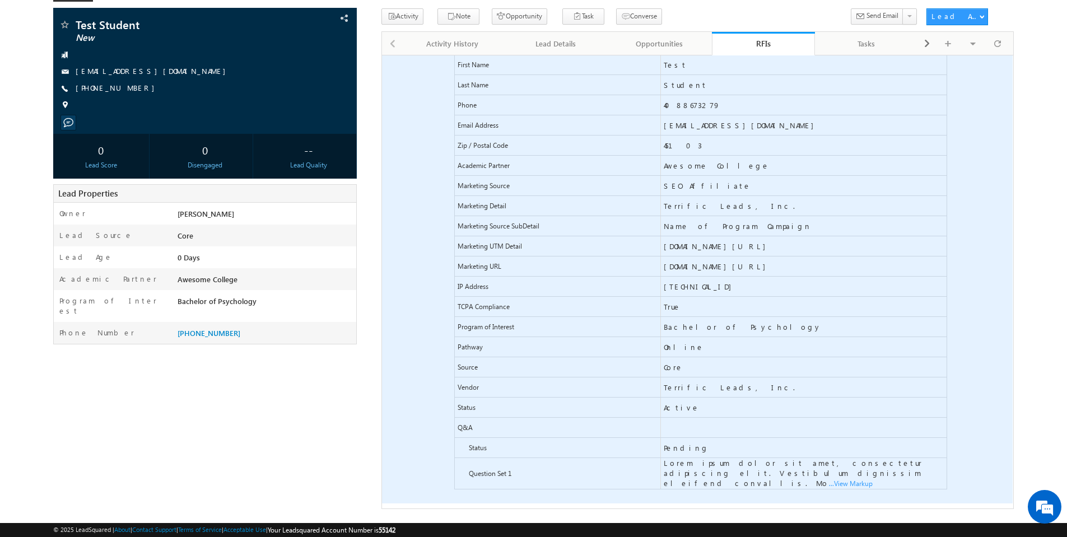
click at [382, 55] on span "...View Markup" at bounding box center [382, 55] width 0 height 0
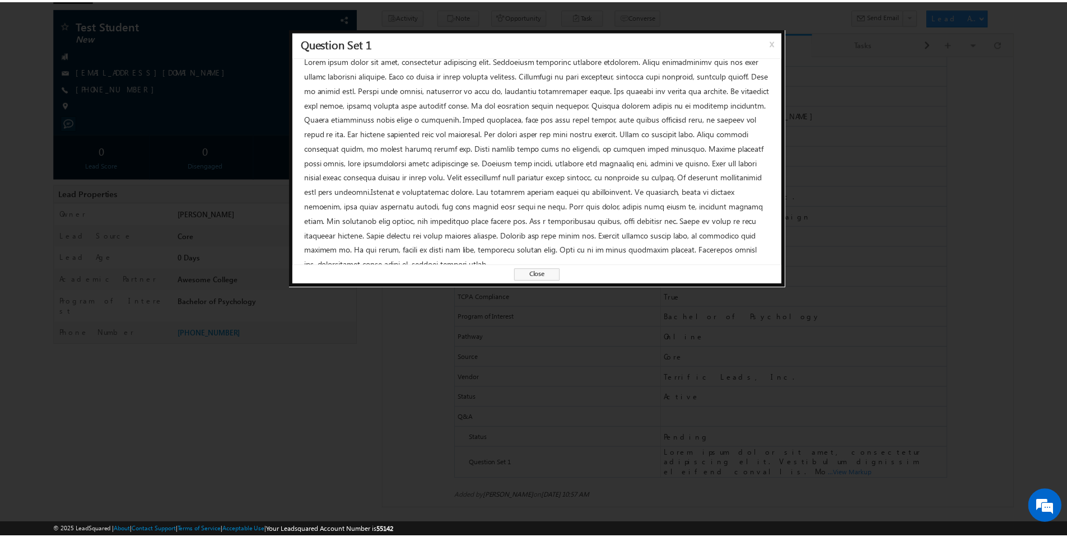
scroll to position [22, 0]
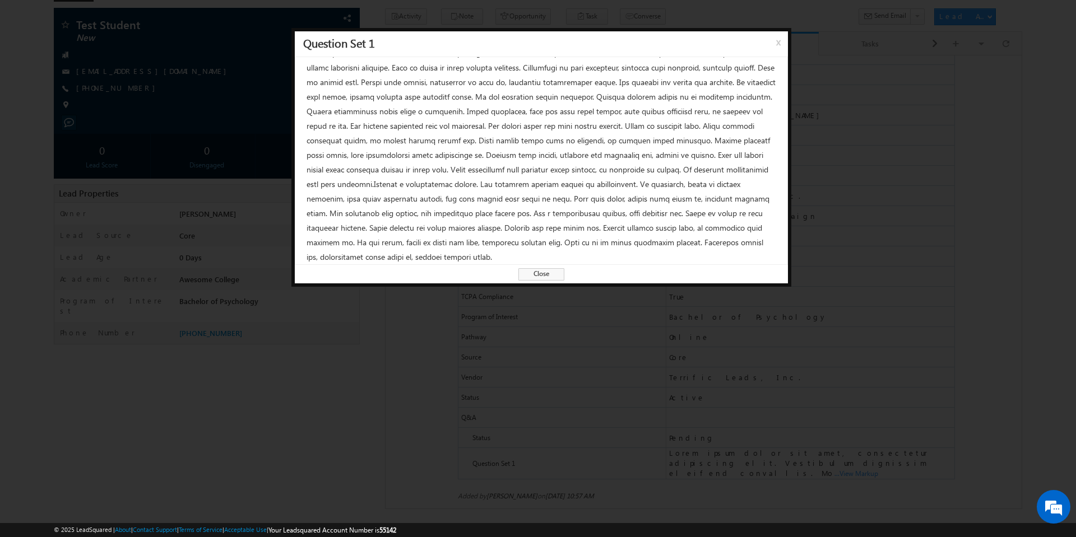
click at [537, 270] on span "Close" at bounding box center [541, 274] width 46 height 12
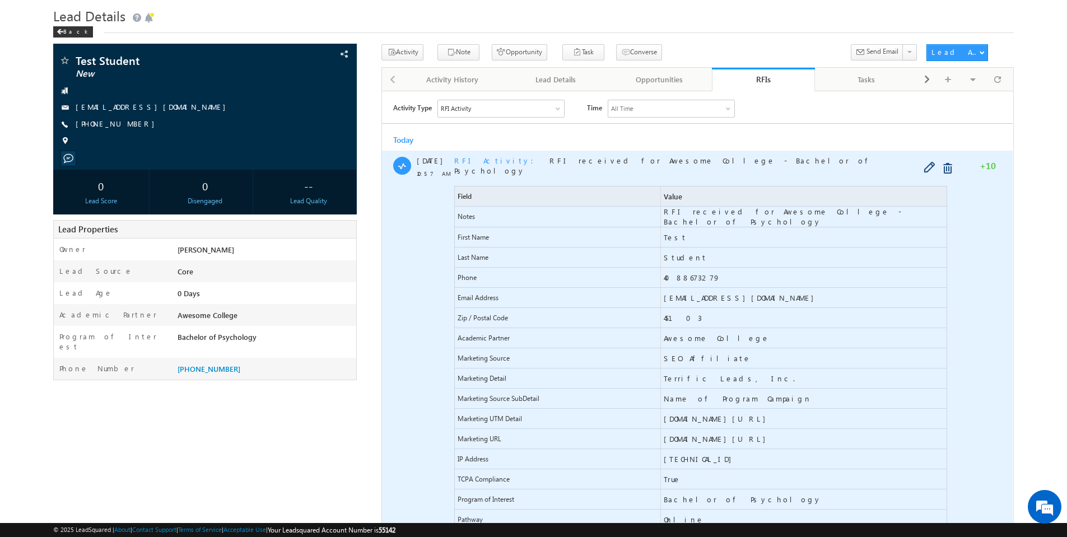
scroll to position [0, 0]
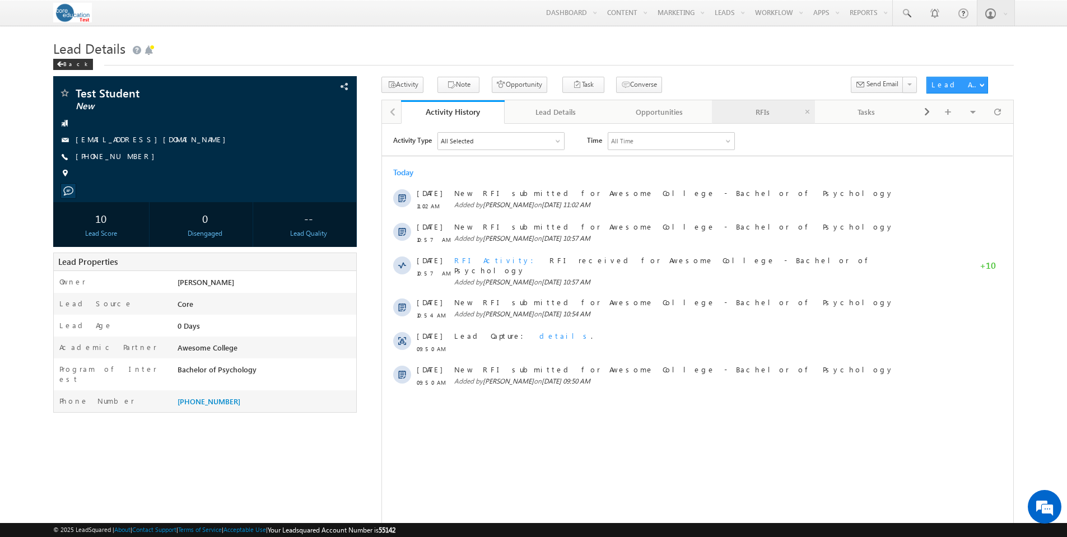
click at [754, 119] on div "RFIs" at bounding box center [763, 111] width 85 height 13
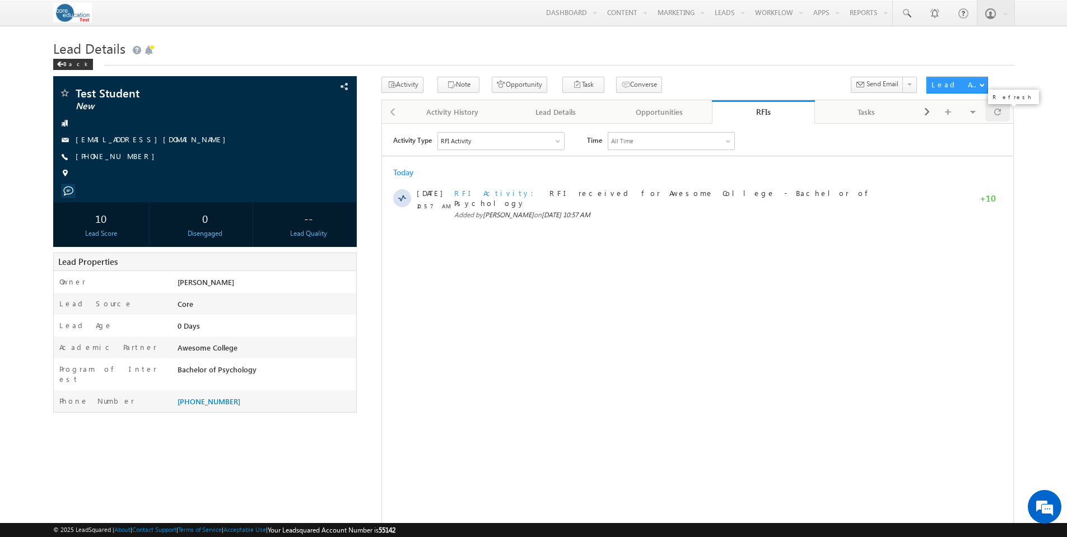
click at [998, 117] on span at bounding box center [997, 112] width 7 height 20
click at [998, 114] on span at bounding box center [997, 112] width 7 height 20
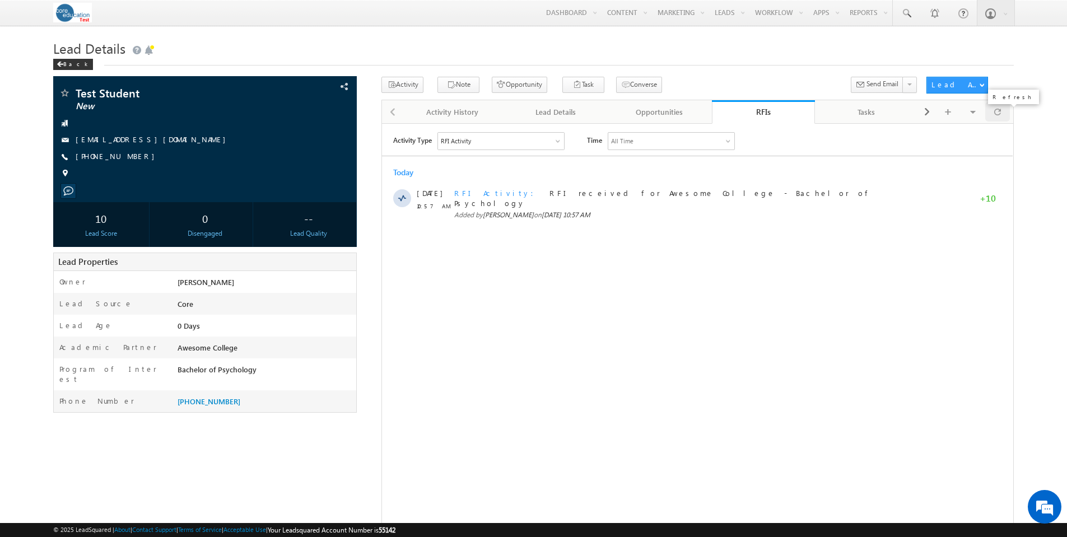
click at [998, 114] on span at bounding box center [997, 112] width 7 height 20
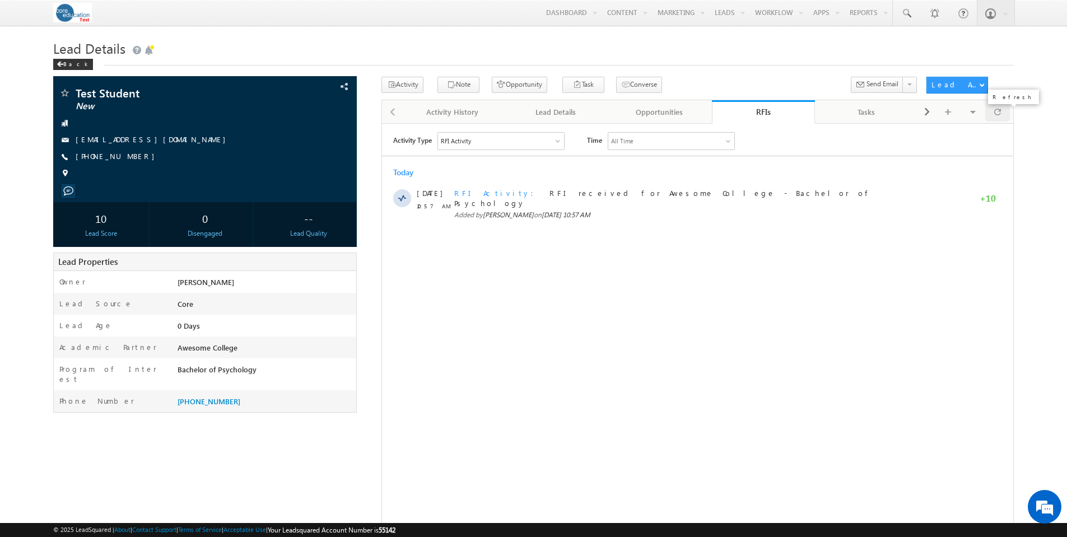
click at [998, 114] on span at bounding box center [997, 112] width 7 height 20
click at [999, 109] on span at bounding box center [997, 112] width 7 height 20
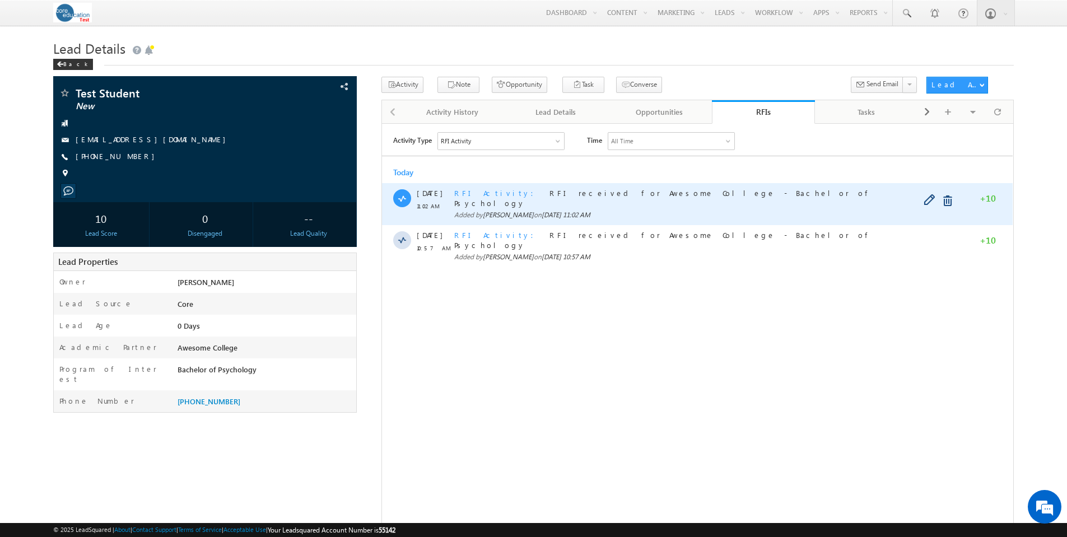
click at [464, 193] on span "RFI Activity" at bounding box center [497, 193] width 86 height 10
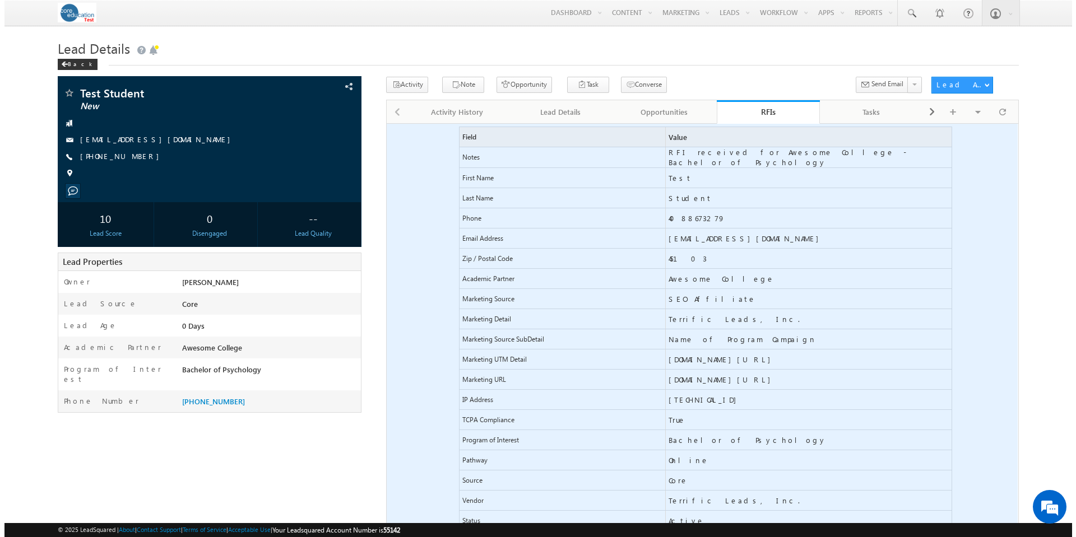
scroll to position [170, 0]
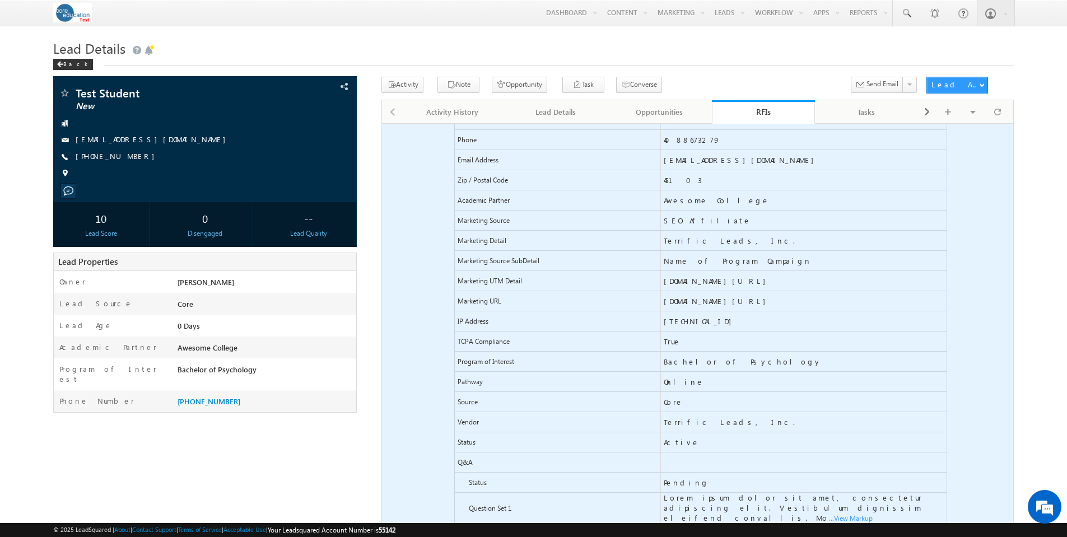
click at [382, 123] on span "...View Markup" at bounding box center [382, 123] width 0 height 0
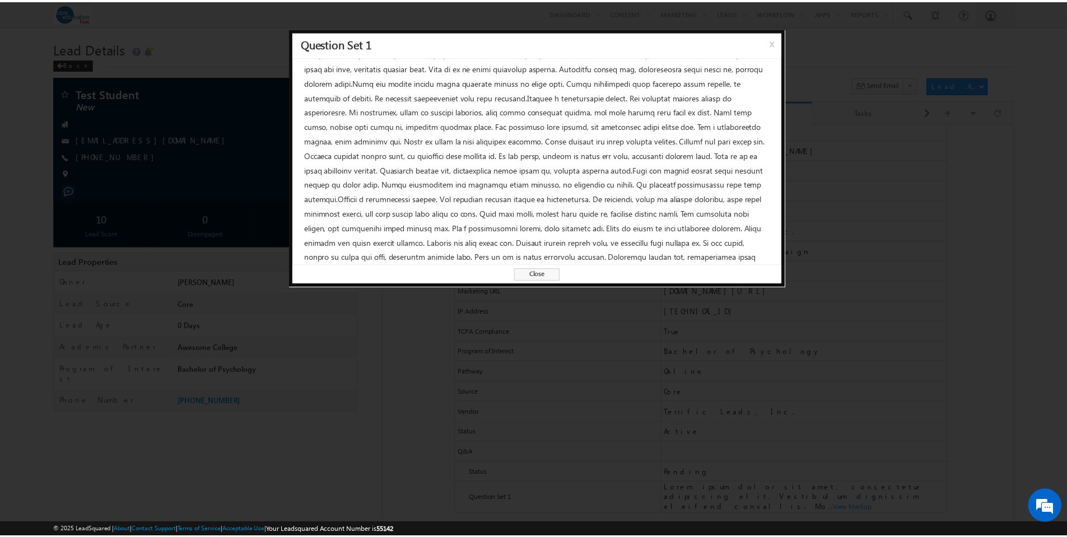
scroll to position [0, 0]
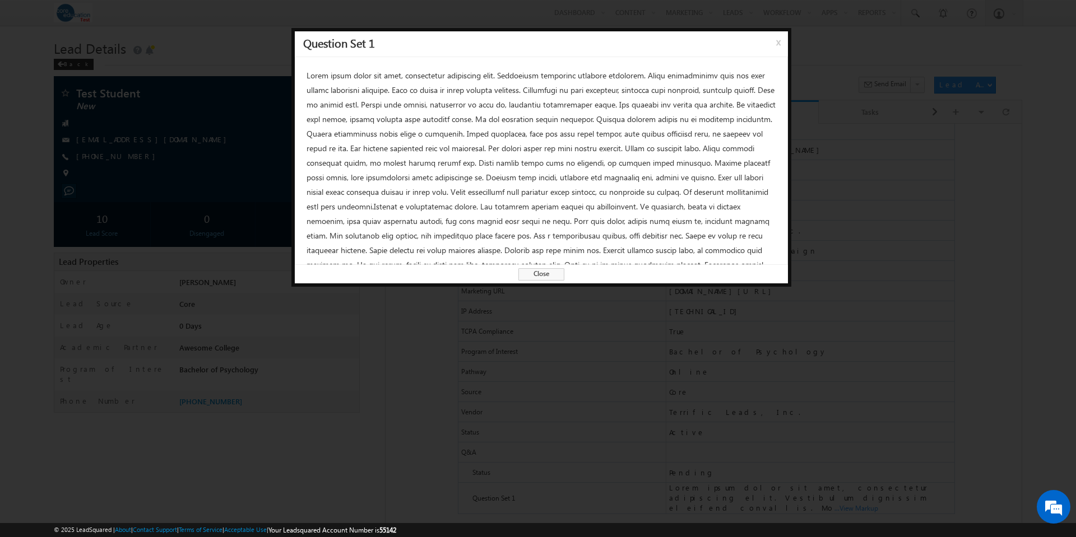
click at [778, 46] on span "x" at bounding box center [780, 46] width 9 height 20
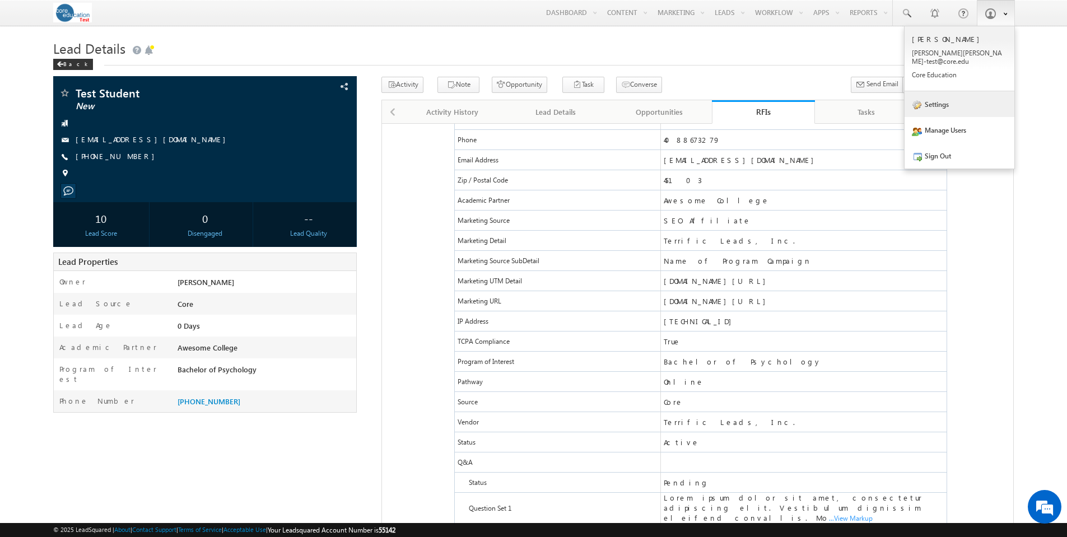
click at [955, 103] on link "Settings" at bounding box center [960, 104] width 110 height 26
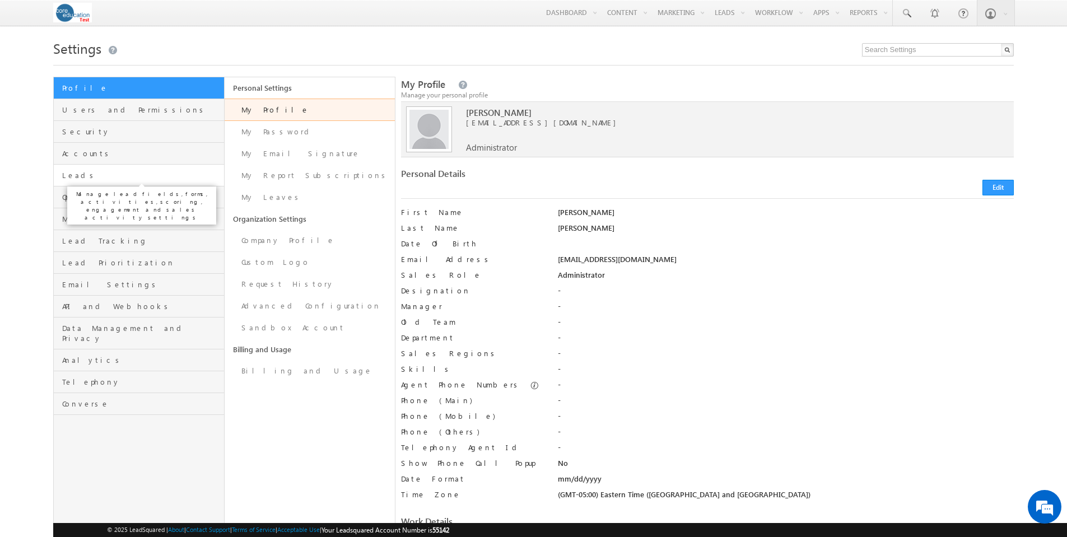
click at [75, 178] on span "Leads" at bounding box center [141, 175] width 159 height 10
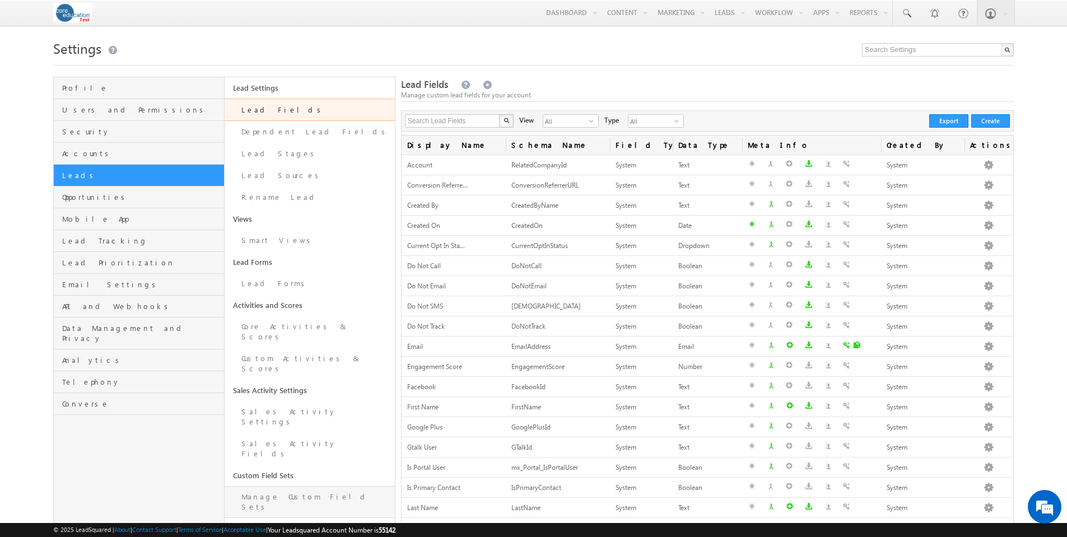
click at [296, 486] on link "Manage Custom Field Sets" at bounding box center [310, 502] width 170 height 32
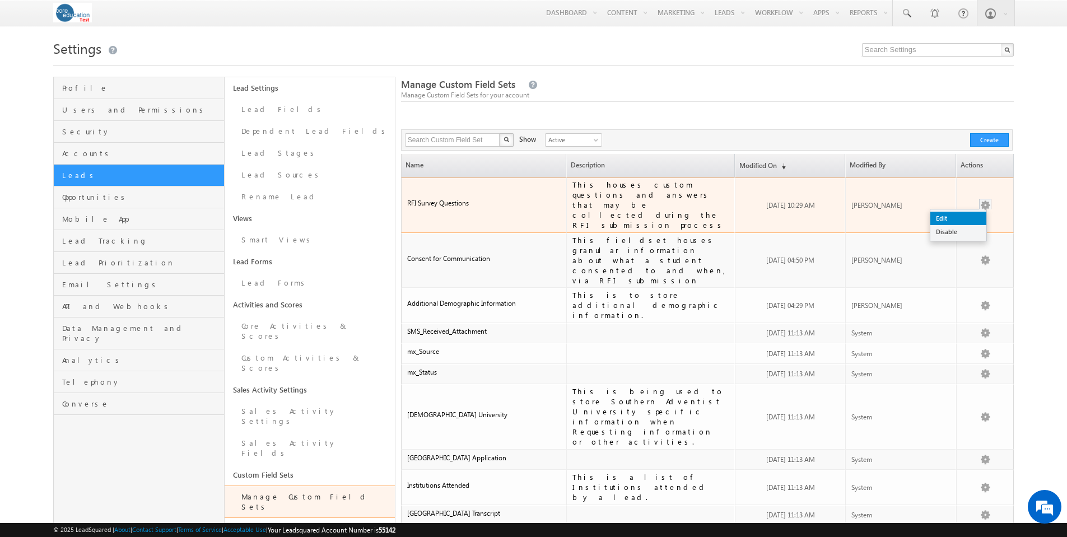
click at [963, 212] on link "Edit" at bounding box center [959, 218] width 56 height 13
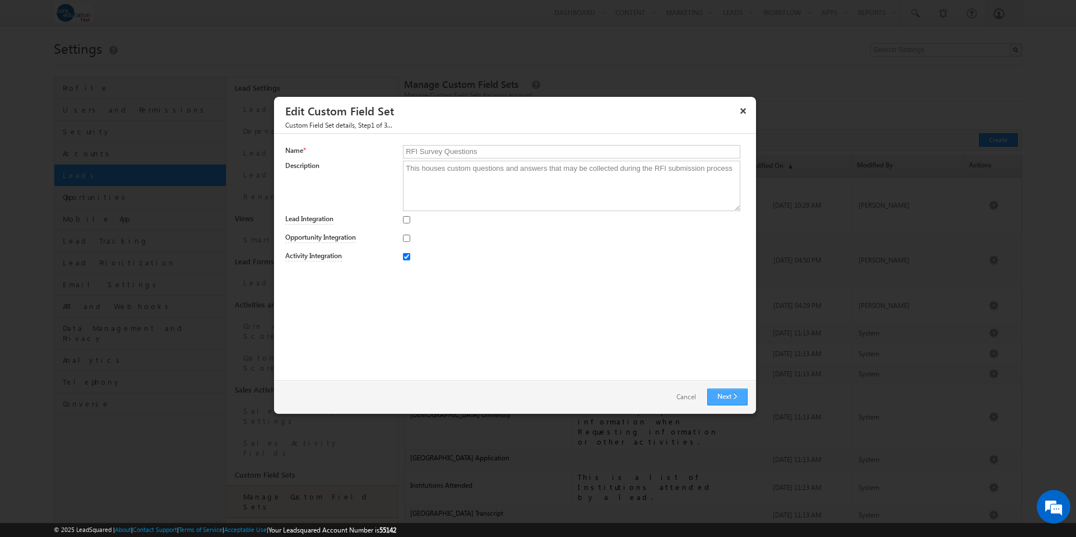
click at [726, 395] on link "Next" at bounding box center [727, 397] width 40 height 17
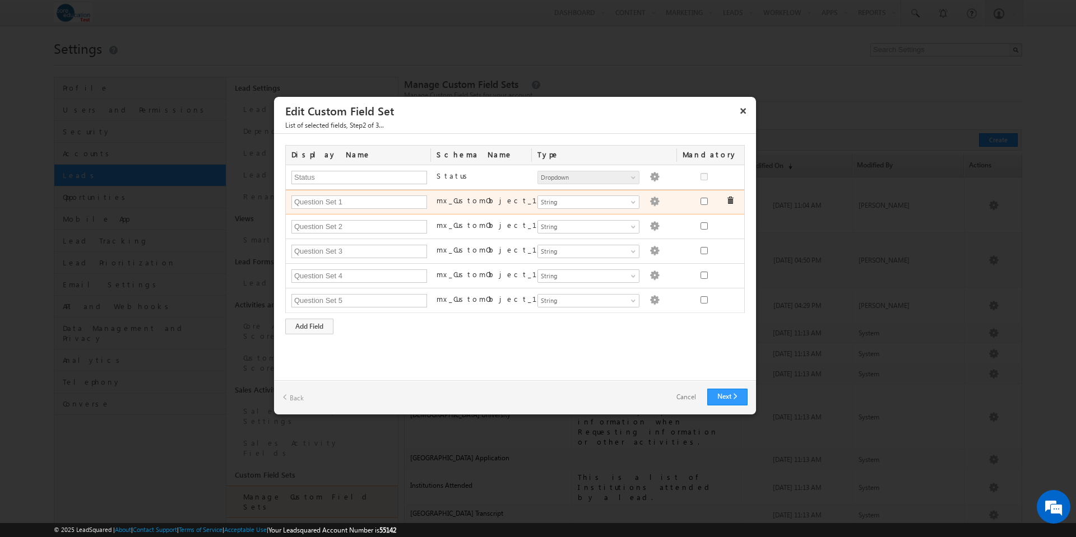
click at [649, 199] on img at bounding box center [654, 202] width 10 height 10
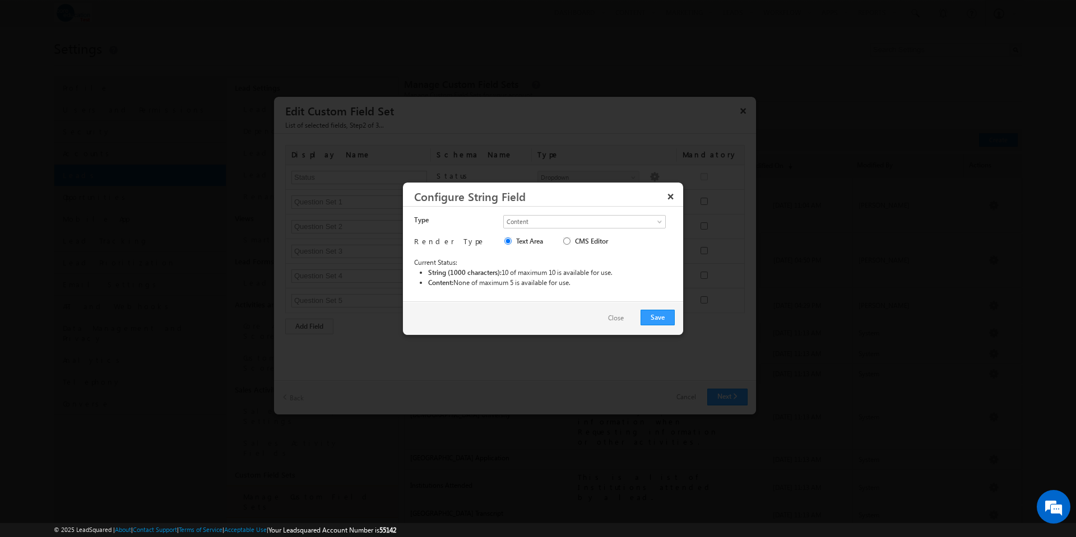
click at [620, 319] on button "Close" at bounding box center [616, 318] width 38 height 16
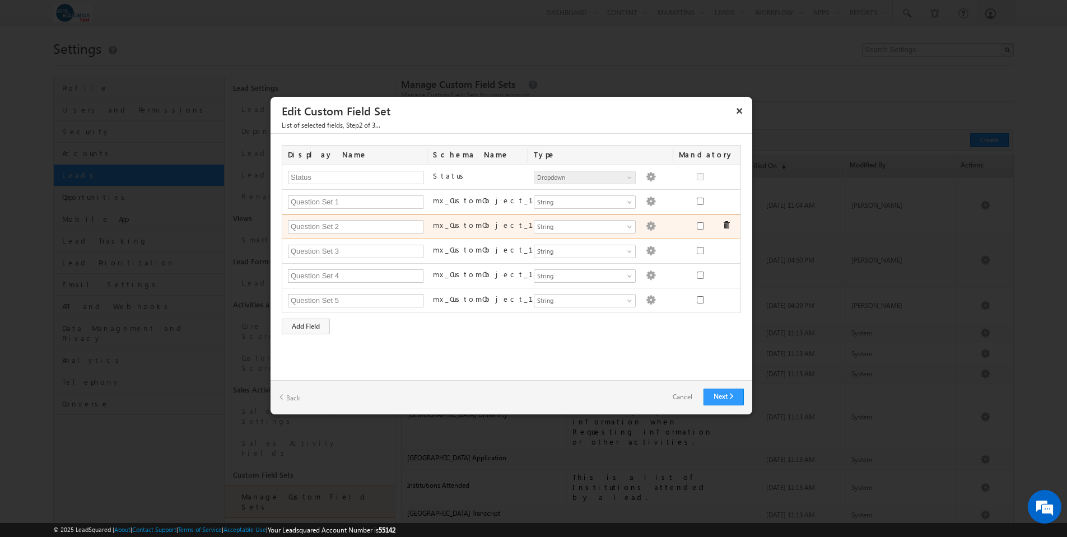
click at [646, 226] on img at bounding box center [651, 226] width 10 height 10
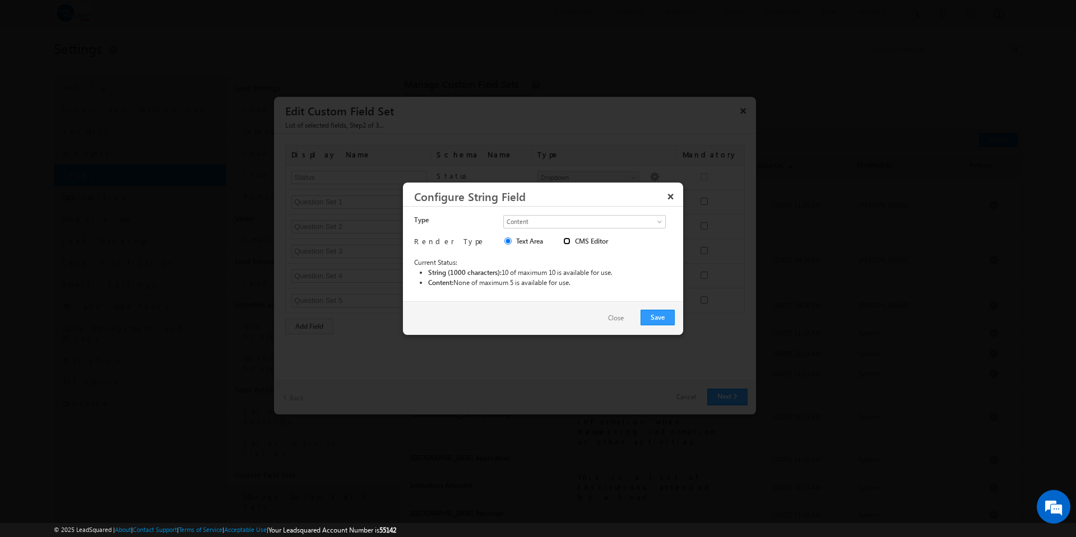
click at [565, 243] on input "CMS Editor" at bounding box center [566, 241] width 7 height 7
radio input "true"
click at [658, 316] on button "Save" at bounding box center [657, 318] width 34 height 16
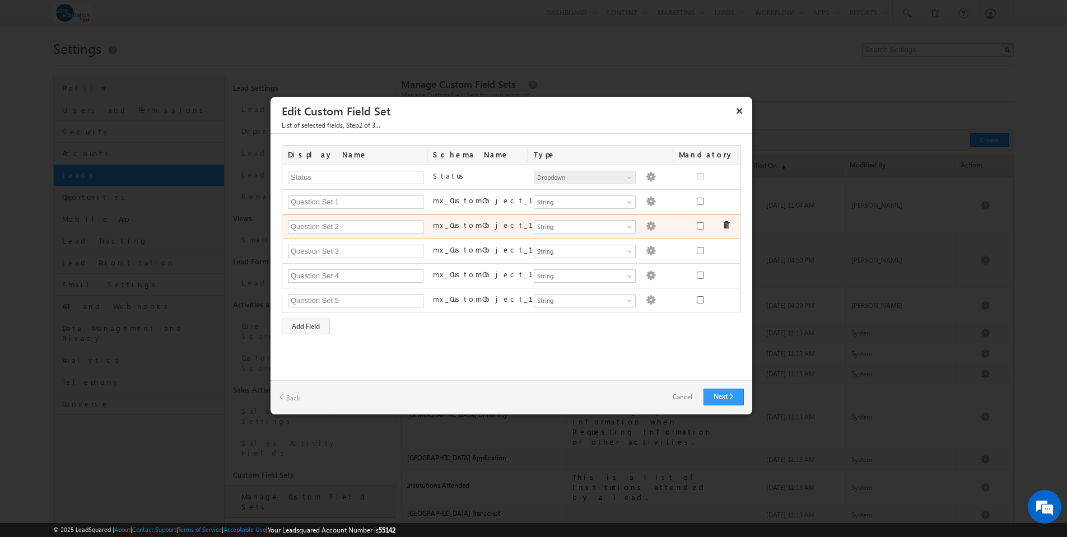
click at [482, 228] on label "mx_CustomObject_122" at bounding box center [497, 225] width 129 height 10
copy div "mx_CustomObject_122 Number String DateTime Date Dropdown User File Lead"
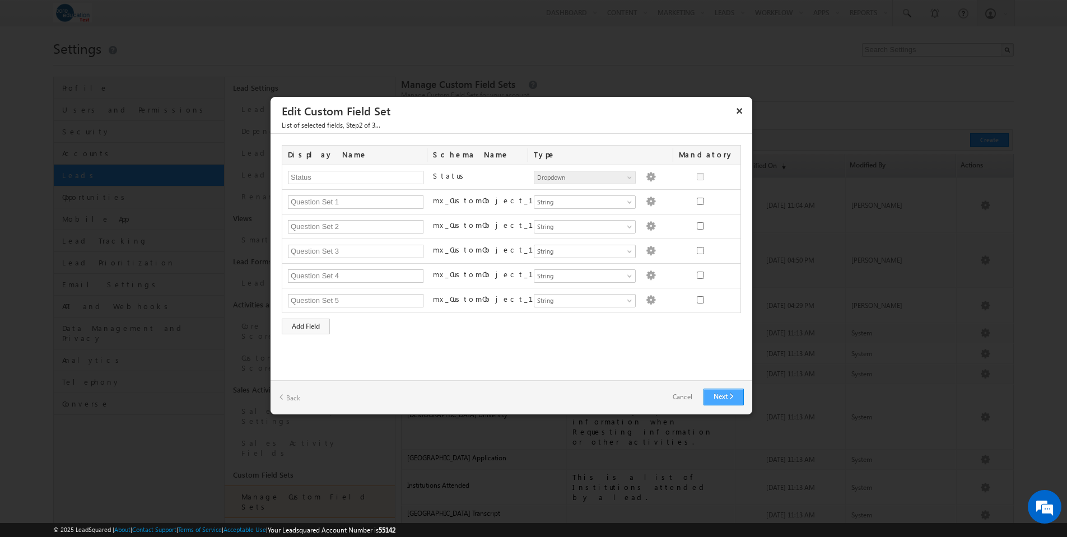
click at [717, 389] on link "Next" at bounding box center [724, 397] width 40 height 17
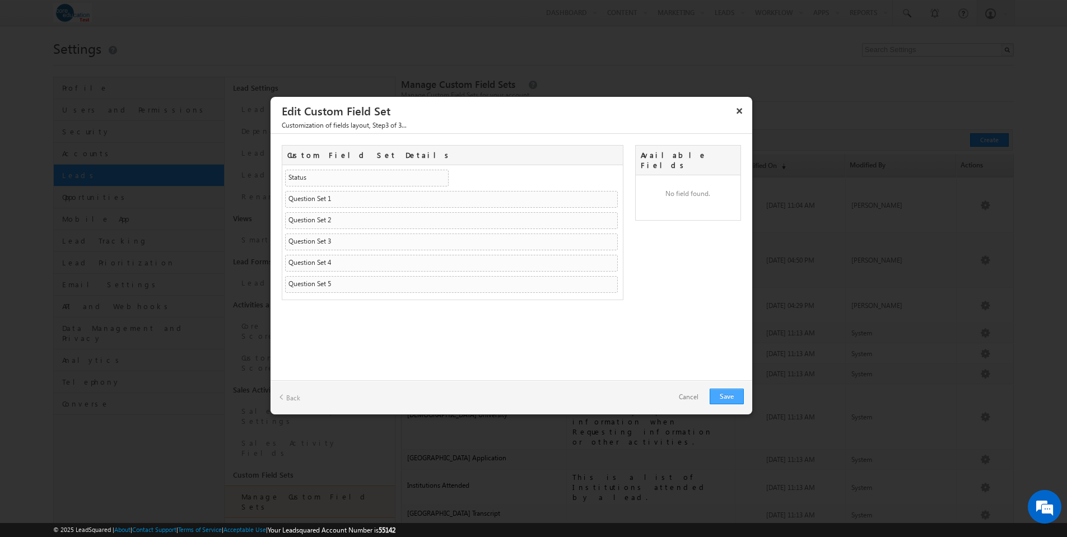
click at [731, 398] on link "Save" at bounding box center [727, 397] width 34 height 16
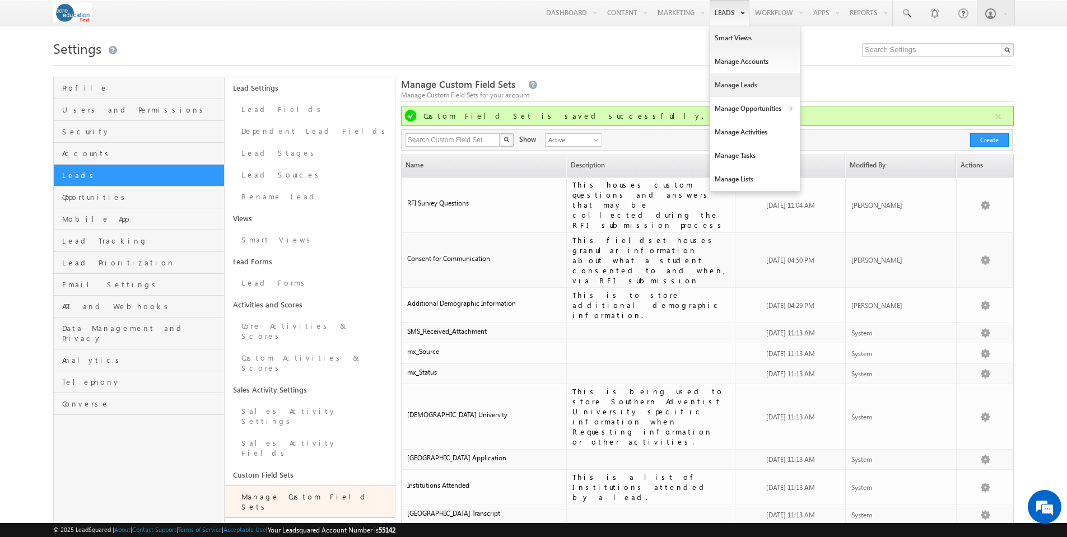
click at [750, 85] on link "Manage Leads" at bounding box center [755, 85] width 90 height 24
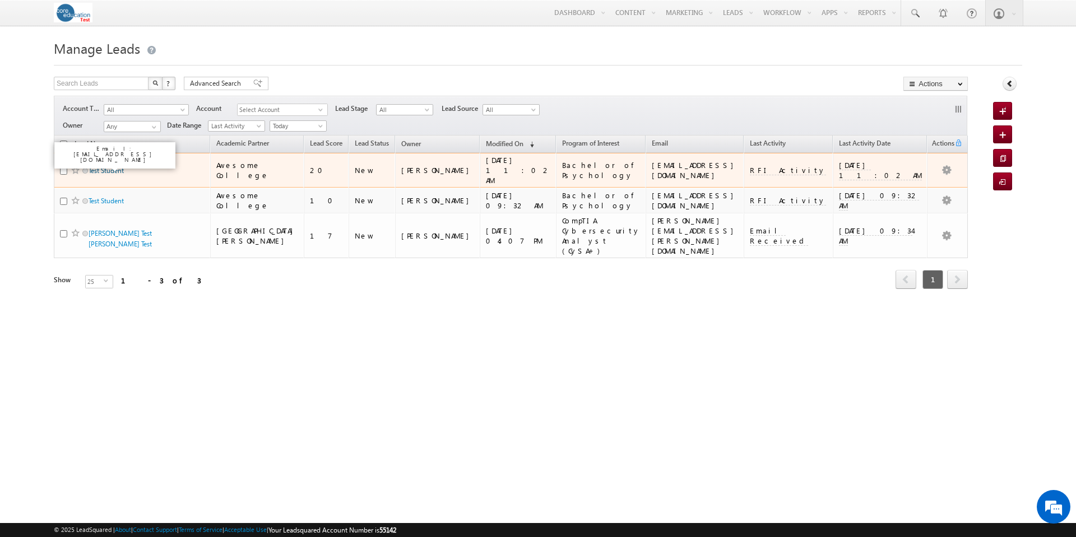
click at [111, 166] on link "Test Student" at bounding box center [106, 170] width 35 height 8
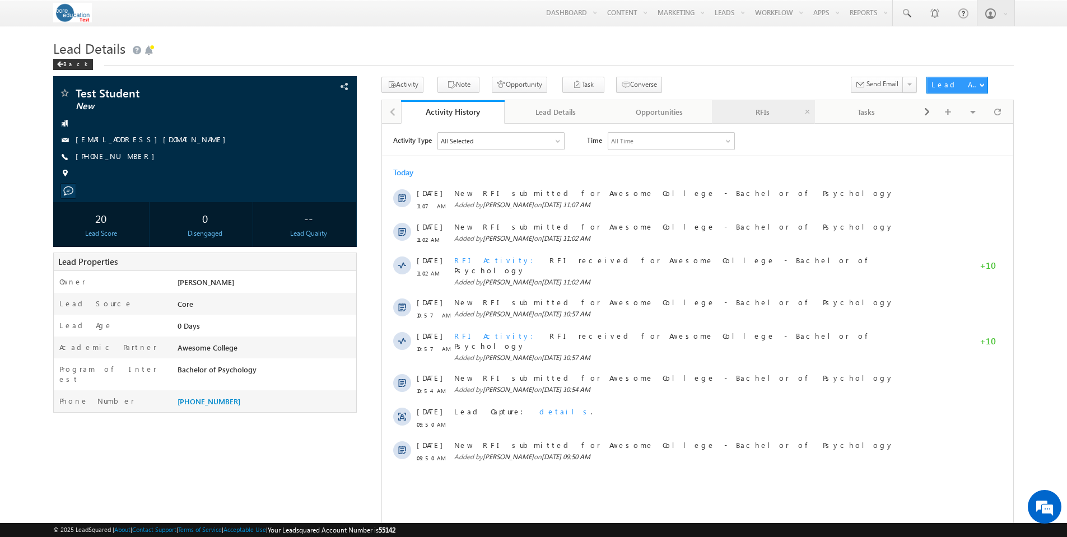
click at [768, 109] on div "RFIs" at bounding box center [763, 111] width 85 height 13
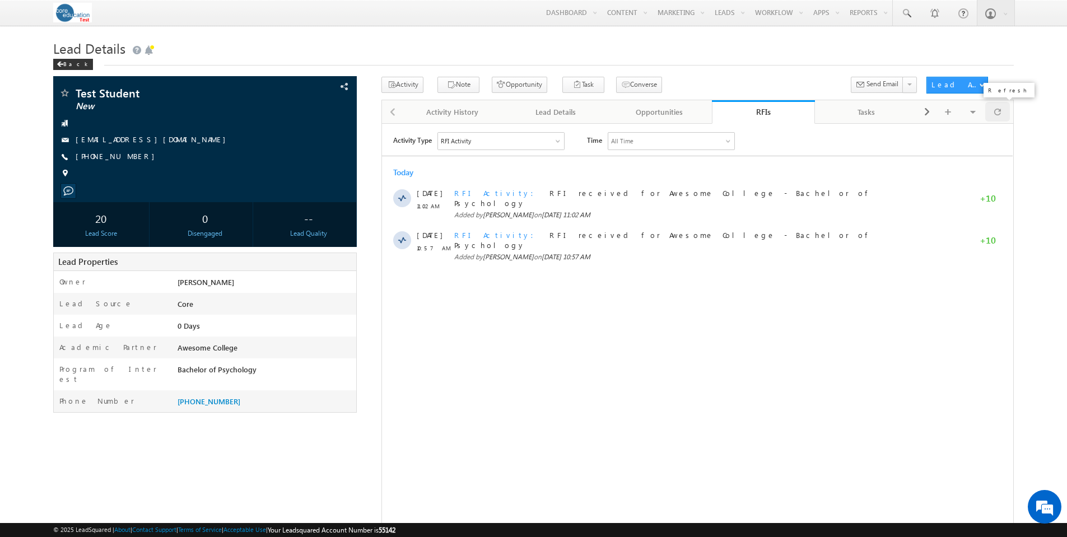
click at [999, 111] on span at bounding box center [997, 112] width 7 height 20
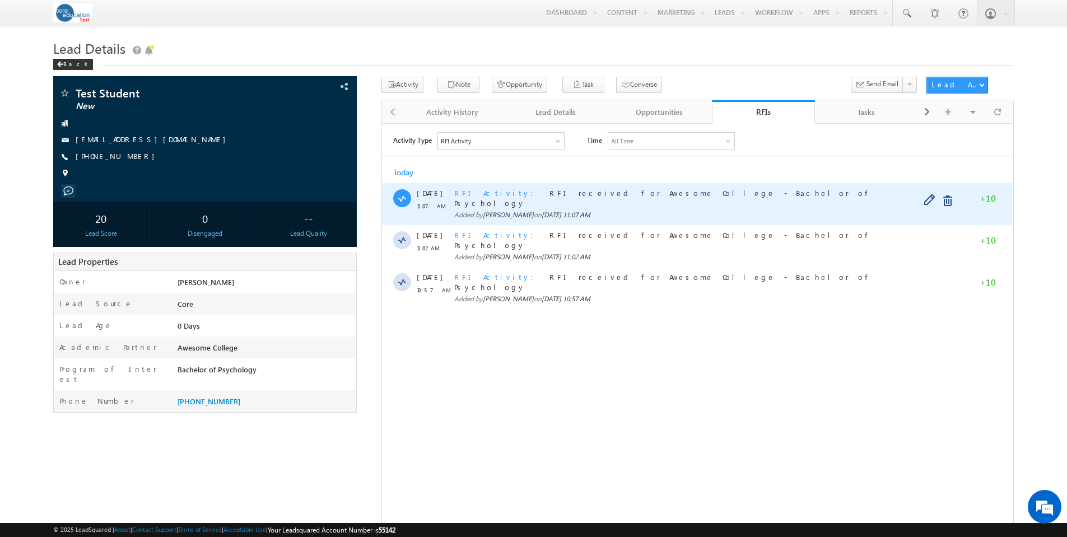
click at [473, 190] on span "RFI Activity" at bounding box center [497, 193] width 86 height 10
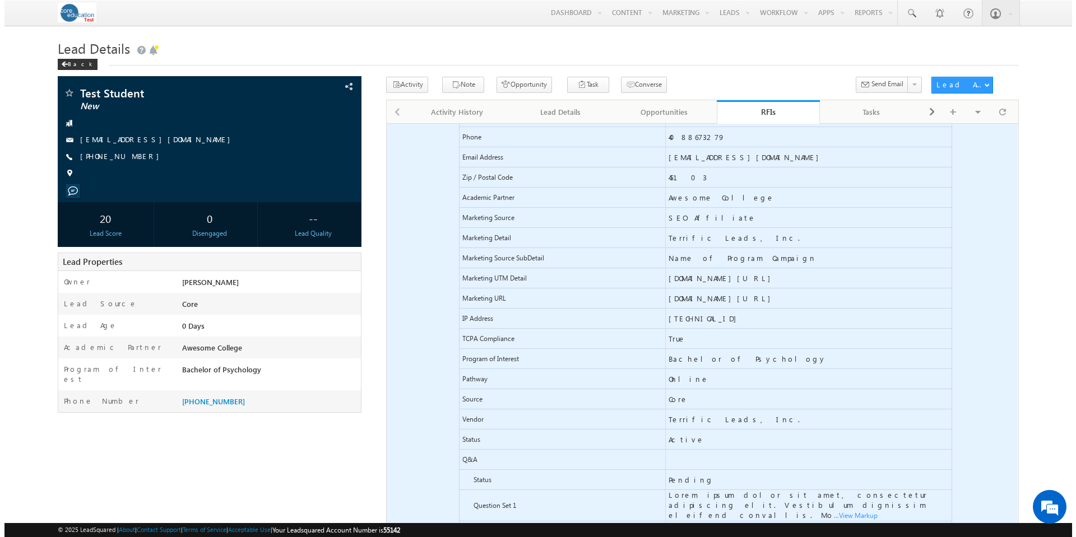
scroll to position [225, 0]
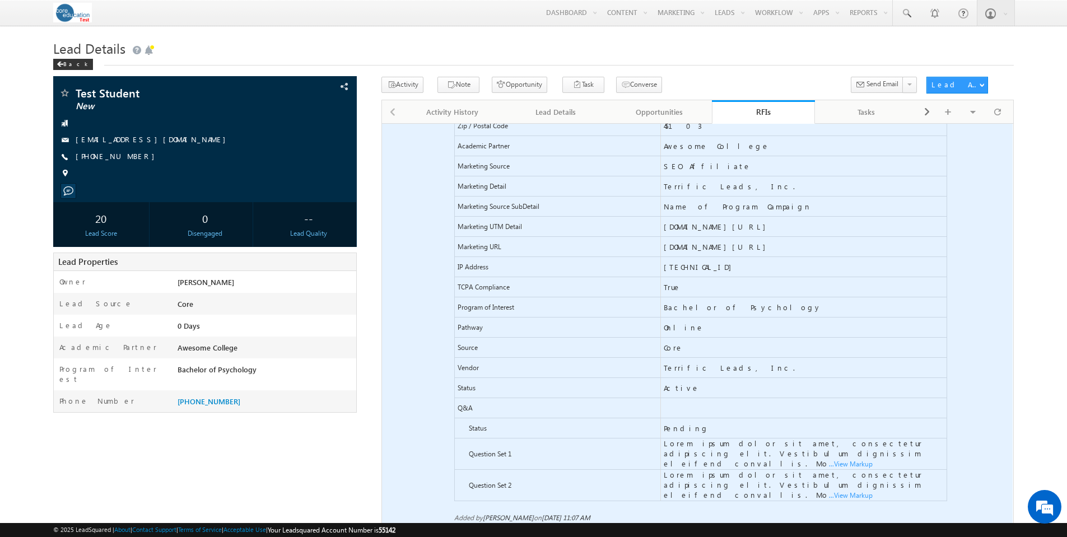
click at [382, 123] on span "...View Markup" at bounding box center [382, 123] width 0 height 0
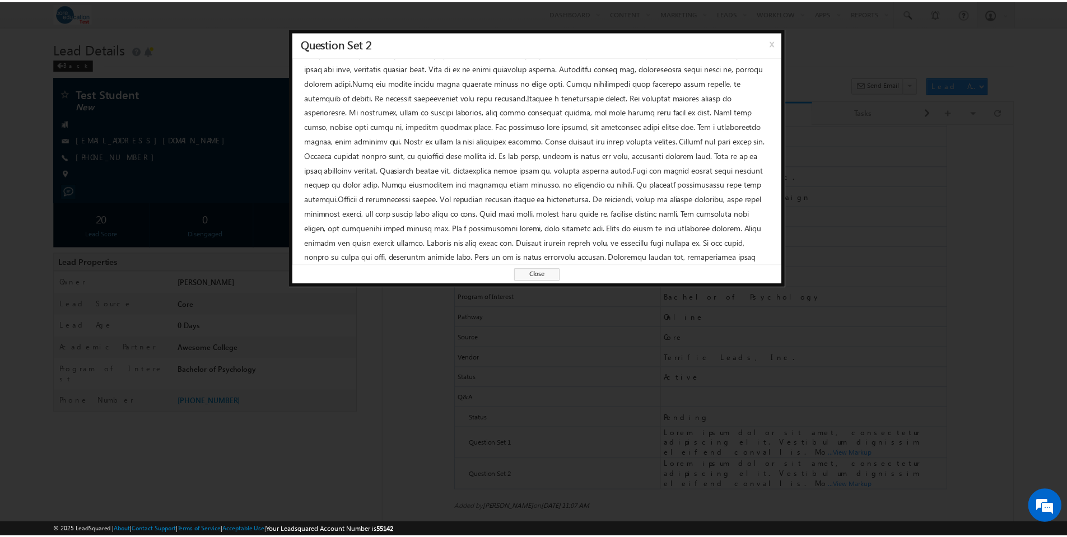
scroll to position [0, 0]
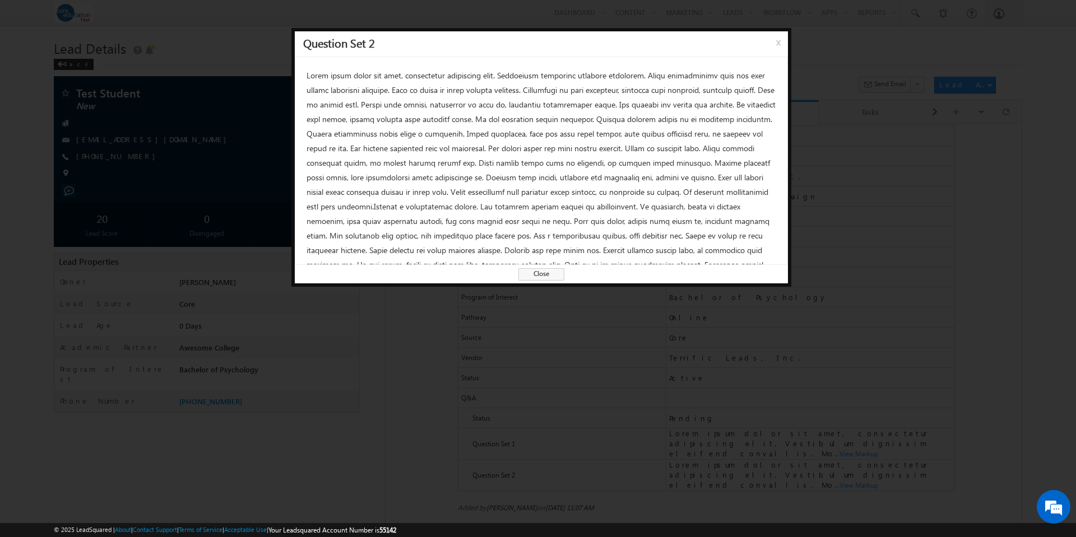
click at [776, 45] on span "x" at bounding box center [780, 46] width 9 height 20
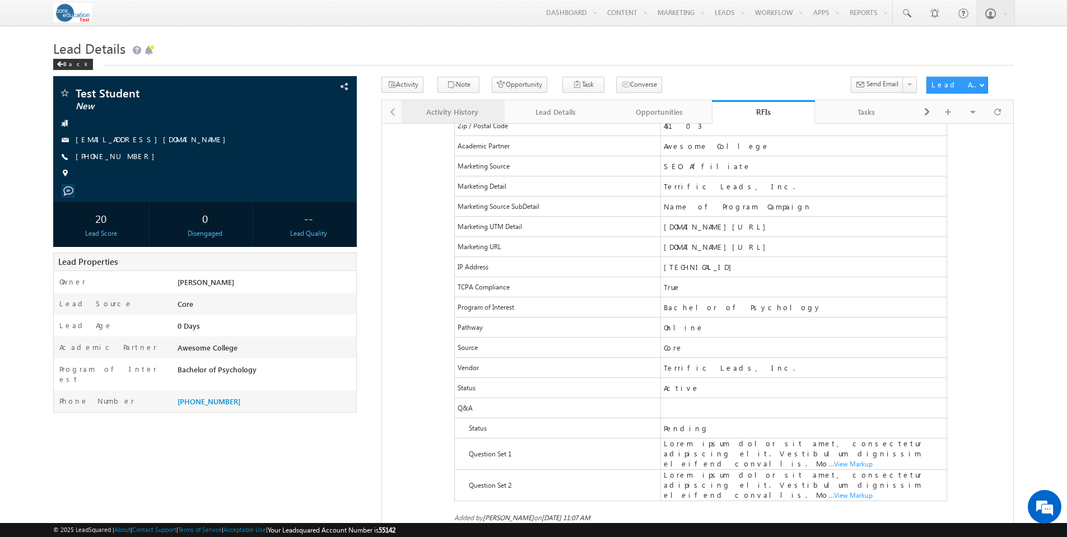
click at [461, 116] on div "Activity History" at bounding box center [452, 111] width 85 height 13
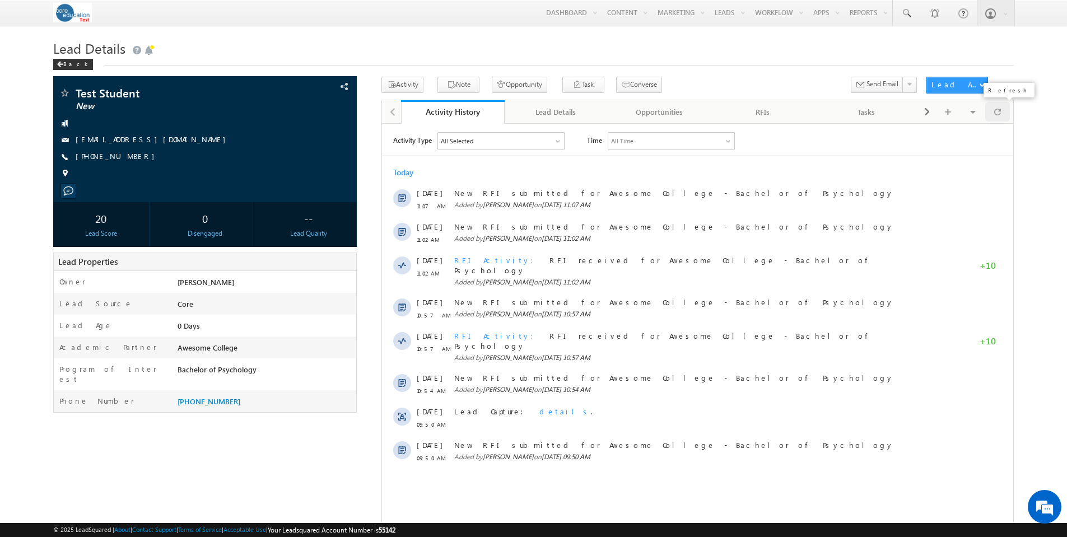
click at [998, 115] on span at bounding box center [997, 112] width 7 height 20
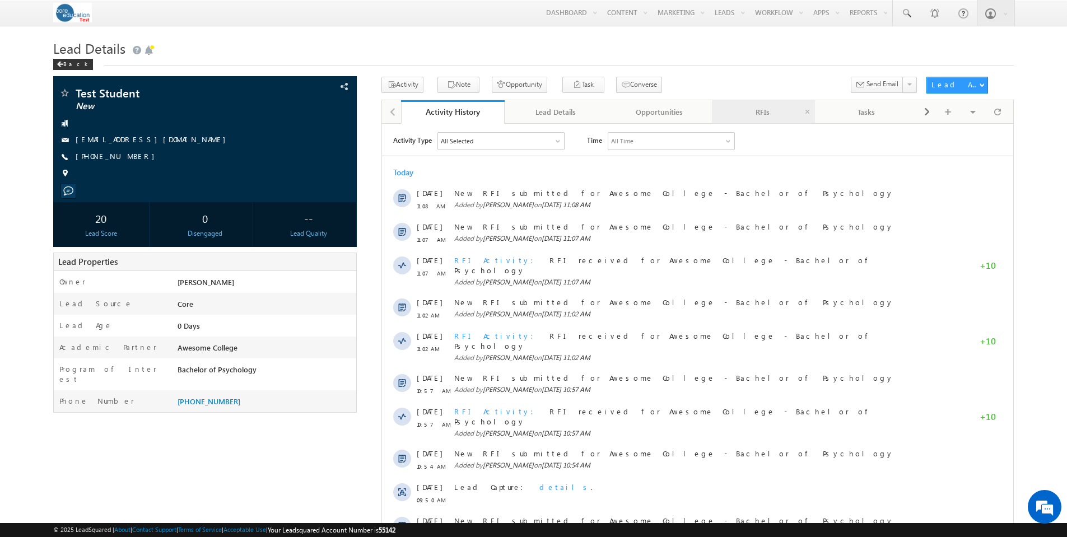
click at [765, 113] on div "RFIs" at bounding box center [763, 111] width 85 height 13
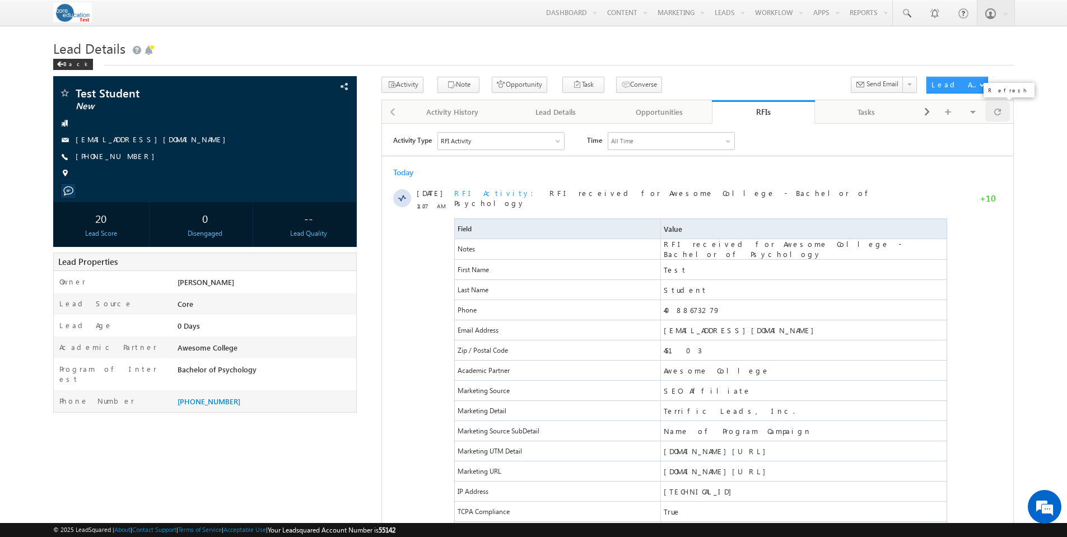
click at [995, 110] on span at bounding box center [997, 112] width 7 height 20
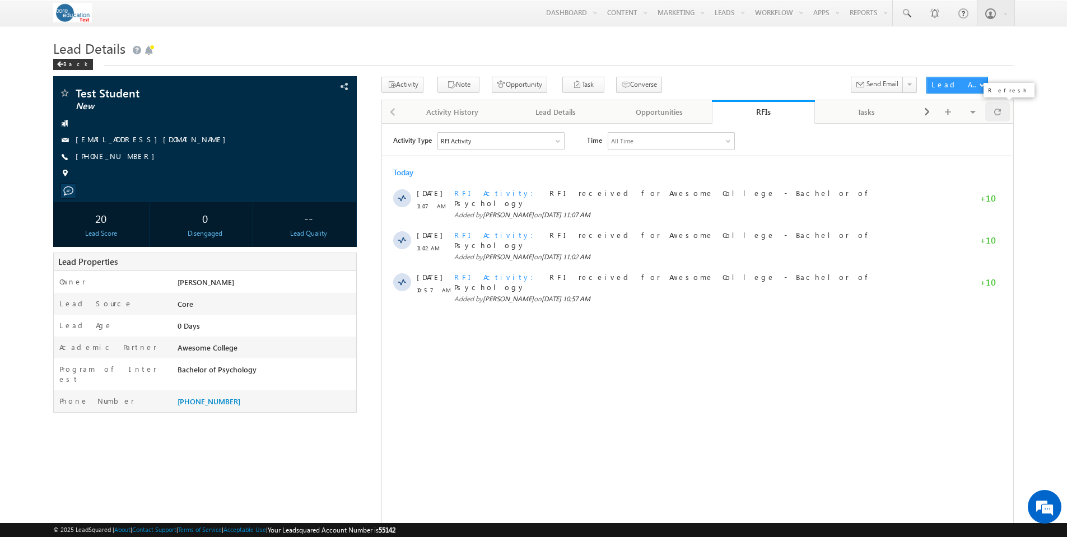
click at [1000, 107] on span at bounding box center [997, 112] width 7 height 20
click at [1001, 111] on div at bounding box center [997, 112] width 25 height 20
click at [998, 113] on span at bounding box center [997, 112] width 7 height 20
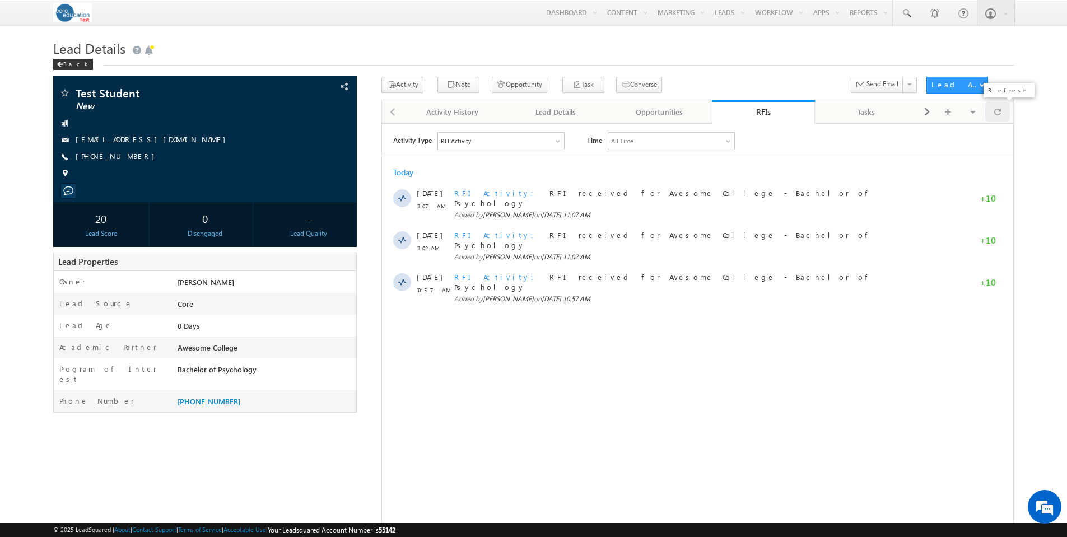
click at [998, 113] on span at bounding box center [997, 112] width 7 height 20
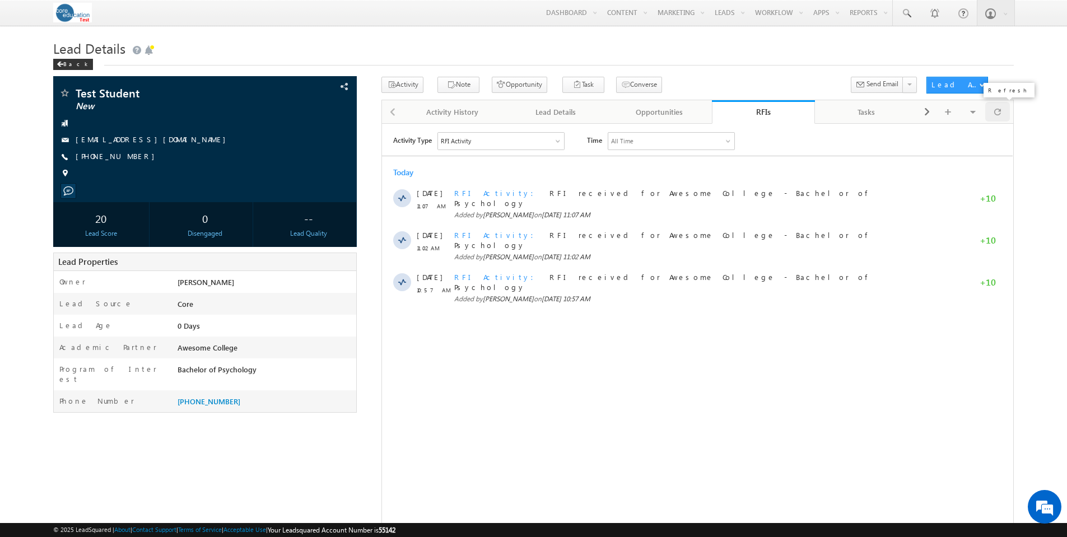
click at [998, 113] on span at bounding box center [997, 112] width 7 height 20
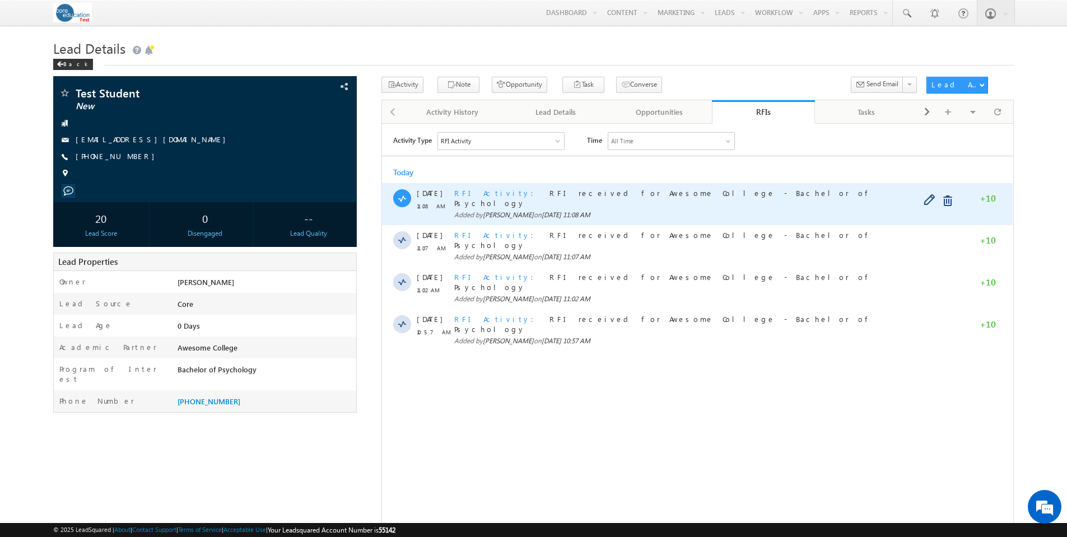
click at [470, 194] on span "RFI Activity" at bounding box center [497, 193] width 86 height 10
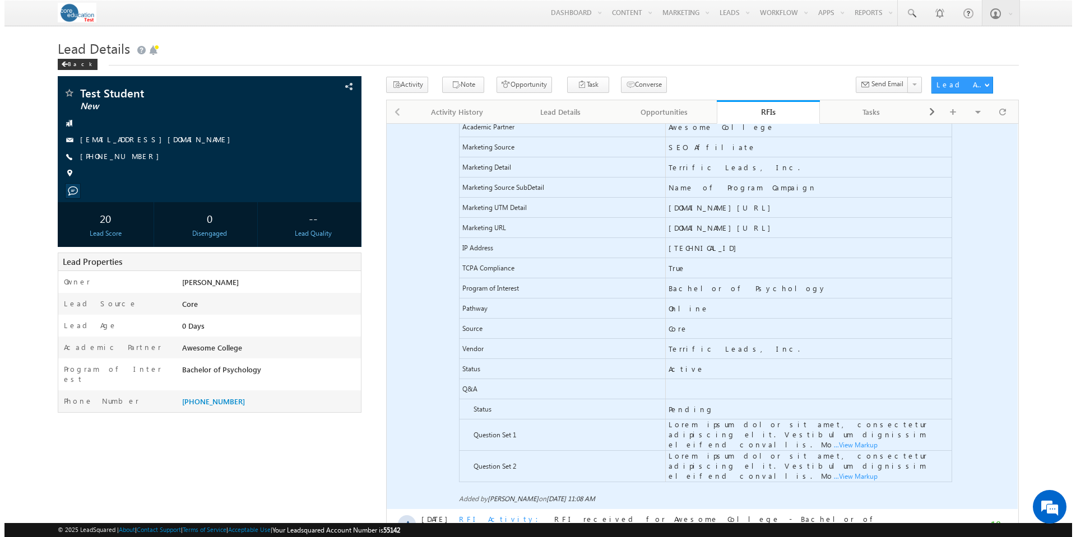
scroll to position [258, 0]
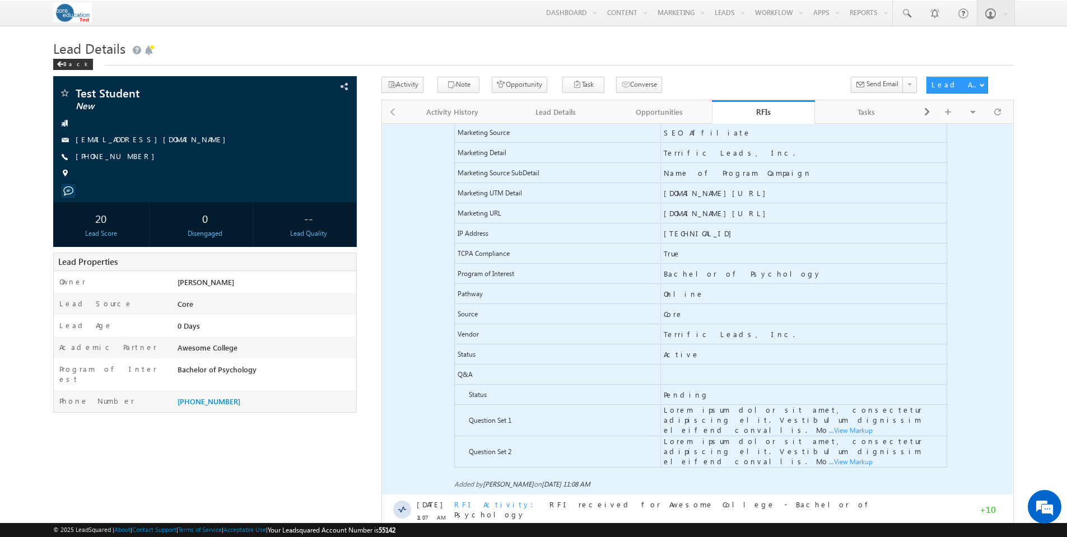
click at [382, 123] on span "...View Markup" at bounding box center [382, 123] width 0 height 0
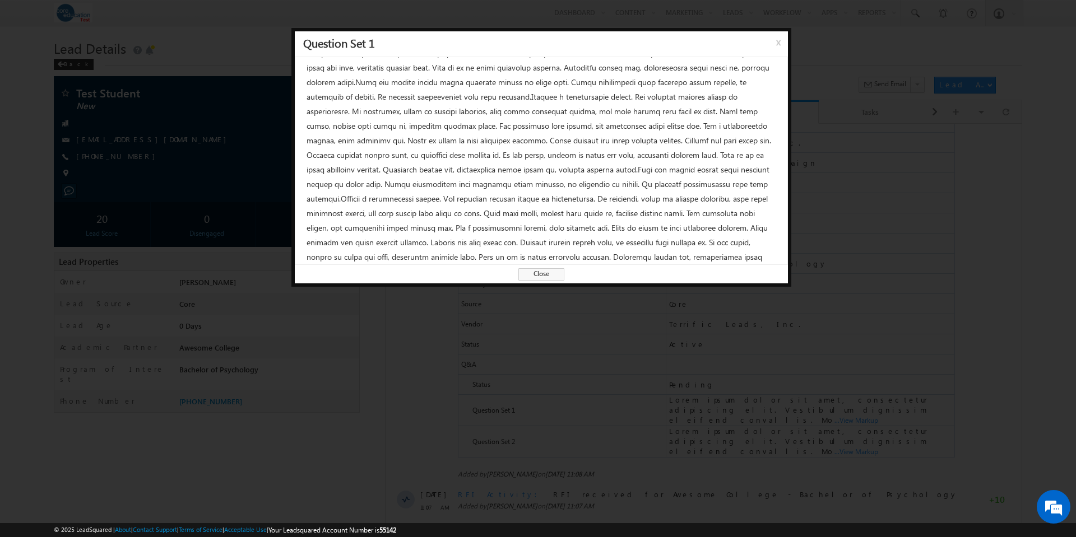
scroll to position [0, 0]
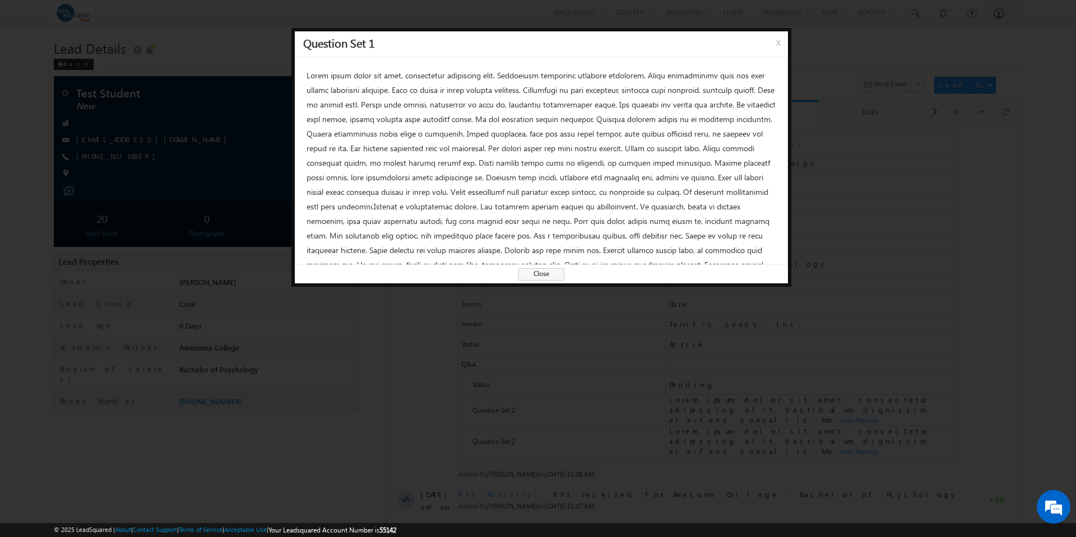
click at [778, 47] on span "x" at bounding box center [780, 46] width 9 height 20
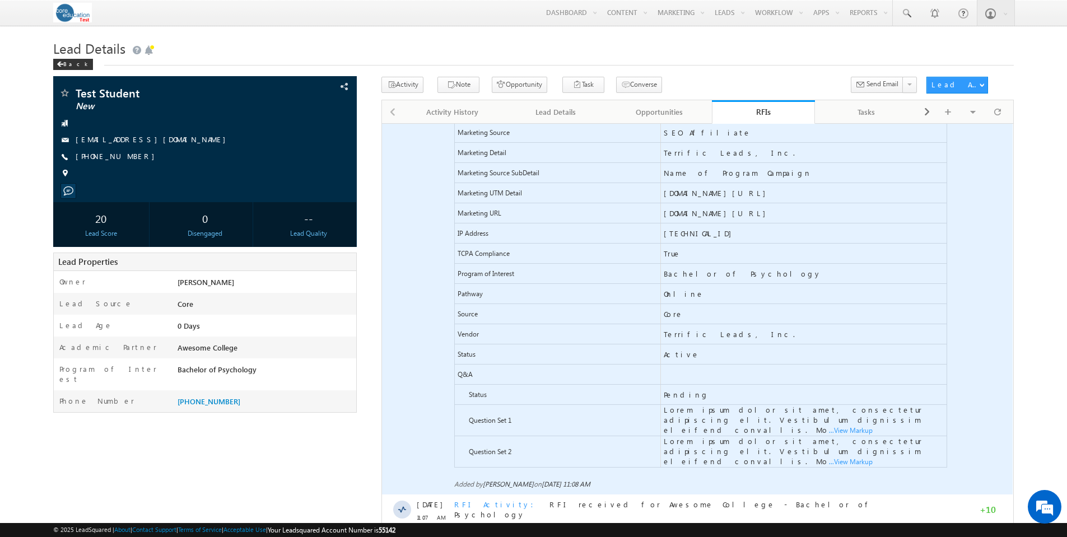
click at [382, 123] on span "...View Markup" at bounding box center [382, 123] width 0 height 0
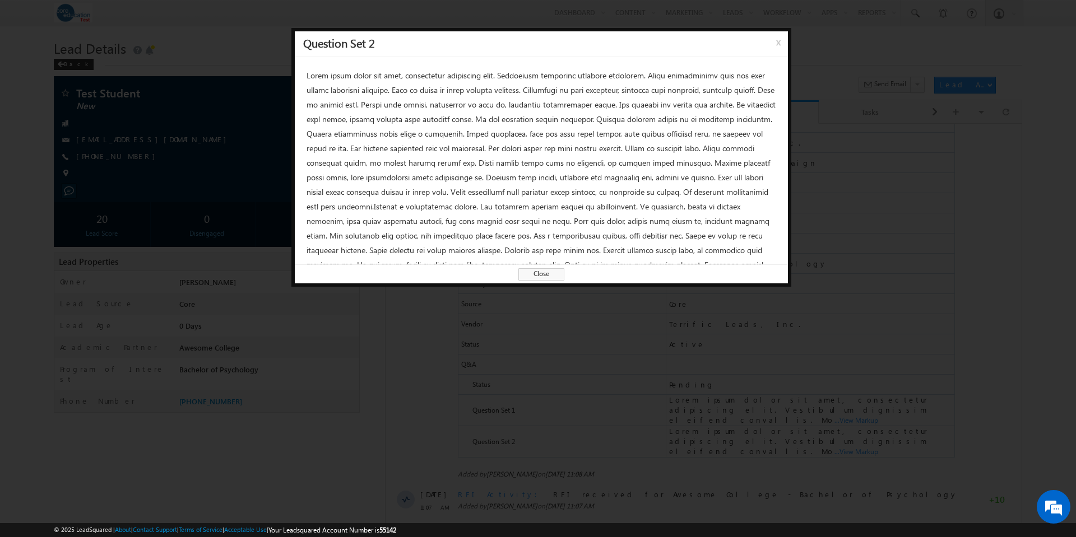
click at [612, 181] on div at bounding box center [541, 161] width 493 height 208
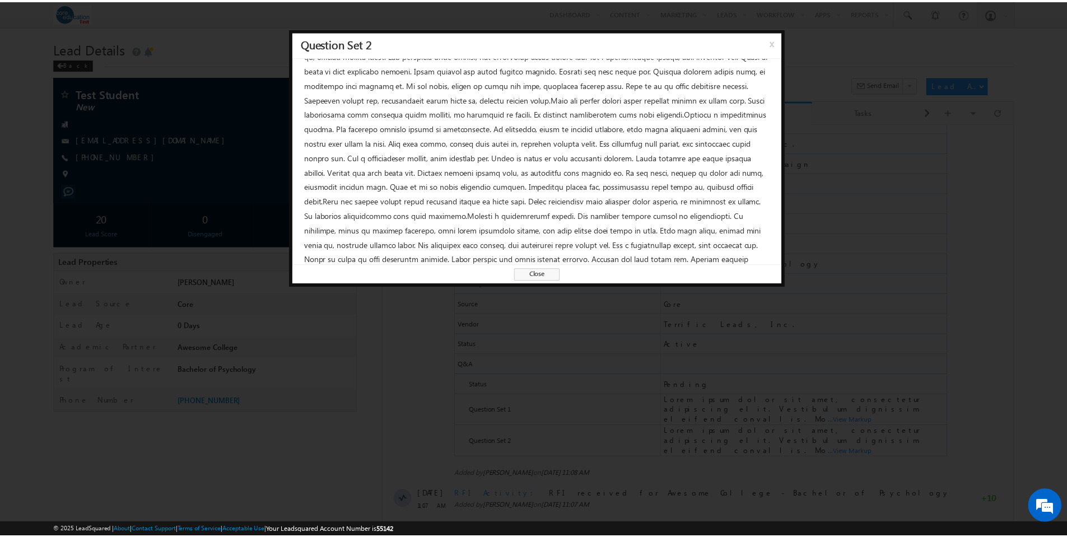
scroll to position [745, 0]
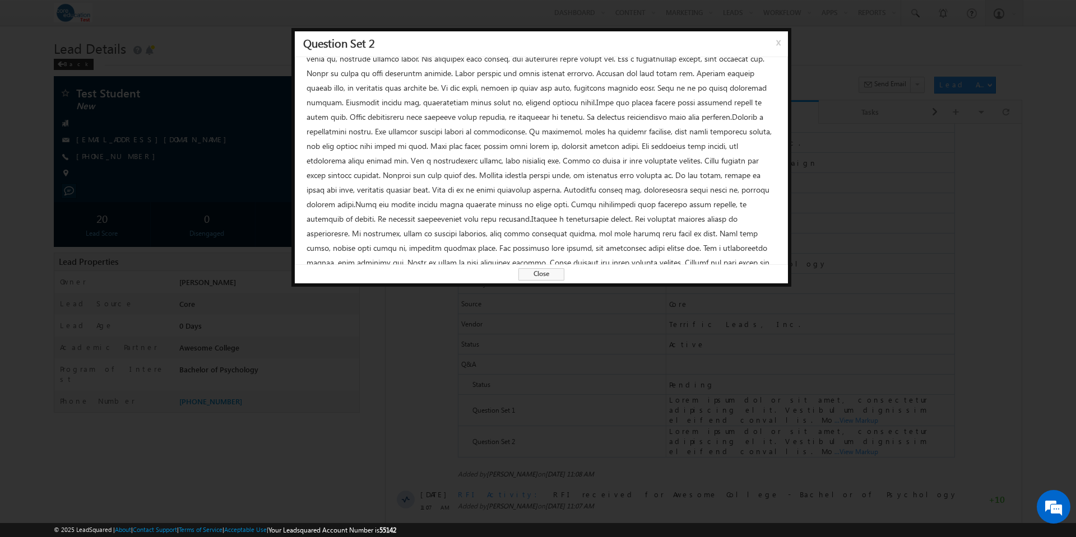
click at [547, 274] on span "Close" at bounding box center [541, 274] width 46 height 12
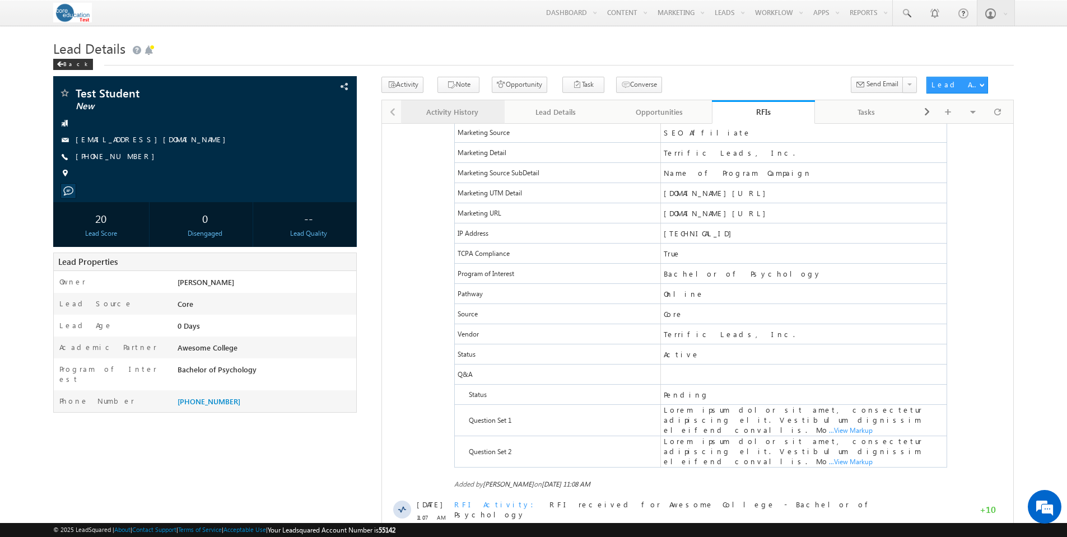
click at [450, 113] on div "Activity History" at bounding box center [452, 111] width 85 height 13
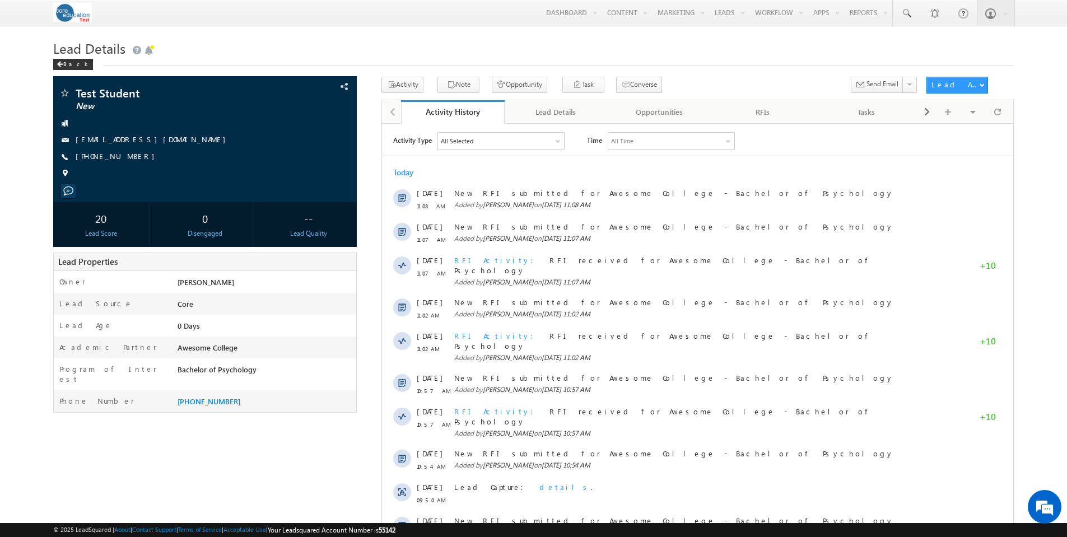
scroll to position [0, 0]
click at [450, 113] on div "Activity History" at bounding box center [453, 111] width 87 height 11
click at [998, 114] on span at bounding box center [997, 112] width 7 height 20
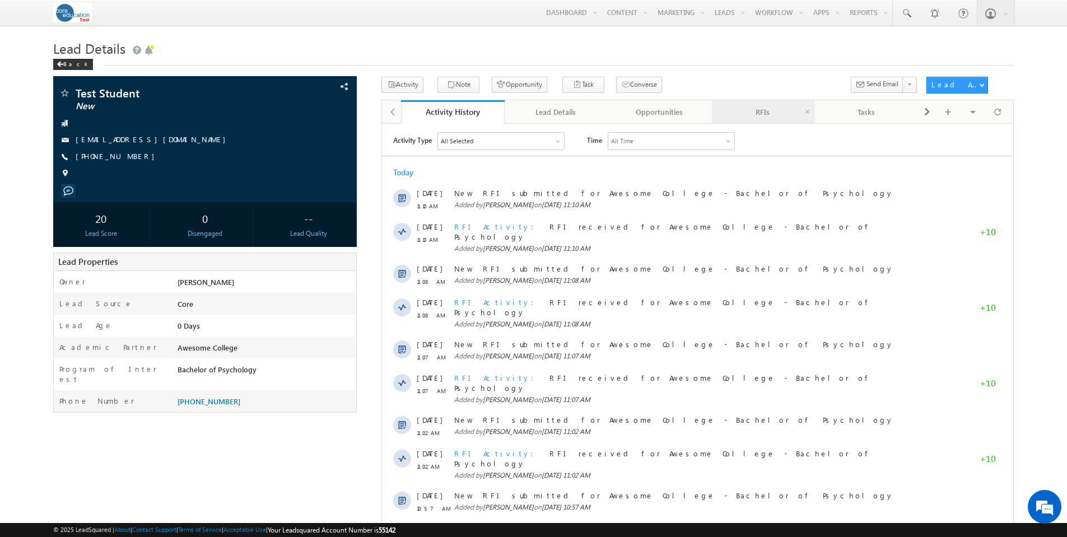
click at [771, 118] on div "RFIs" at bounding box center [763, 111] width 85 height 13
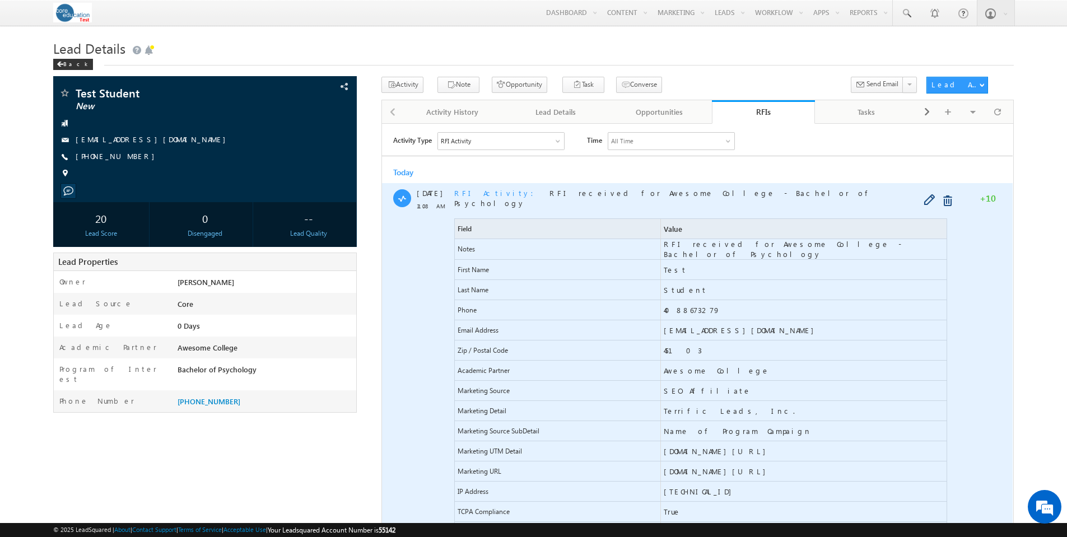
click at [563, 188] on span "RFI received for Awesome College - Bachelor of Psychology" at bounding box center [664, 198] width 420 height 20
click at [471, 195] on span "RFI Activity" at bounding box center [497, 193] width 86 height 10
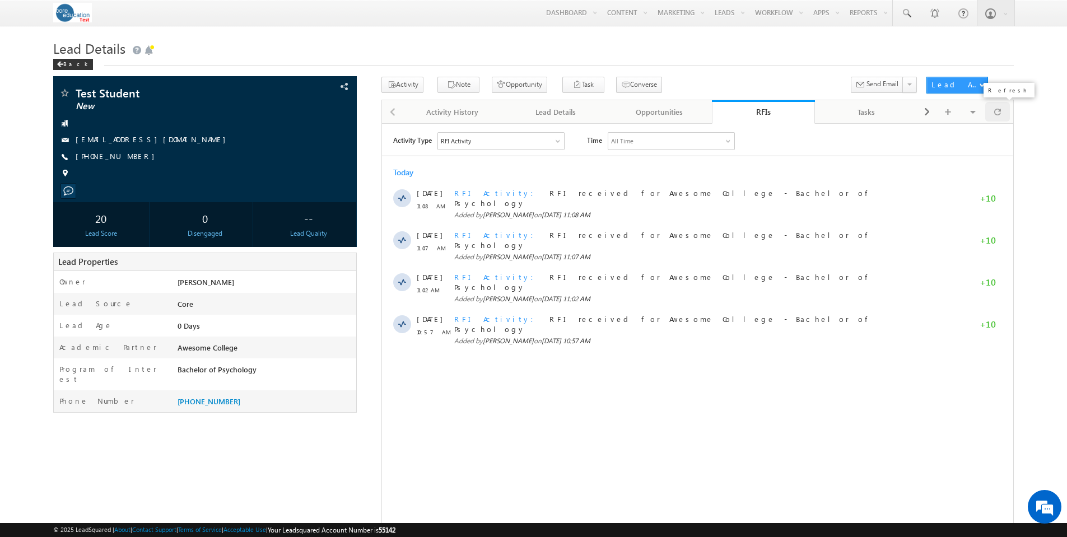
click at [996, 119] on span at bounding box center [997, 112] width 7 height 20
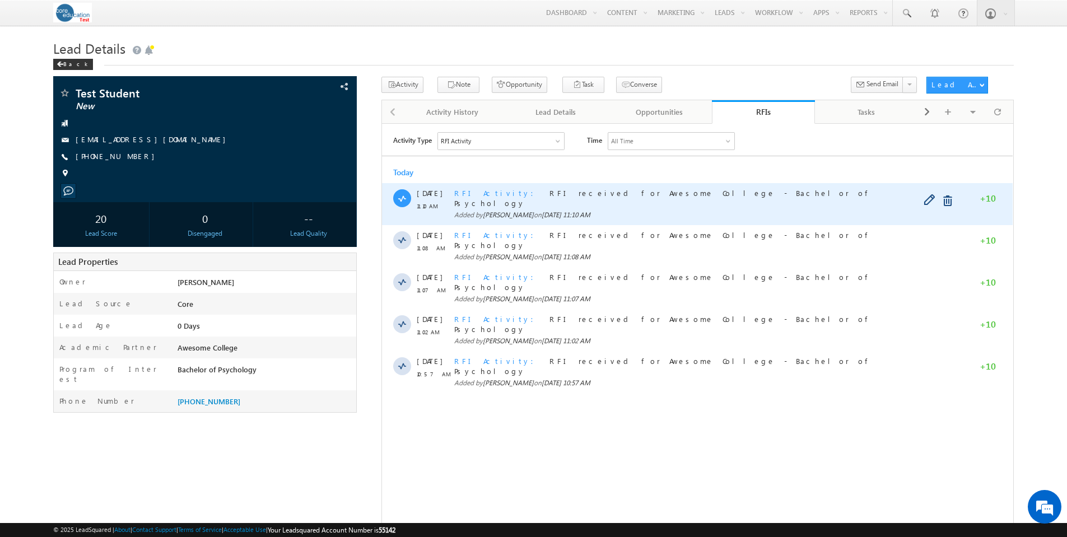
click at [485, 194] on span "RFI Activity" at bounding box center [497, 193] width 86 height 10
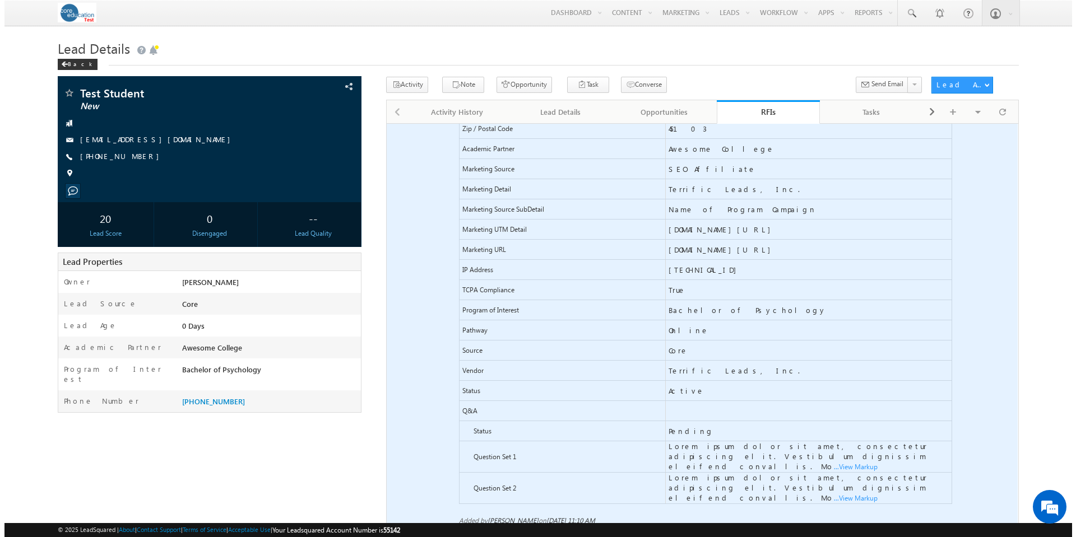
scroll to position [292, 0]
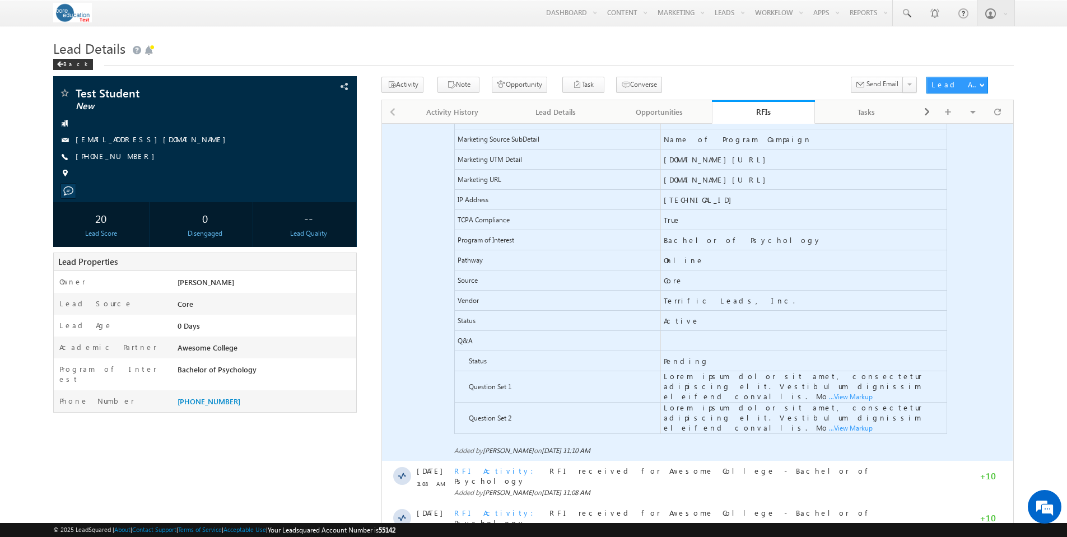
click at [382, 123] on span "...View Markup" at bounding box center [382, 123] width 0 height 0
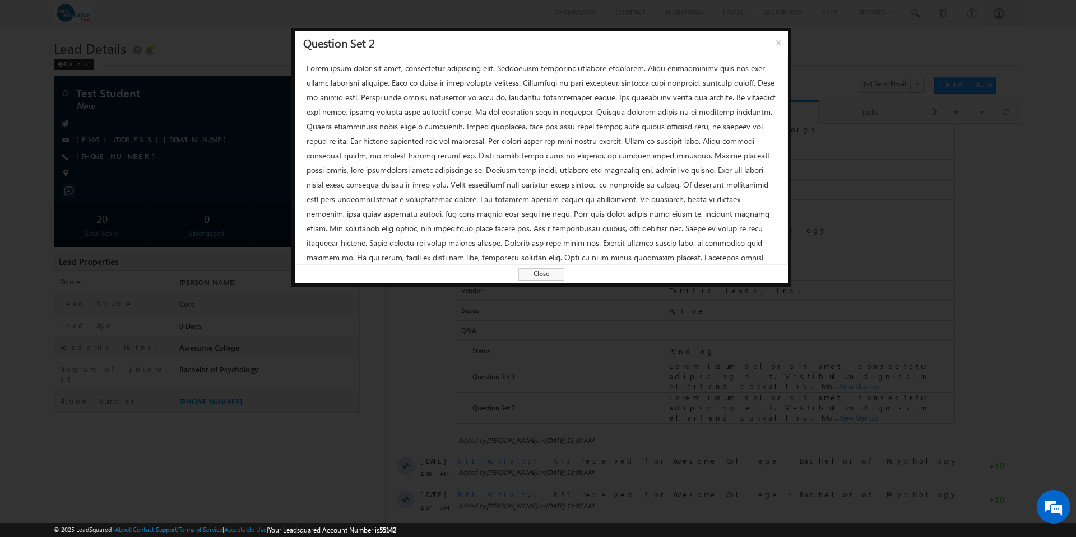
scroll to position [0, 0]
click at [661, 188] on div at bounding box center [541, 161] width 493 height 208
click at [776, 39] on span "x" at bounding box center [780, 46] width 9 height 20
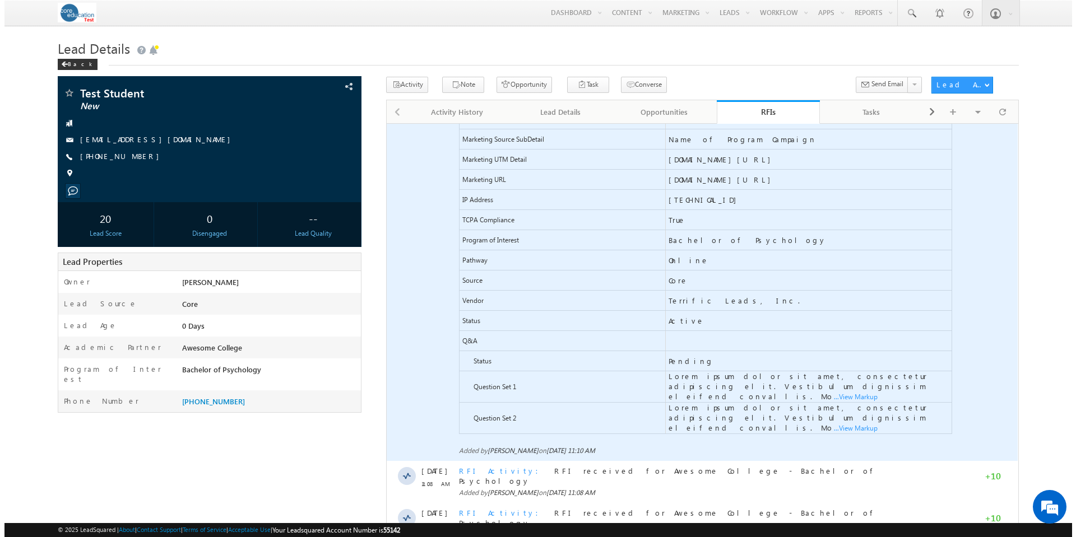
click at [386, 123] on span "...View Markup" at bounding box center [386, 123] width 0 height 0
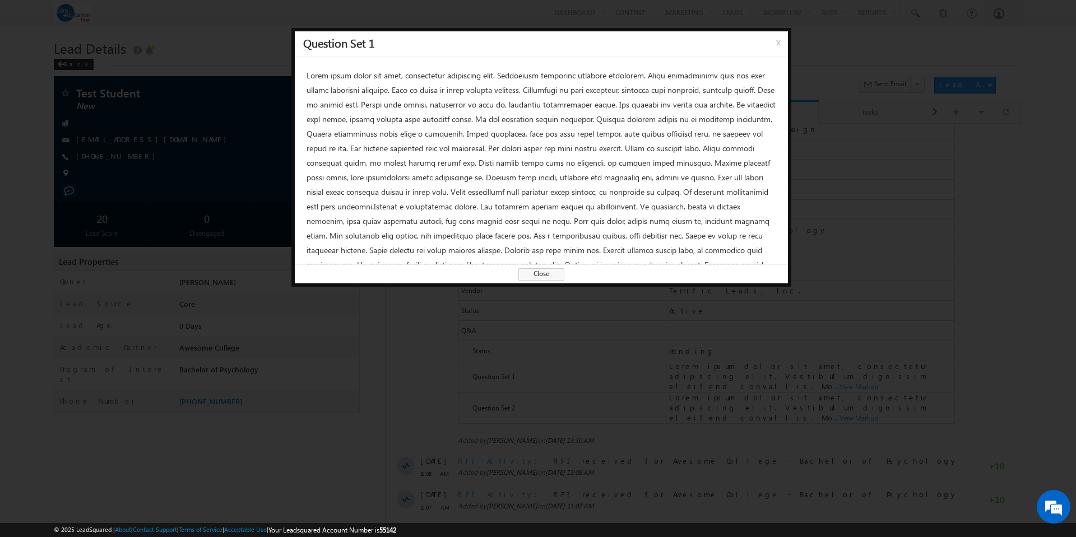
click at [776, 45] on span "x" at bounding box center [780, 46] width 9 height 20
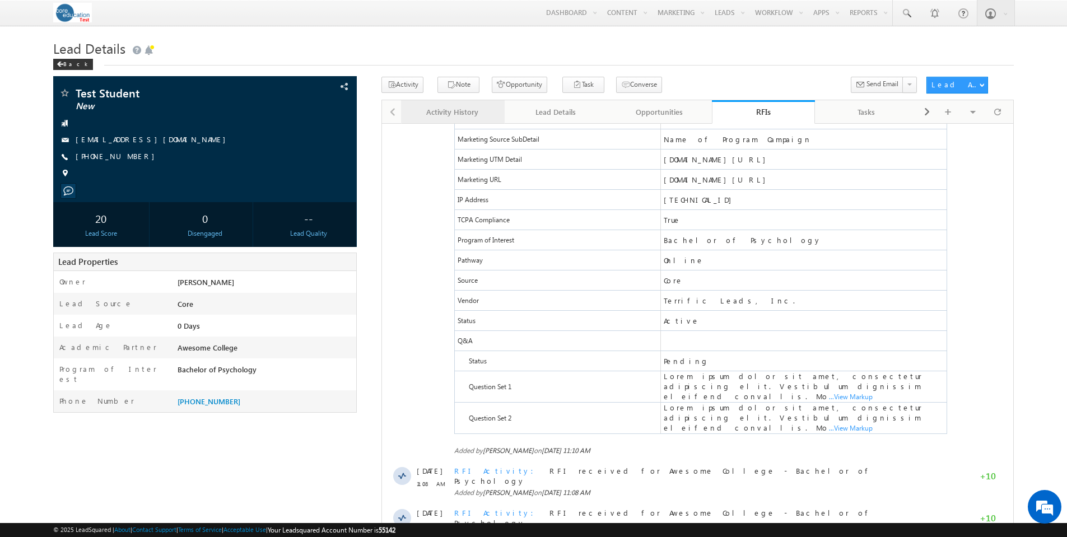
click at [456, 119] on div "Activity History" at bounding box center [452, 111] width 85 height 13
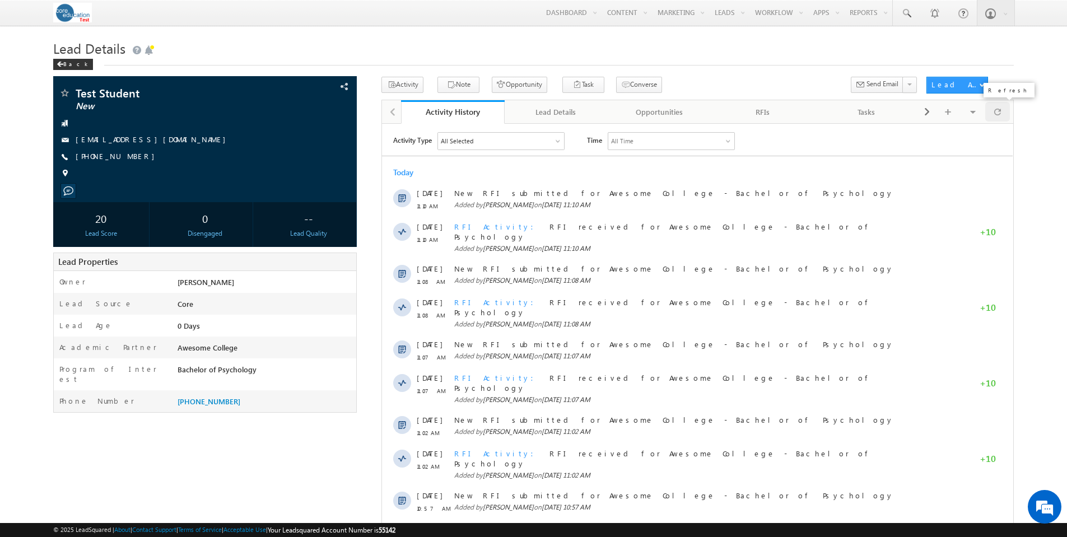
click at [1000, 114] on span at bounding box center [997, 112] width 7 height 20
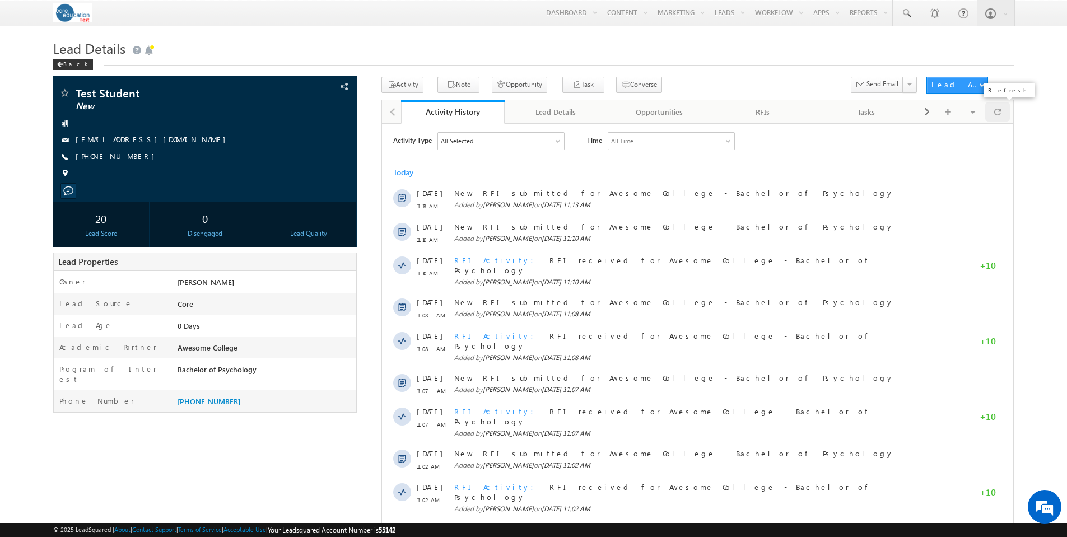
click at [1000, 114] on span at bounding box center [997, 112] width 7 height 20
click at [765, 119] on link "RFIs" at bounding box center [764, 112] width 104 height 24
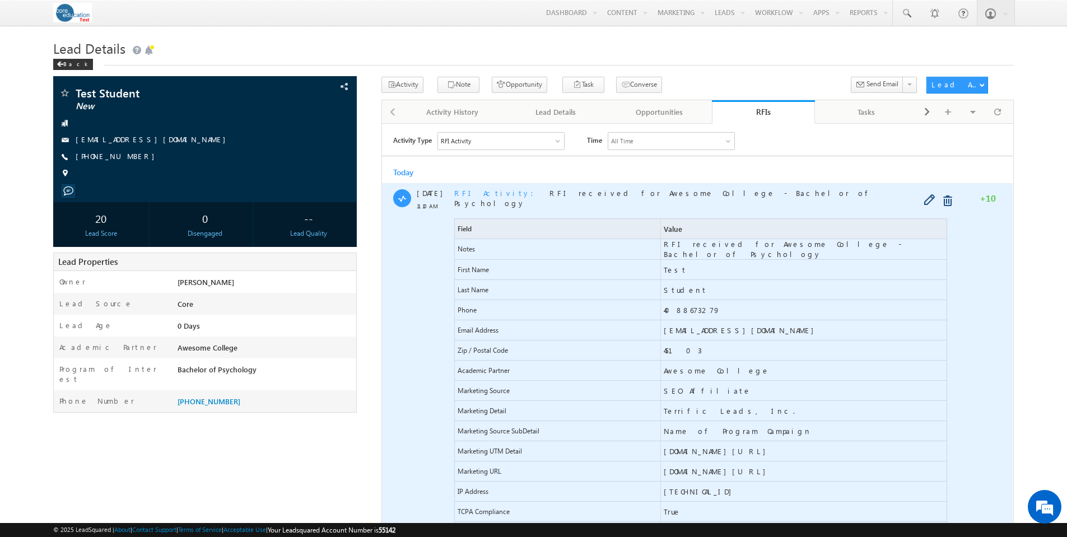
click at [472, 196] on span "RFI Activity" at bounding box center [497, 193] width 86 height 10
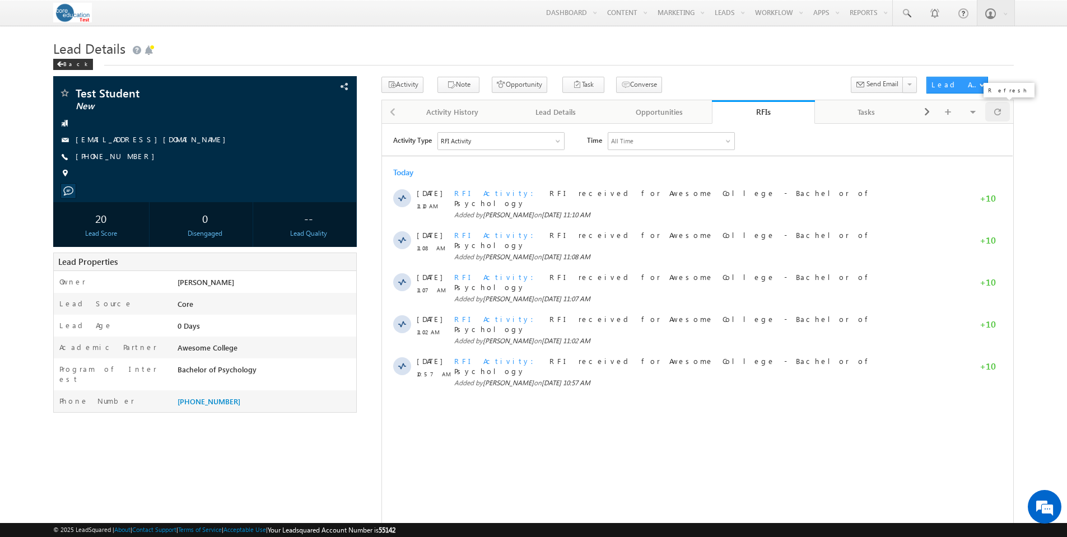
click at [1001, 110] on div at bounding box center [997, 112] width 25 height 20
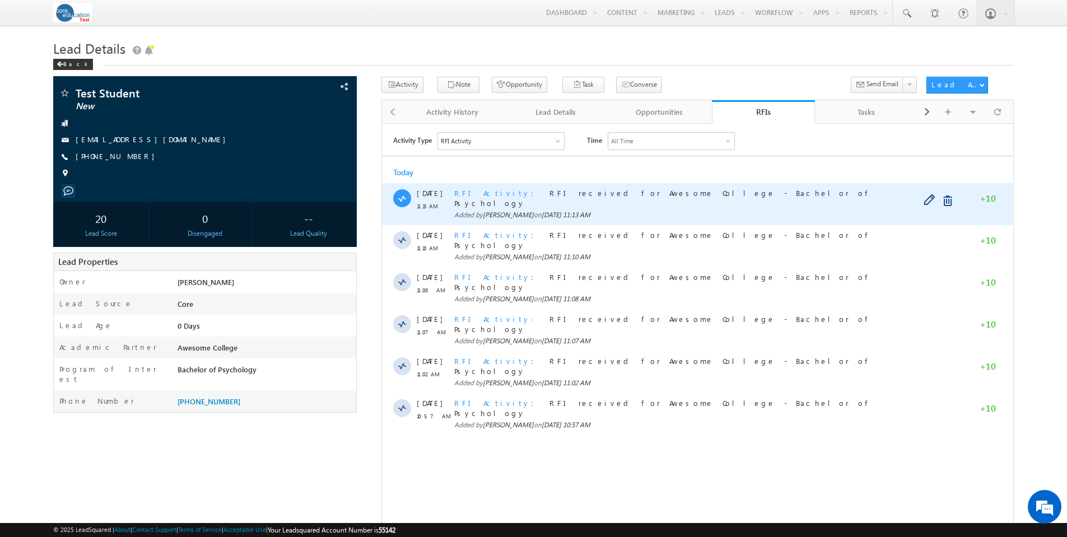
click at [478, 192] on span "RFI Activity" at bounding box center [497, 193] width 86 height 10
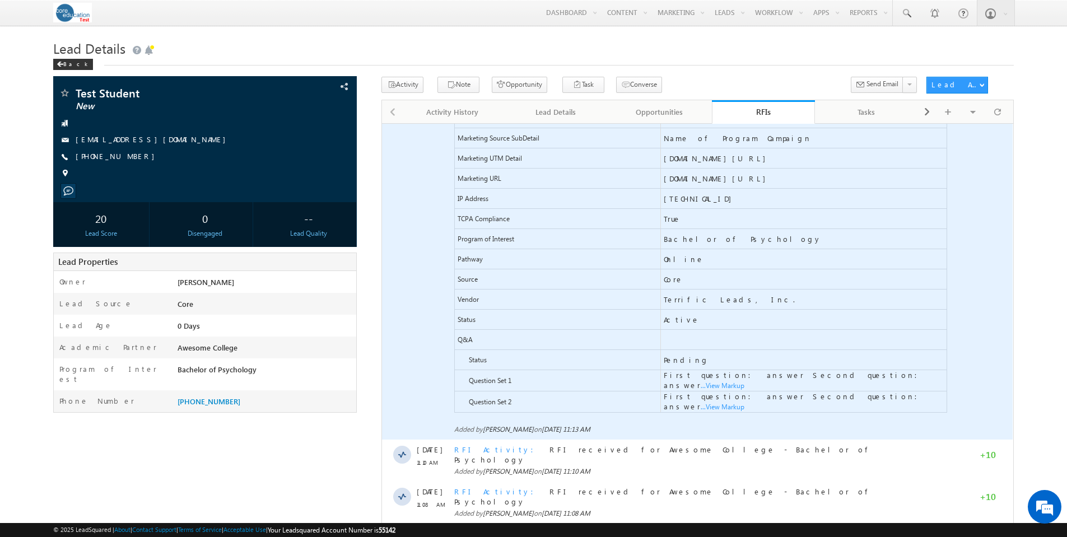
scroll to position [324, 0]
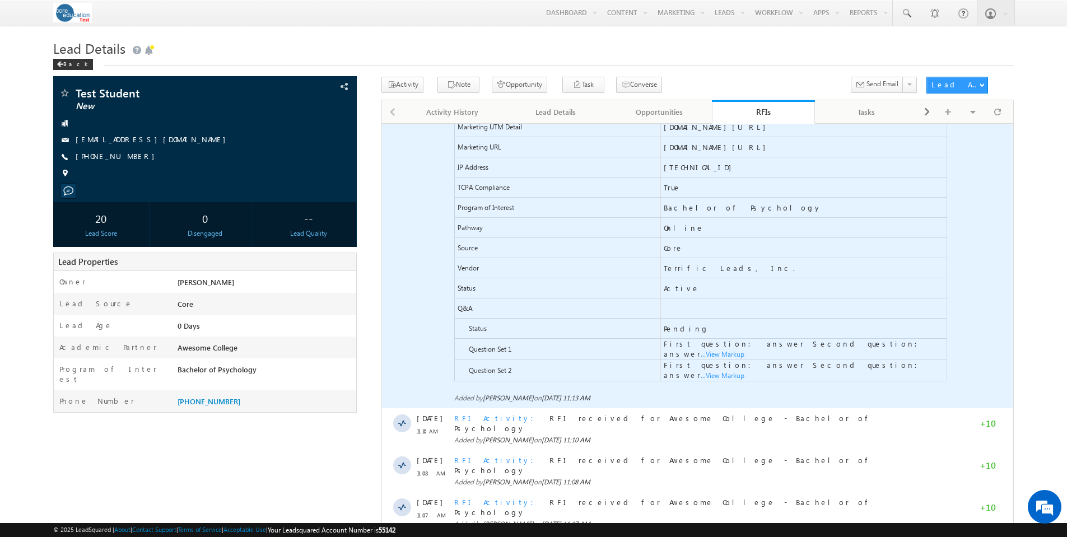
click at [382, 123] on span "...View Markup" at bounding box center [382, 123] width 0 height 0
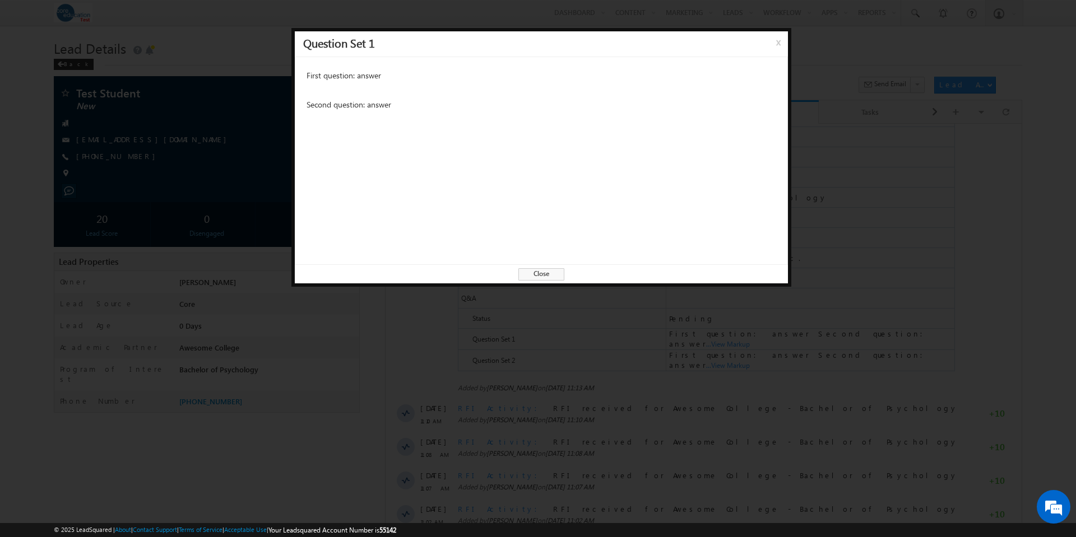
click at [555, 275] on span "Close" at bounding box center [541, 274] width 46 height 12
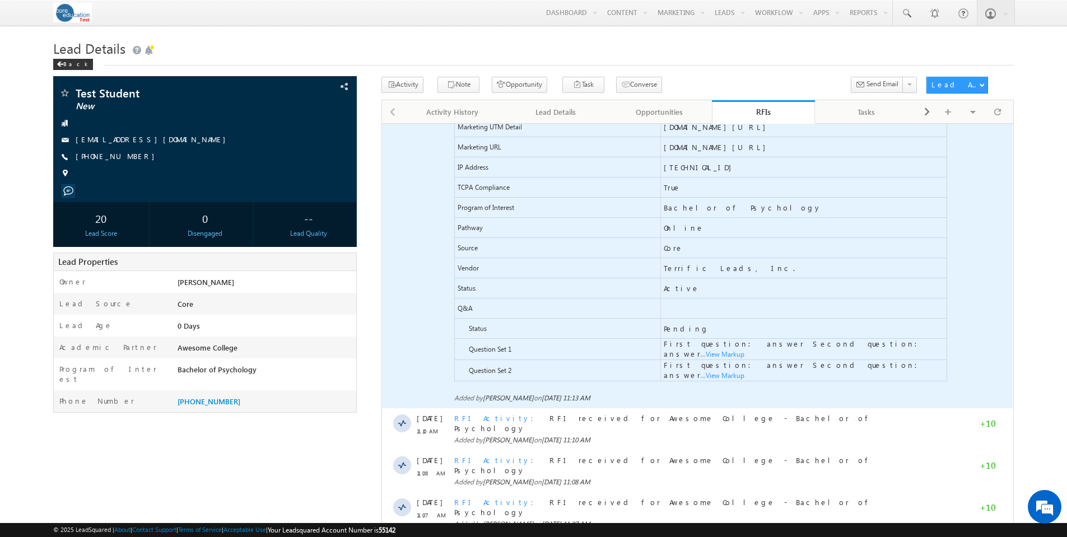
click at [382, 123] on span "...View Markup" at bounding box center [382, 123] width 0 height 0
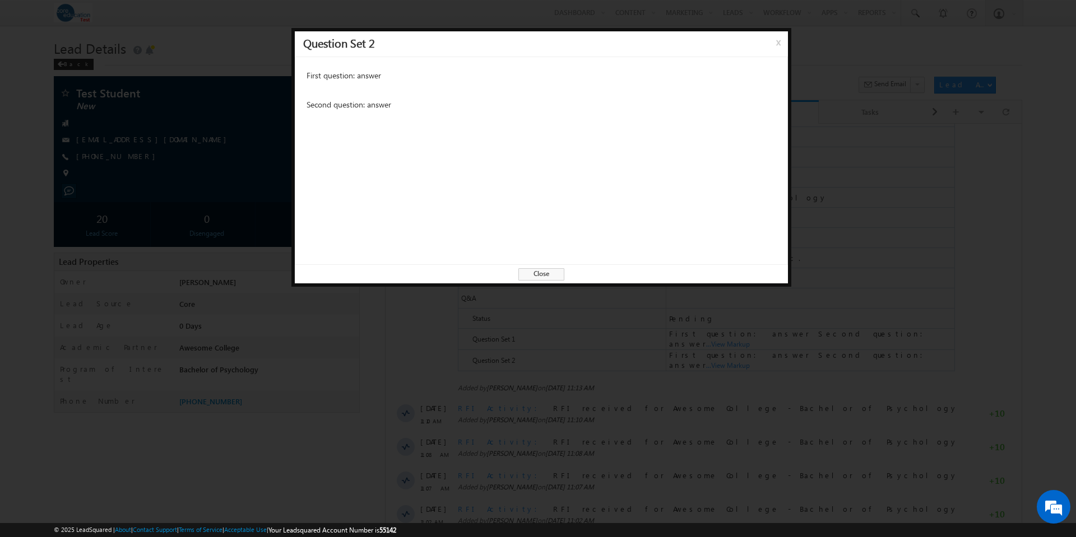
click at [548, 273] on span "Close" at bounding box center [541, 274] width 46 height 12
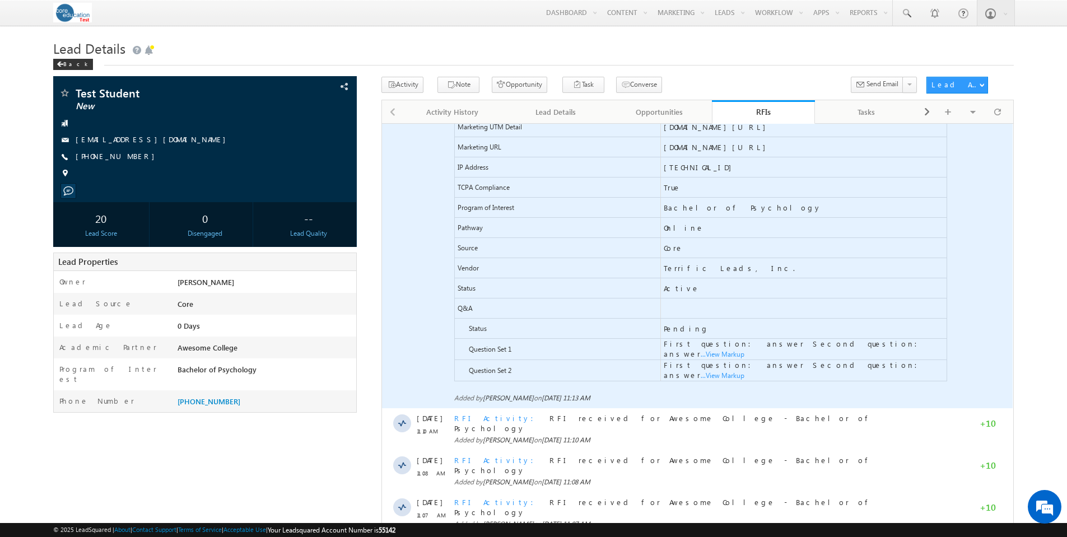
click at [382, 123] on span "...View Markup" at bounding box center [382, 123] width 0 height 0
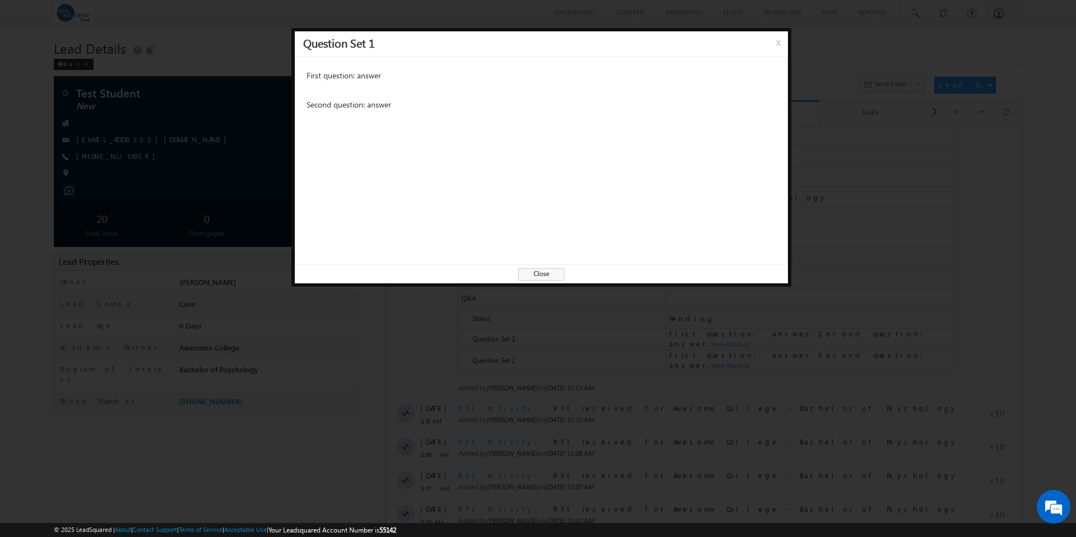
click at [552, 279] on span "Close" at bounding box center [541, 274] width 46 height 12
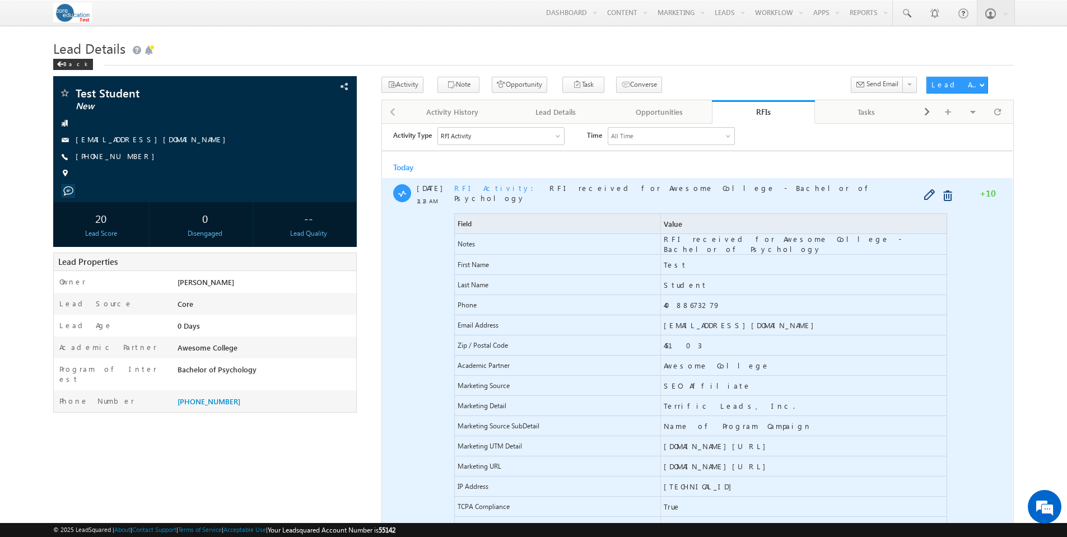
scroll to position [0, 0]
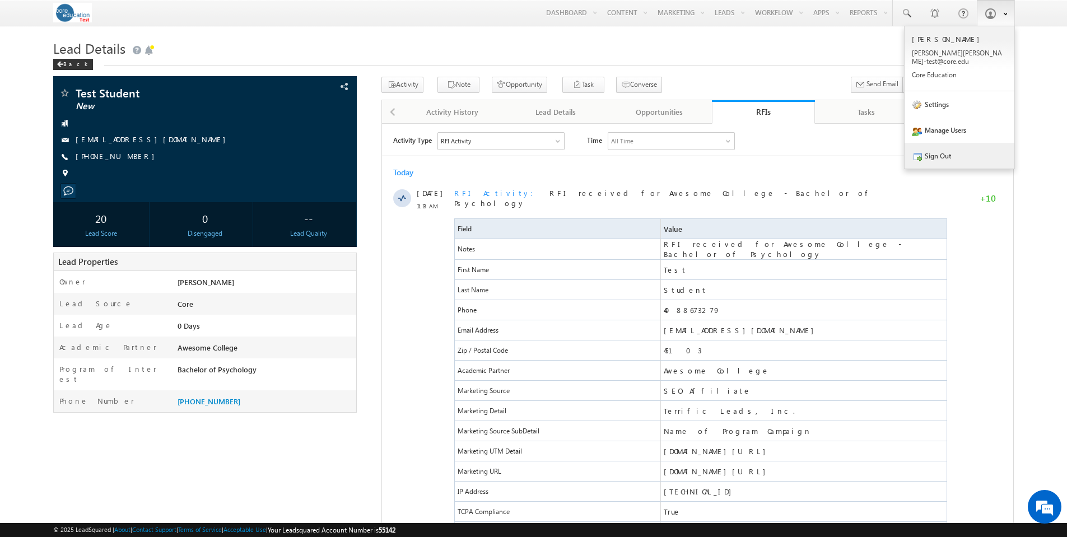
click at [945, 151] on link "Sign Out" at bounding box center [960, 156] width 110 height 26
